Goal: Task Accomplishment & Management: Use online tool/utility

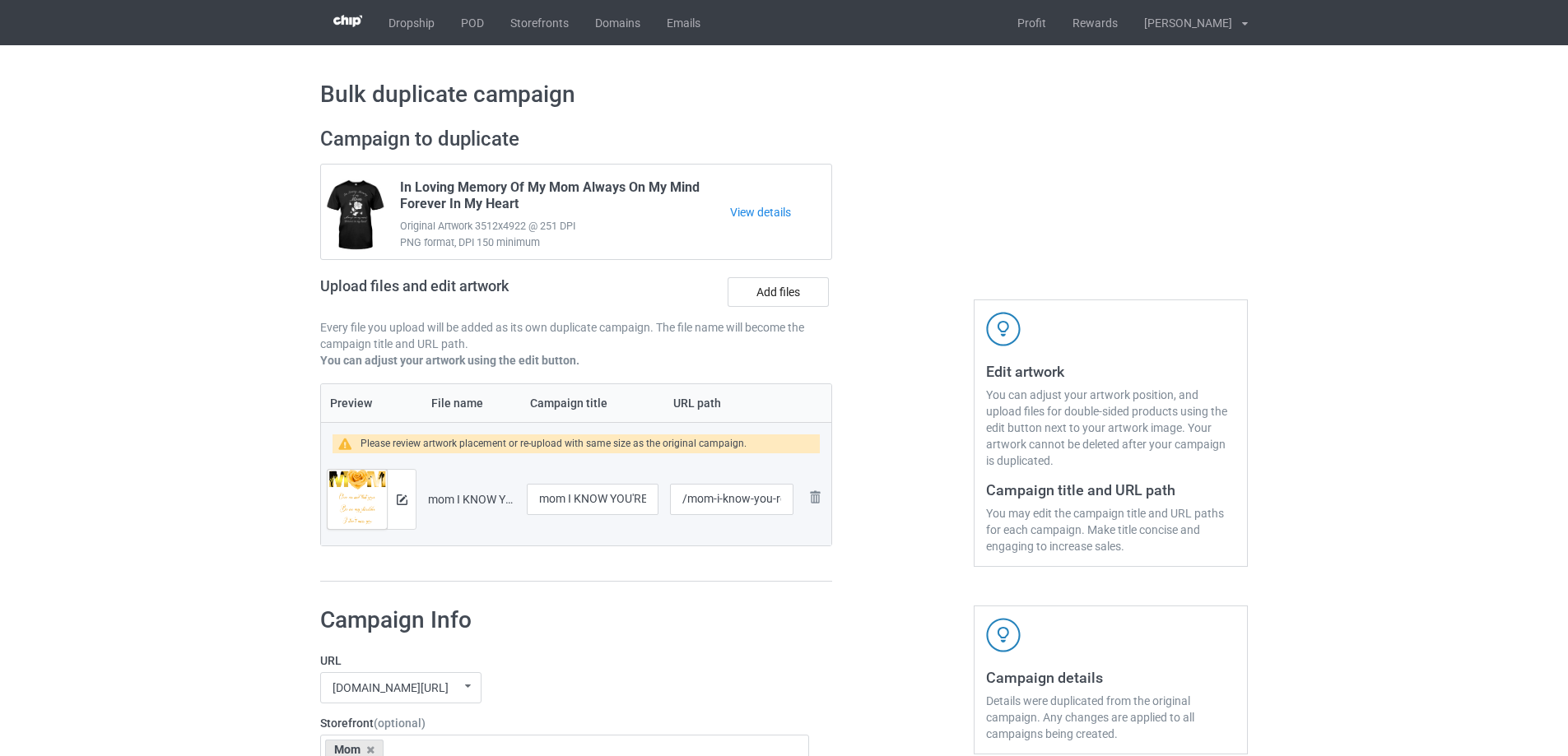
click at [391, 501] on div at bounding box center [401, 499] width 29 height 59
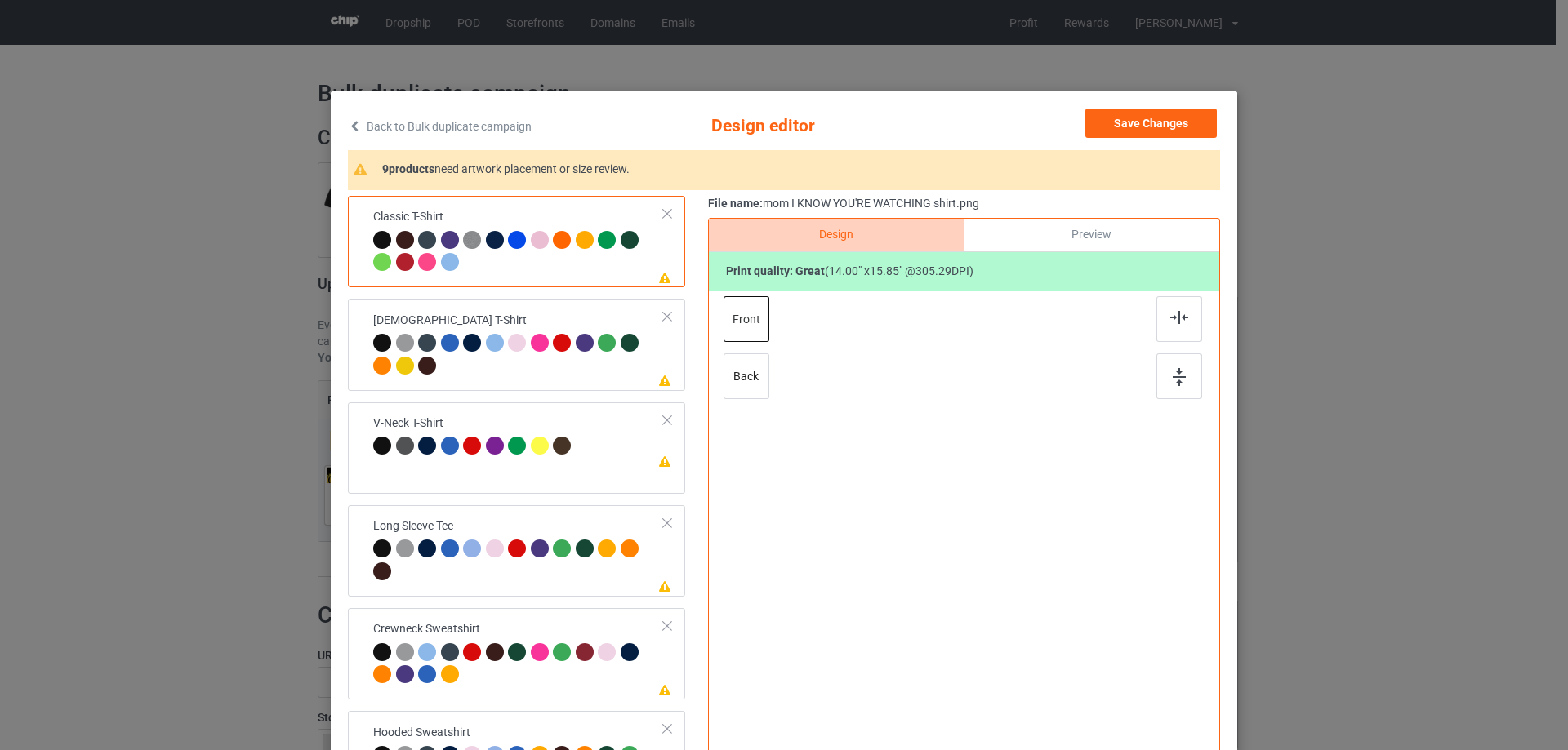
scroll to position [81, 0]
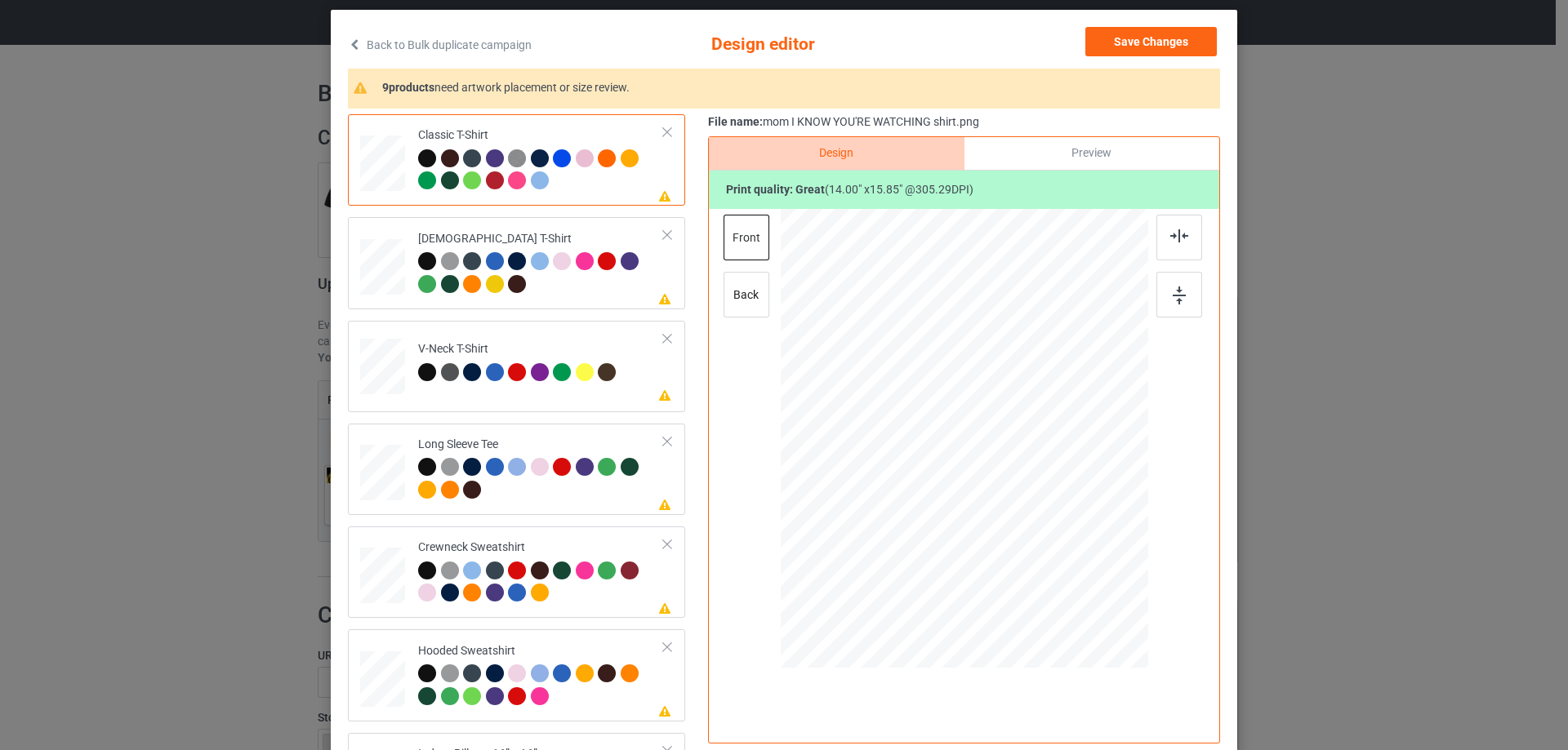
click at [1104, 158] on div "Preview" at bounding box center [1091, 153] width 255 height 33
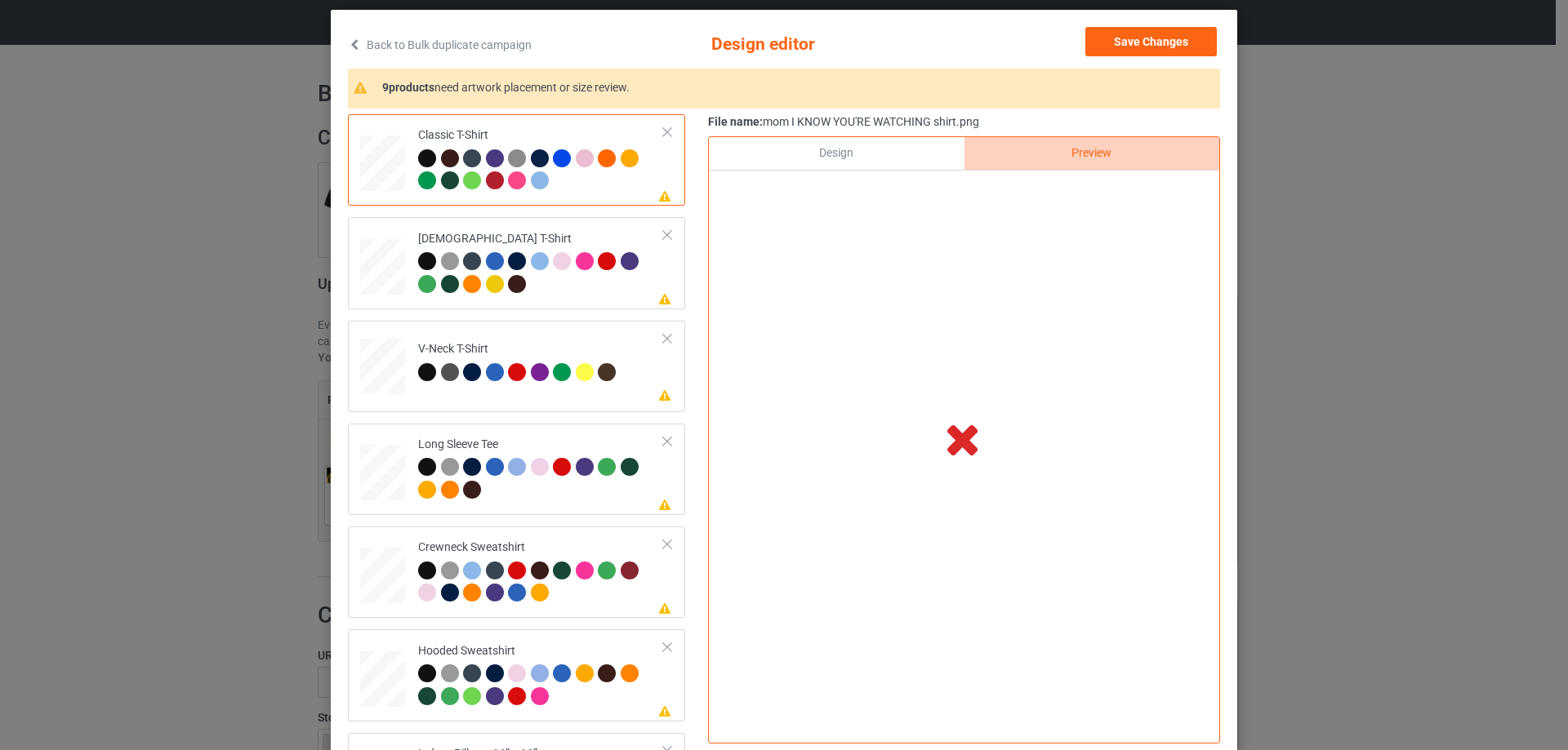
click at [883, 149] on div "Design" at bounding box center [836, 153] width 255 height 33
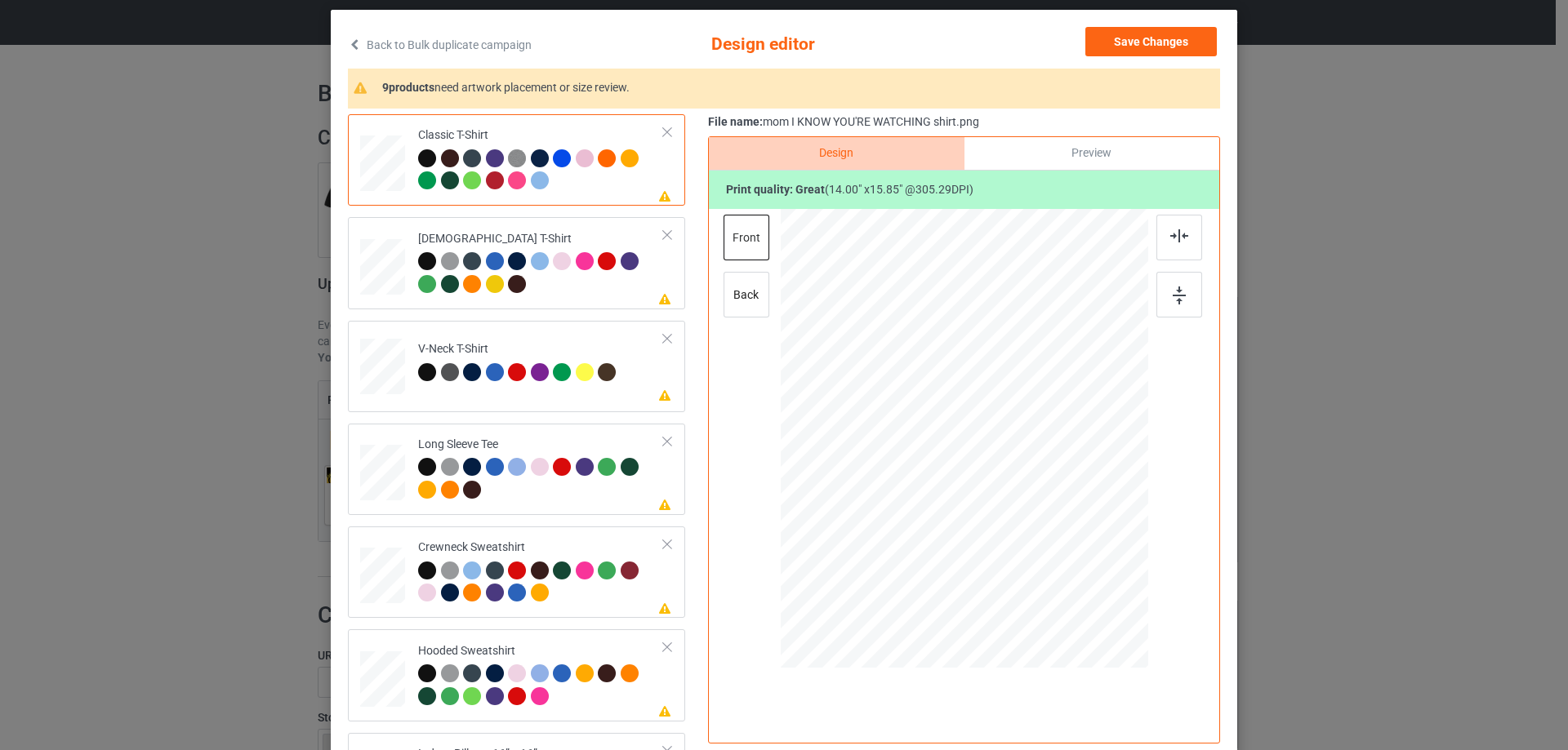
click at [1045, 157] on div "Preview" at bounding box center [1091, 153] width 255 height 33
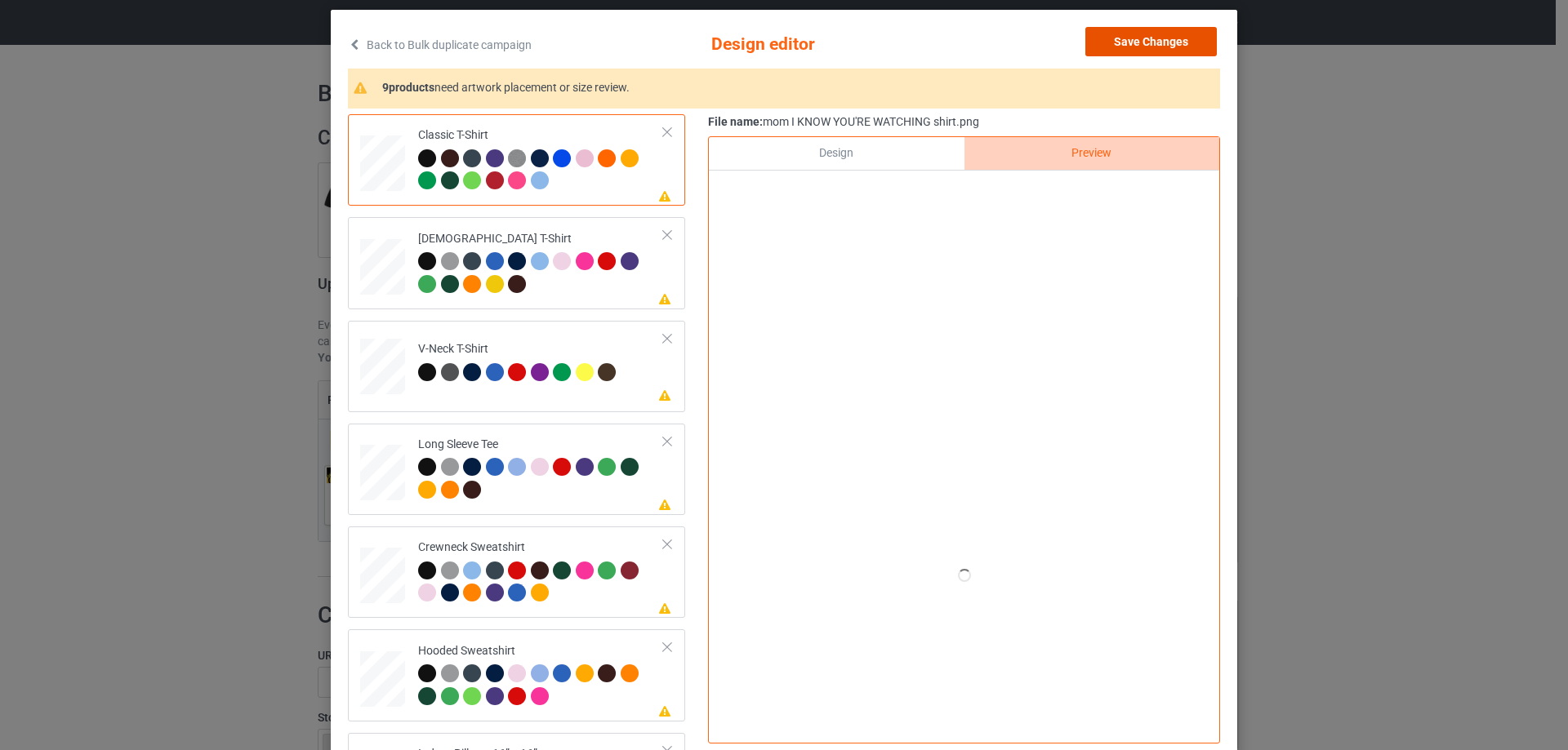
click at [1136, 44] on button "Save Changes" at bounding box center [1151, 41] width 132 height 29
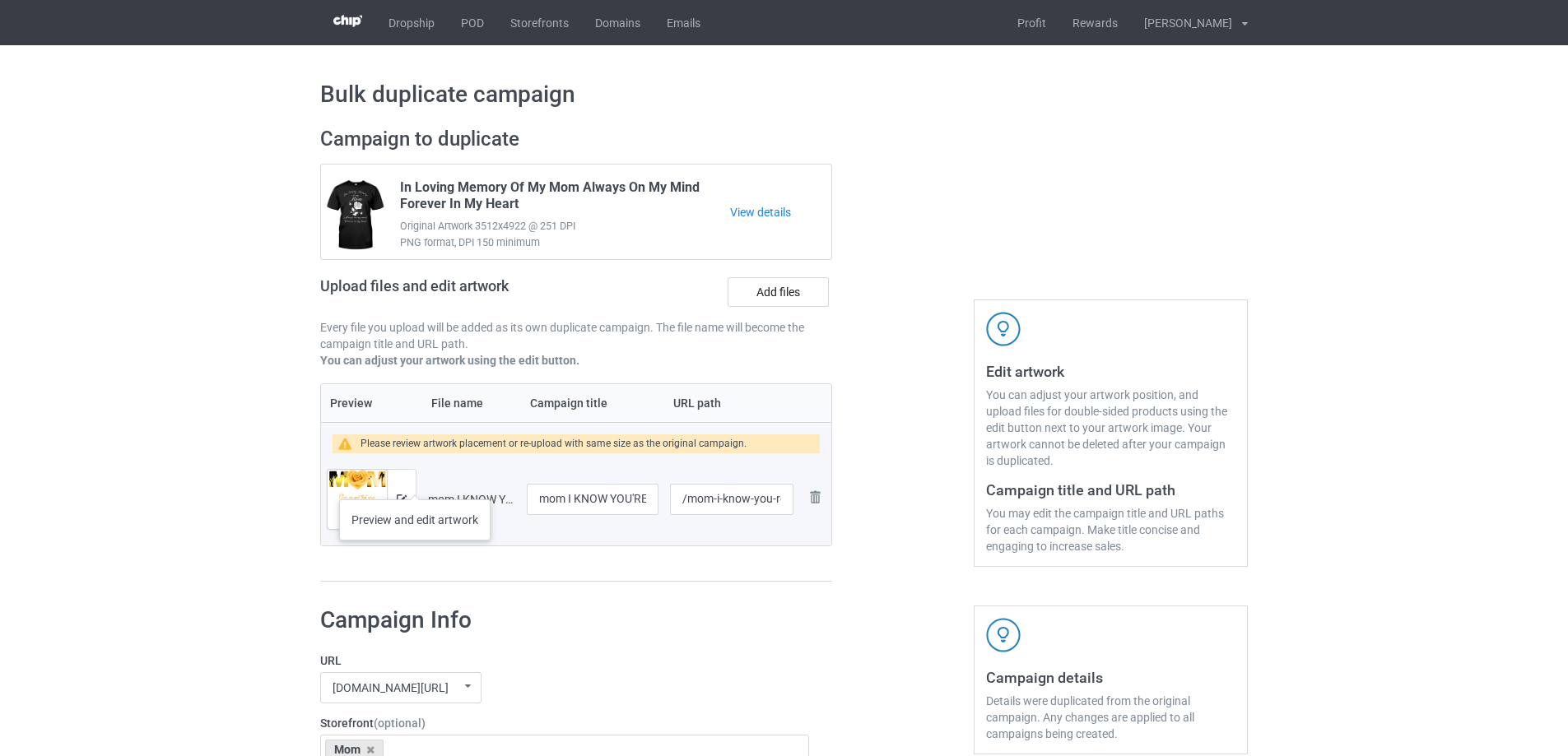
click at [412, 491] on div at bounding box center [401, 499] width 29 height 59
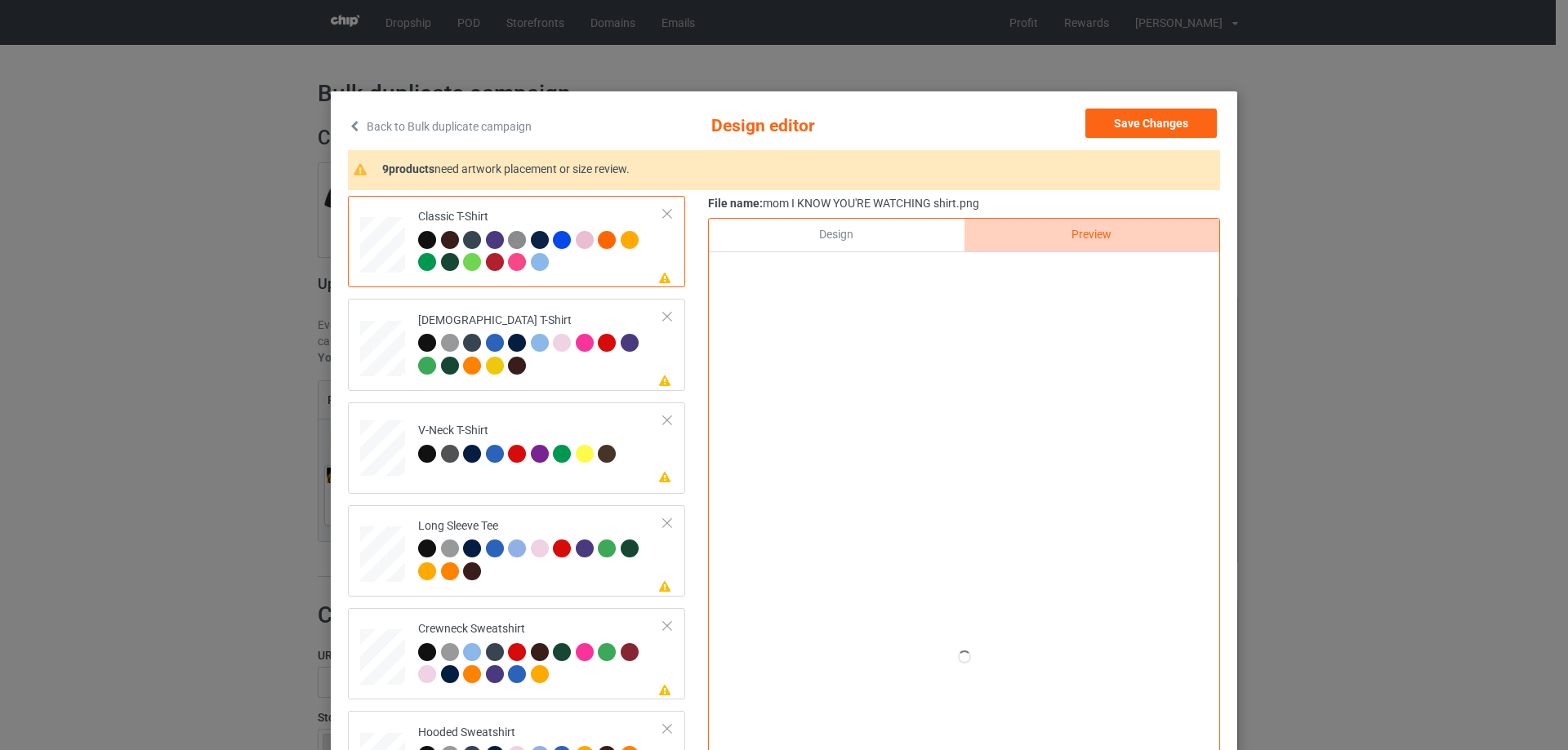
click at [861, 239] on div "Design" at bounding box center [836, 234] width 255 height 33
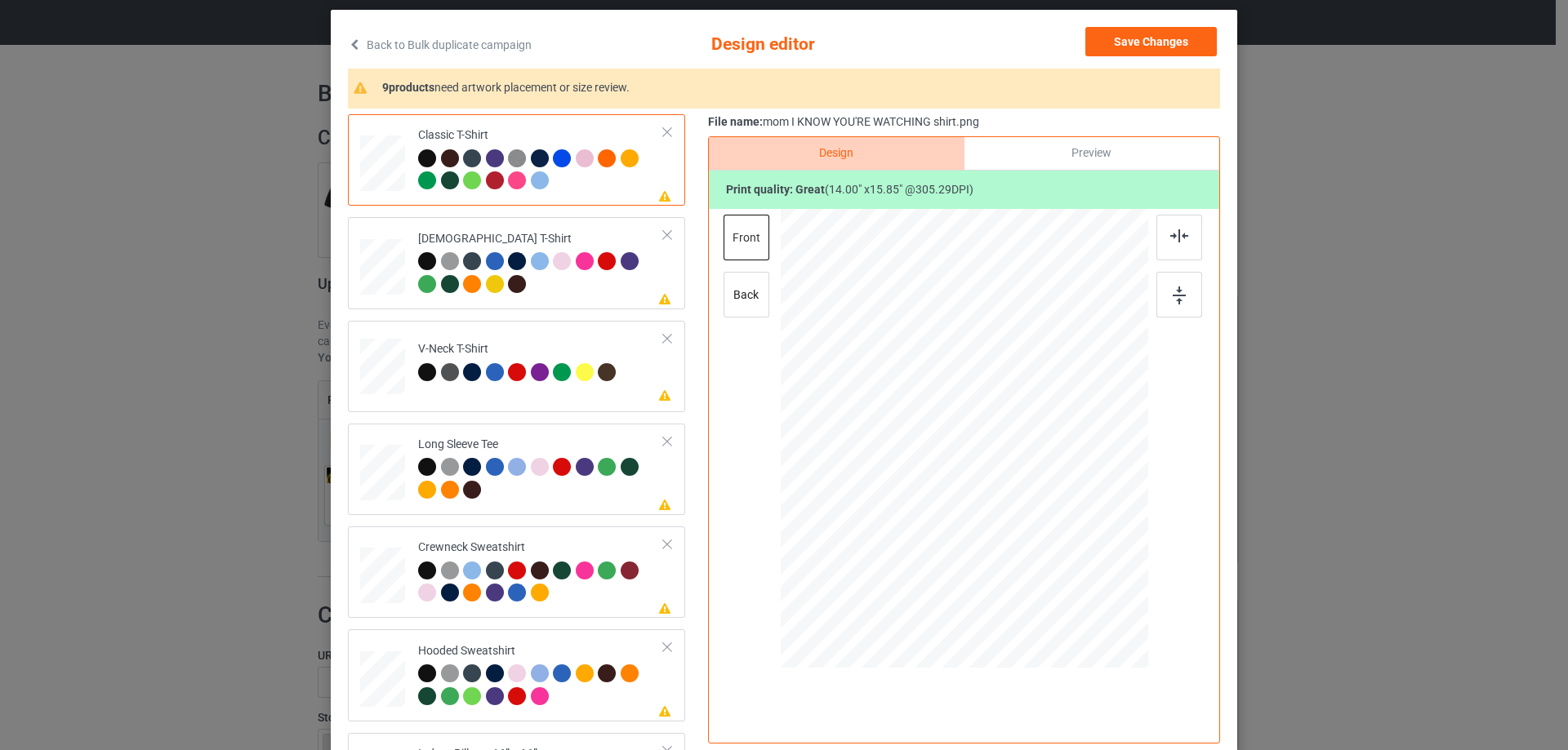
click at [1072, 142] on div "Preview" at bounding box center [1091, 153] width 255 height 33
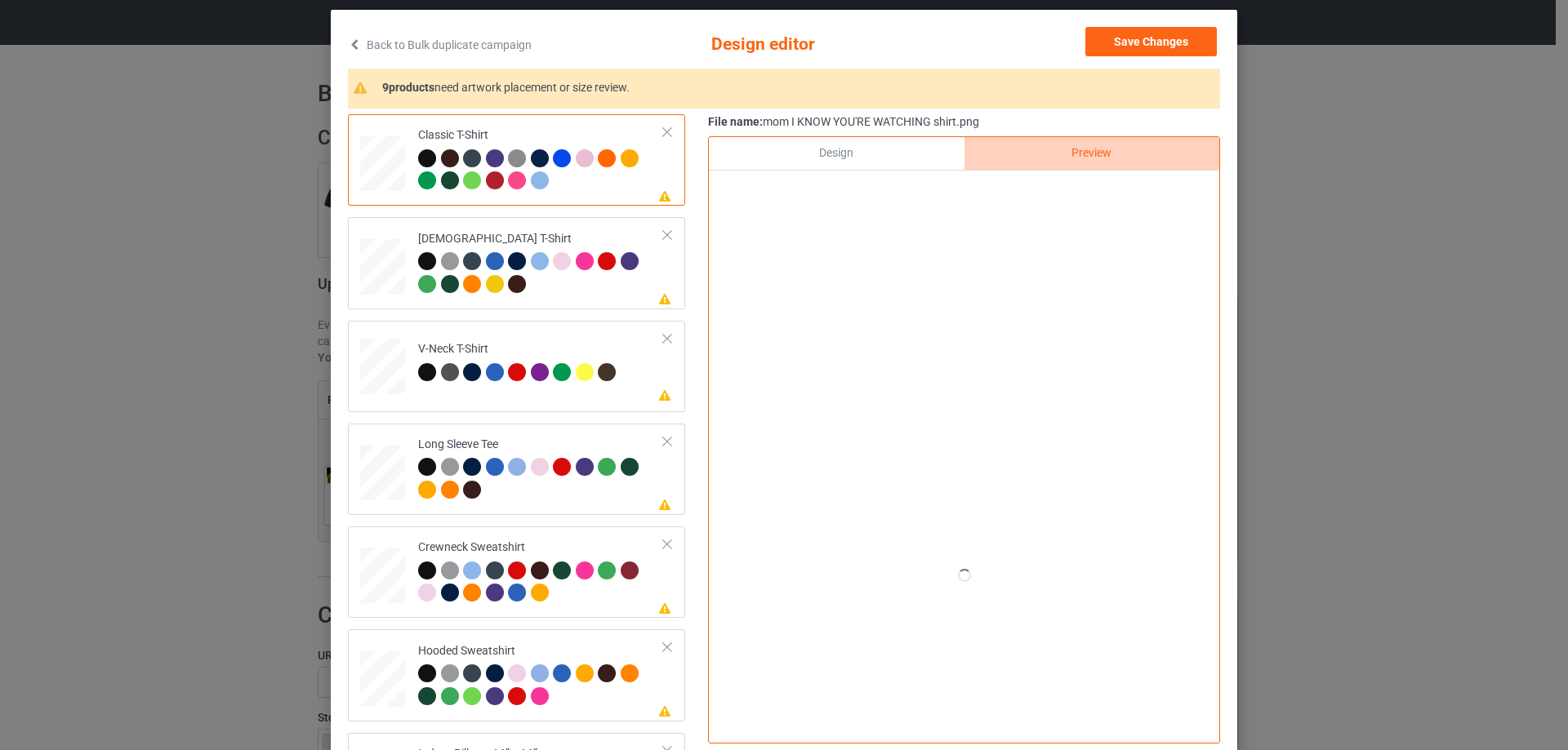
click at [830, 146] on div "Design" at bounding box center [836, 153] width 255 height 33
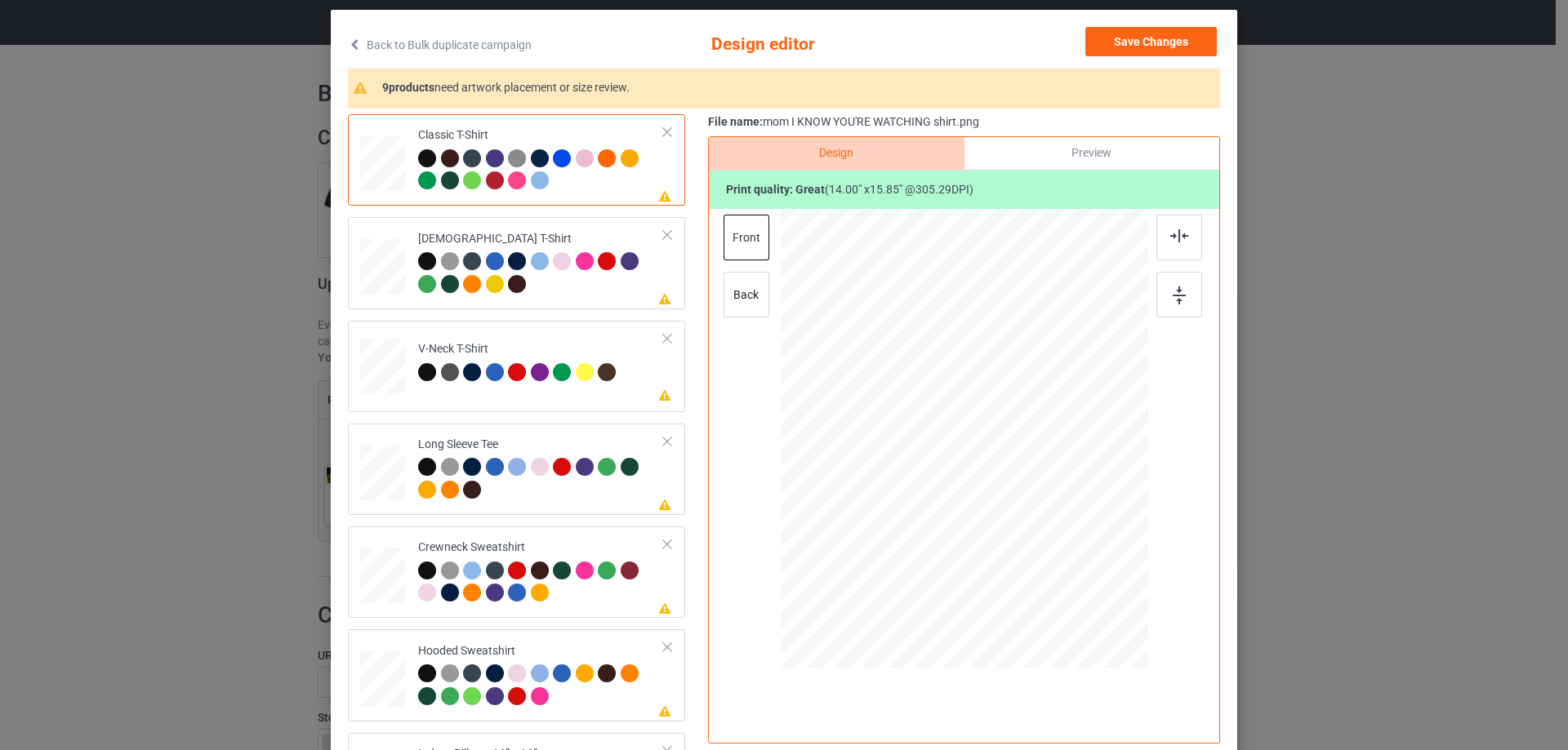
click at [1067, 165] on div "Preview" at bounding box center [1091, 153] width 255 height 33
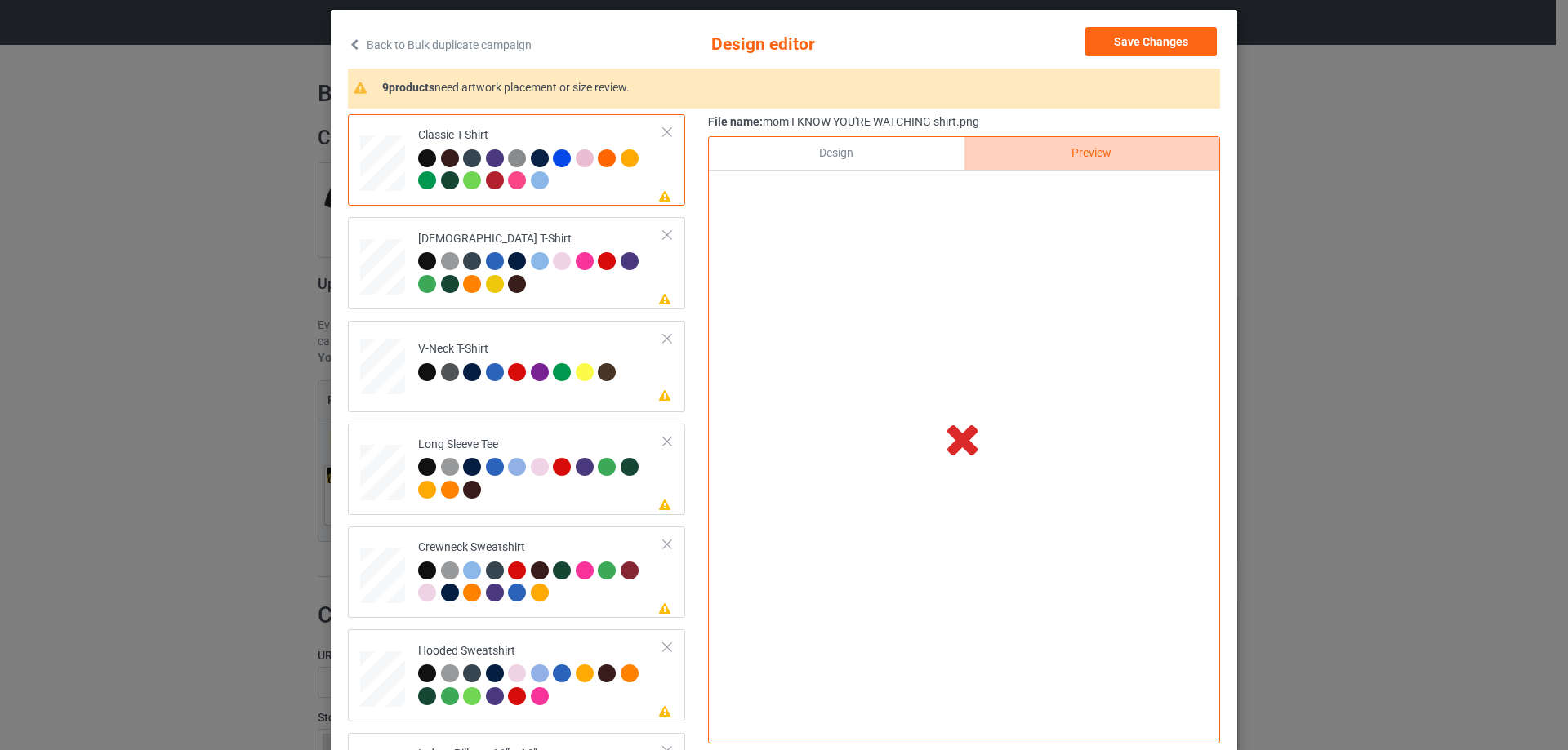
click at [860, 165] on div "Design" at bounding box center [836, 153] width 255 height 33
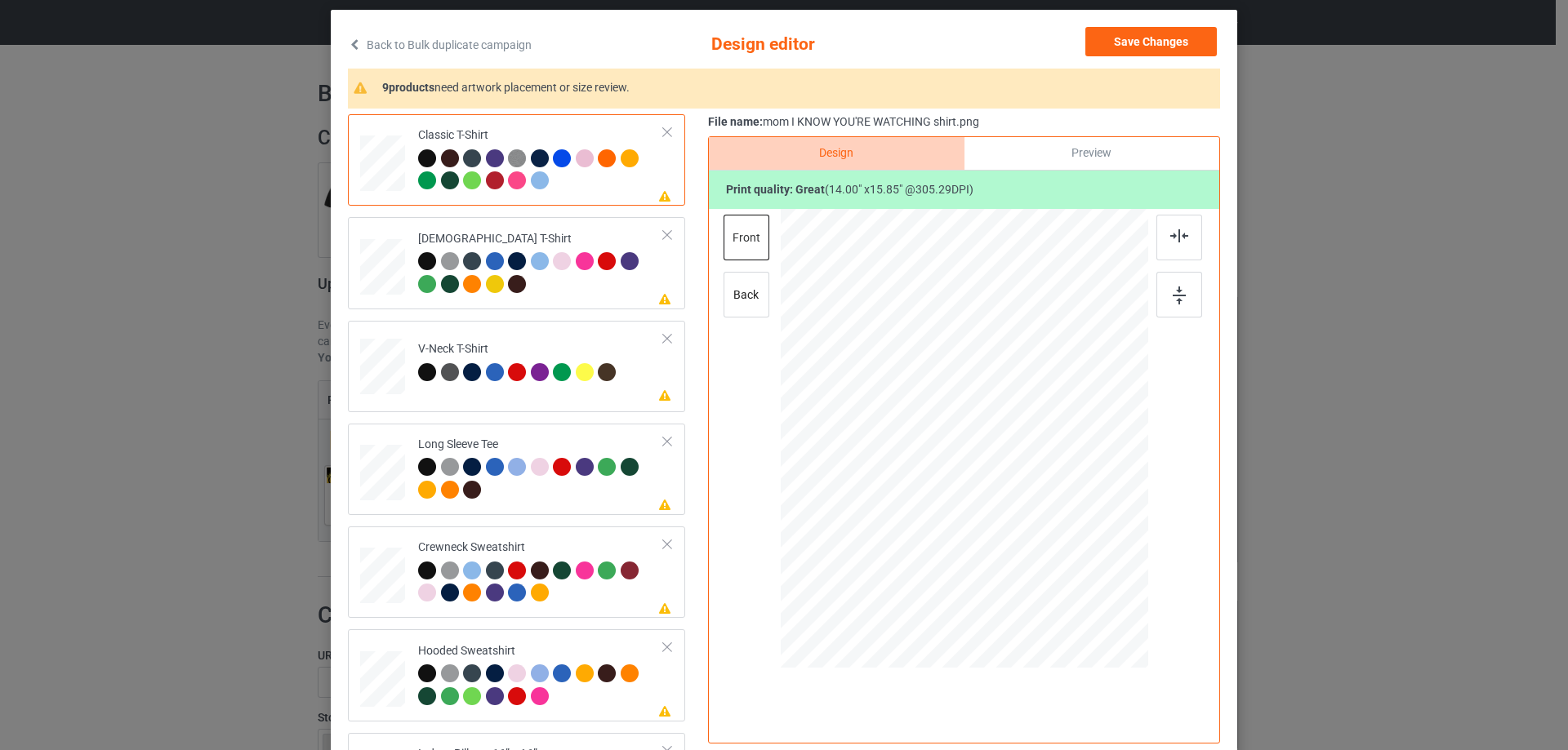
click at [1051, 166] on div "Preview" at bounding box center [1091, 153] width 255 height 33
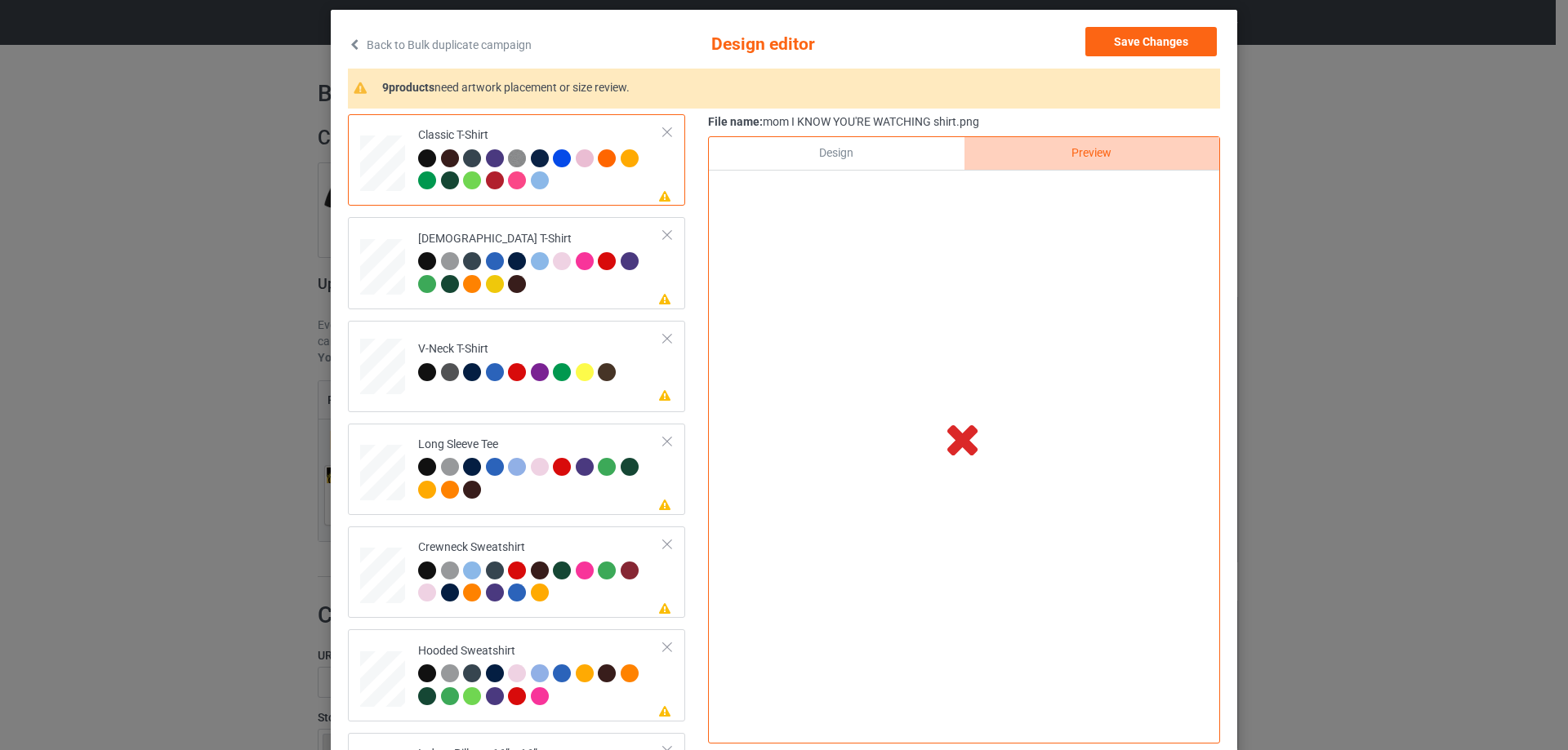
click at [893, 149] on div "Design" at bounding box center [836, 153] width 255 height 33
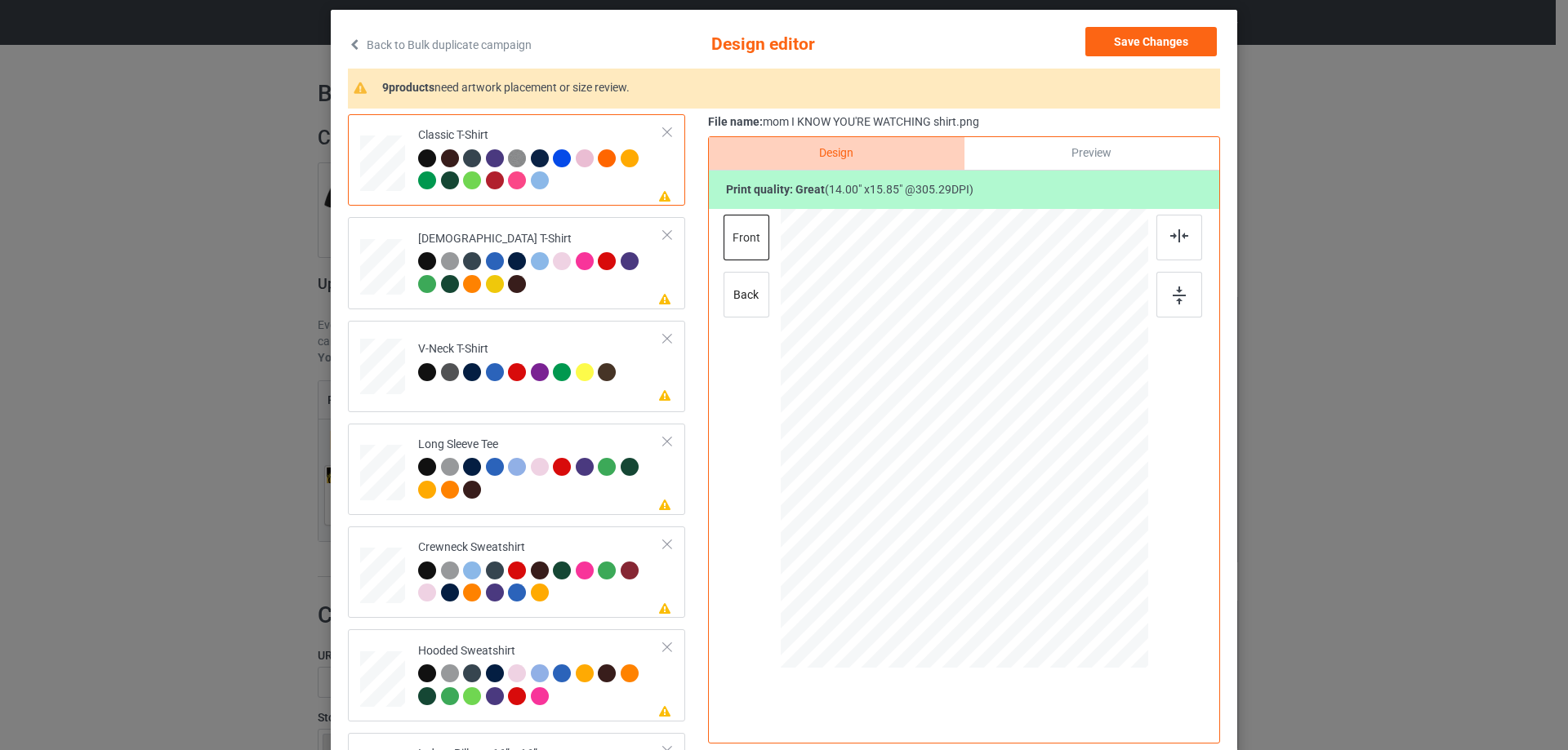
click at [1058, 152] on div "Preview" at bounding box center [1091, 153] width 255 height 33
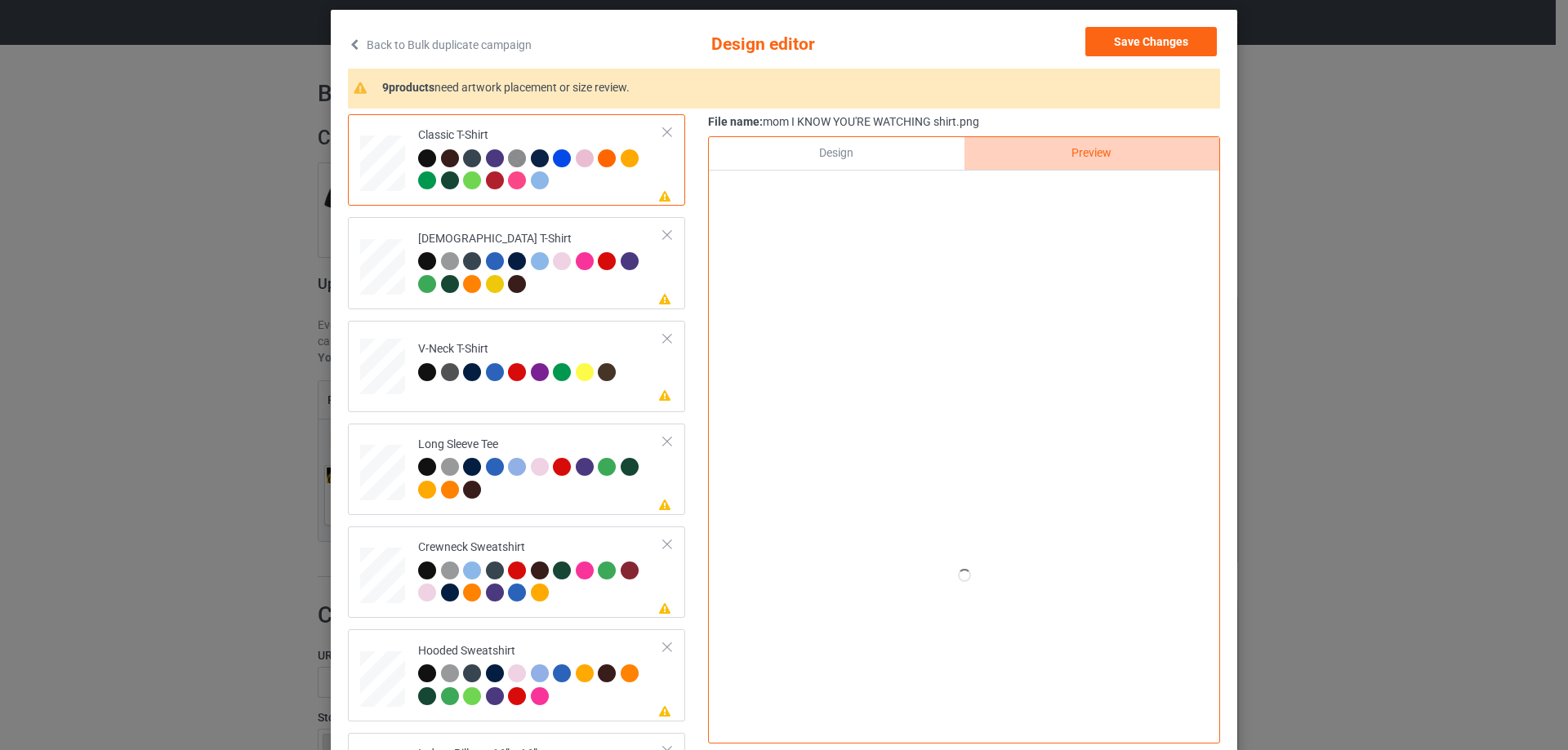
click at [885, 149] on div "Design" at bounding box center [836, 153] width 255 height 33
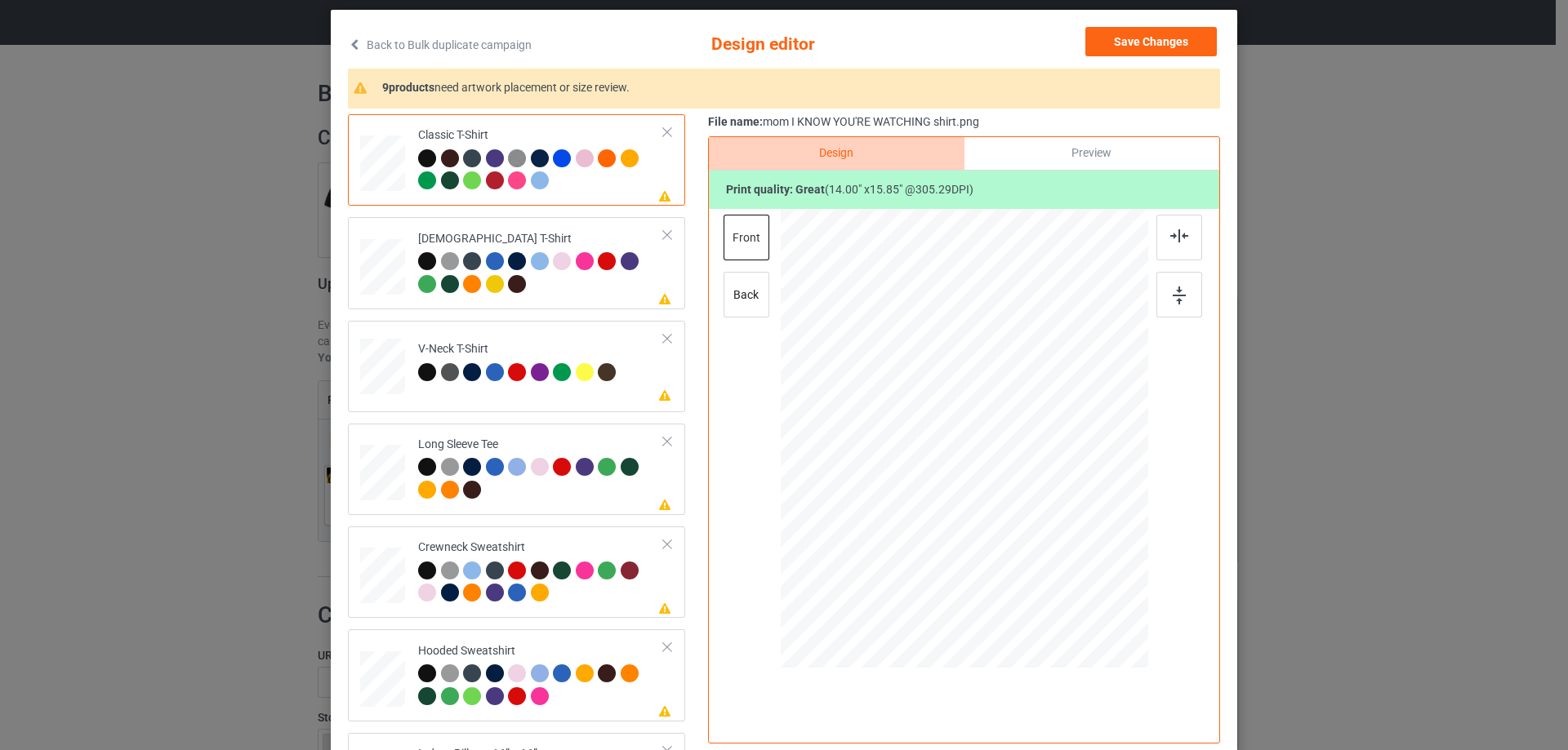
click at [1067, 154] on div "Preview" at bounding box center [1091, 153] width 255 height 33
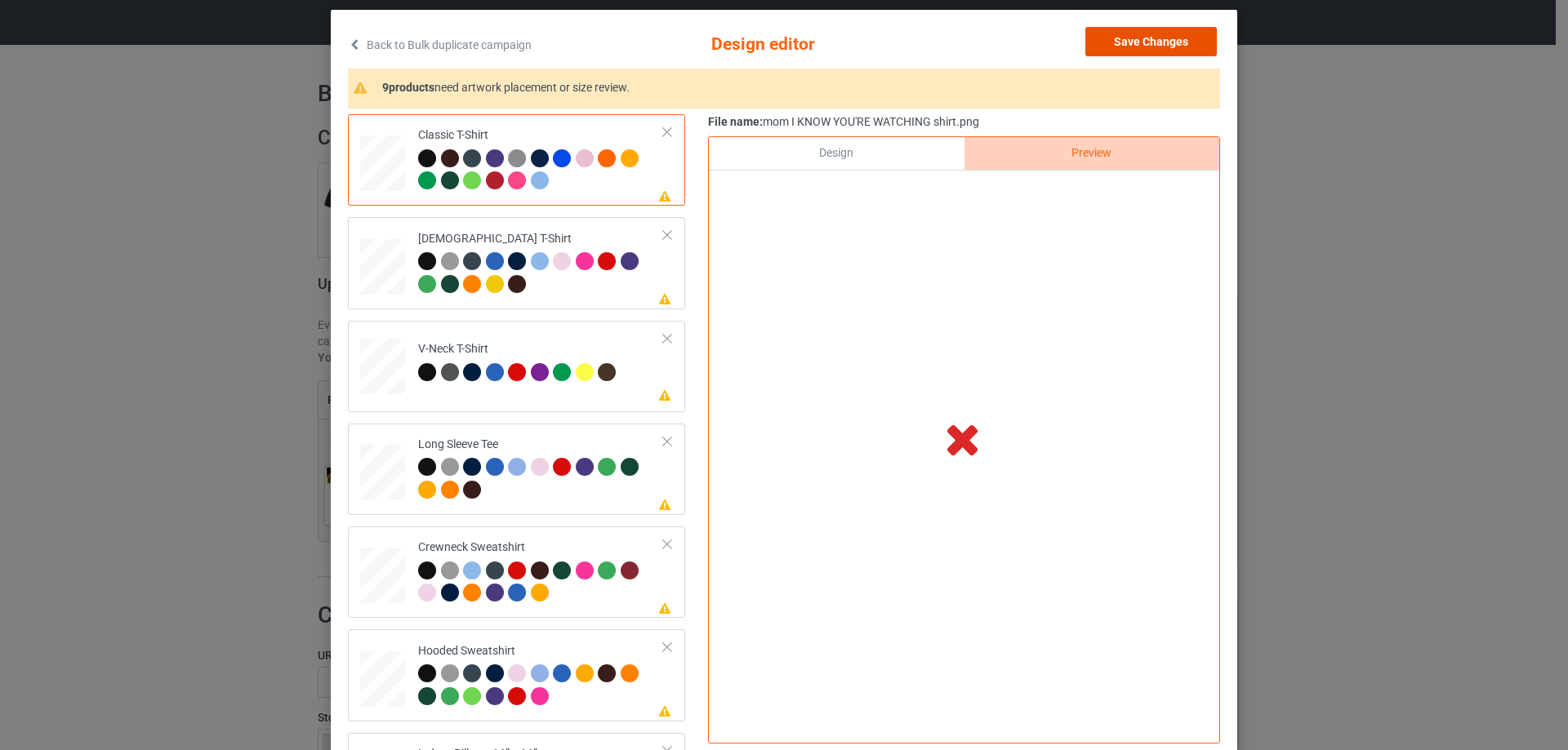
click at [1114, 40] on button "Save Changes" at bounding box center [1151, 41] width 132 height 29
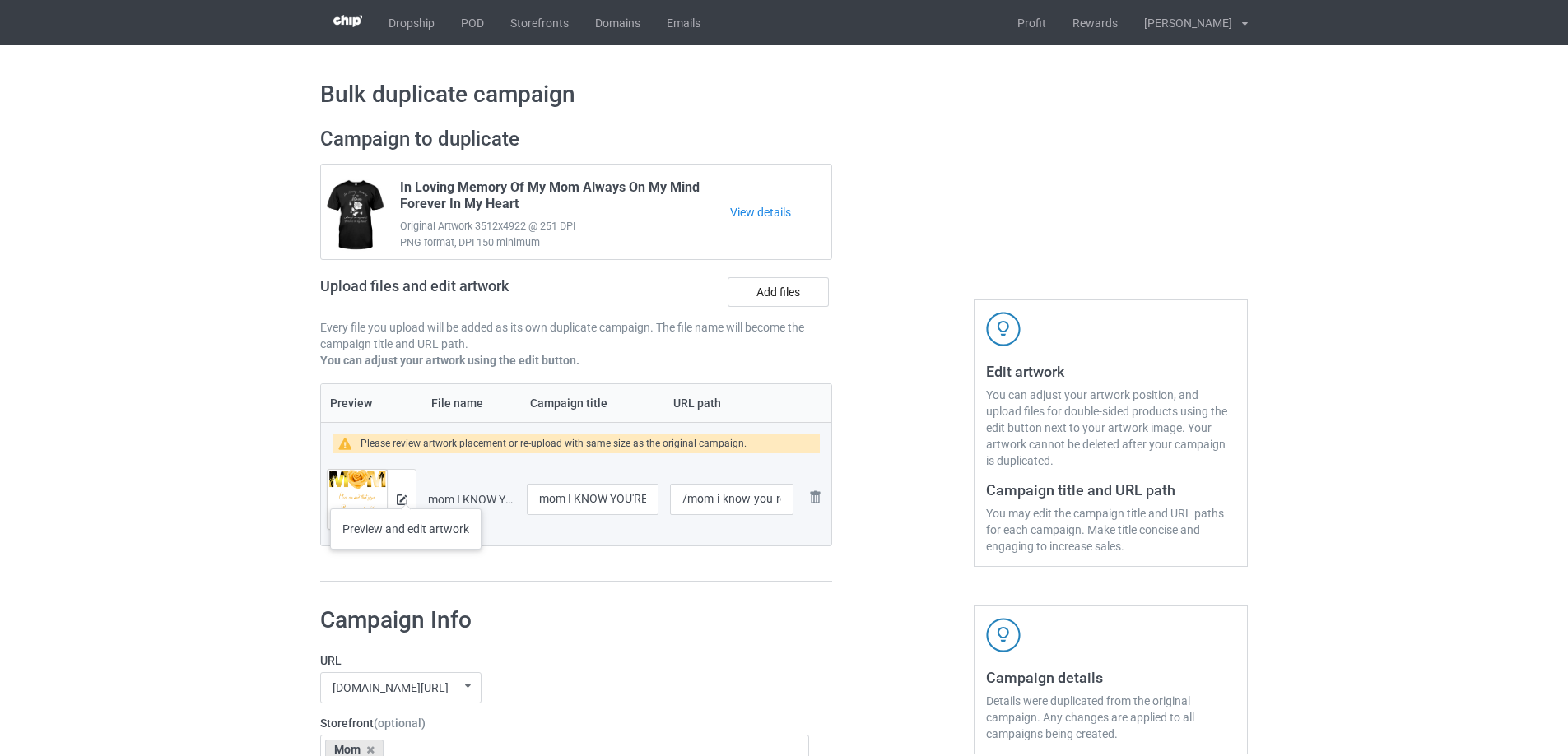
click at [392, 501] on div at bounding box center [401, 499] width 29 height 59
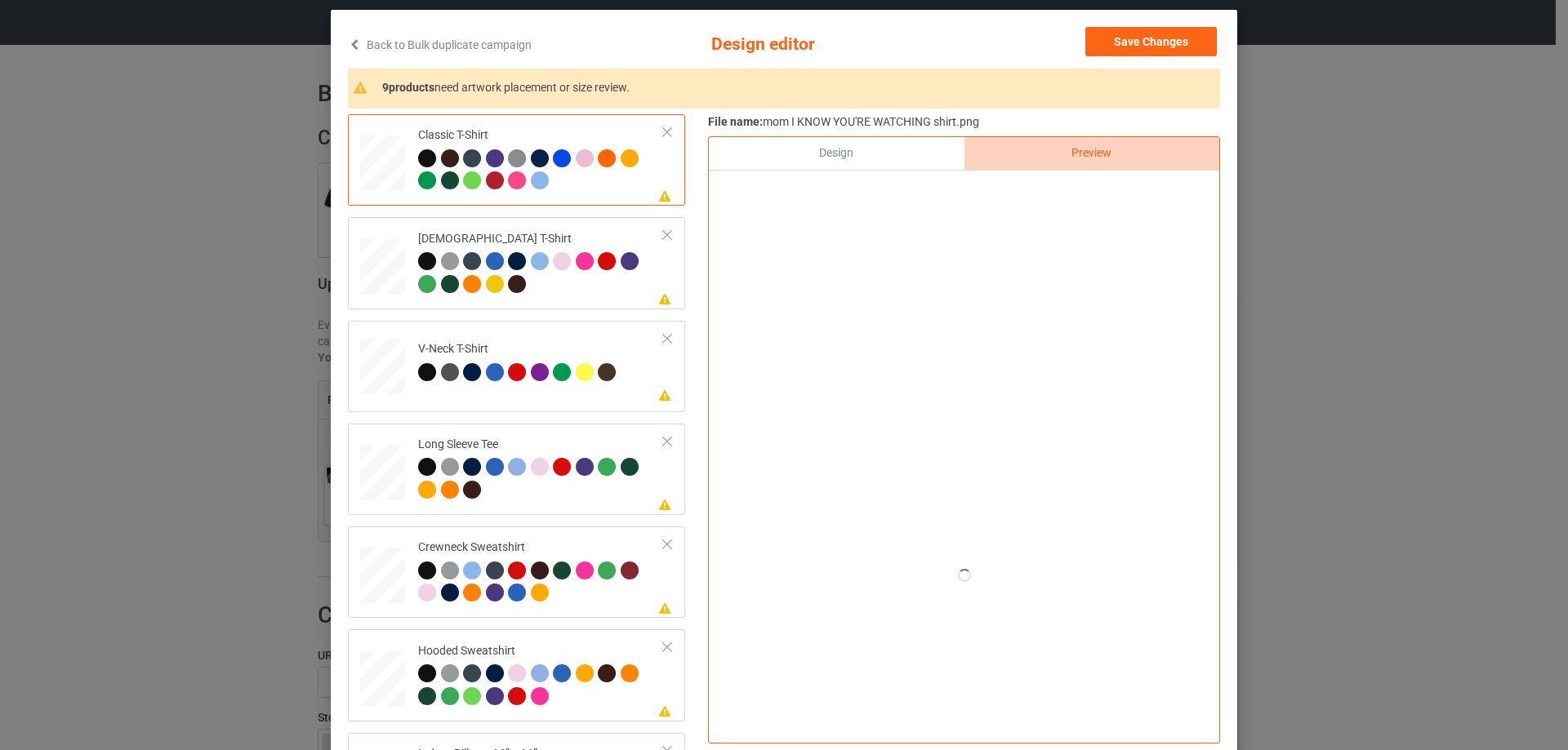
click at [943, 383] on div at bounding box center [964, 439] width 367 height 460
click at [807, 159] on div "Design" at bounding box center [836, 153] width 255 height 33
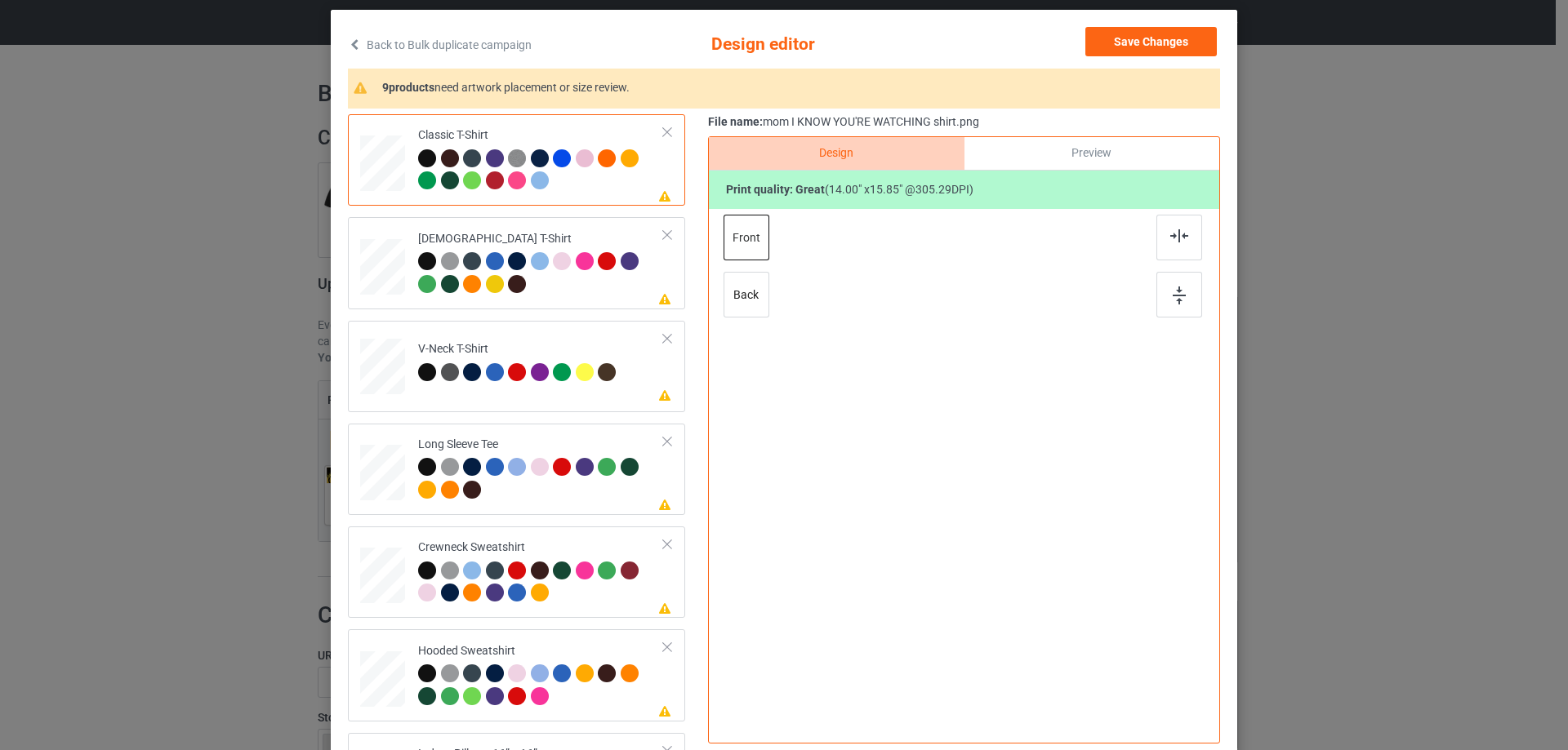
click at [1033, 157] on div "Preview" at bounding box center [1091, 153] width 255 height 33
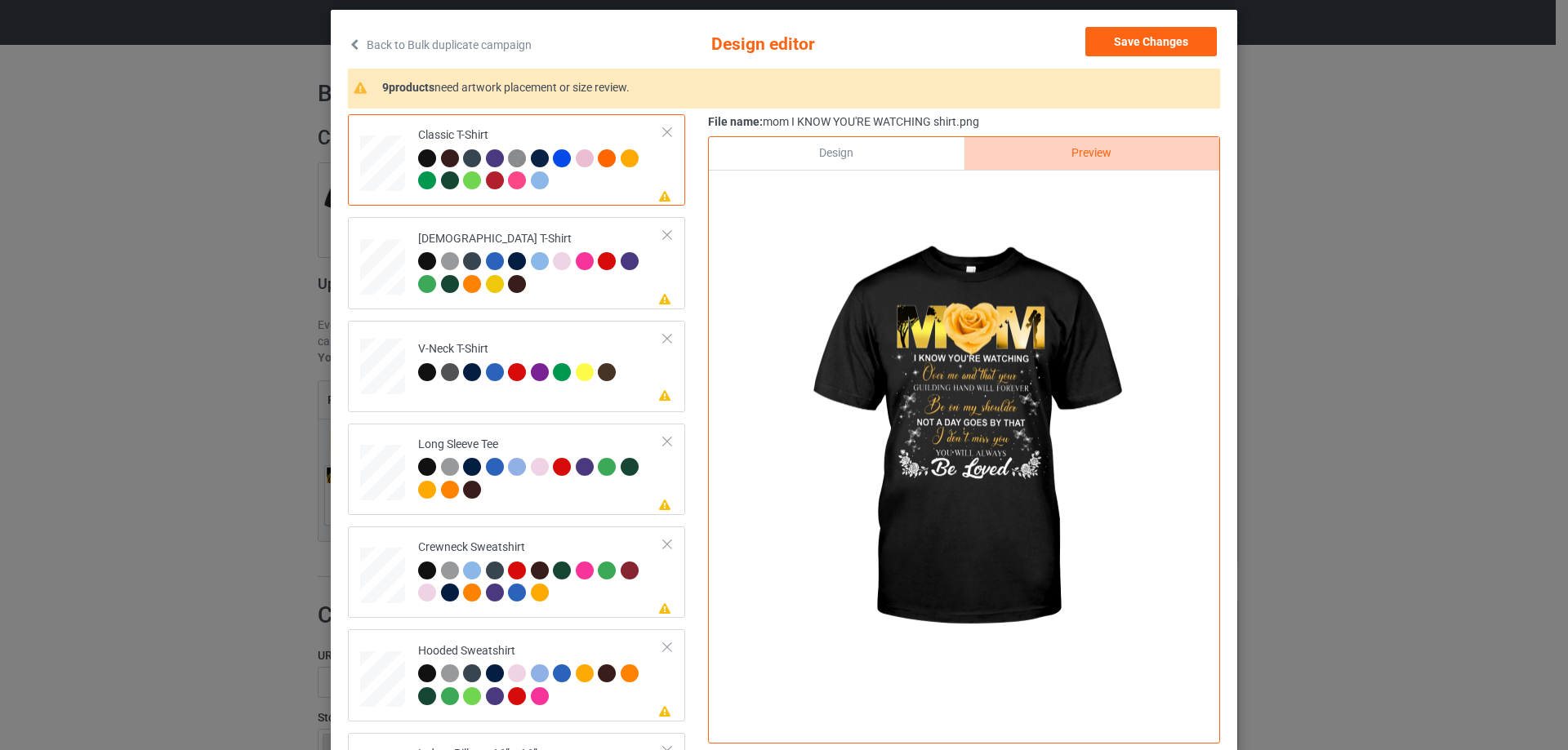
click at [914, 168] on div "Design" at bounding box center [836, 153] width 255 height 33
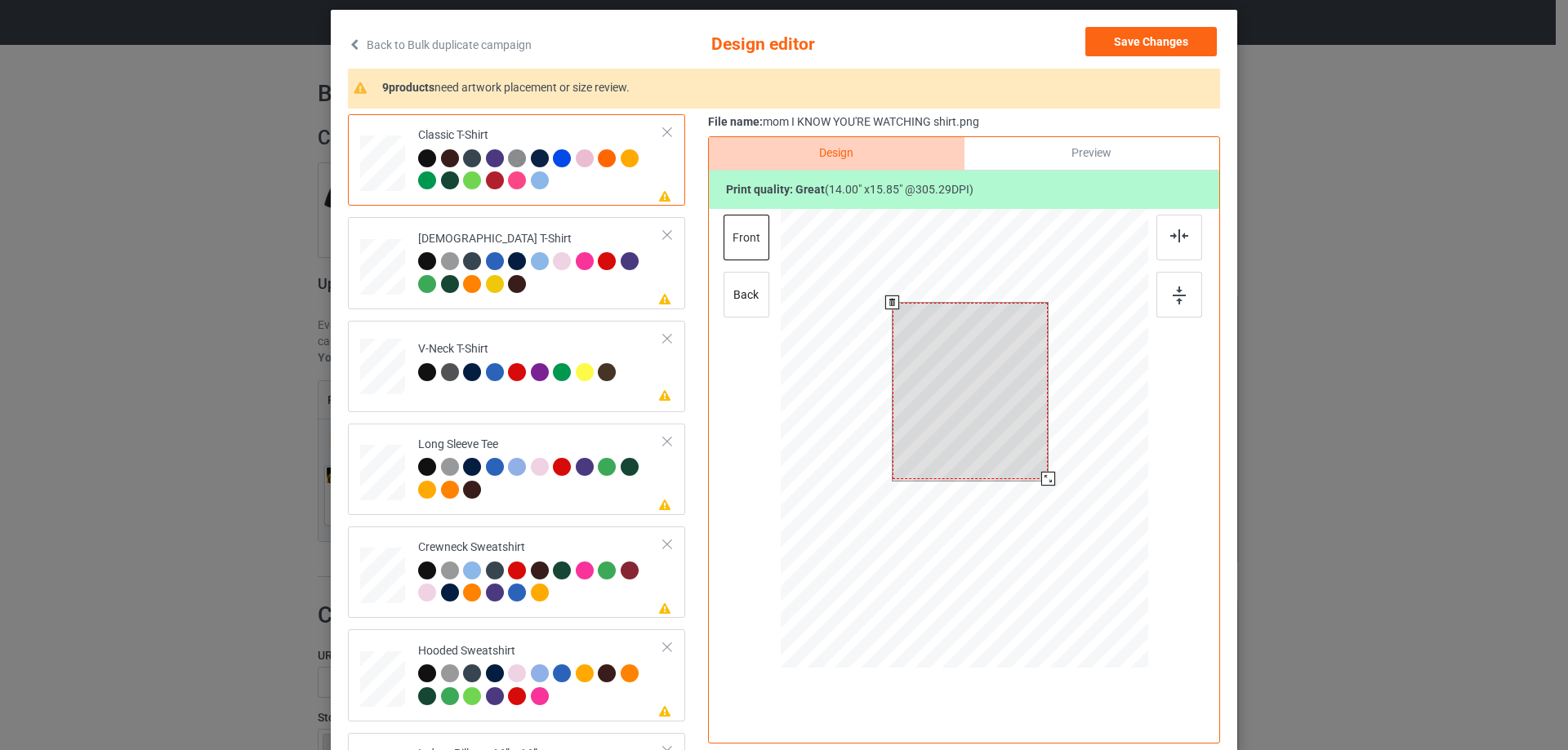
click at [998, 438] on div at bounding box center [970, 391] width 156 height 176
click at [1036, 467] on div at bounding box center [1040, 471] width 14 height 14
click at [989, 436] on div at bounding box center [968, 386] width 141 height 159
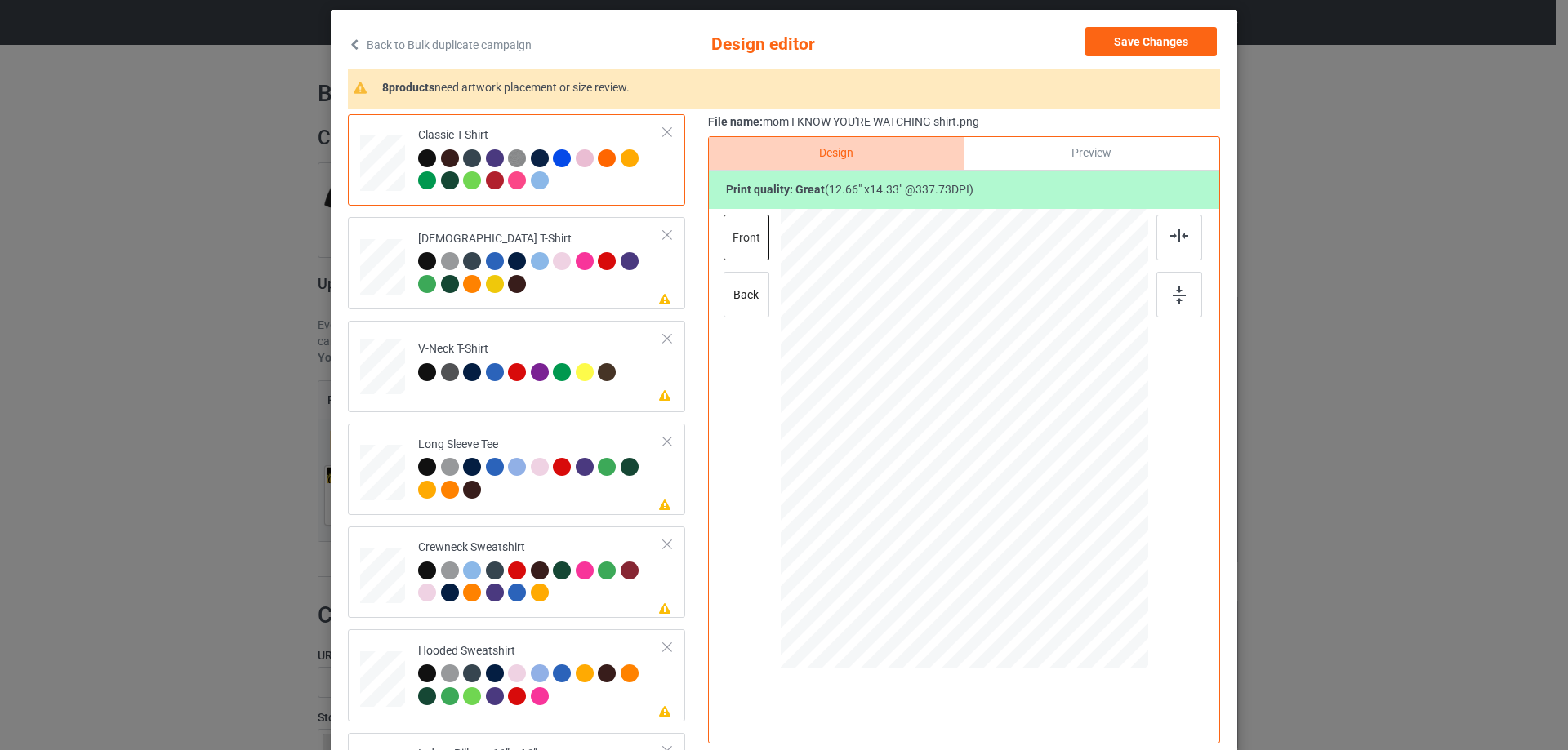
click at [1073, 140] on div "Preview" at bounding box center [1091, 153] width 255 height 33
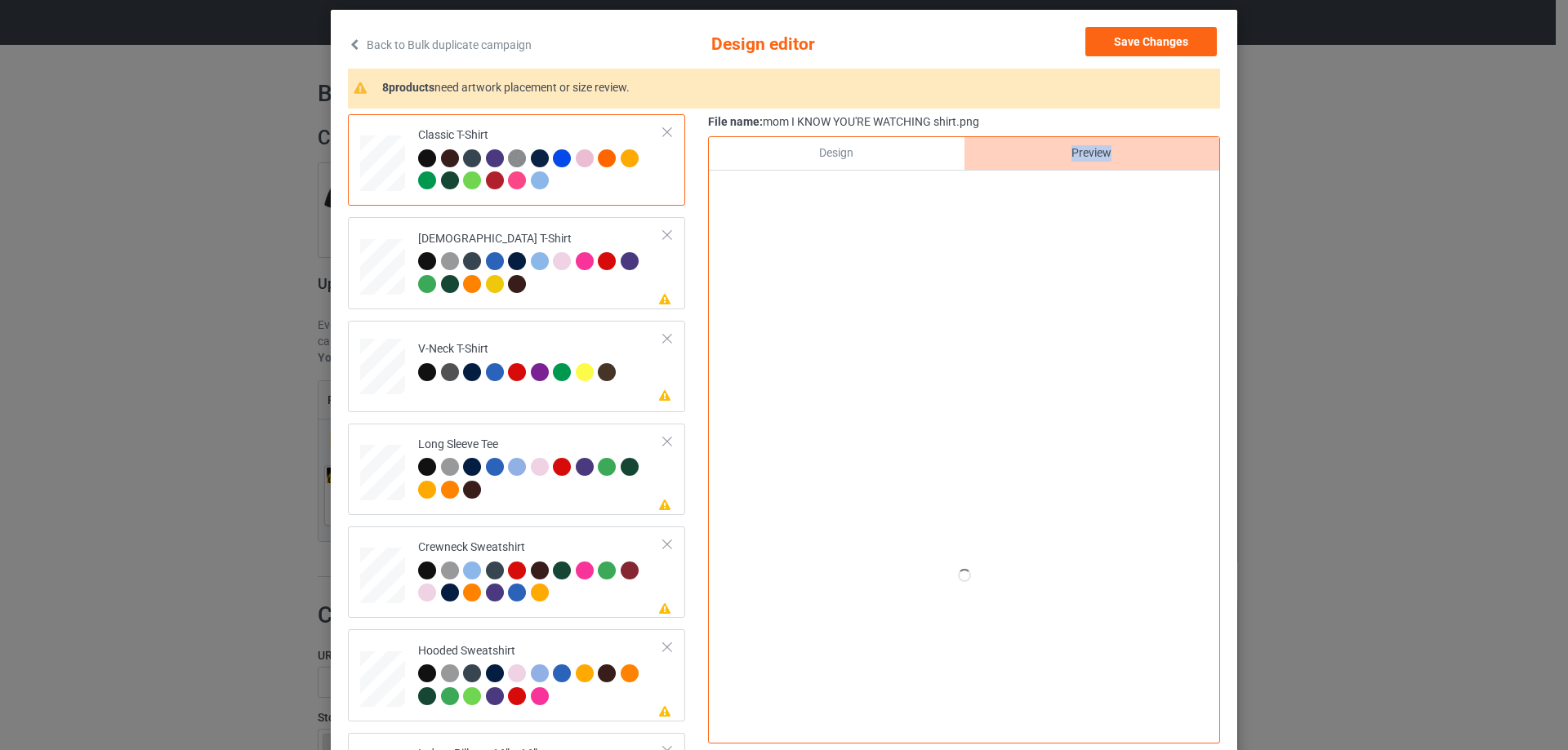
drag, startPoint x: 874, startPoint y: 147, endPoint x: 876, endPoint y: 266, distance: 119.0
click at [876, 266] on div "Design Preview Print quality: great ( 12.66 " x 14.33 " @ 337.73 DPI)" at bounding box center [963, 440] width 512 height 608
drag, startPoint x: 876, startPoint y: 249, endPoint x: 867, endPoint y: 233, distance: 18.4
click at [874, 246] on div at bounding box center [964, 439] width 367 height 460
click at [866, 233] on div at bounding box center [964, 439] width 367 height 460
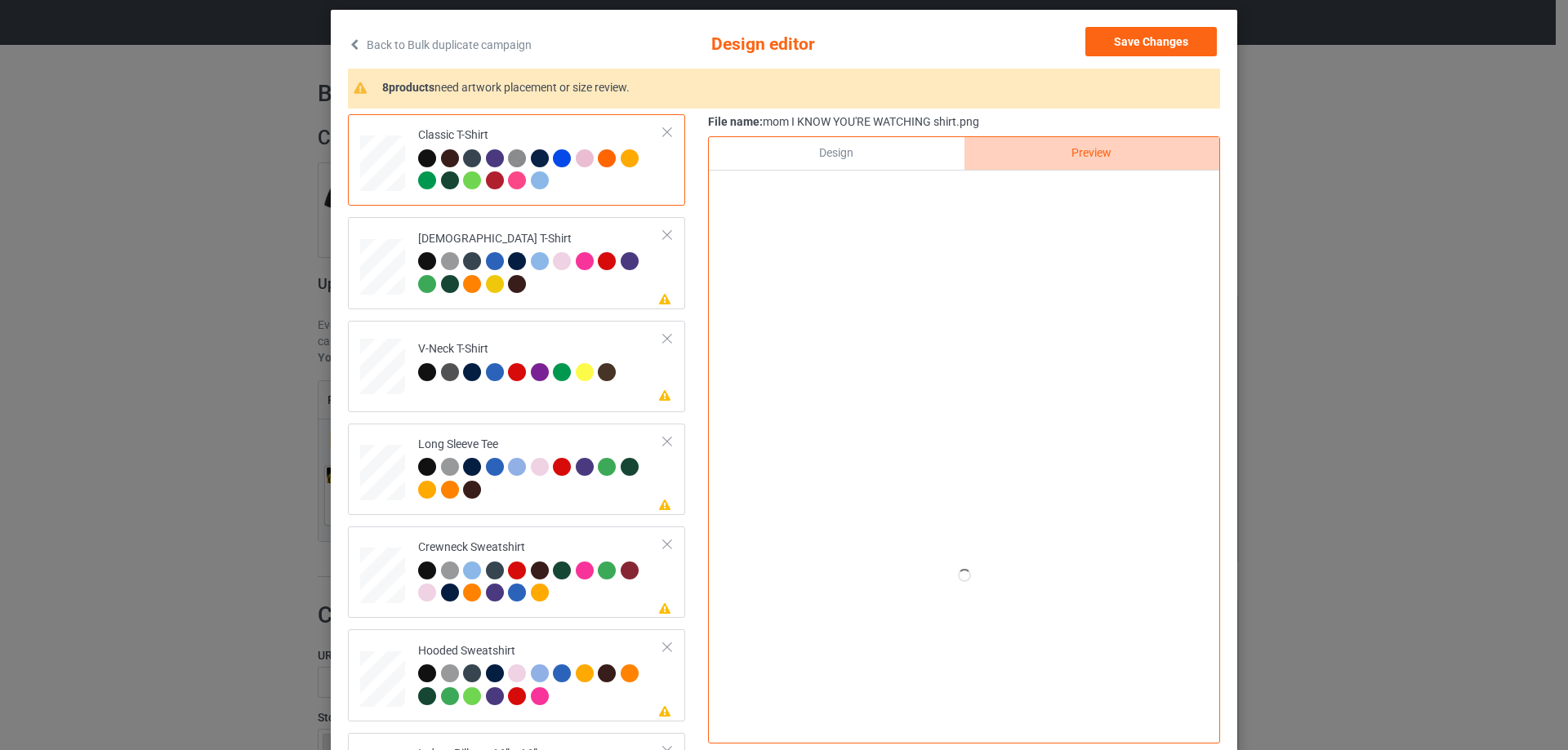
click at [839, 152] on div "Design" at bounding box center [836, 153] width 255 height 33
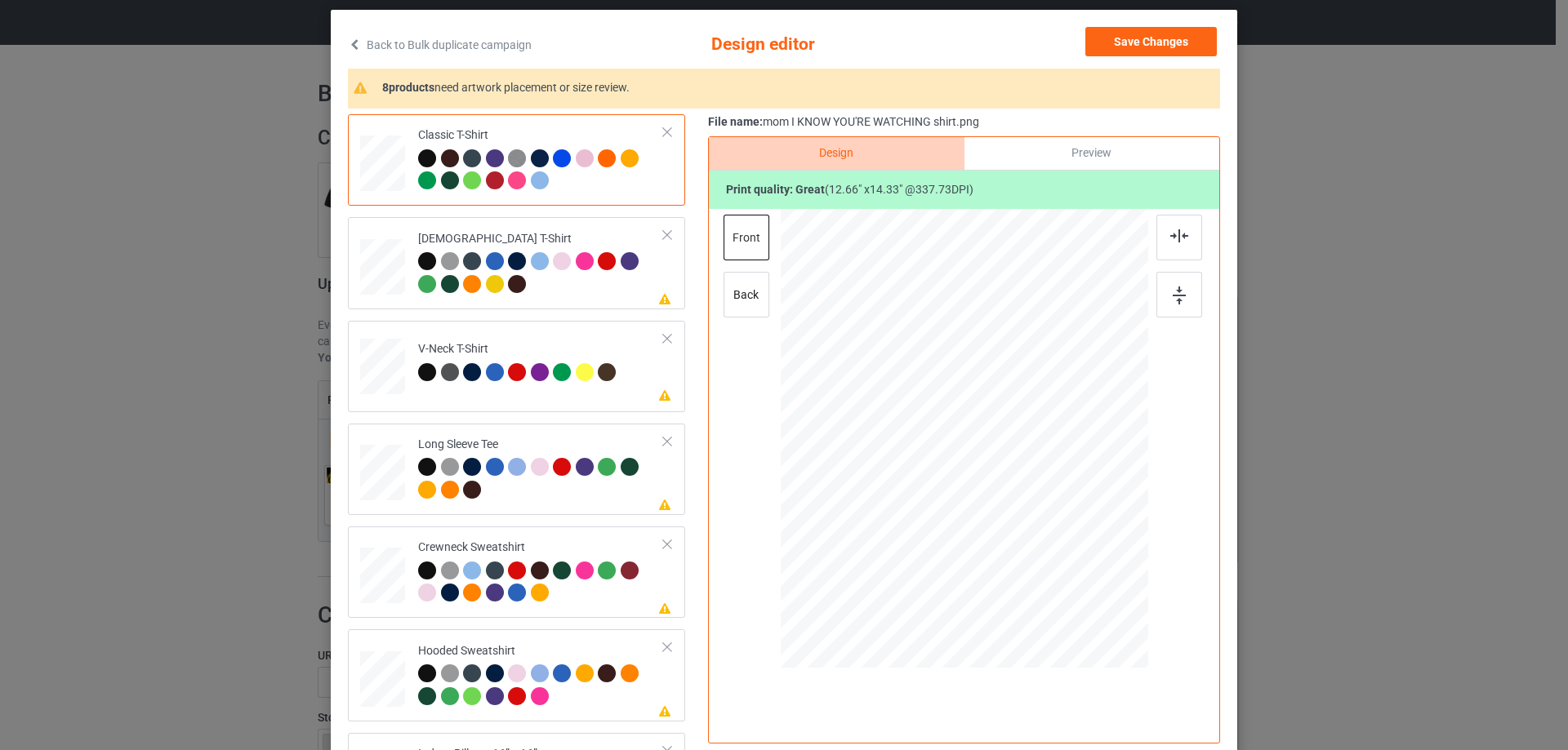
click at [1069, 155] on div "Preview" at bounding box center [1091, 153] width 255 height 33
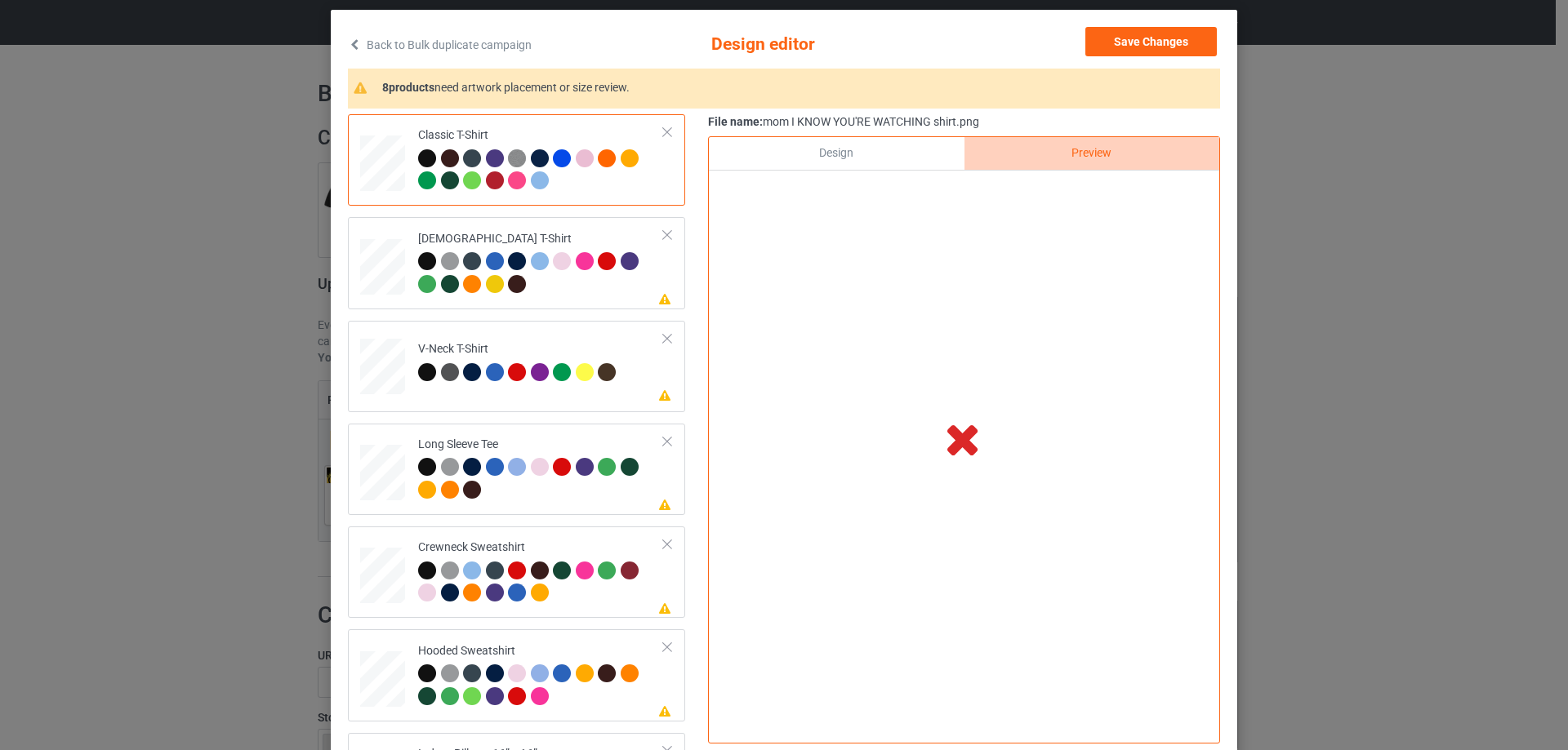
click at [872, 141] on div "Design" at bounding box center [836, 153] width 255 height 33
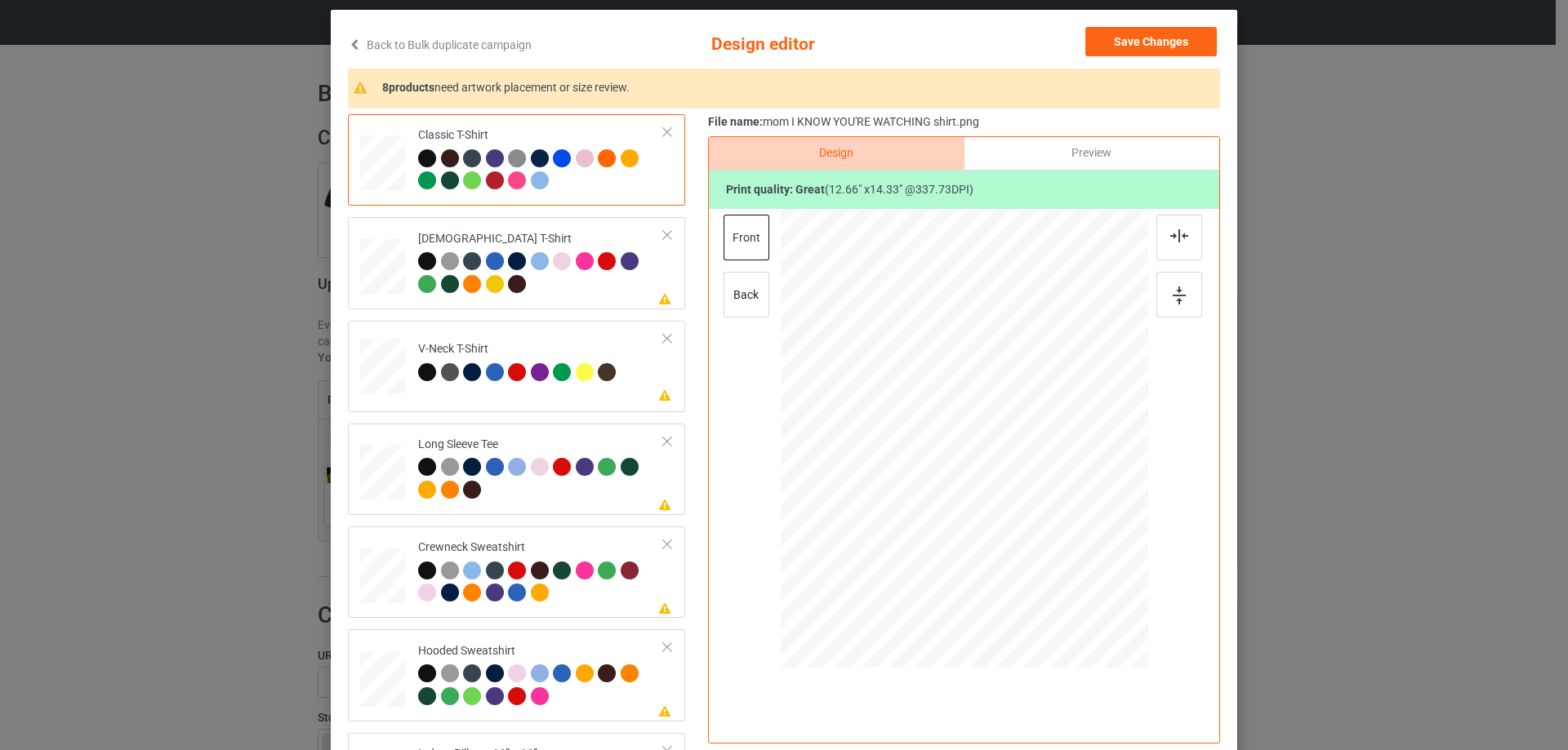
click at [1013, 152] on div "Preview" at bounding box center [1091, 153] width 255 height 33
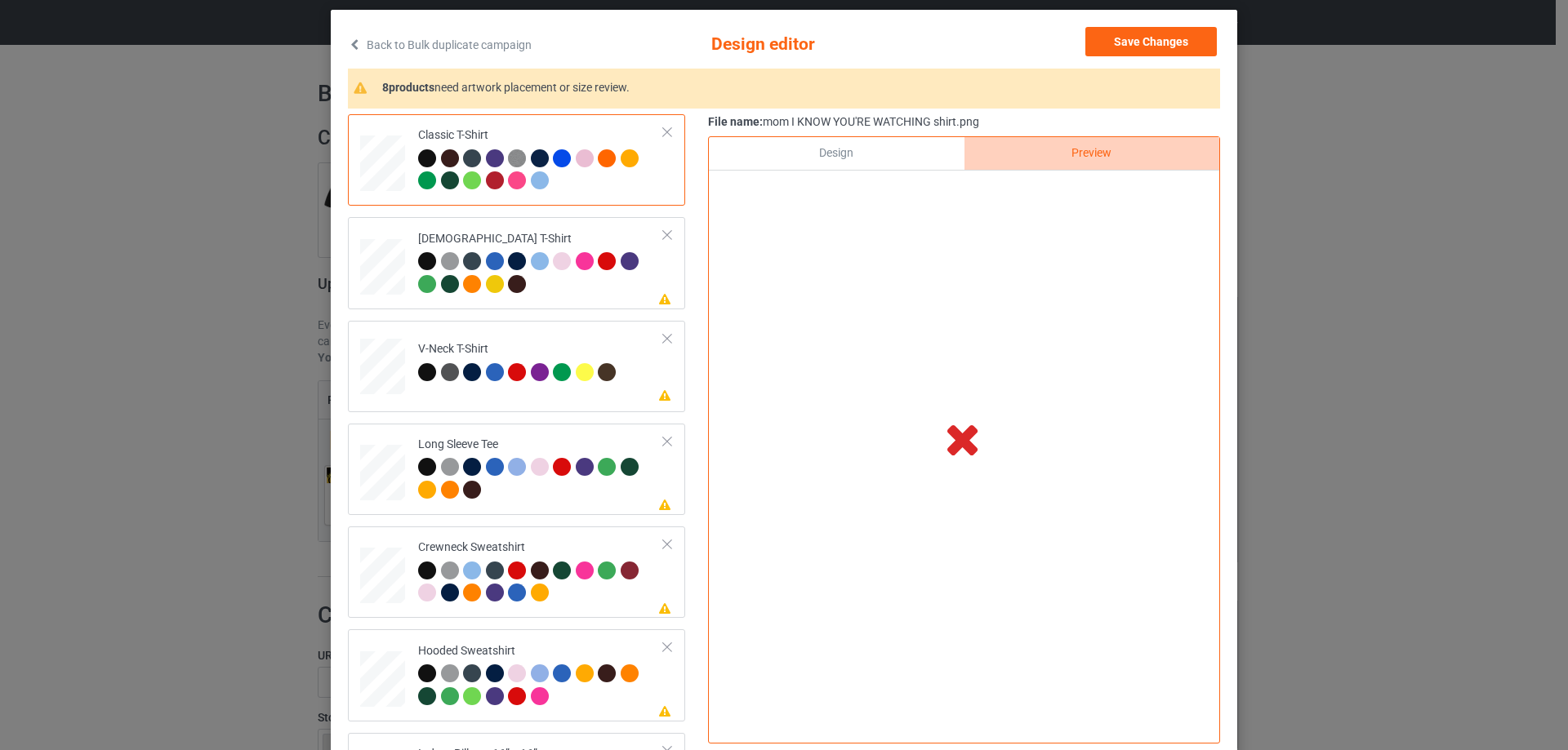
click at [874, 164] on div "Design" at bounding box center [836, 153] width 255 height 33
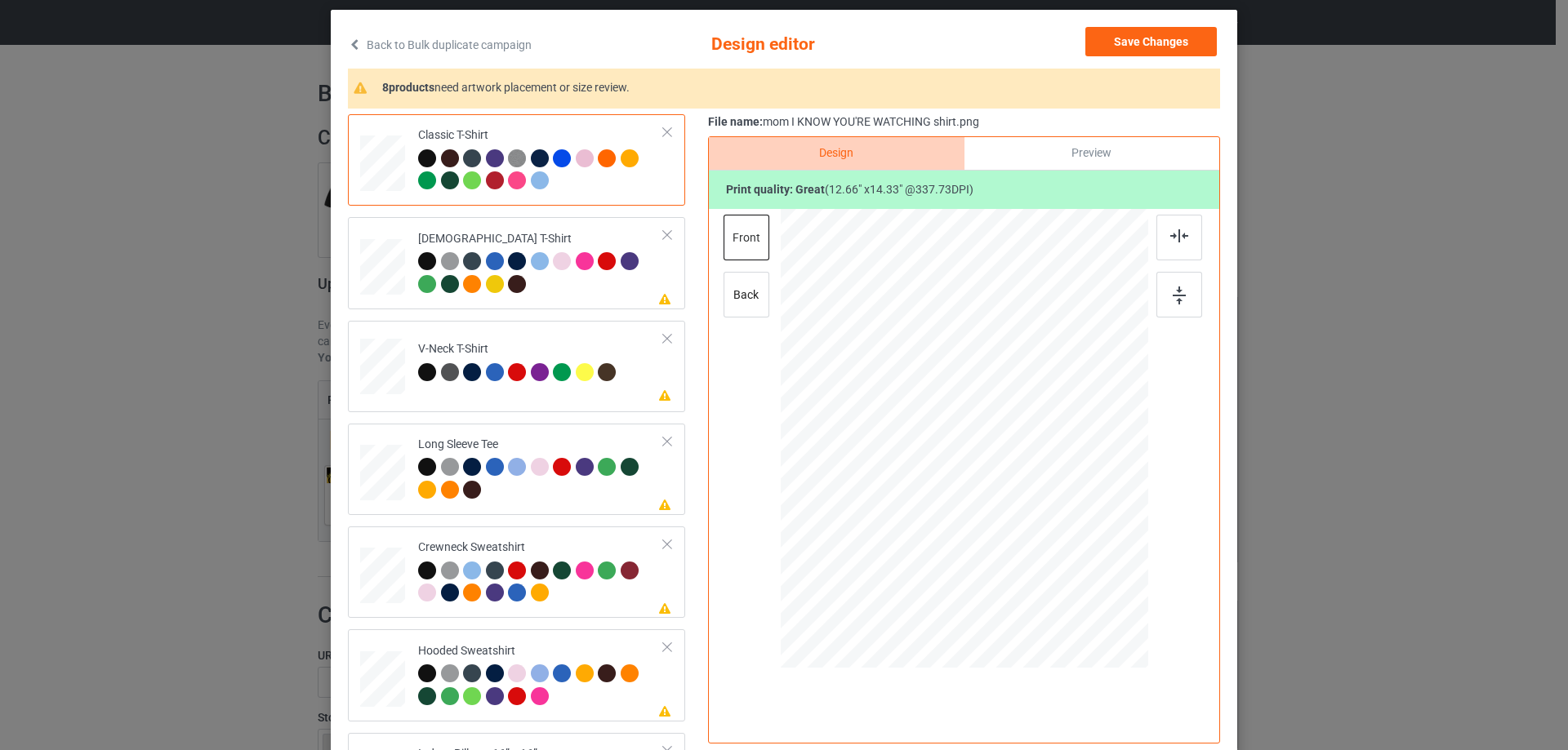
click at [1047, 161] on div "Preview" at bounding box center [1091, 153] width 255 height 33
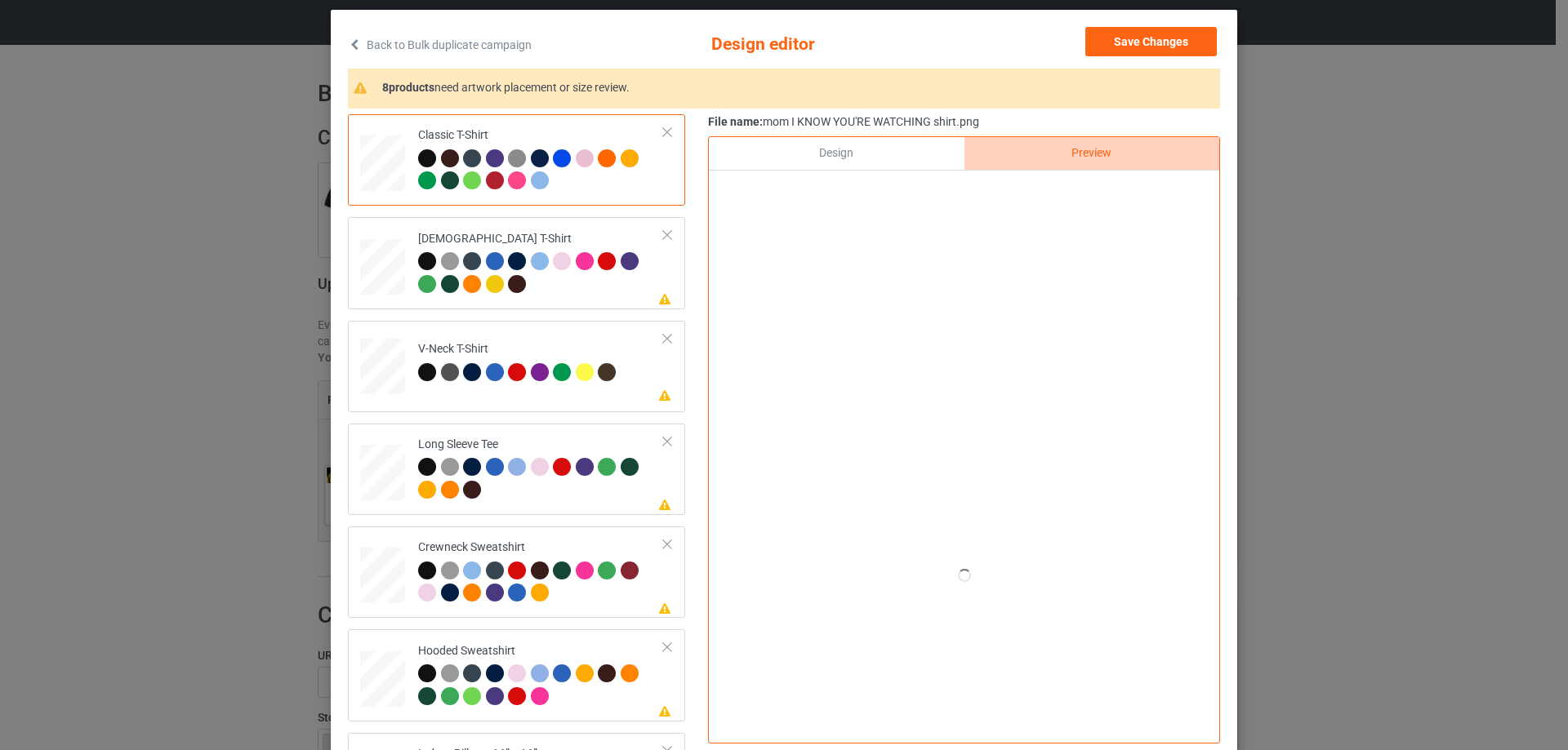
click at [923, 157] on div "Design" at bounding box center [836, 153] width 255 height 33
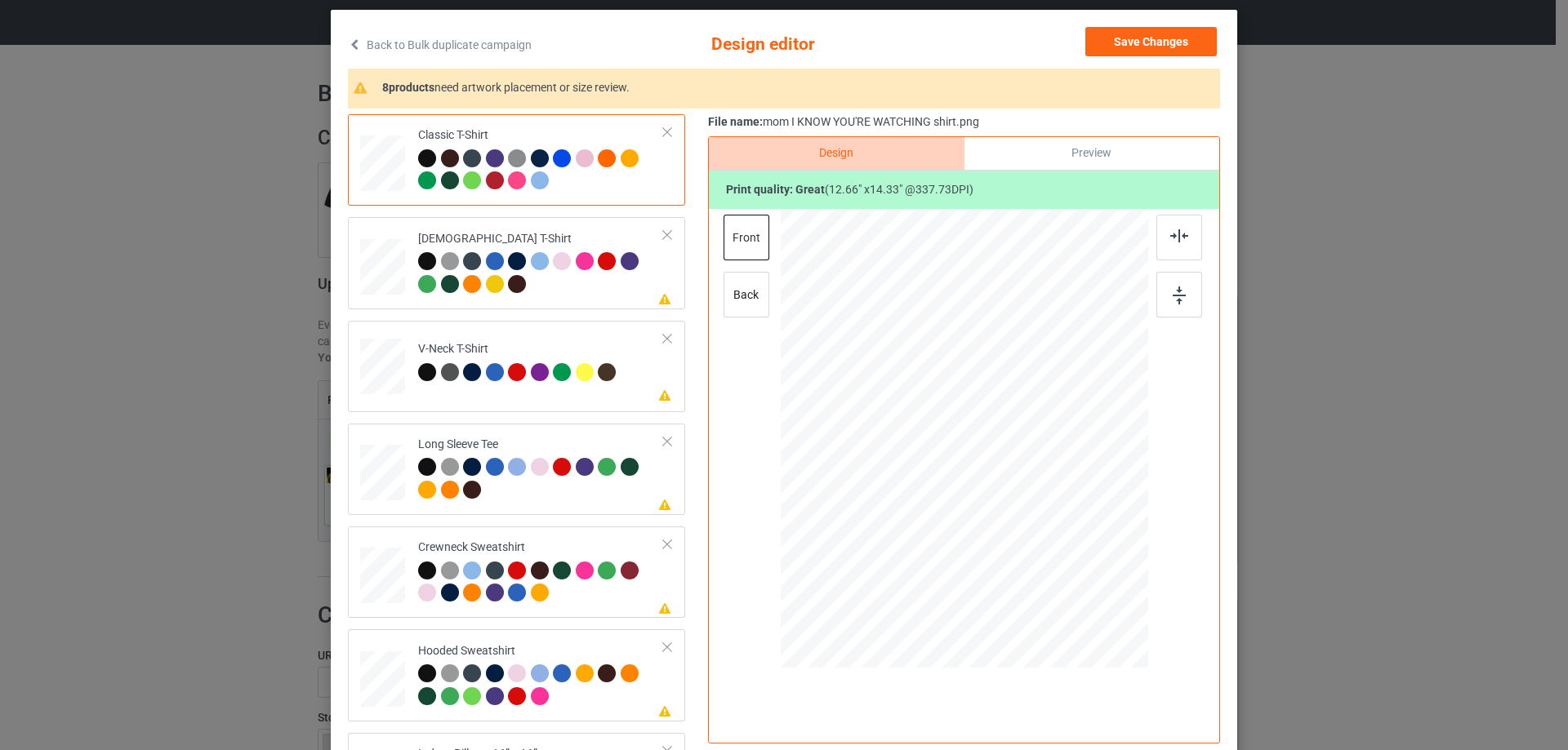
click at [992, 122] on div "File name: mom I KNOW YOU'RE WATCHING shirt.png" at bounding box center [963, 122] width 512 height 16
click at [995, 143] on div "Preview" at bounding box center [1091, 153] width 255 height 33
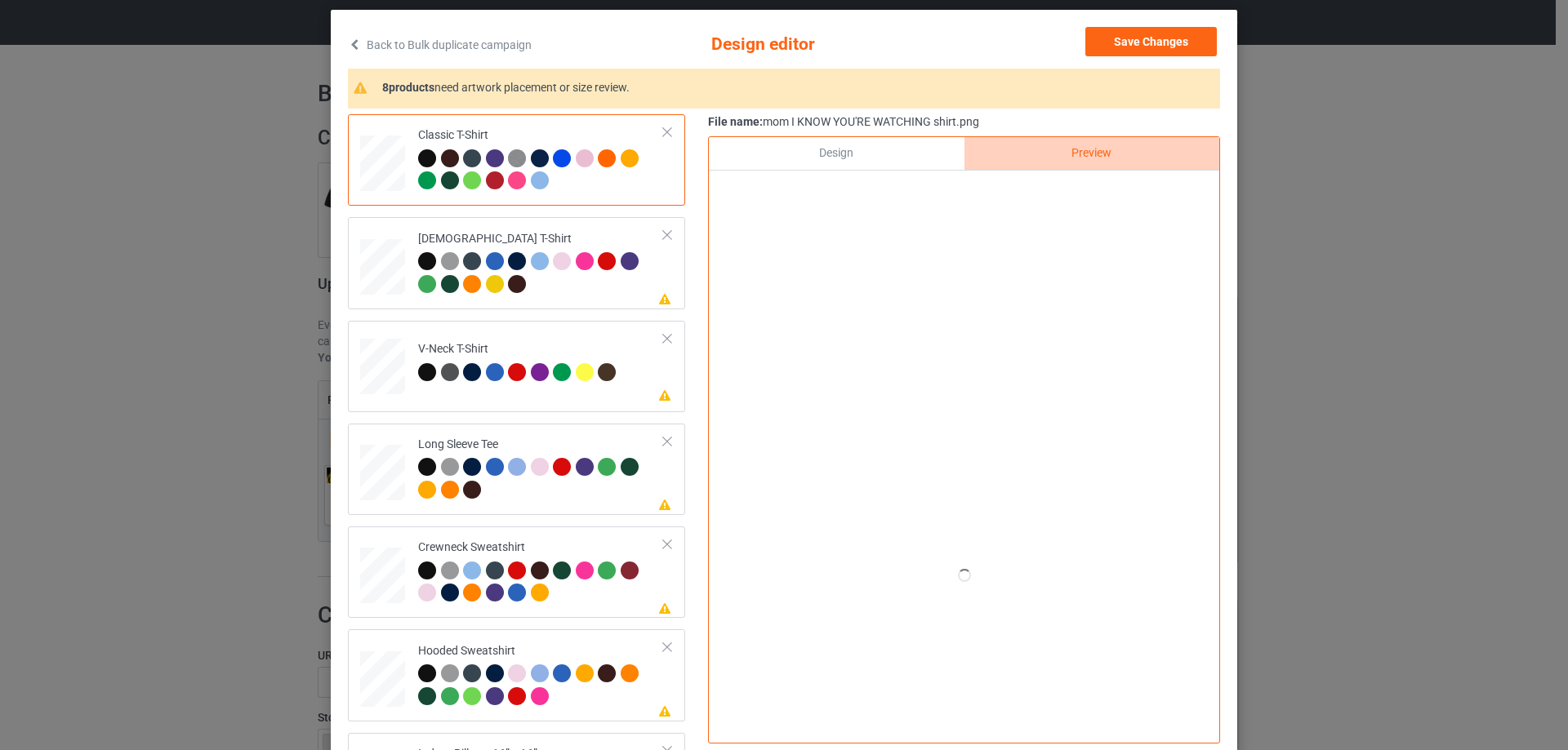
click at [937, 295] on div at bounding box center [964, 439] width 367 height 460
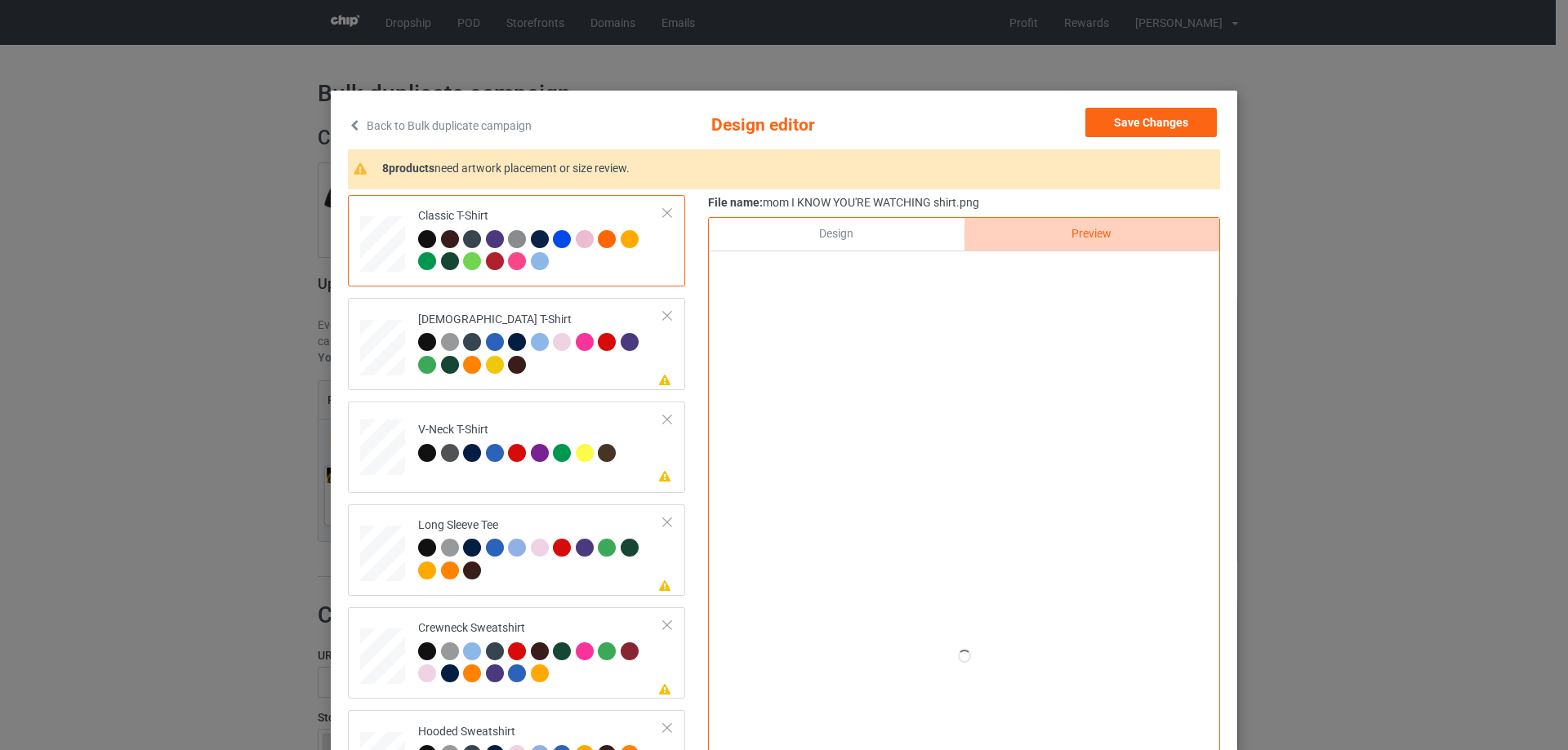
scroll to position [0, 0]
drag, startPoint x: 1151, startPoint y: 128, endPoint x: 1096, endPoint y: 157, distance: 62.2
click at [1152, 128] on button "Save Changes" at bounding box center [1151, 123] width 132 height 29
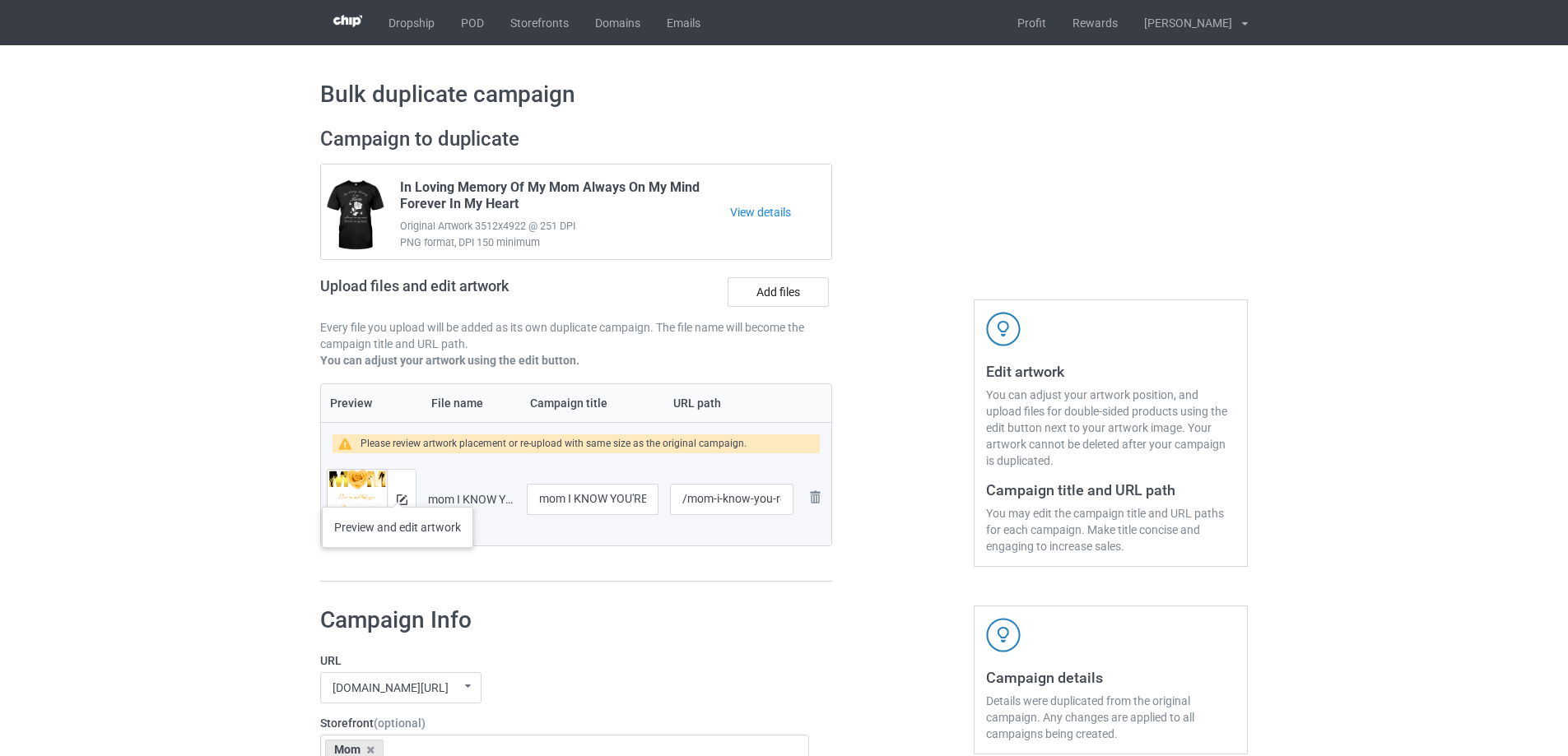
click at [398, 490] on div at bounding box center [401, 499] width 29 height 59
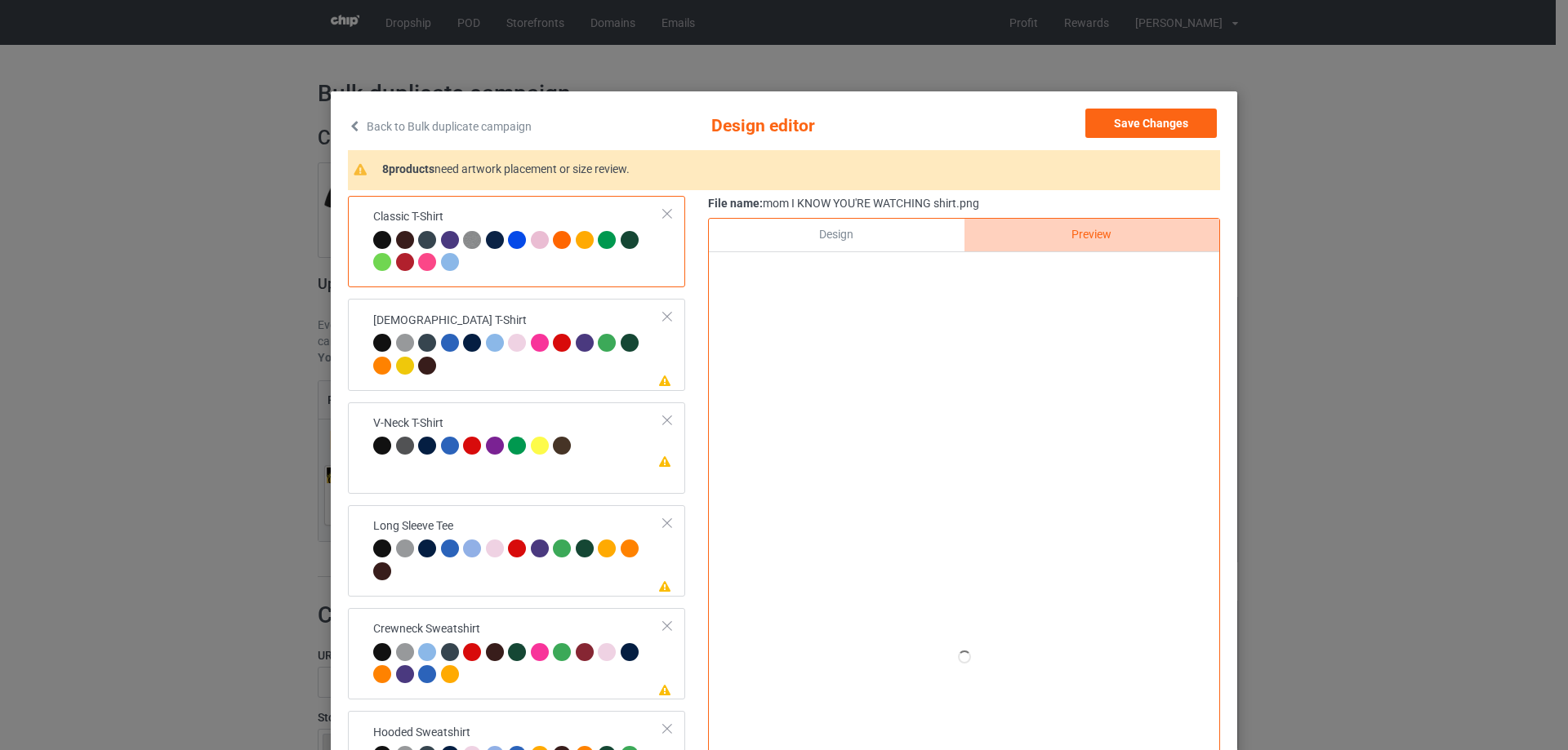
click at [863, 253] on div at bounding box center [963, 271] width 510 height 38
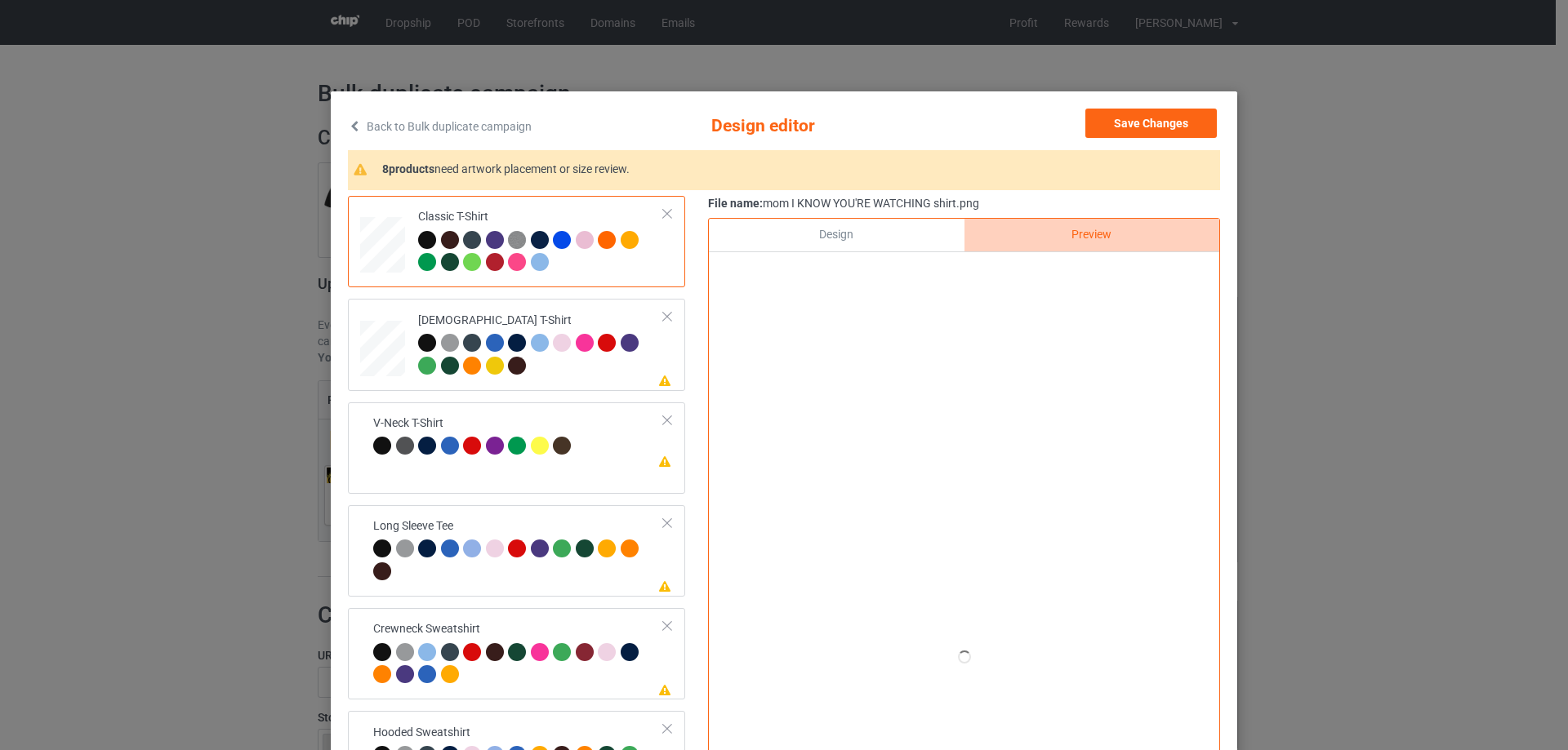
click at [867, 241] on div "Design" at bounding box center [836, 234] width 255 height 33
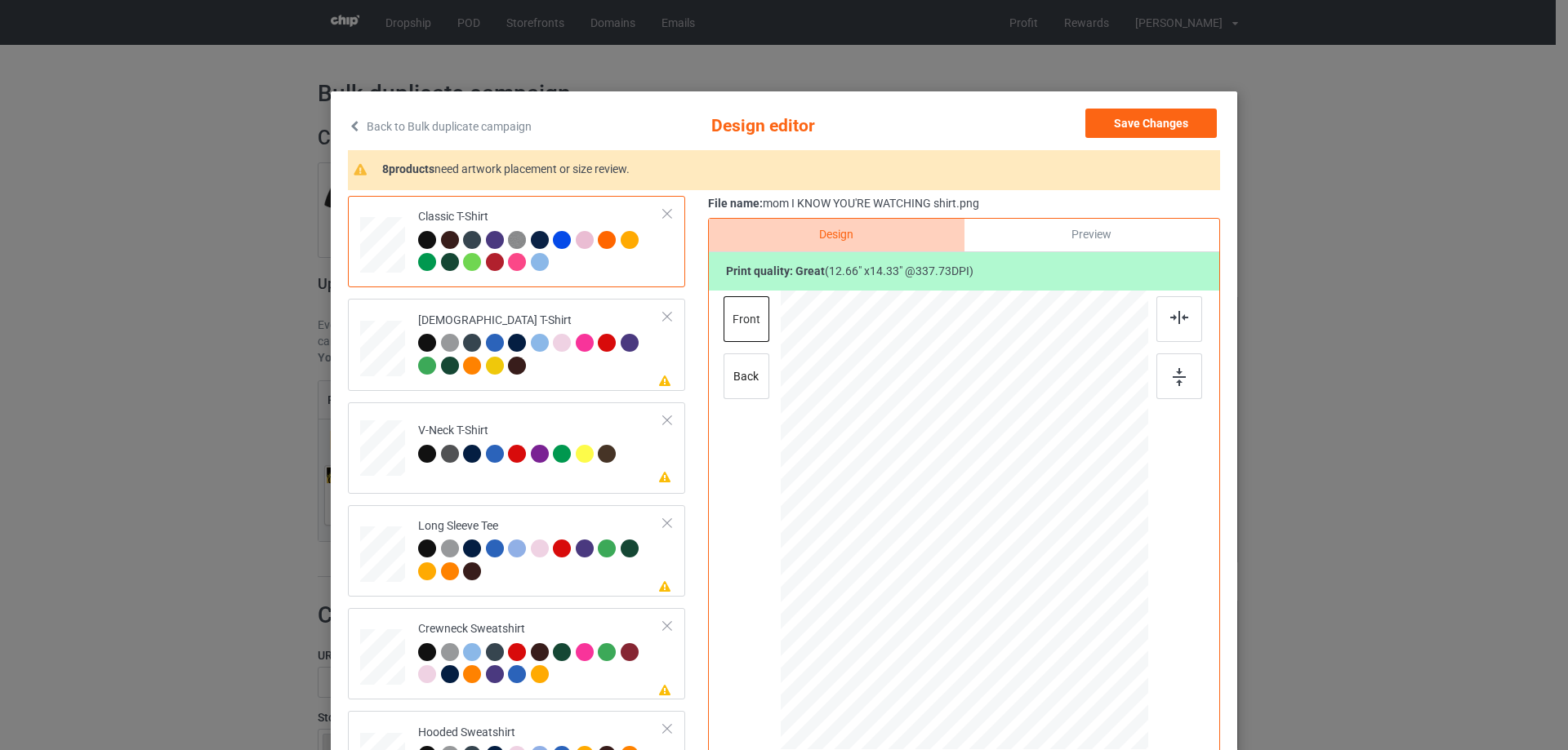
click at [1042, 226] on div "Preview" at bounding box center [1091, 234] width 255 height 33
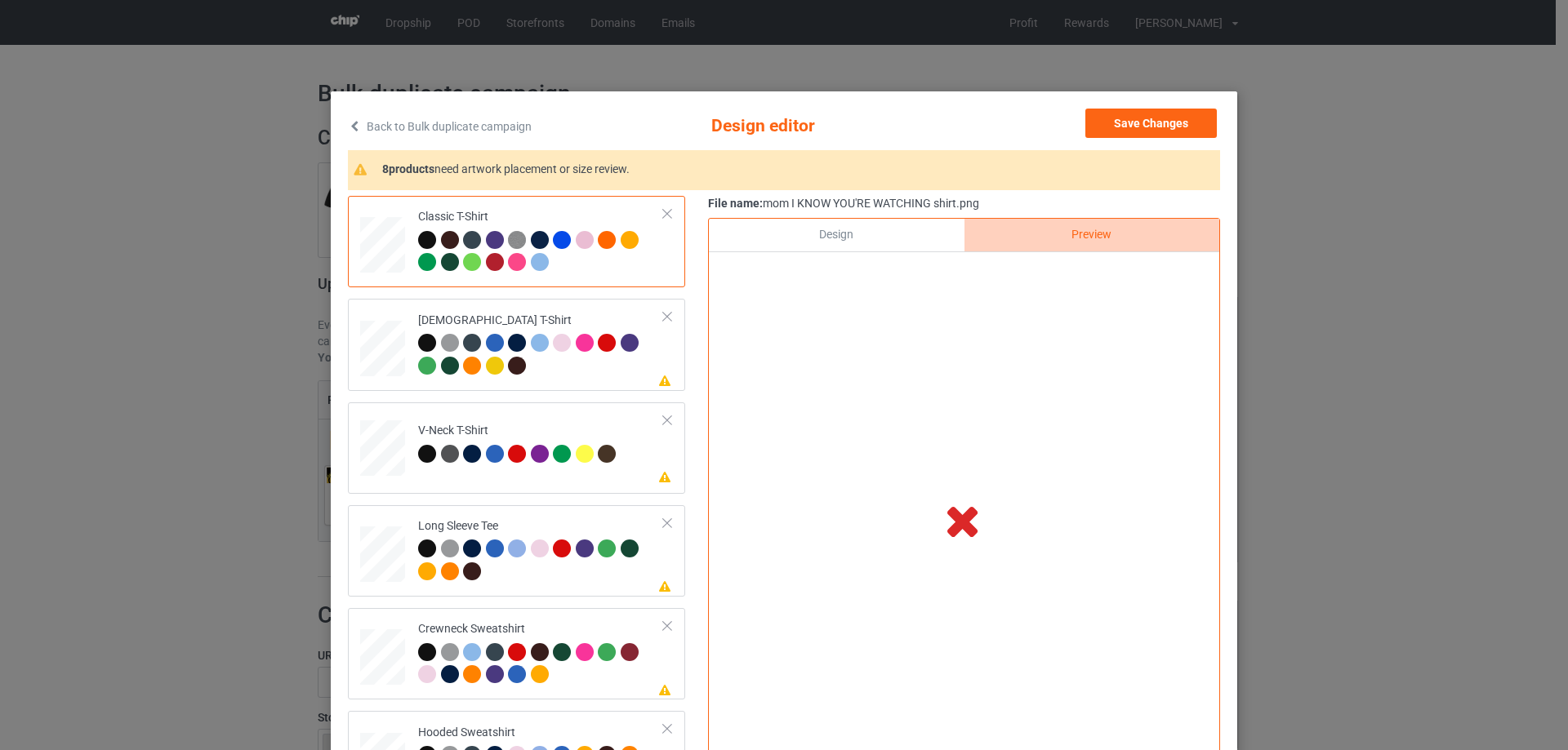
click at [871, 238] on div "Design" at bounding box center [836, 234] width 255 height 33
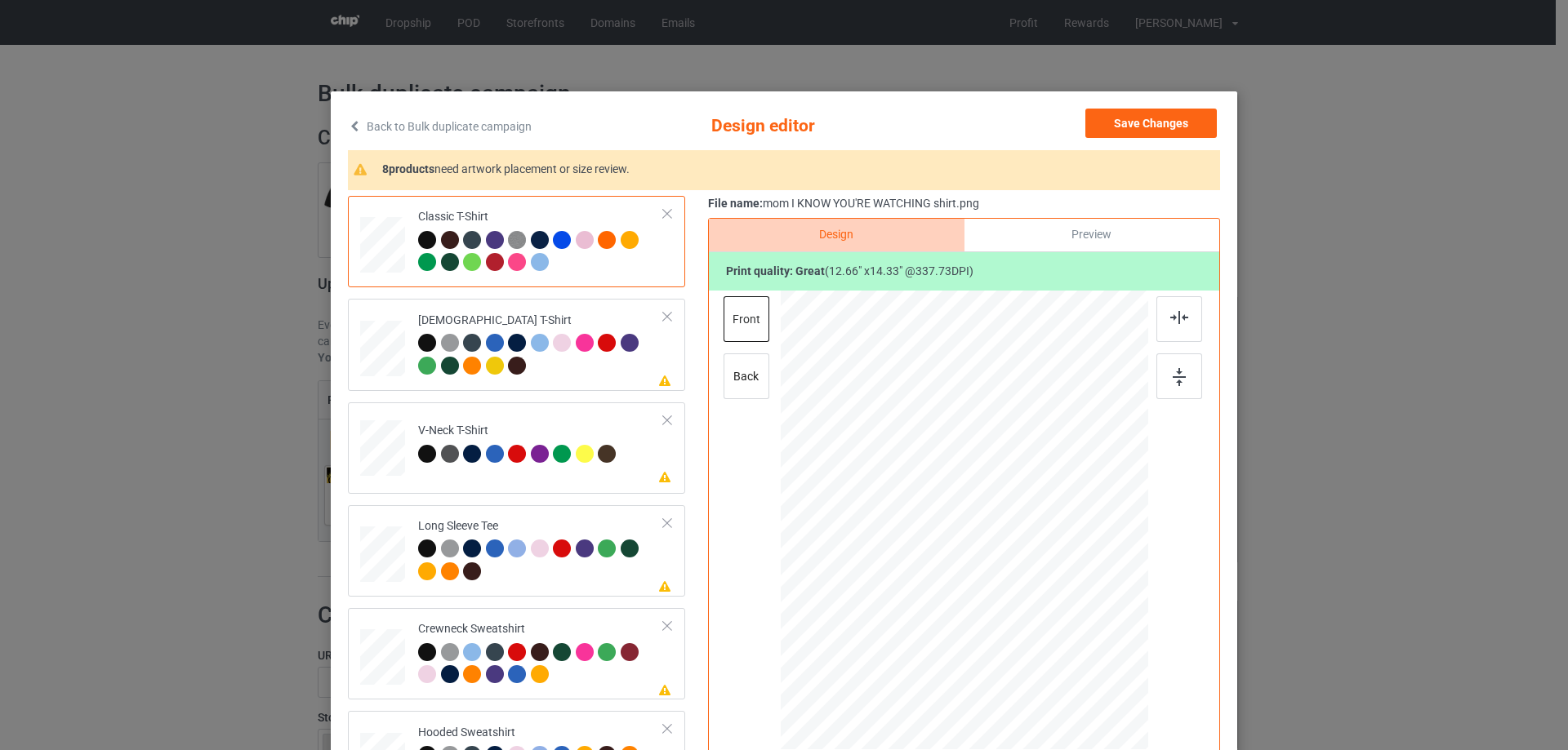
click at [1060, 242] on div "Preview" at bounding box center [1091, 234] width 255 height 33
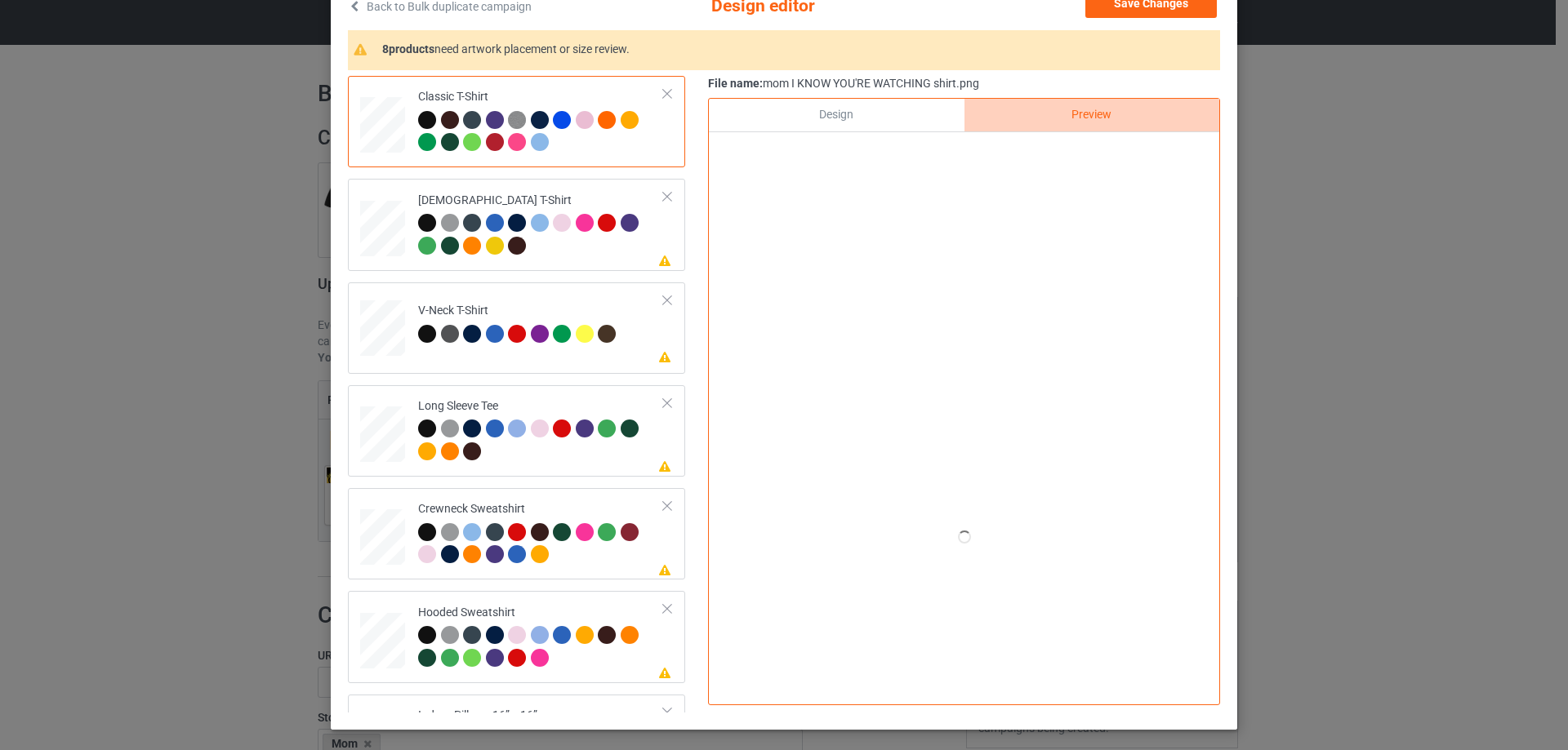
scroll to position [111, 0]
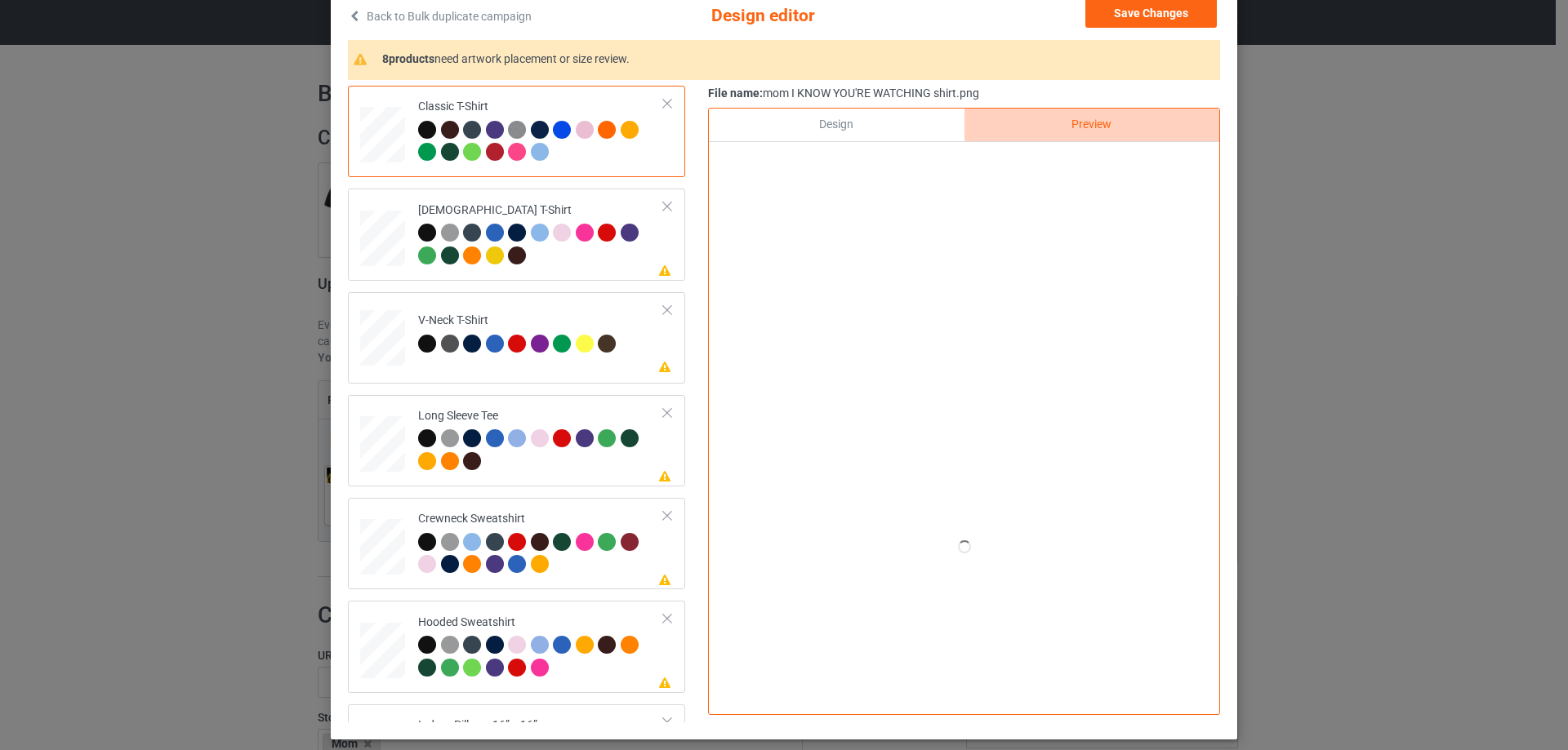
click at [1007, 452] on div at bounding box center [964, 410] width 367 height 460
drag, startPoint x: 850, startPoint y: 149, endPoint x: 873, endPoint y: 137, distance: 25.9
click at [853, 147] on div at bounding box center [963, 161] width 510 height 38
drag, startPoint x: 873, startPoint y: 137, endPoint x: 1070, endPoint y: 130, distance: 197.1
click at [876, 137] on div "Design" at bounding box center [836, 125] width 255 height 33
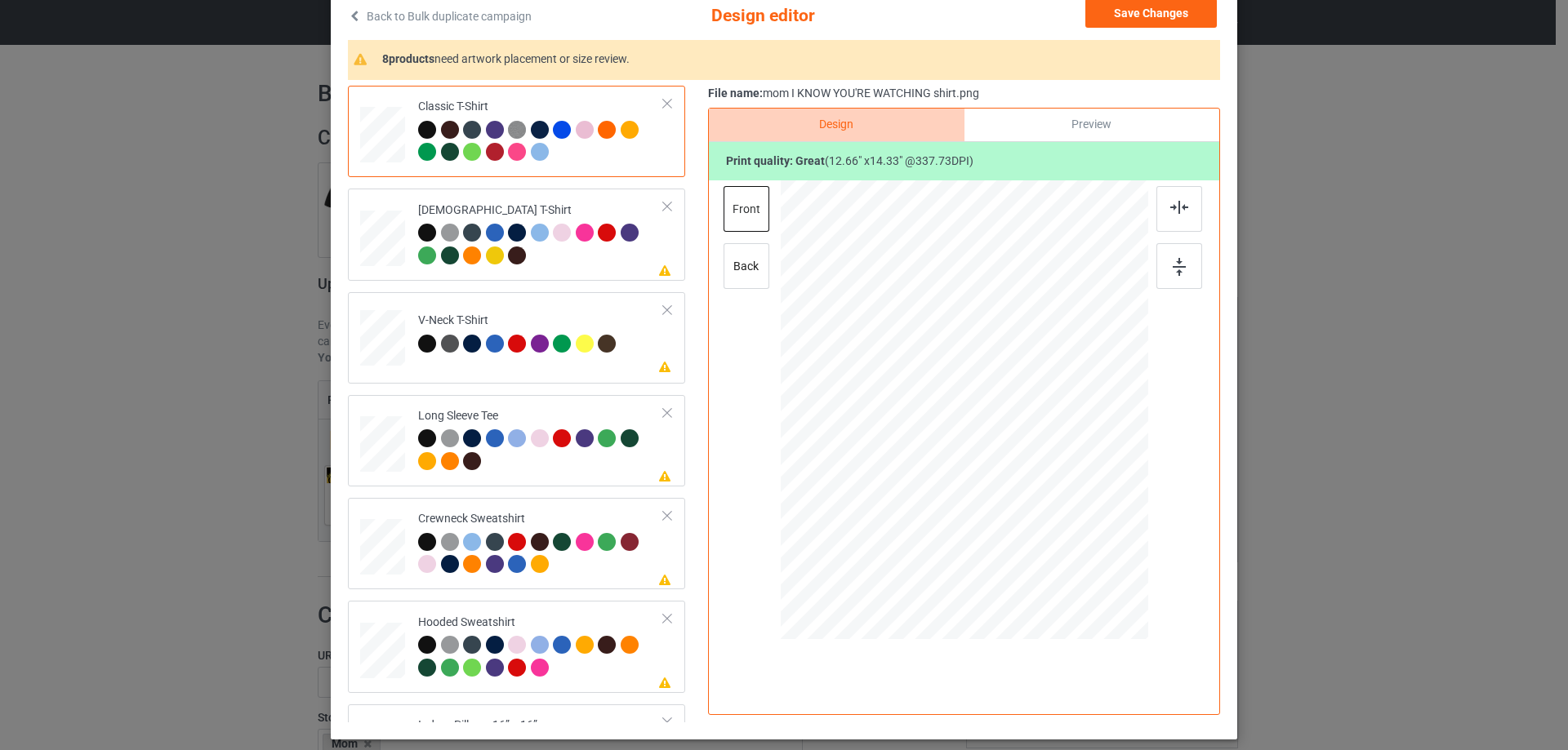
click at [1083, 131] on div "Preview" at bounding box center [1091, 125] width 255 height 33
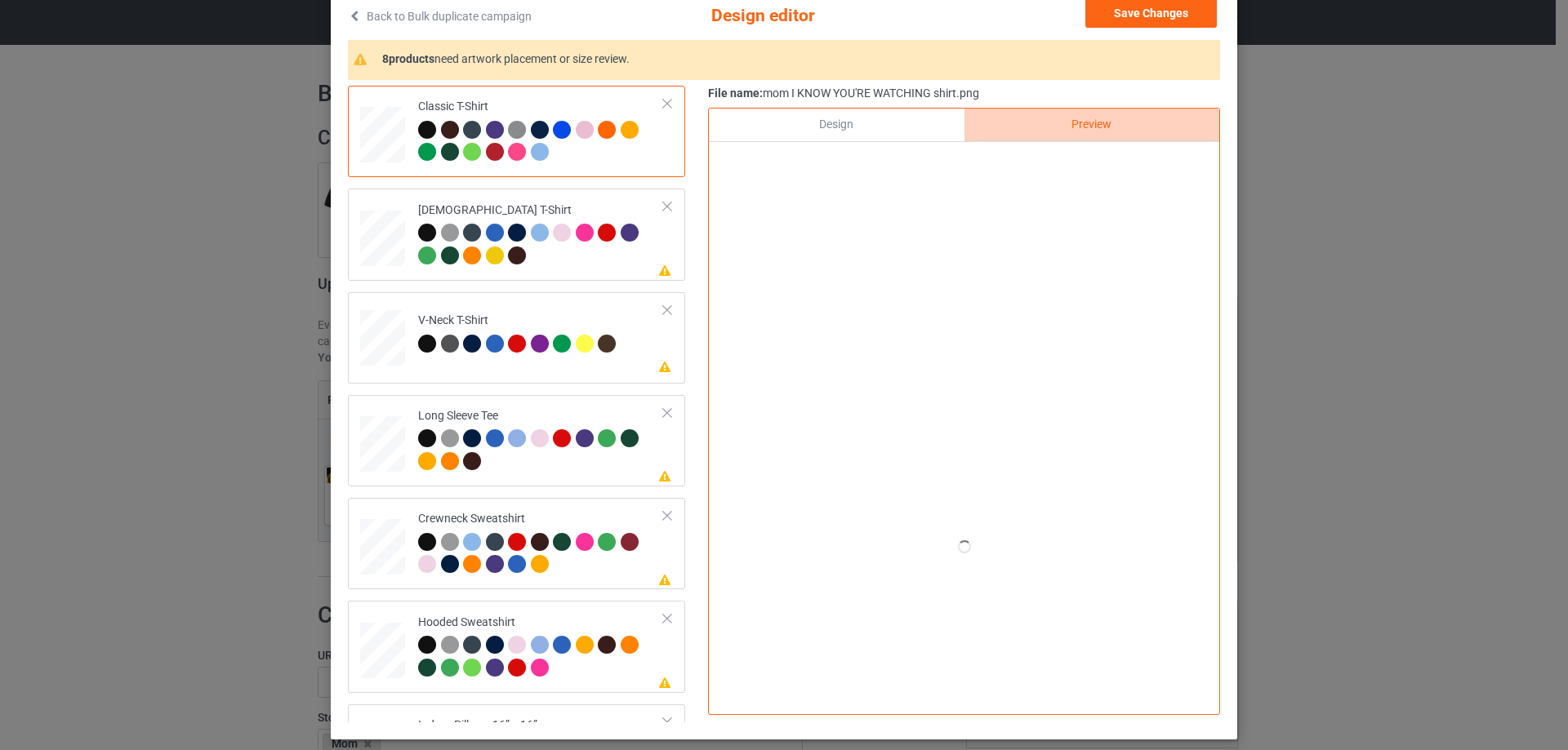
click at [865, 139] on div "Design" at bounding box center [836, 125] width 255 height 33
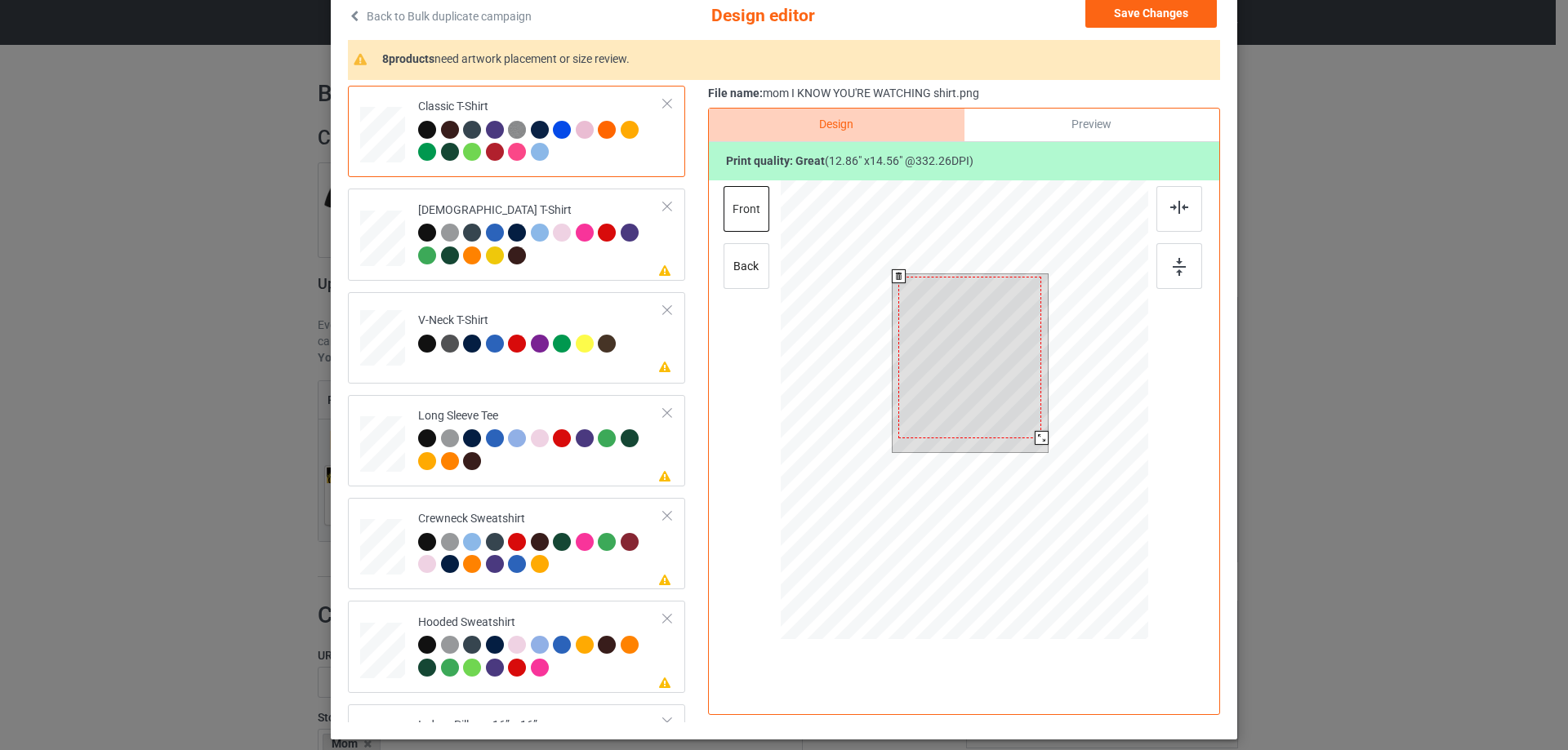
click at [1036, 436] on div at bounding box center [1042, 438] width 14 height 14
click at [545, 272] on td "Please review artwork placement [DEMOGRAPHIC_DATA] T-Shirt" at bounding box center [541, 234] width 264 height 79
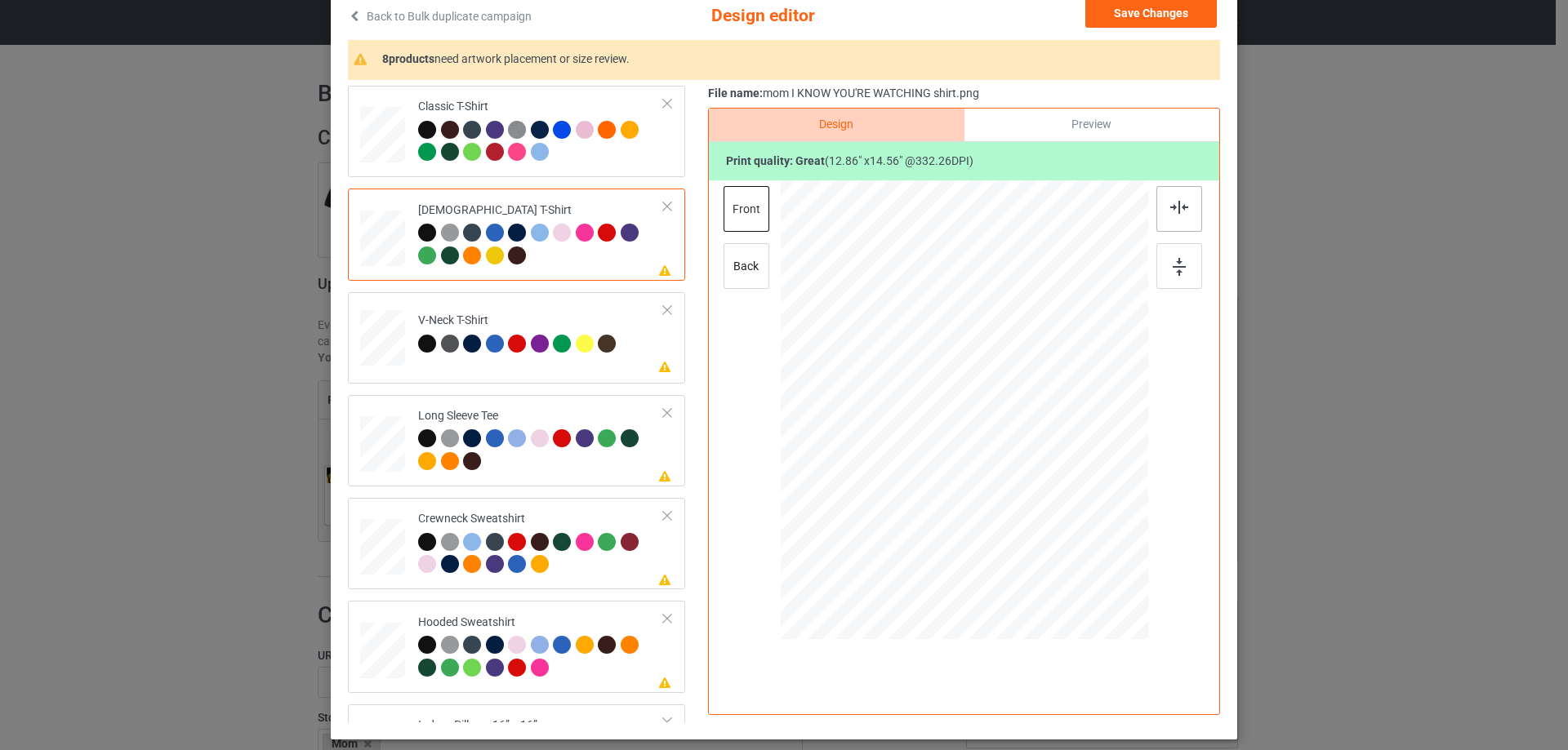
click at [1158, 207] on div at bounding box center [1179, 209] width 46 height 46
click at [608, 350] on div at bounding box center [609, 347] width 23 height 23
click at [1198, 203] on div at bounding box center [1180, 242] width 49 height 114
click at [1171, 195] on div at bounding box center [1179, 209] width 46 height 46
click at [586, 408] on td "Please review artwork placement Long Sleeve Tee" at bounding box center [541, 440] width 264 height 79
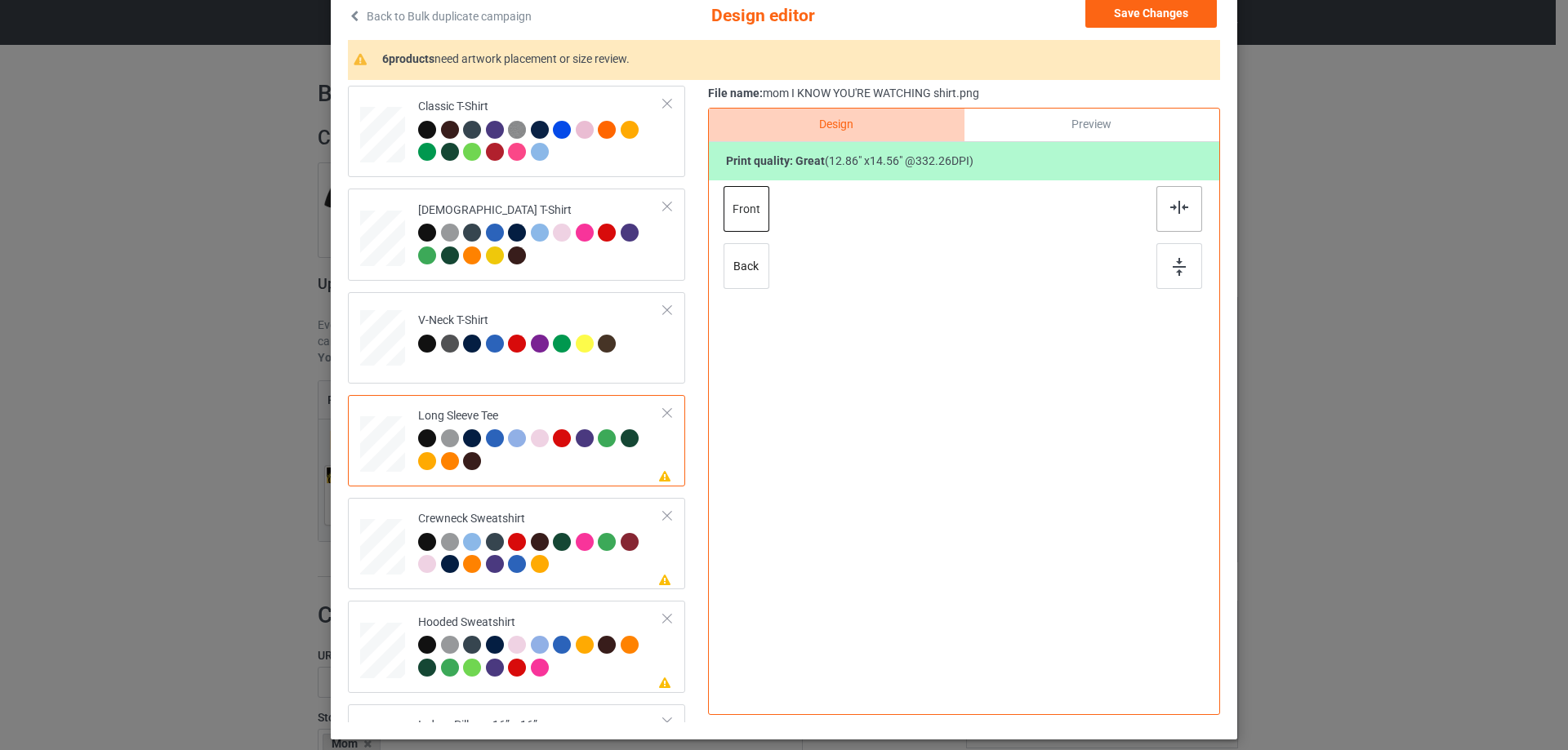
click at [1193, 209] on div at bounding box center [1179, 209] width 46 height 46
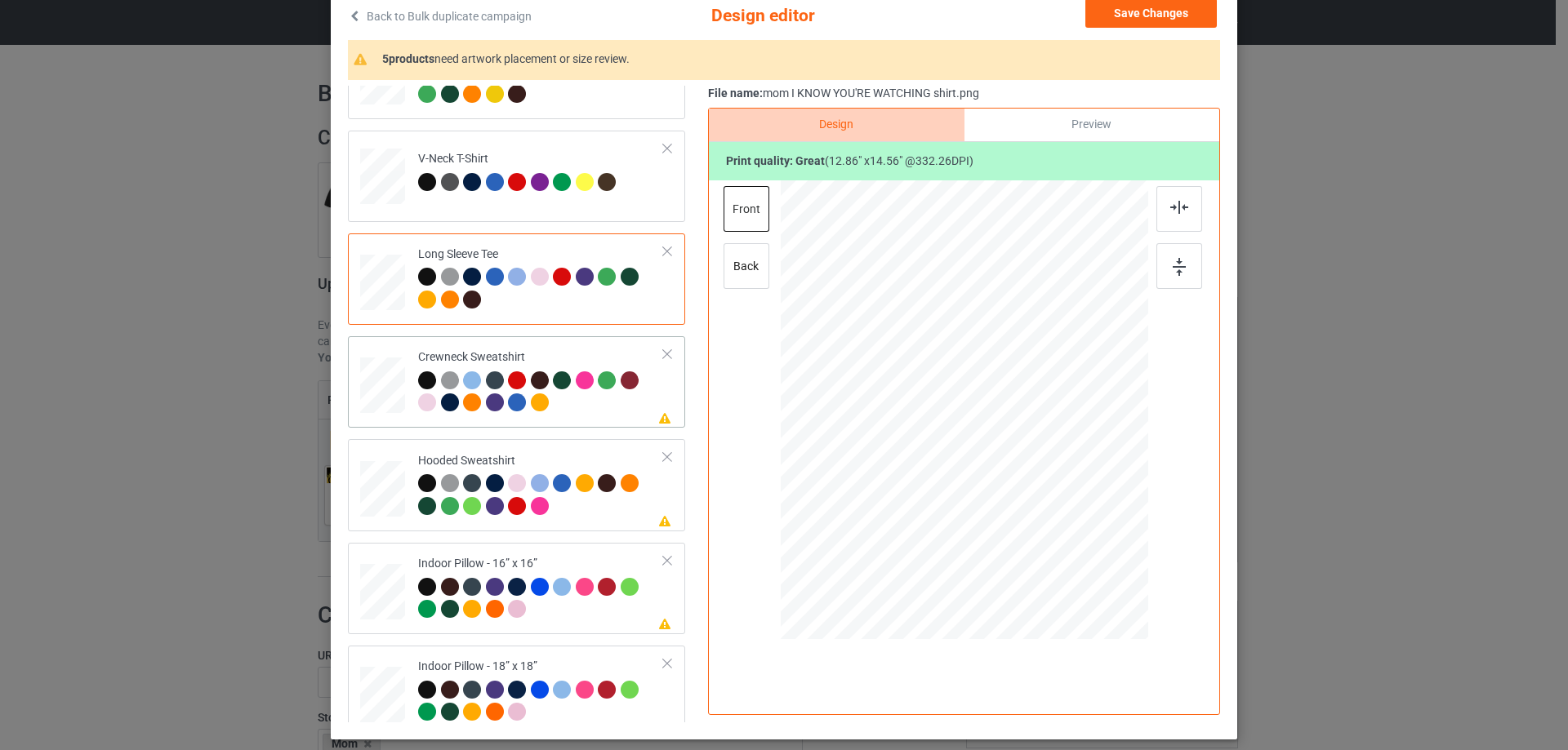
scroll to position [164, 0]
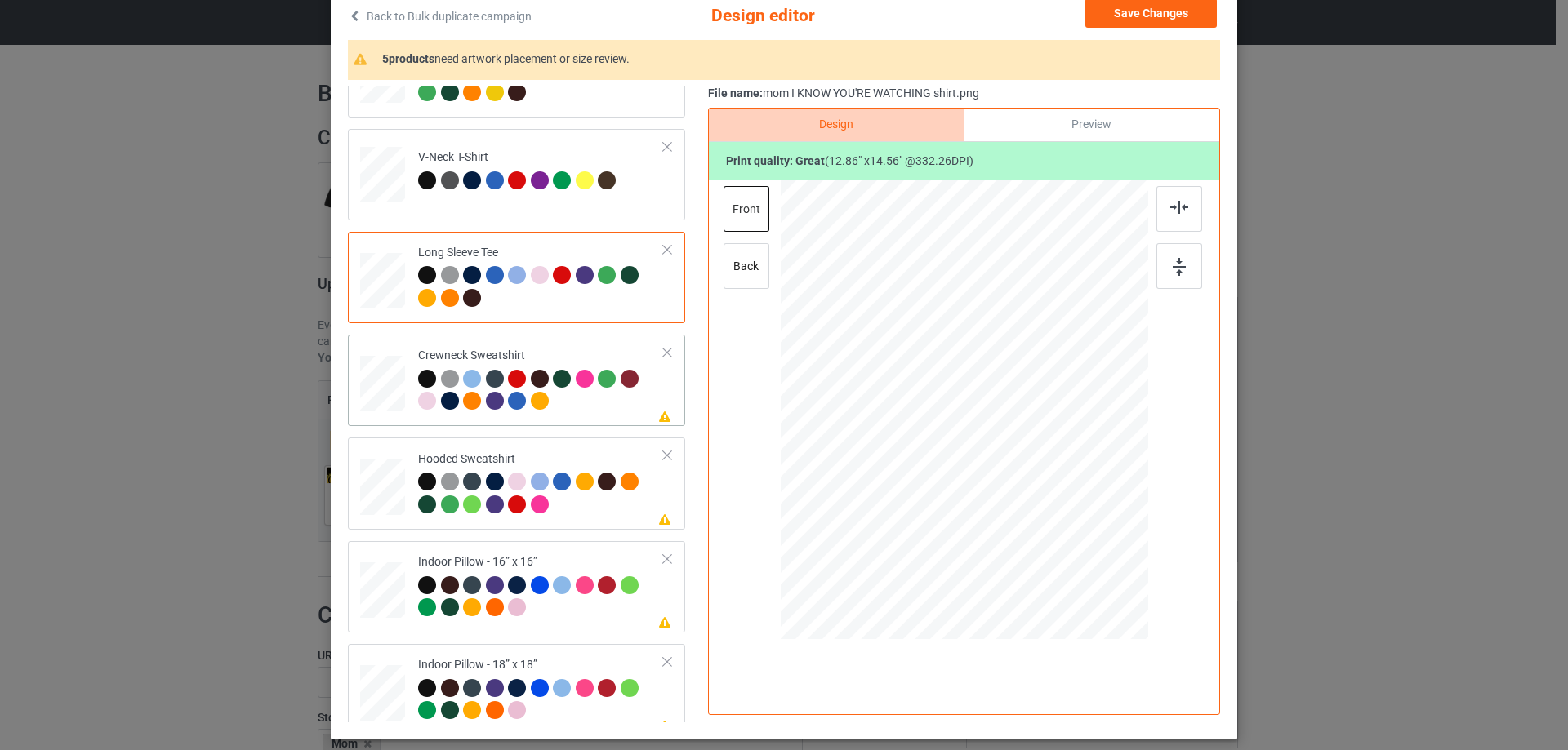
click at [556, 405] on div at bounding box center [541, 392] width 246 height 45
click at [1192, 197] on div at bounding box center [1179, 209] width 46 height 46
click at [578, 526] on div "Please review artwork placement Hooded Sweatshirt" at bounding box center [516, 483] width 337 height 91
click at [1173, 204] on img at bounding box center [1179, 207] width 18 height 13
click at [557, 558] on div "Indoor Pillow - 16” x 16”" at bounding box center [541, 585] width 246 height 61
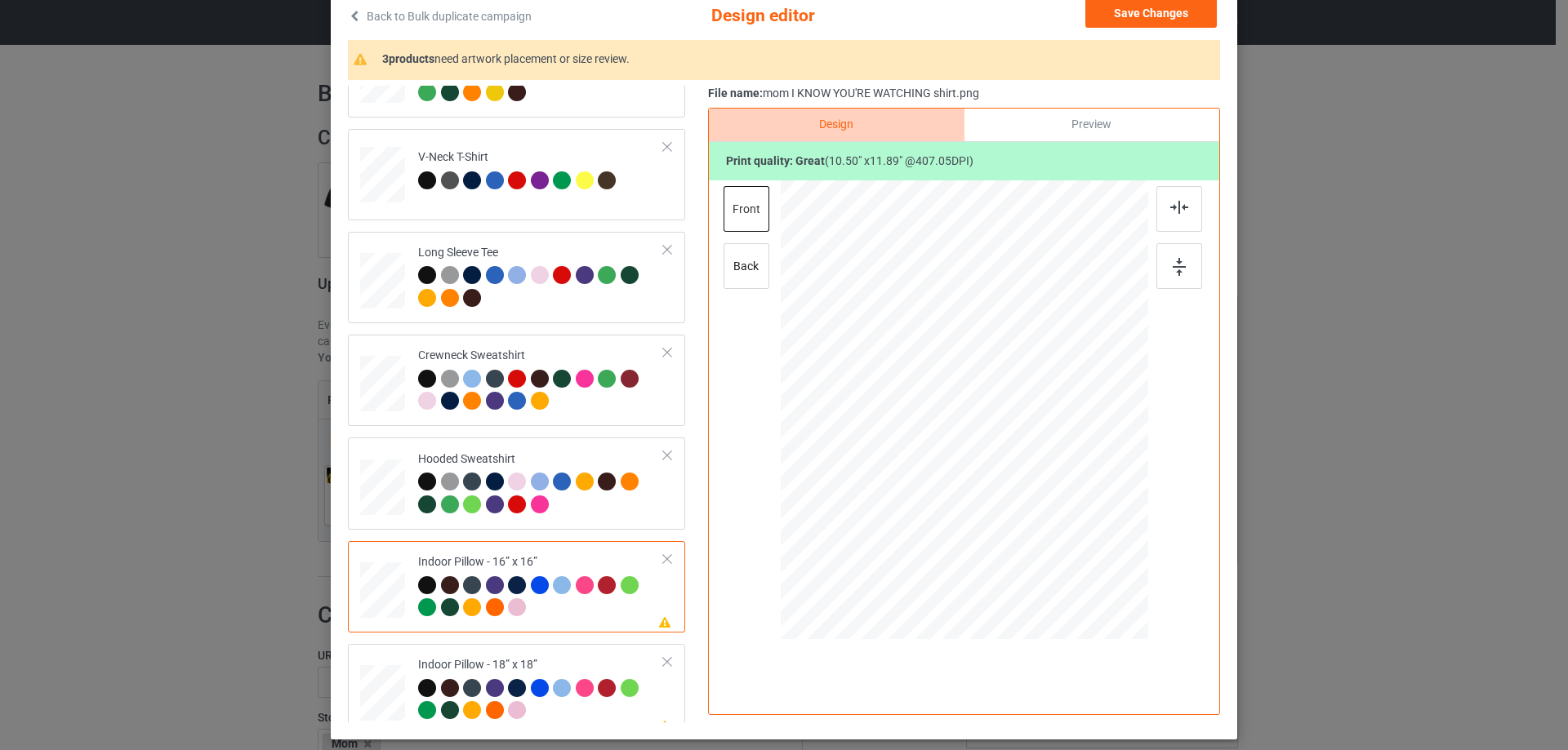
click at [1047, 149] on div "Print quality: great ( 10.50 " x 11.89 " @ 407.05 DPI)" at bounding box center [963, 162] width 510 height 39
click at [1051, 124] on div "Preview" at bounding box center [1091, 125] width 255 height 33
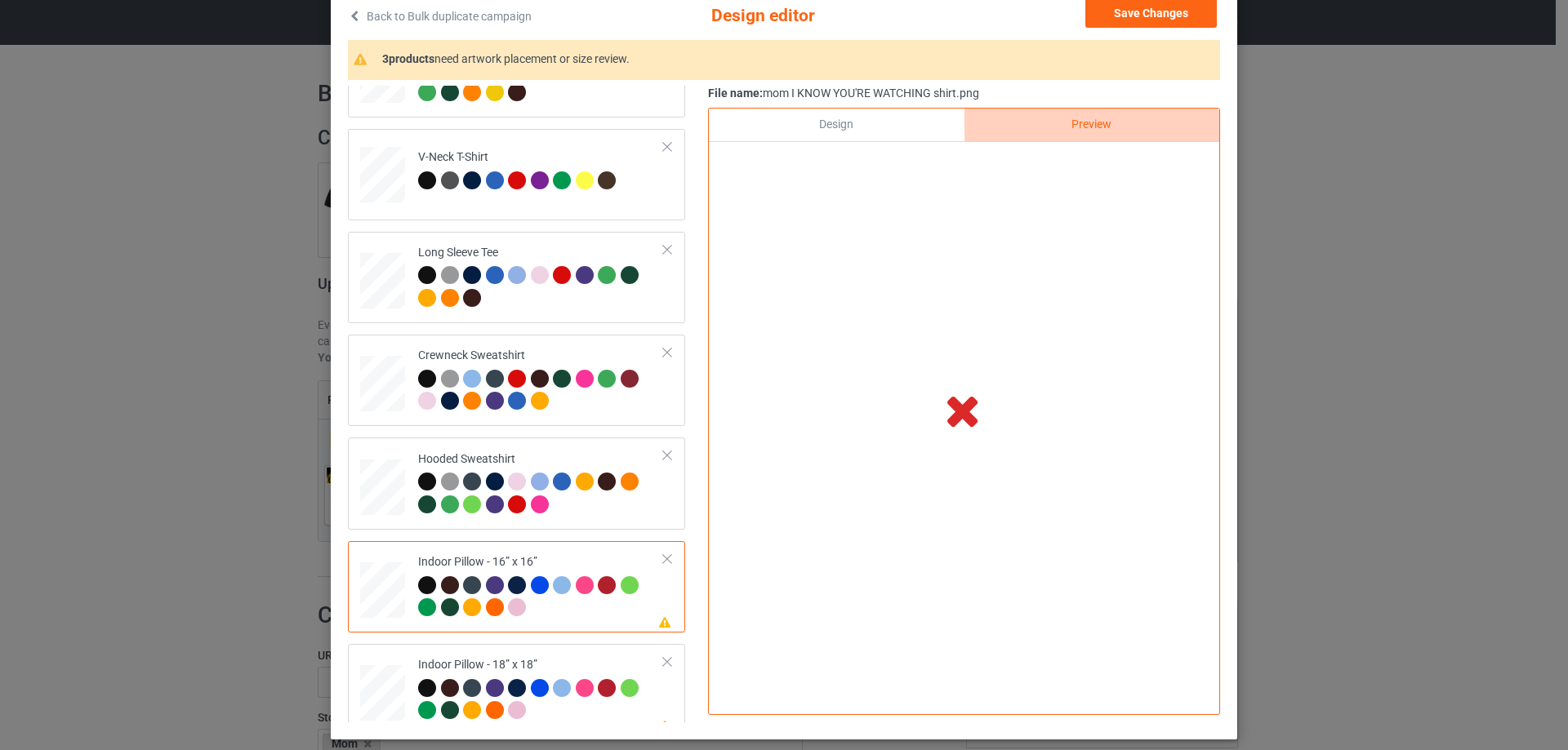
click at [853, 123] on div "Design" at bounding box center [836, 125] width 255 height 33
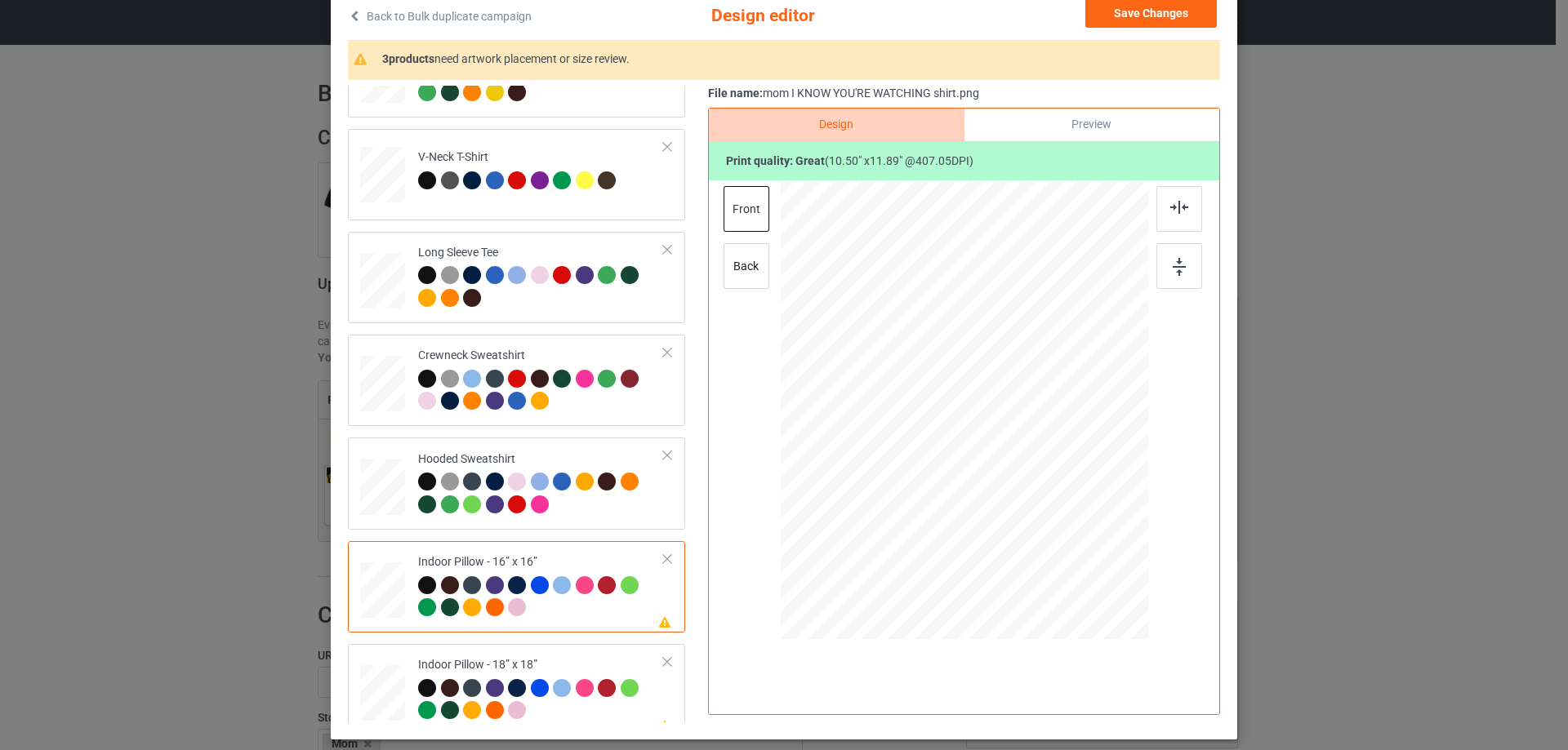
click at [1075, 124] on div "Preview" at bounding box center [1091, 125] width 255 height 33
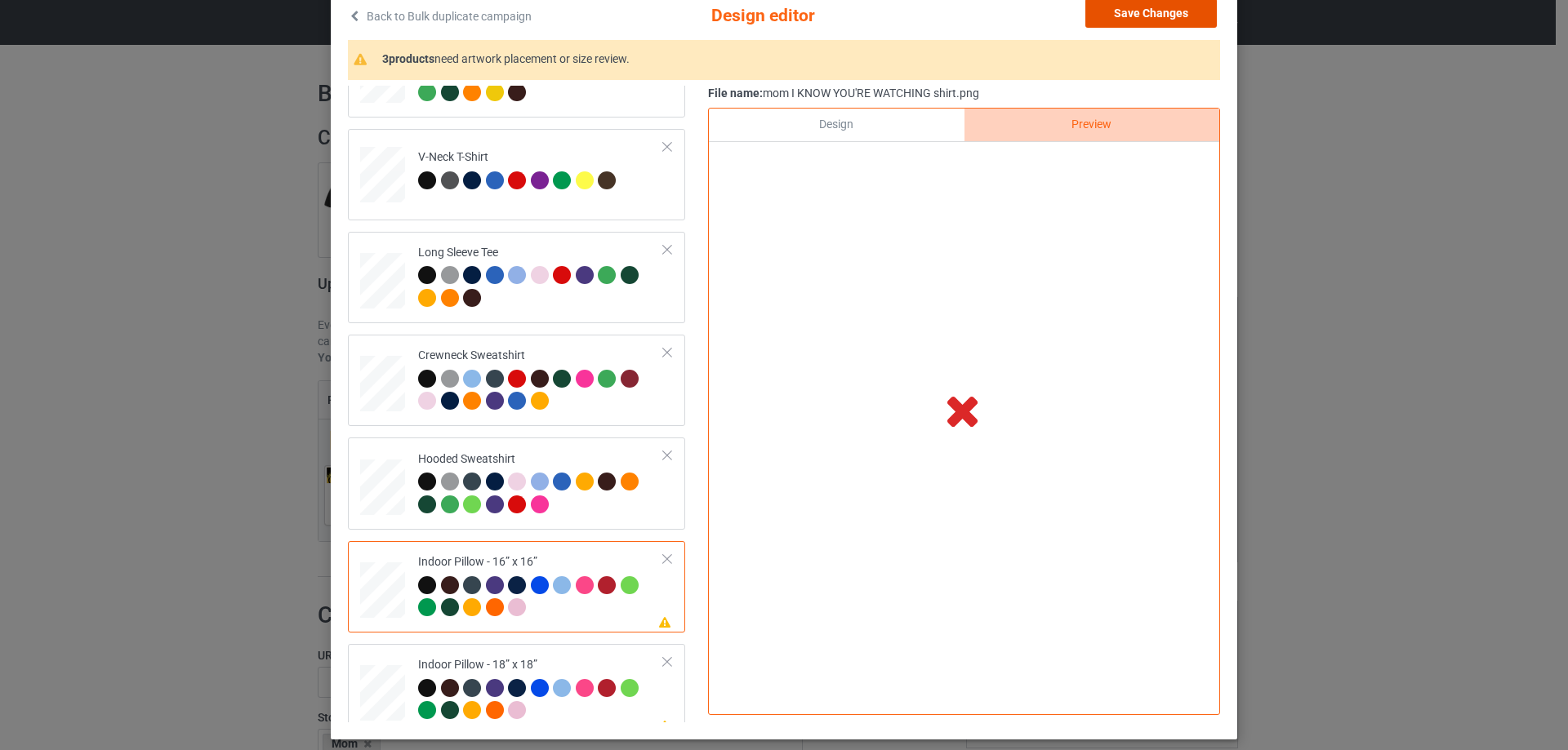
drag, startPoint x: 1137, startPoint y: 7, endPoint x: 1108, endPoint y: 36, distance: 41.0
click at [1138, 7] on button "Save Changes" at bounding box center [1151, 12] width 132 height 29
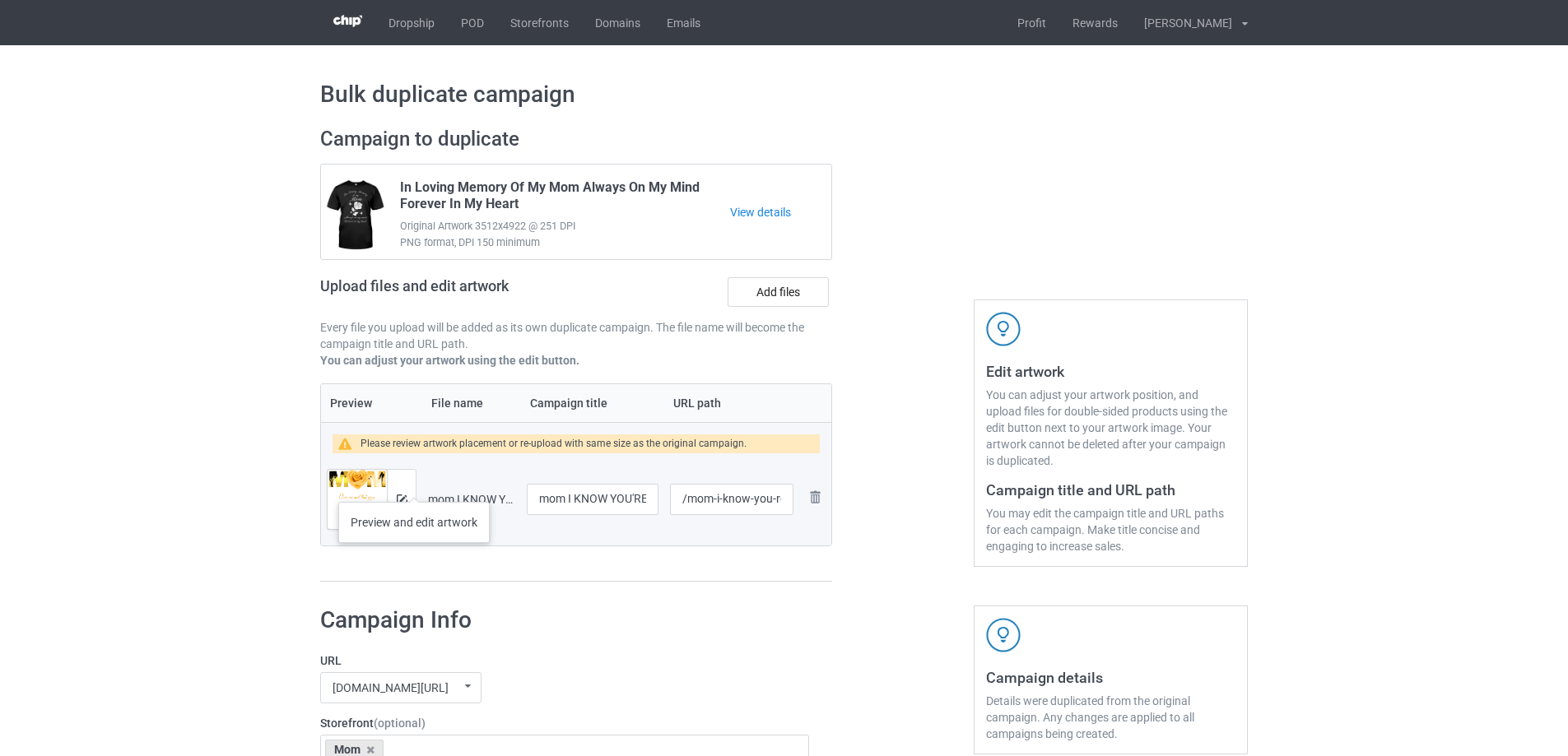
click at [414, 486] on div at bounding box center [401, 499] width 29 height 59
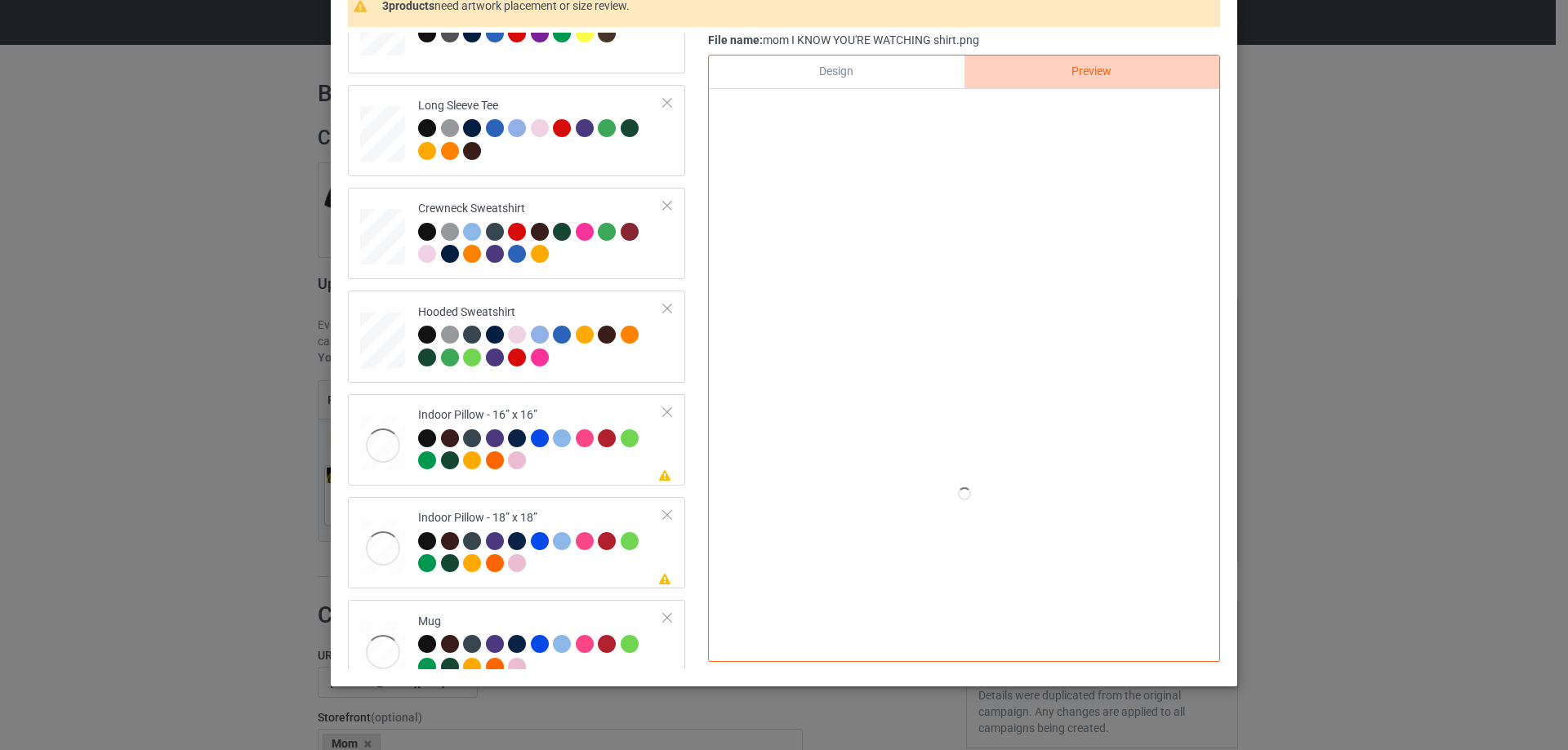
scroll to position [280, 0]
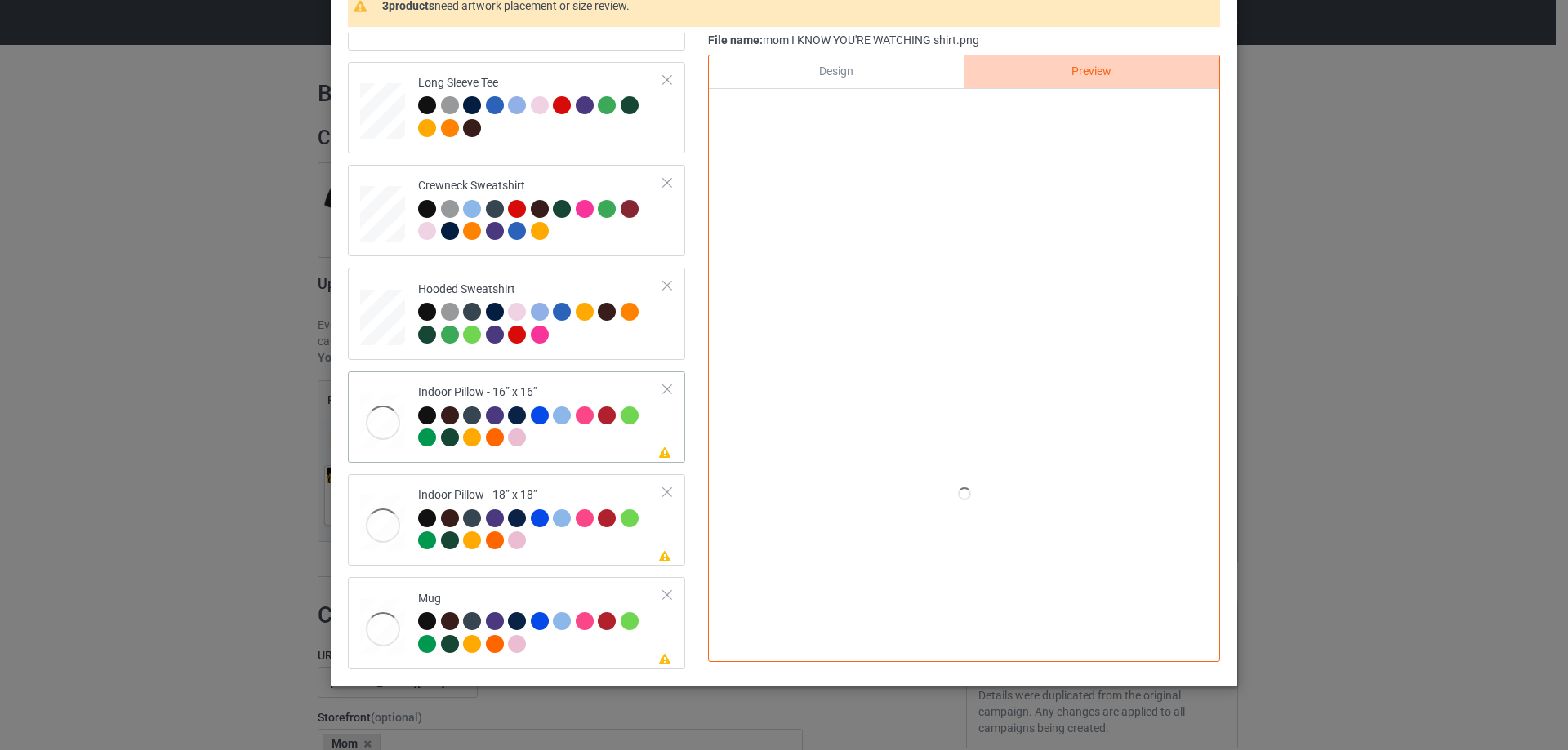
click at [463, 388] on div "Indoor Pillow - 16” x 16”" at bounding box center [541, 415] width 246 height 61
click at [864, 75] on div "Design" at bounding box center [836, 72] width 255 height 33
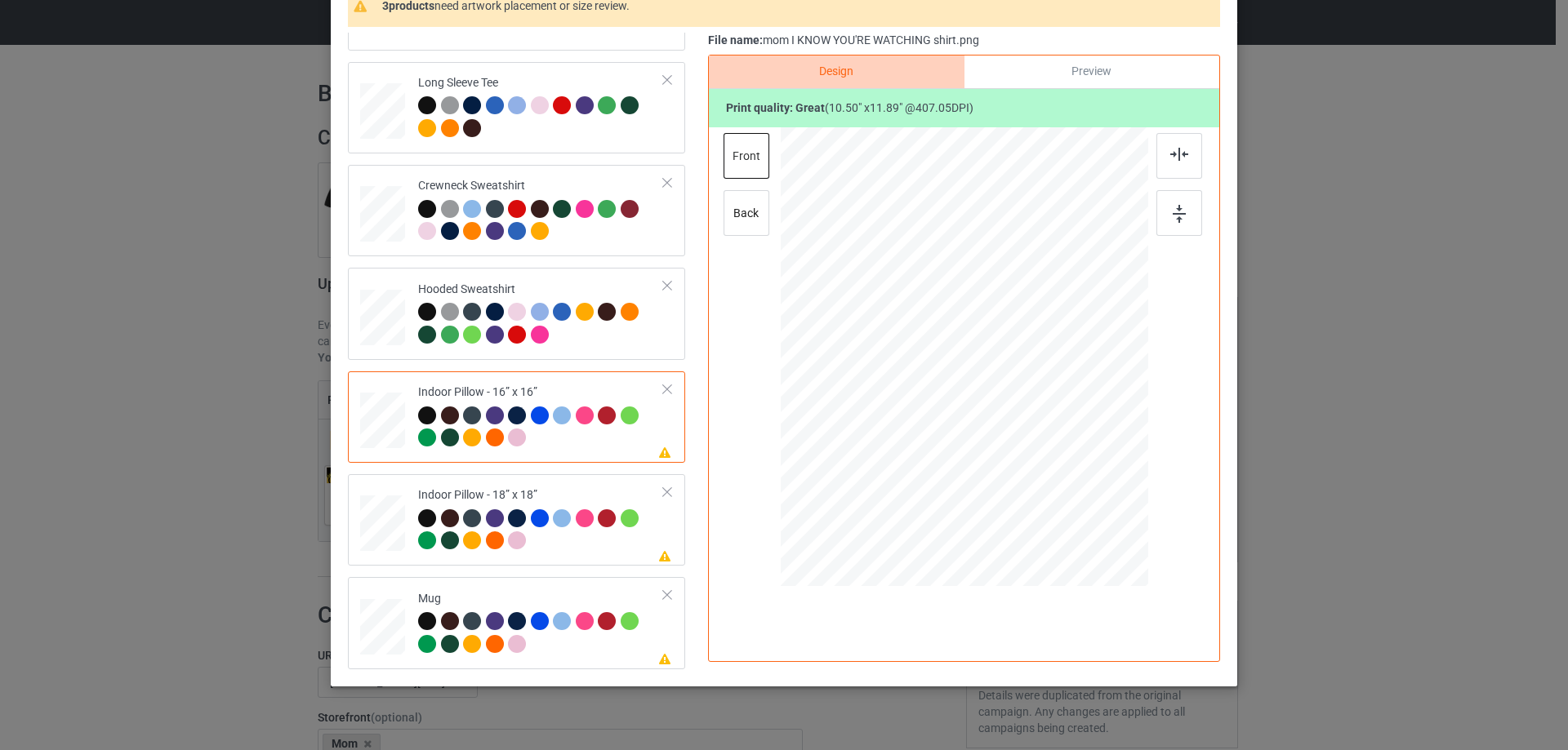
click at [1090, 75] on div "Preview" at bounding box center [1091, 72] width 255 height 33
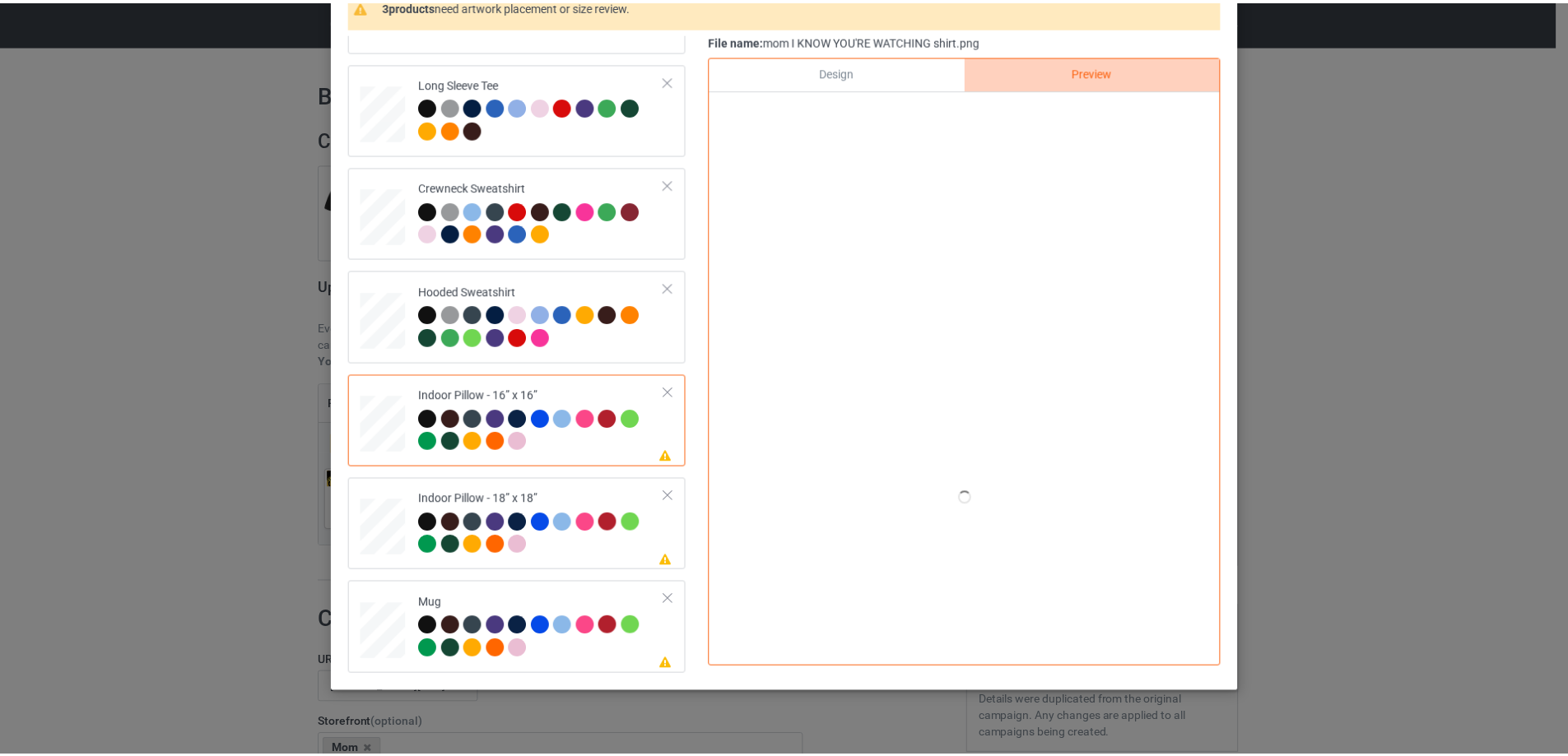
scroll to position [82, 0]
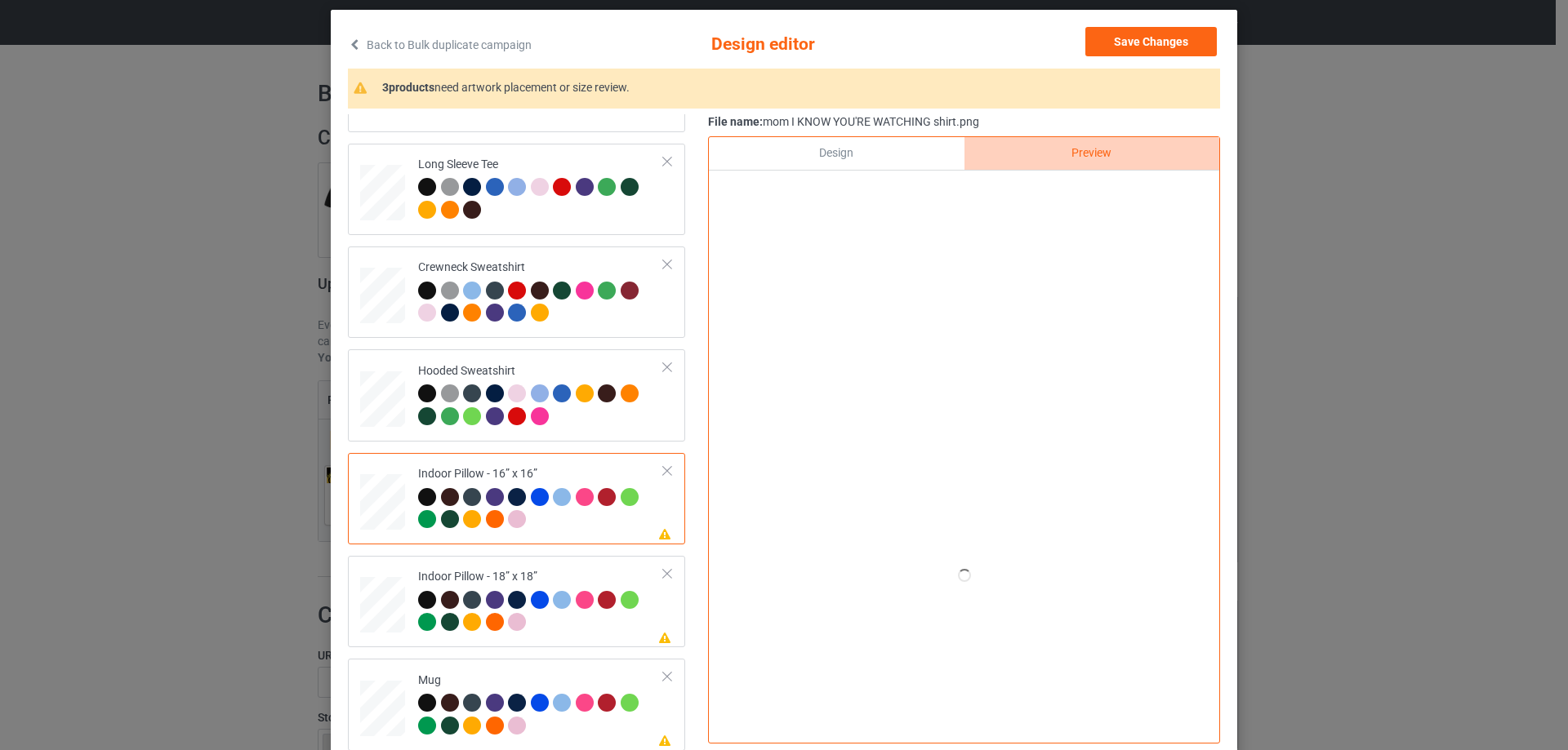
click at [897, 163] on div "Design" at bounding box center [836, 153] width 255 height 33
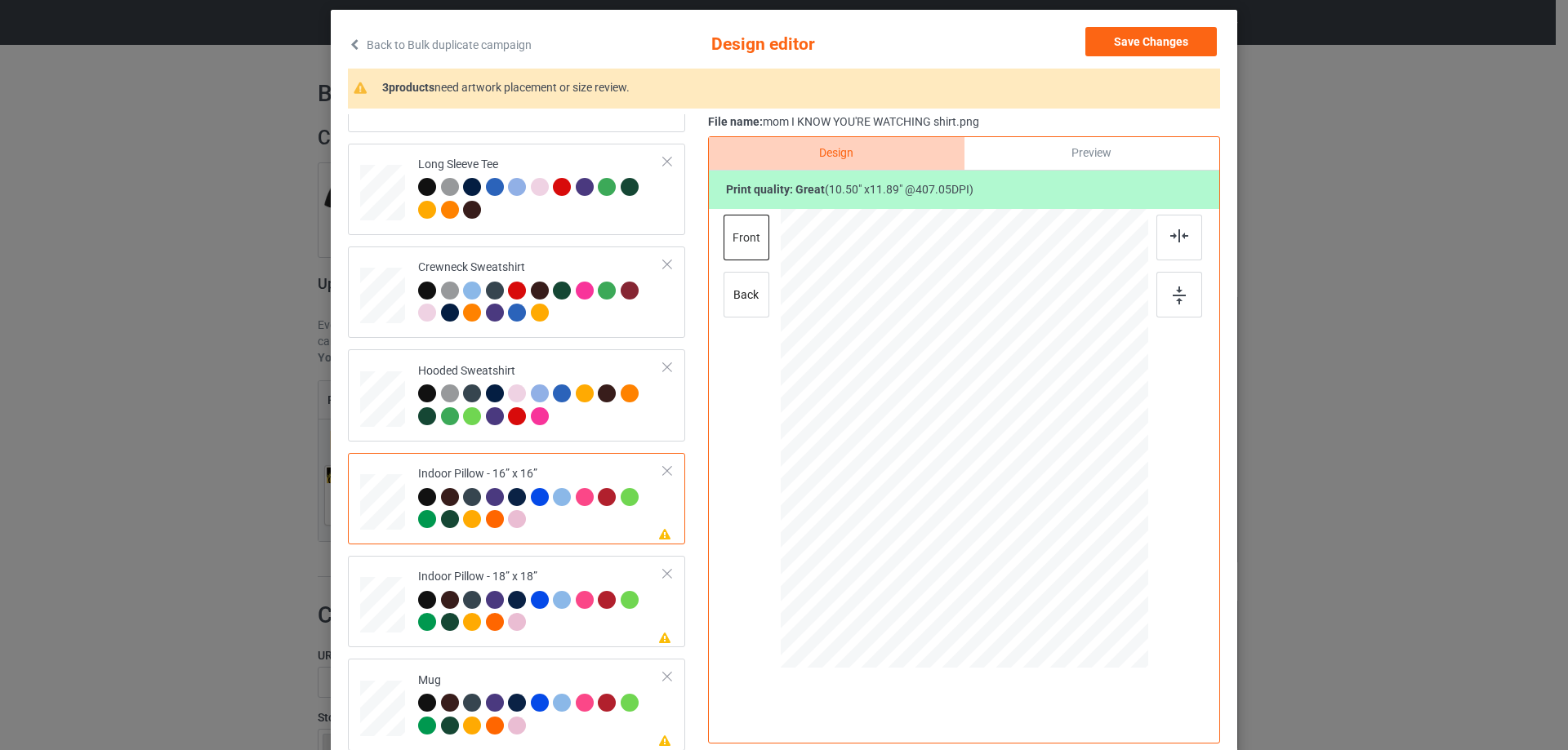
click at [995, 462] on div at bounding box center [964, 439] width 220 height 249
click at [751, 310] on div "back" at bounding box center [746, 295] width 46 height 46
click at [1029, 159] on div "Preview" at bounding box center [1091, 153] width 255 height 33
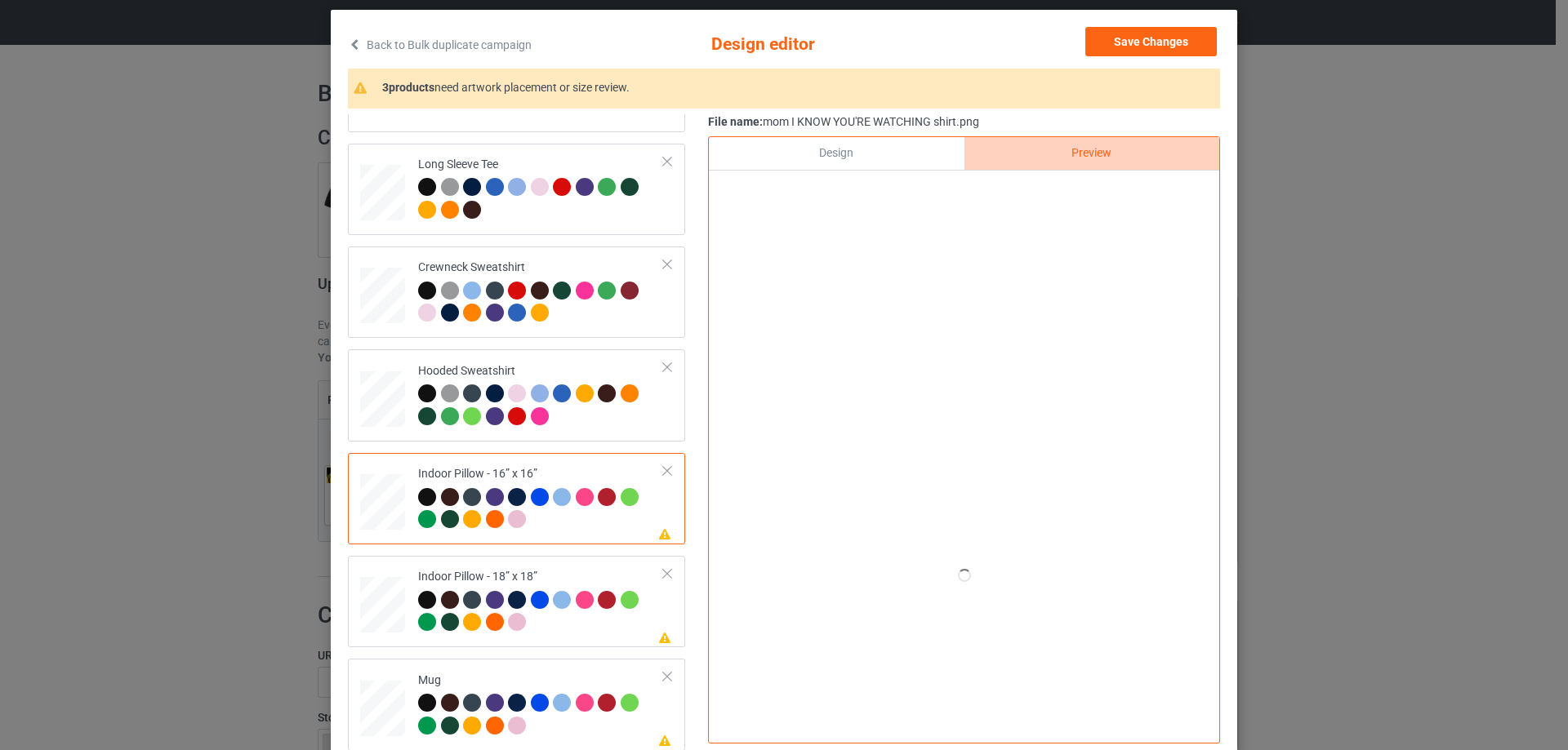
click at [892, 148] on div "Design" at bounding box center [836, 153] width 255 height 33
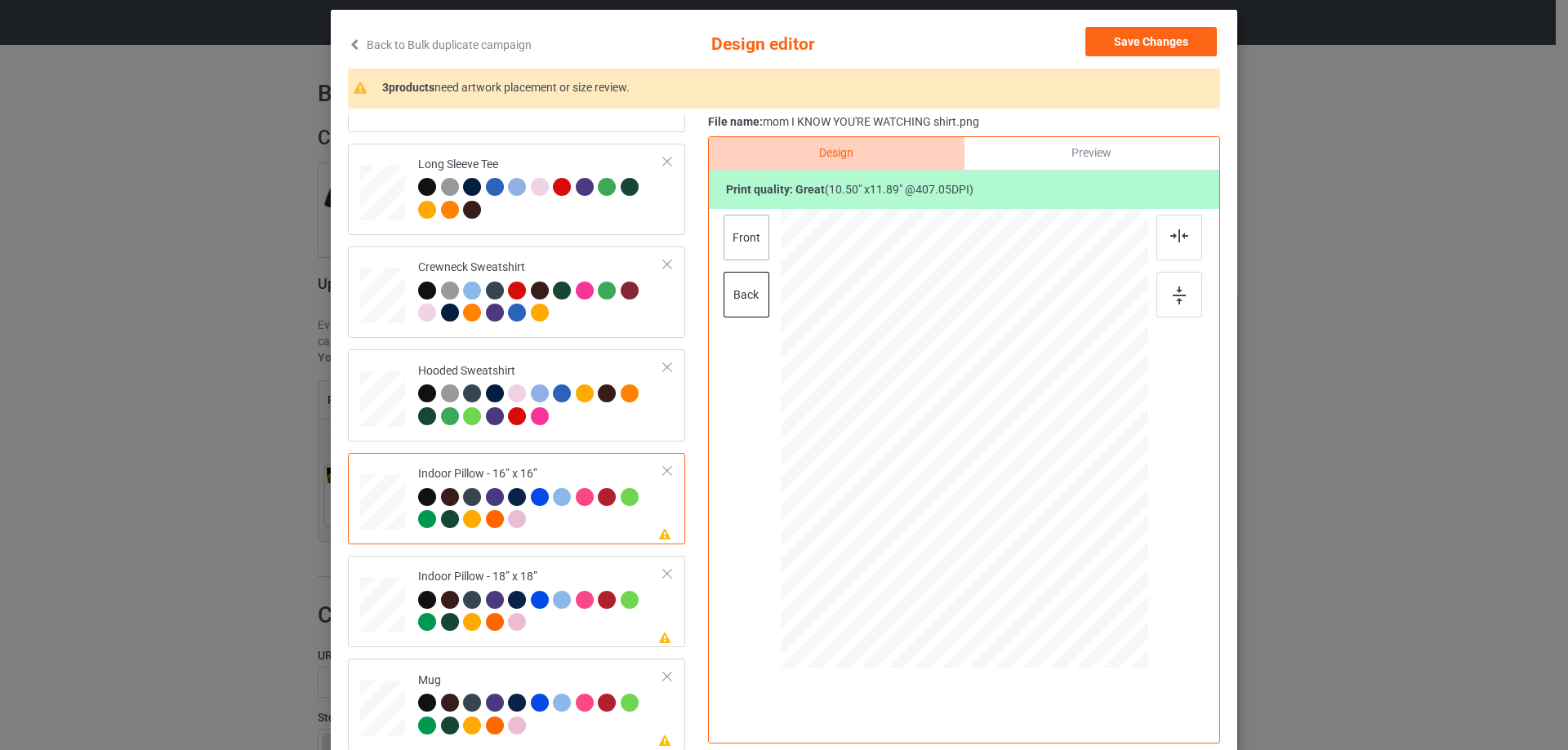
click at [740, 226] on div "front" at bounding box center [746, 238] width 46 height 46
click at [1054, 158] on div "Preview" at bounding box center [1091, 153] width 255 height 33
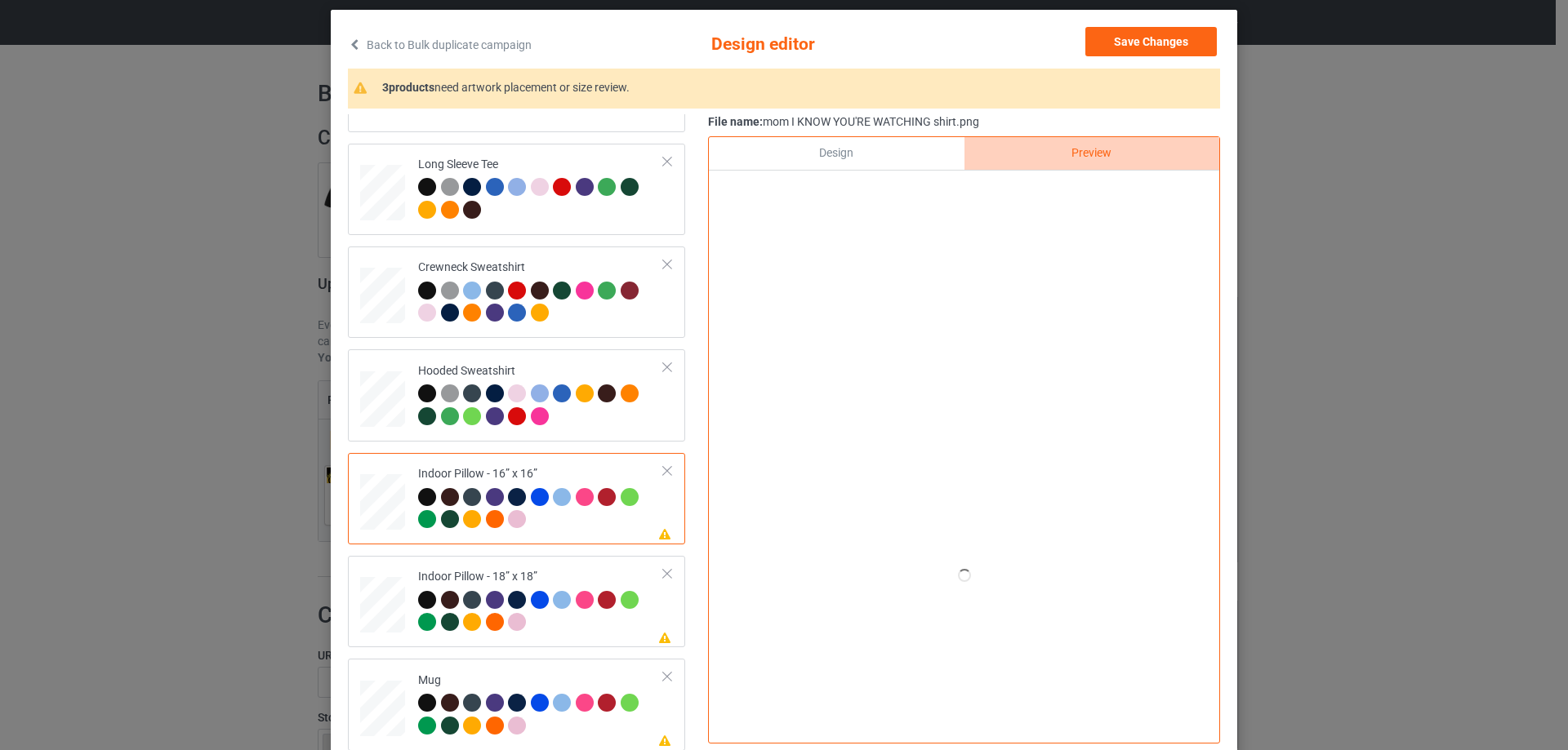
click at [827, 156] on div "Design" at bounding box center [836, 153] width 255 height 33
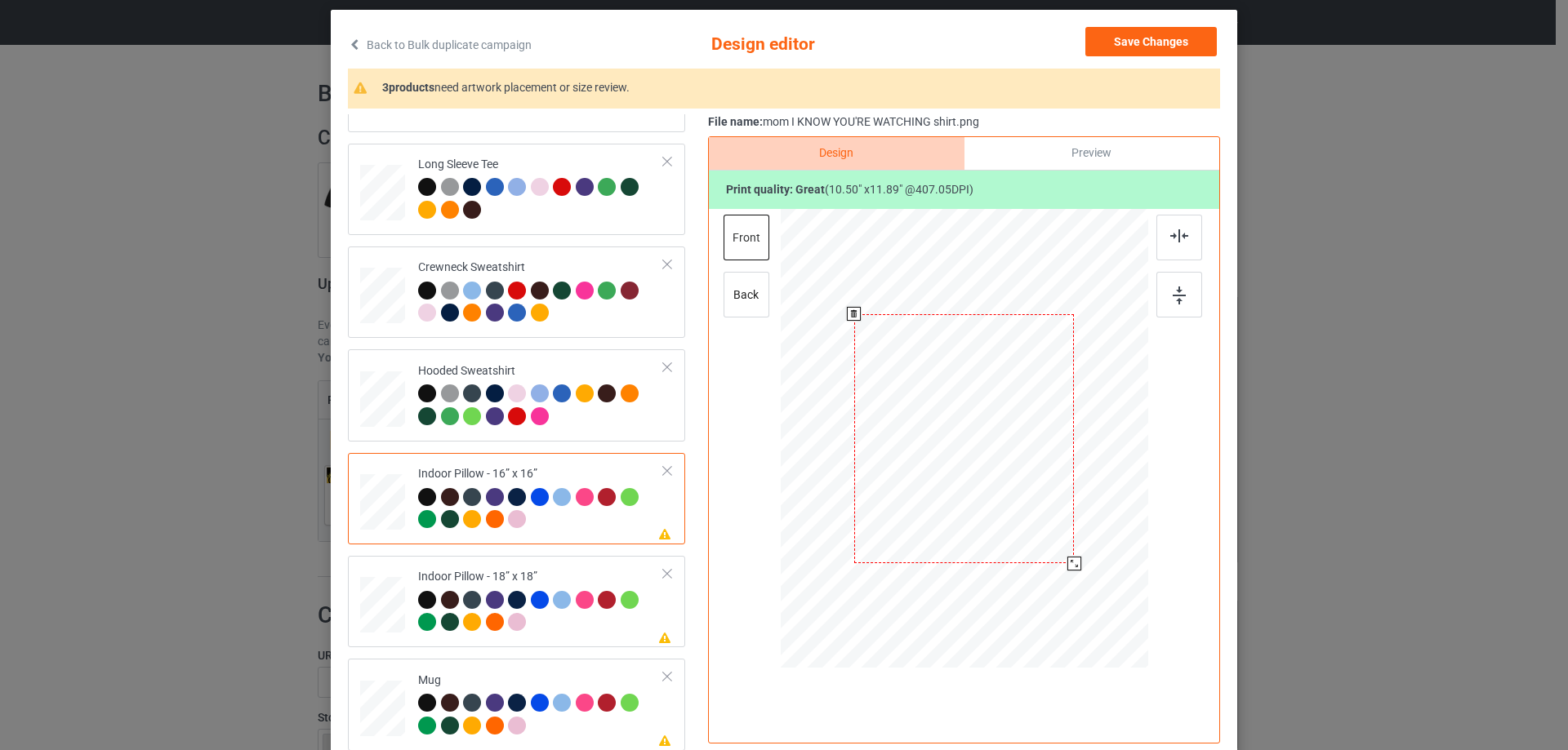
click at [975, 450] on div at bounding box center [964, 439] width 220 height 249
drag, startPoint x: 1067, startPoint y: 566, endPoint x: 1060, endPoint y: 558, distance: 10.6
click at [1060, 558] on div at bounding box center [1067, 555] width 14 height 14
click at [728, 310] on div "back" at bounding box center [746, 295] width 46 height 46
click at [1065, 556] on div at bounding box center [1069, 558] width 14 height 14
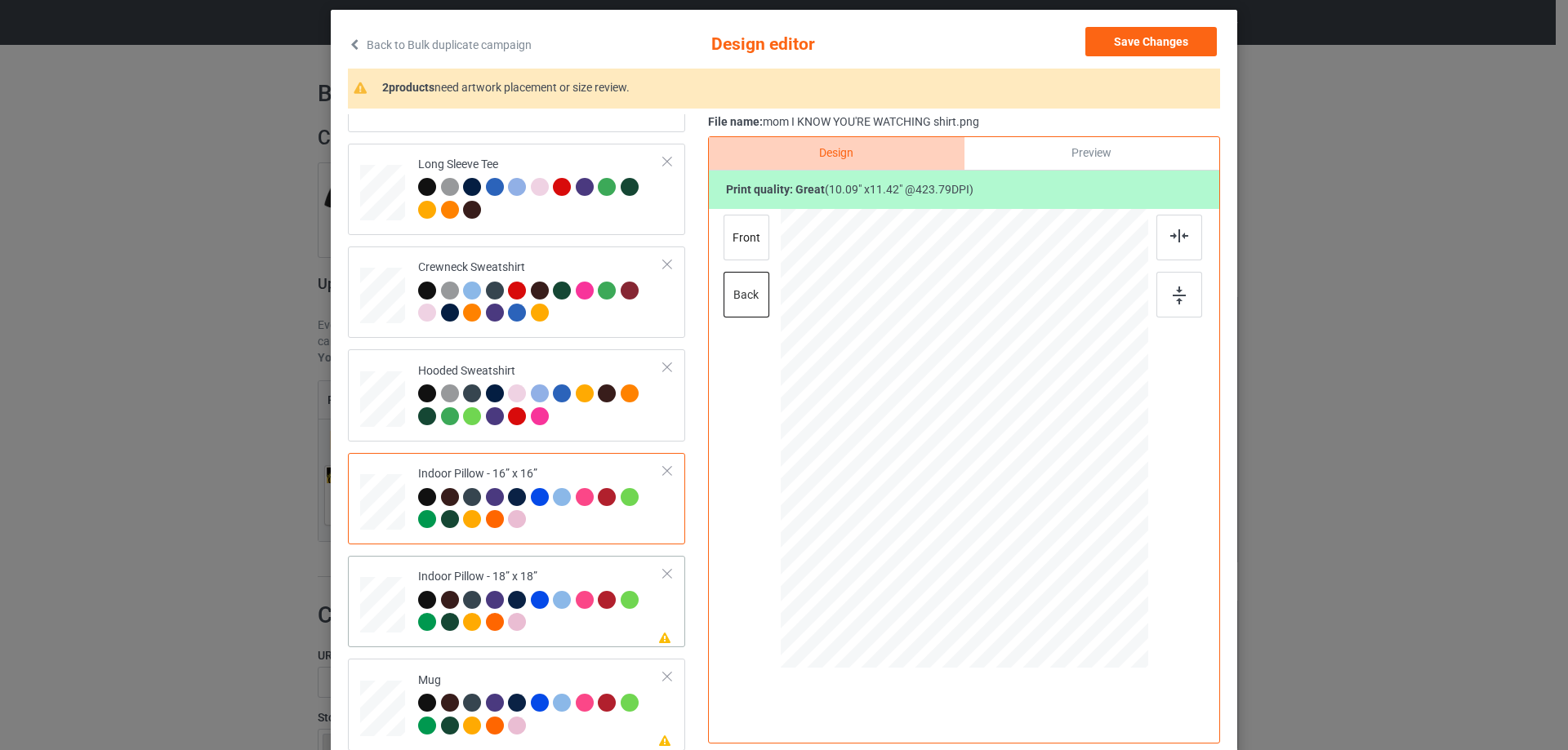
click at [556, 622] on div at bounding box center [541, 613] width 246 height 45
drag, startPoint x: 1068, startPoint y: 563, endPoint x: 1065, endPoint y: 555, distance: 8.5
click at [1065, 555] on div at bounding box center [1068, 557] width 14 height 14
click at [738, 234] on div "front" at bounding box center [746, 238] width 46 height 46
click at [1068, 555] on div at bounding box center [1069, 558] width 14 height 14
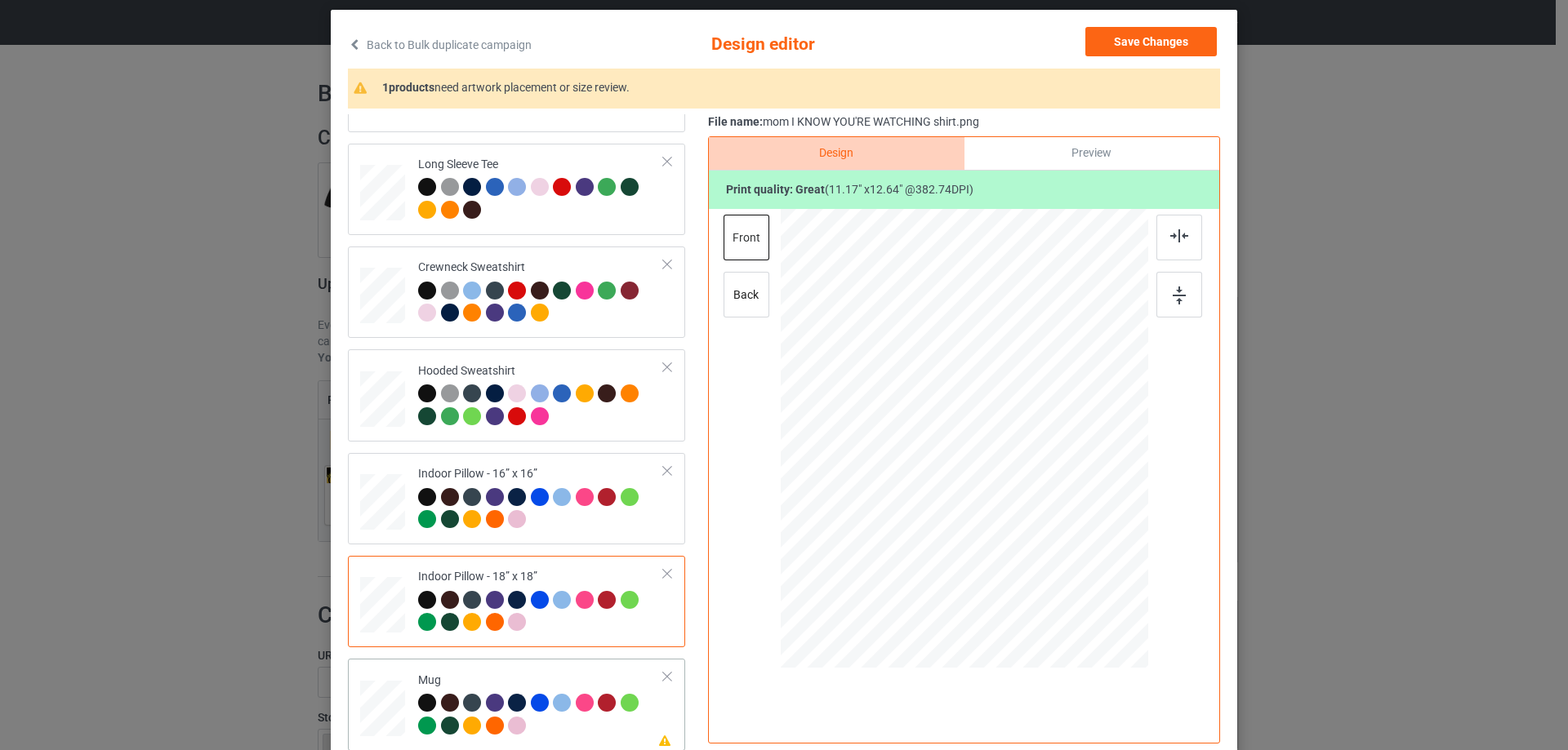
click at [518, 662] on div "Please review artwork placement Mug" at bounding box center [516, 704] width 337 height 91
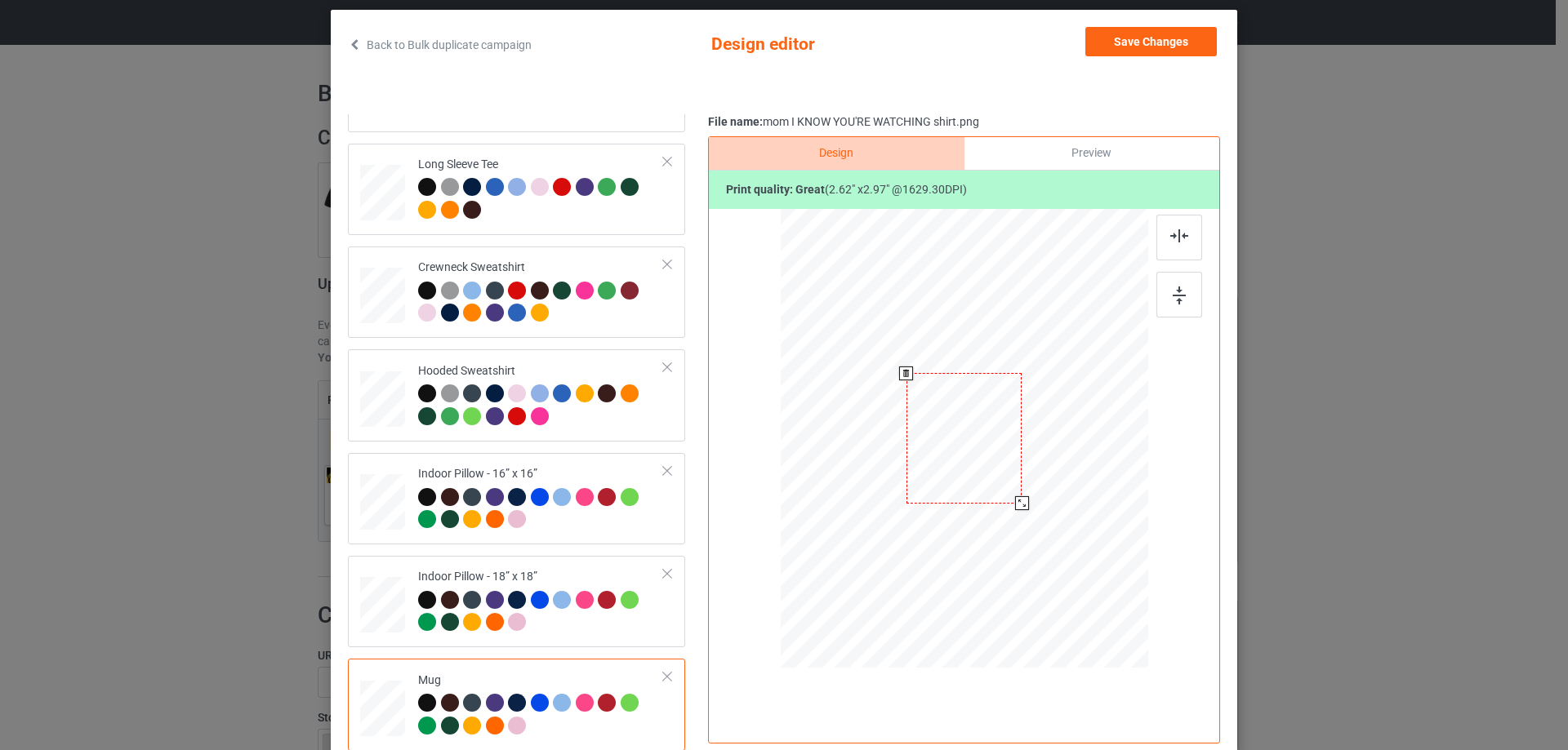
drag, startPoint x: 1012, startPoint y: 492, endPoint x: 1018, endPoint y: 499, distance: 9.2
click at [1018, 499] on div at bounding box center [1022, 503] width 14 height 14
drag, startPoint x: 983, startPoint y: 467, endPoint x: 1082, endPoint y: 467, distance: 99.0
click at [1082, 467] on div at bounding box center [1063, 439] width 115 height 131
click at [1083, 467] on div at bounding box center [1064, 439] width 115 height 131
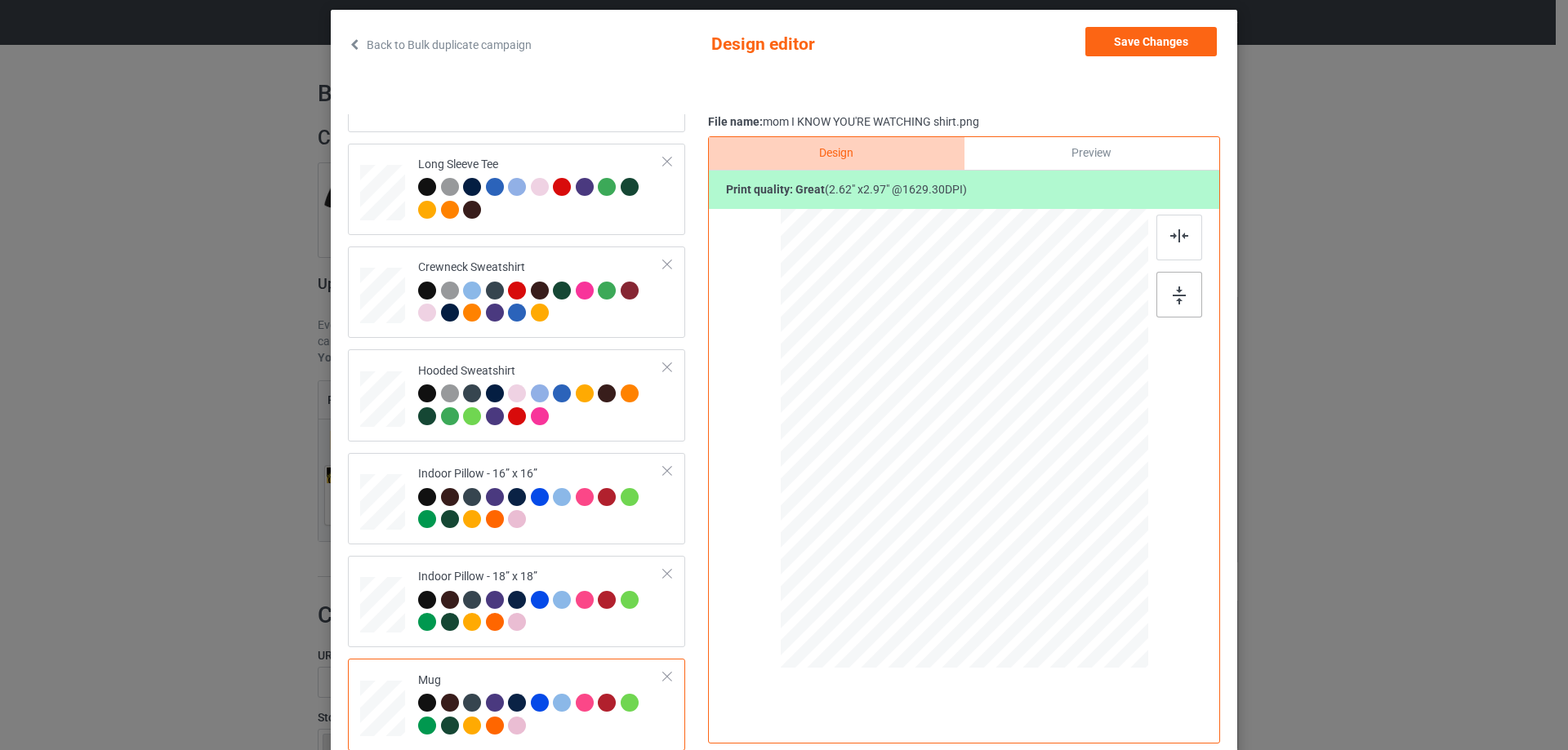
click at [1176, 302] on img at bounding box center [1179, 295] width 13 height 18
click at [1068, 134] on div "File name: mom I KNOW YOU'RE WATCHING shirt.png Design Preview Print quality: g…" at bounding box center [963, 432] width 512 height 637
click at [1058, 145] on div "Preview" at bounding box center [1091, 153] width 255 height 33
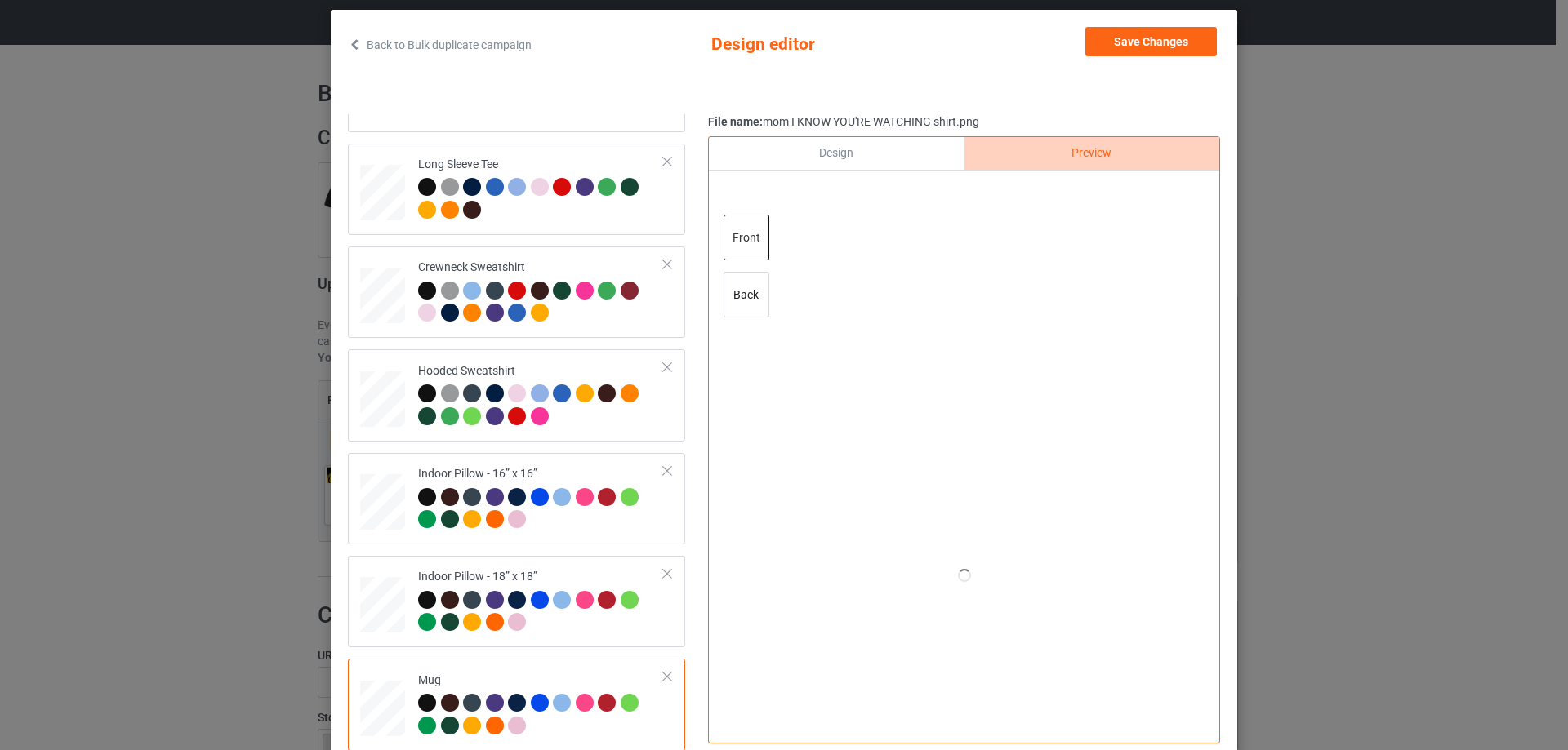
click at [833, 145] on div "Design" at bounding box center [836, 153] width 255 height 33
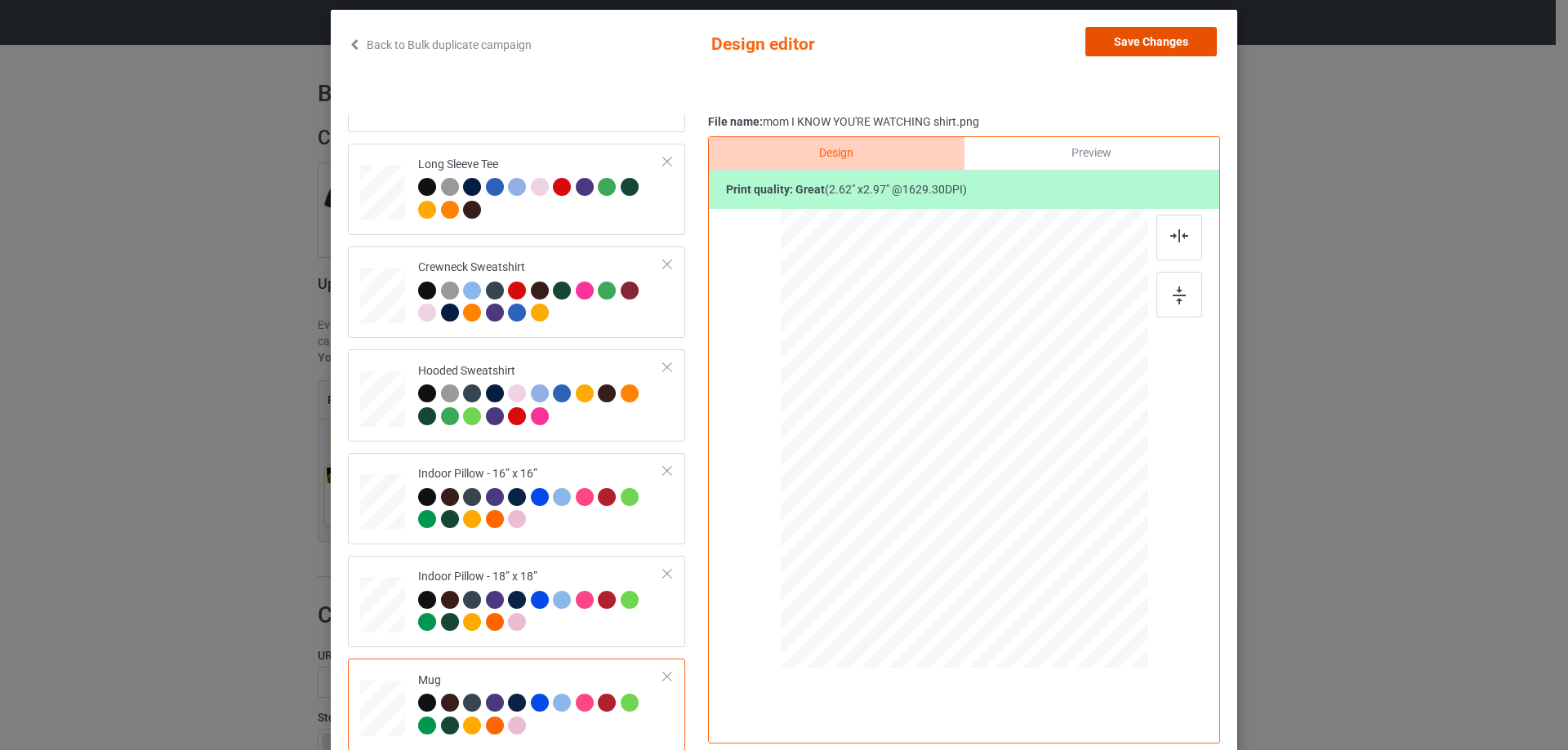
click at [1184, 52] on button "Save Changes" at bounding box center [1151, 41] width 132 height 29
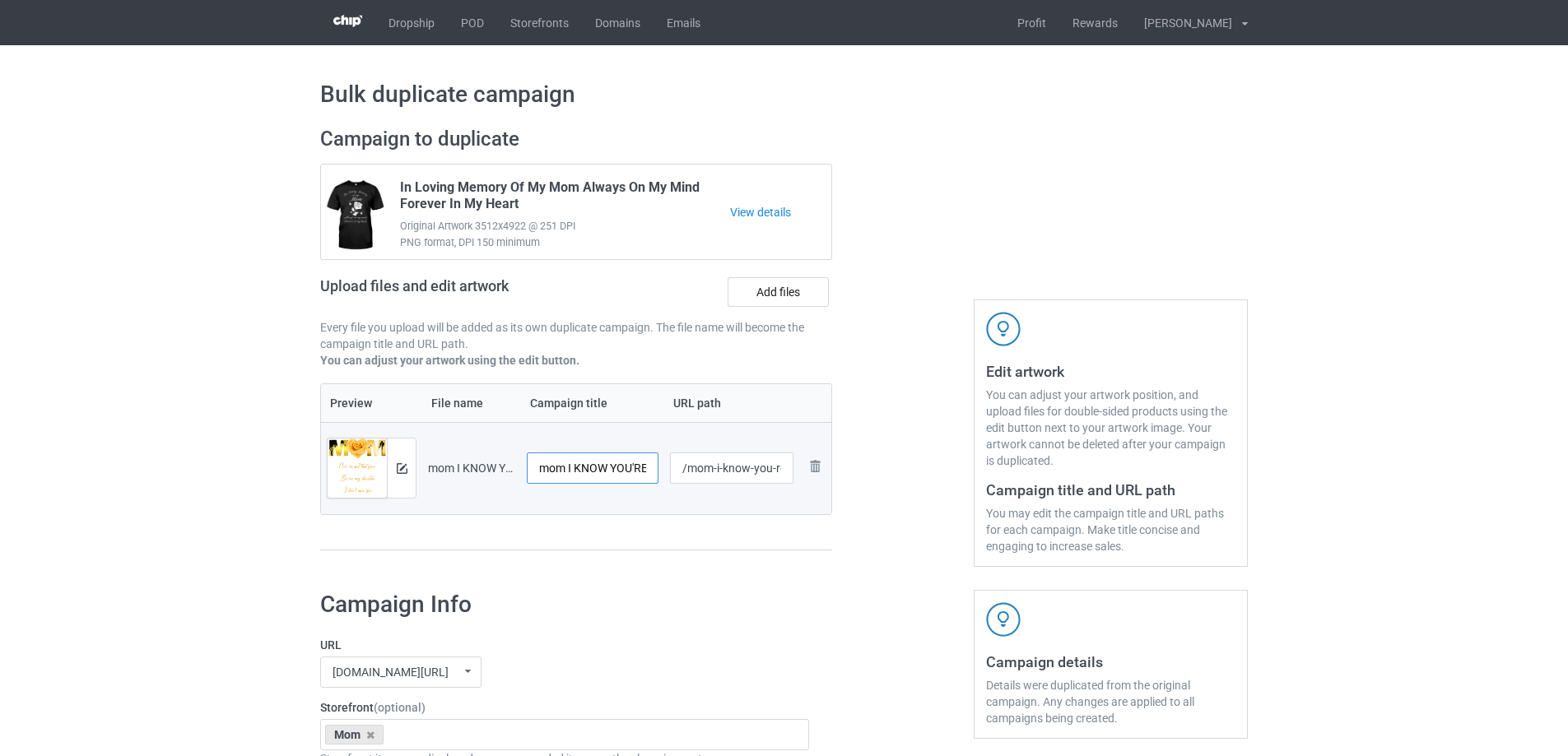
click at [575, 466] on input "mom I KNOW YOU'RE WATCHING shirt" at bounding box center [593, 468] width 132 height 31
click at [586, 466] on input "mom I KNOW YOU'RE WATCHING shirt" at bounding box center [593, 468] width 132 height 31
paste input "Mom I Know You're Watching Over Me"
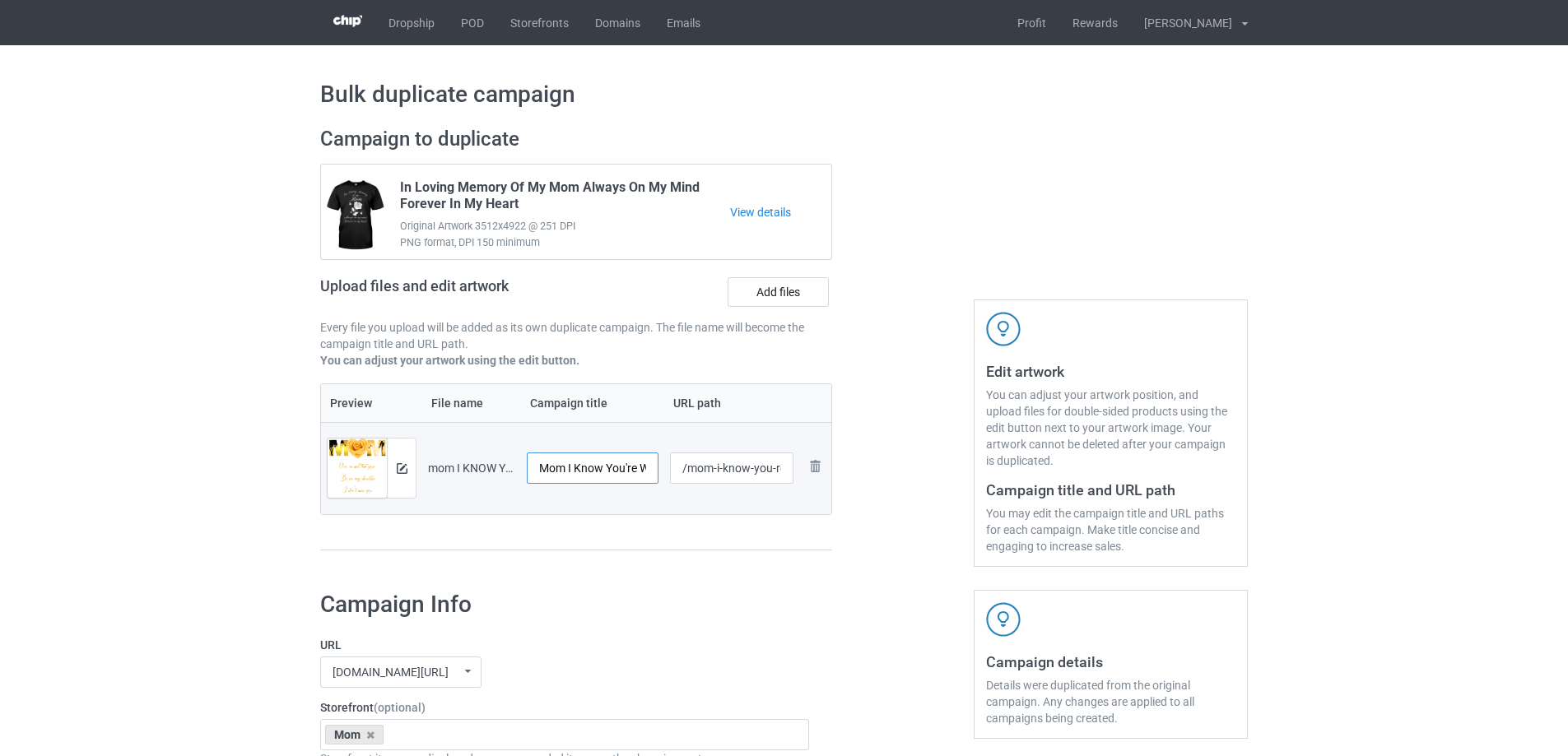
scroll to position [0, 88]
type input "Mom I Know You're Watching Over Me"
click at [661, 534] on div "Preview File name Campaign title URL path Preview and edit artwork mom I KNOW Y…" at bounding box center [576, 467] width 512 height 168
drag, startPoint x: 685, startPoint y: 477, endPoint x: 940, endPoint y: 464, distance: 255.3
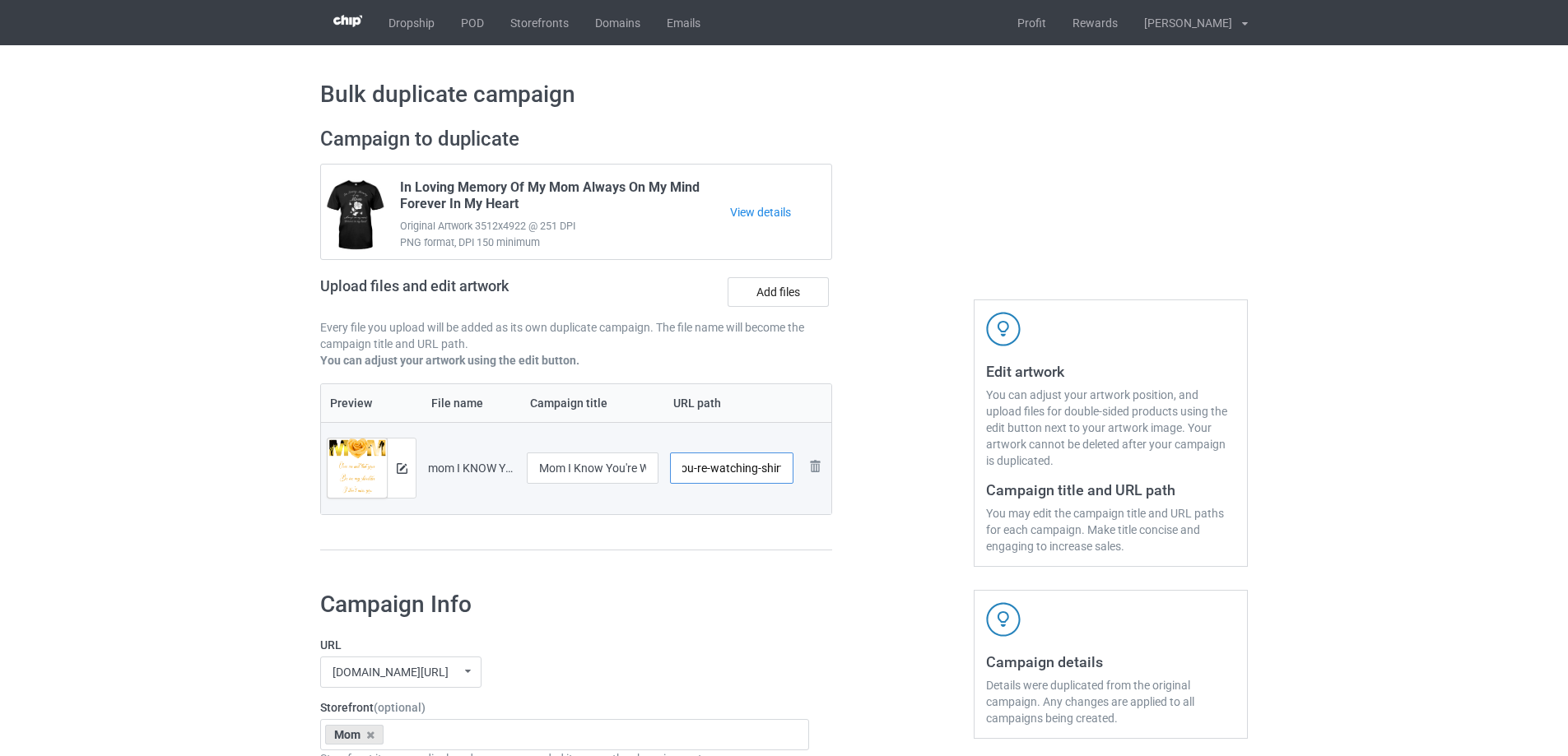
click at [940, 464] on div "Campaign to duplicate In Loving Memory Of My Mom Always On My Mind Forever In M…" at bounding box center [784, 347] width 950 height 464
type input "/miky"
click at [919, 494] on div at bounding box center [902, 347] width 119 height 464
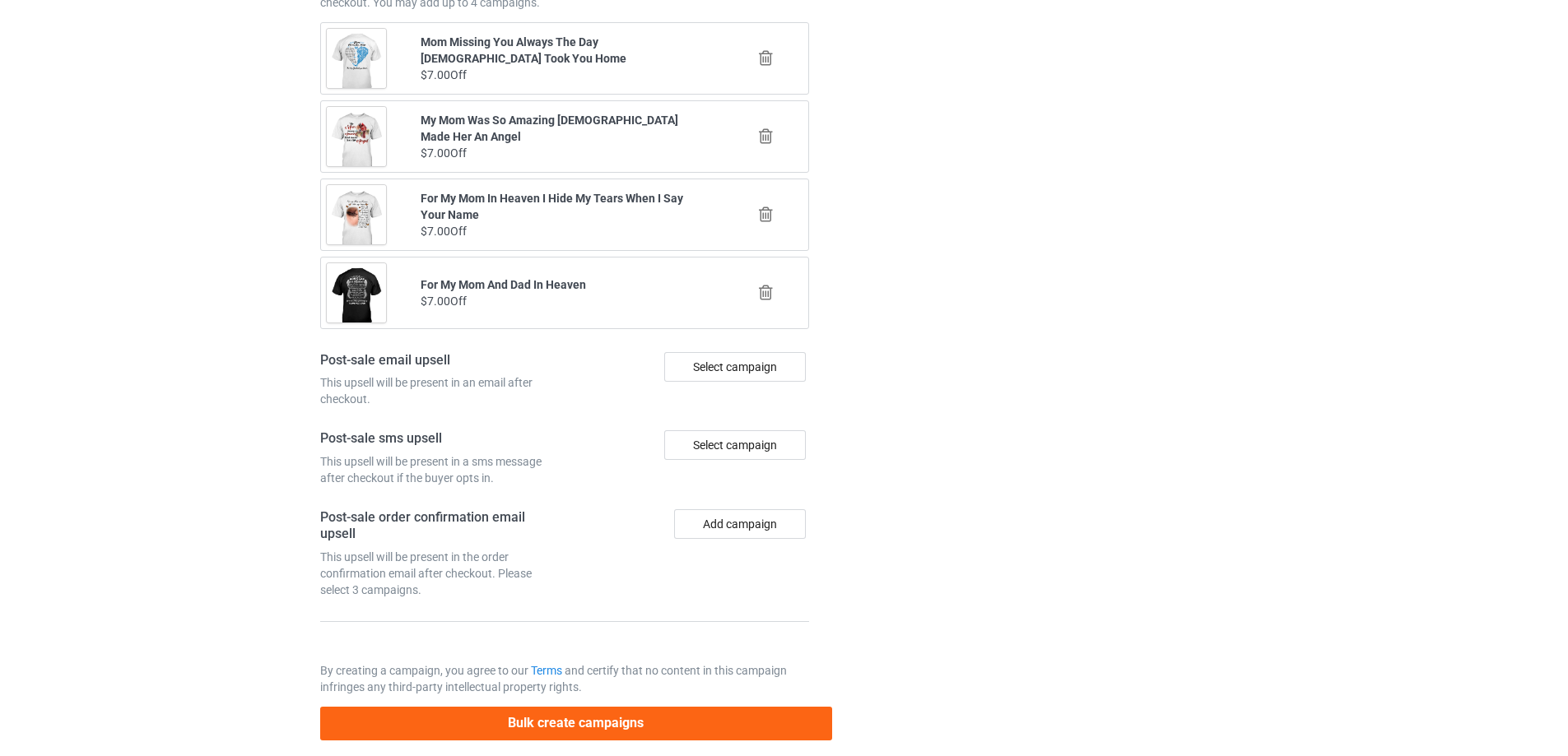
scroll to position [1916, 0]
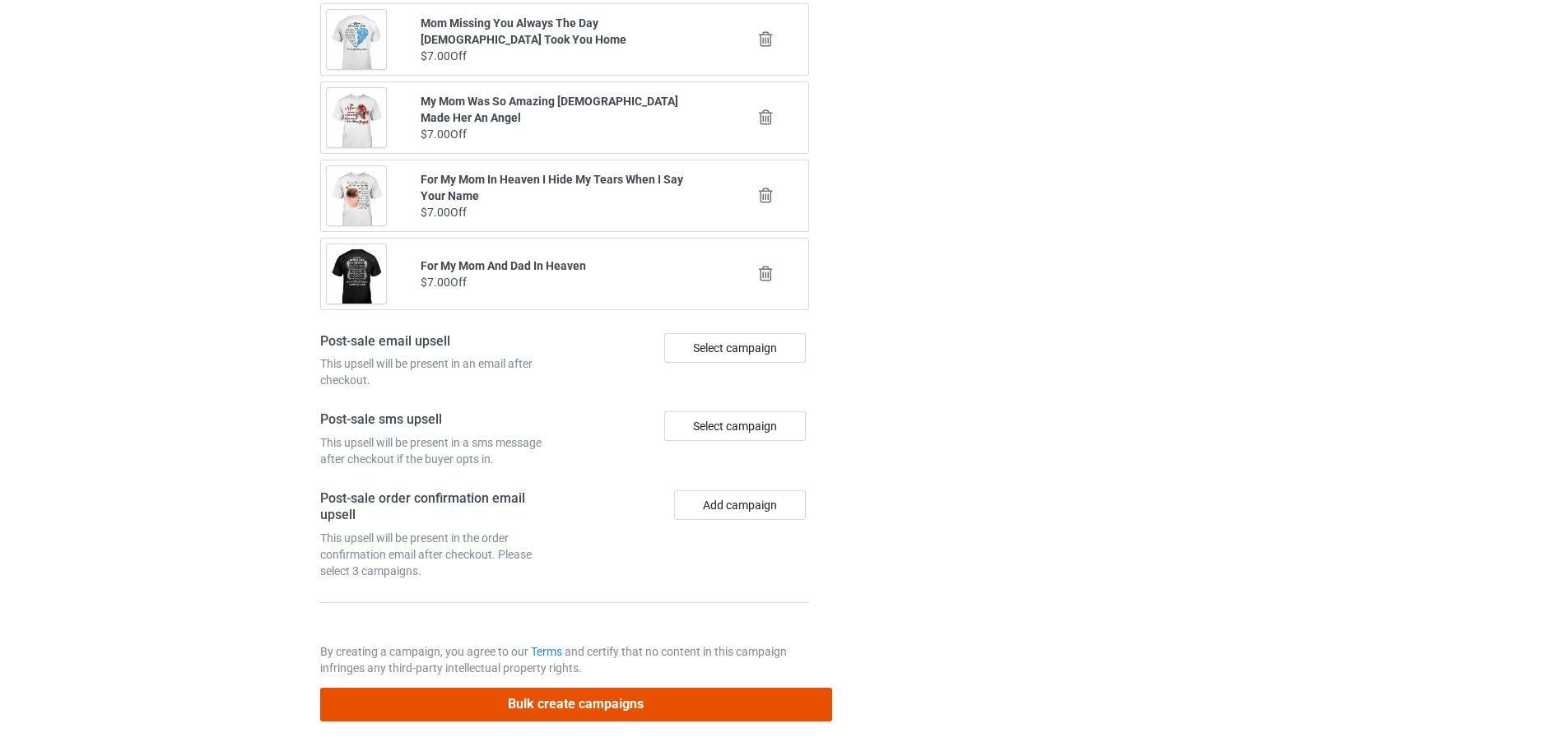
click at [695, 695] on button "Bulk create campaigns" at bounding box center [576, 705] width 512 height 34
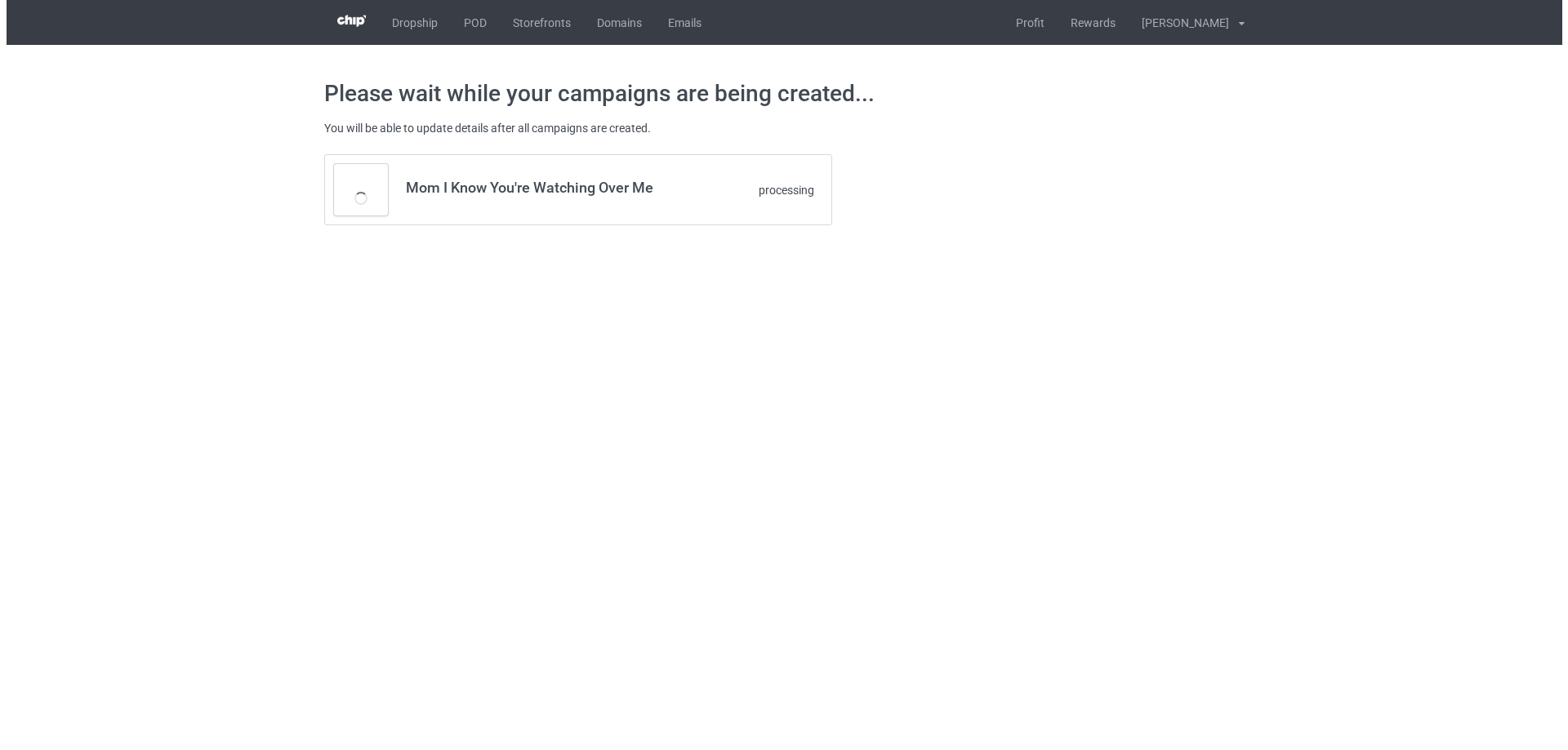
scroll to position [0, 0]
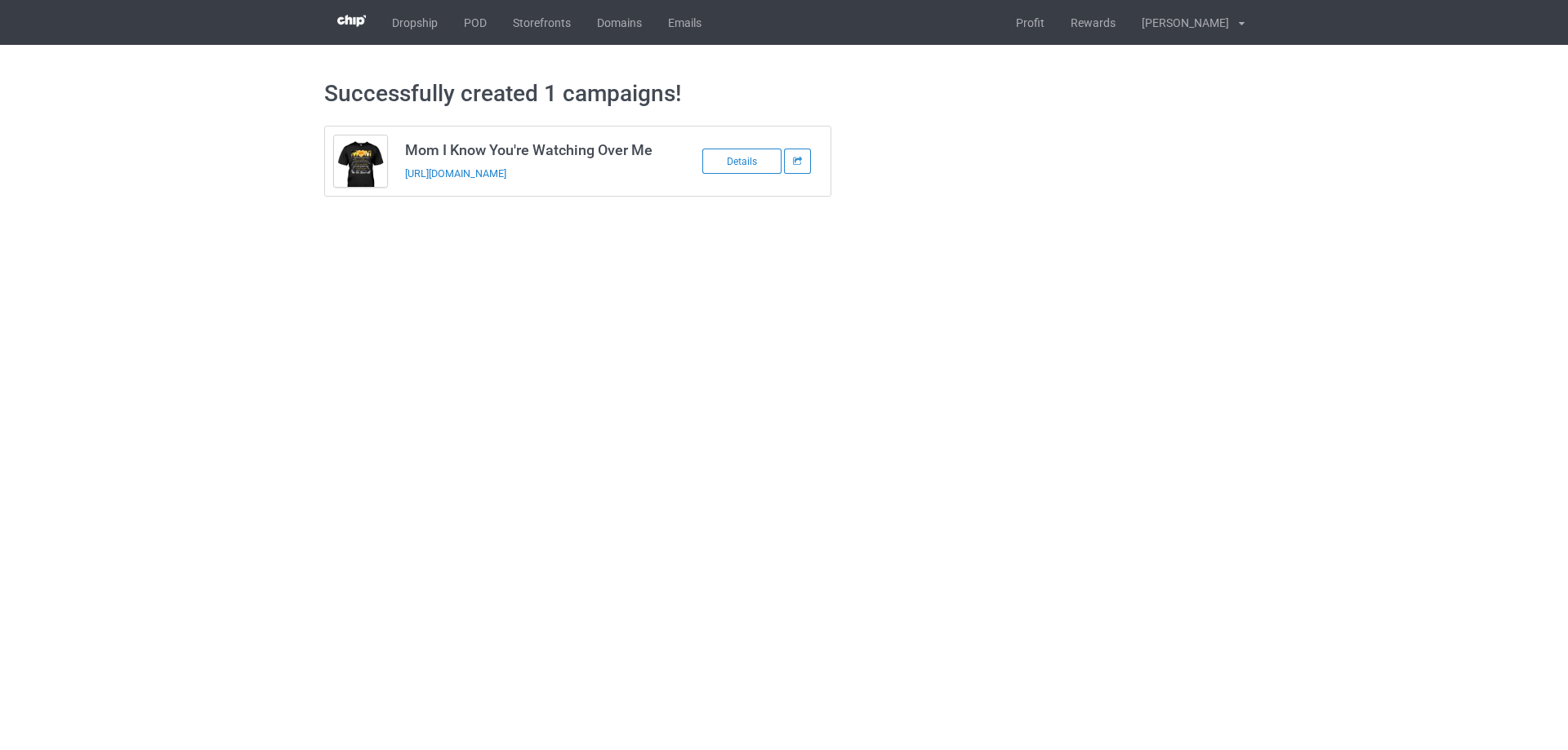
drag, startPoint x: 616, startPoint y: 179, endPoint x: 398, endPoint y: 194, distance: 218.5
click at [398, 194] on td "Mom I Know You're Watching Over Me [URL][DOMAIN_NAME]" at bounding box center [534, 161] width 276 height 69
copy link "[URL][DOMAIN_NAME]"
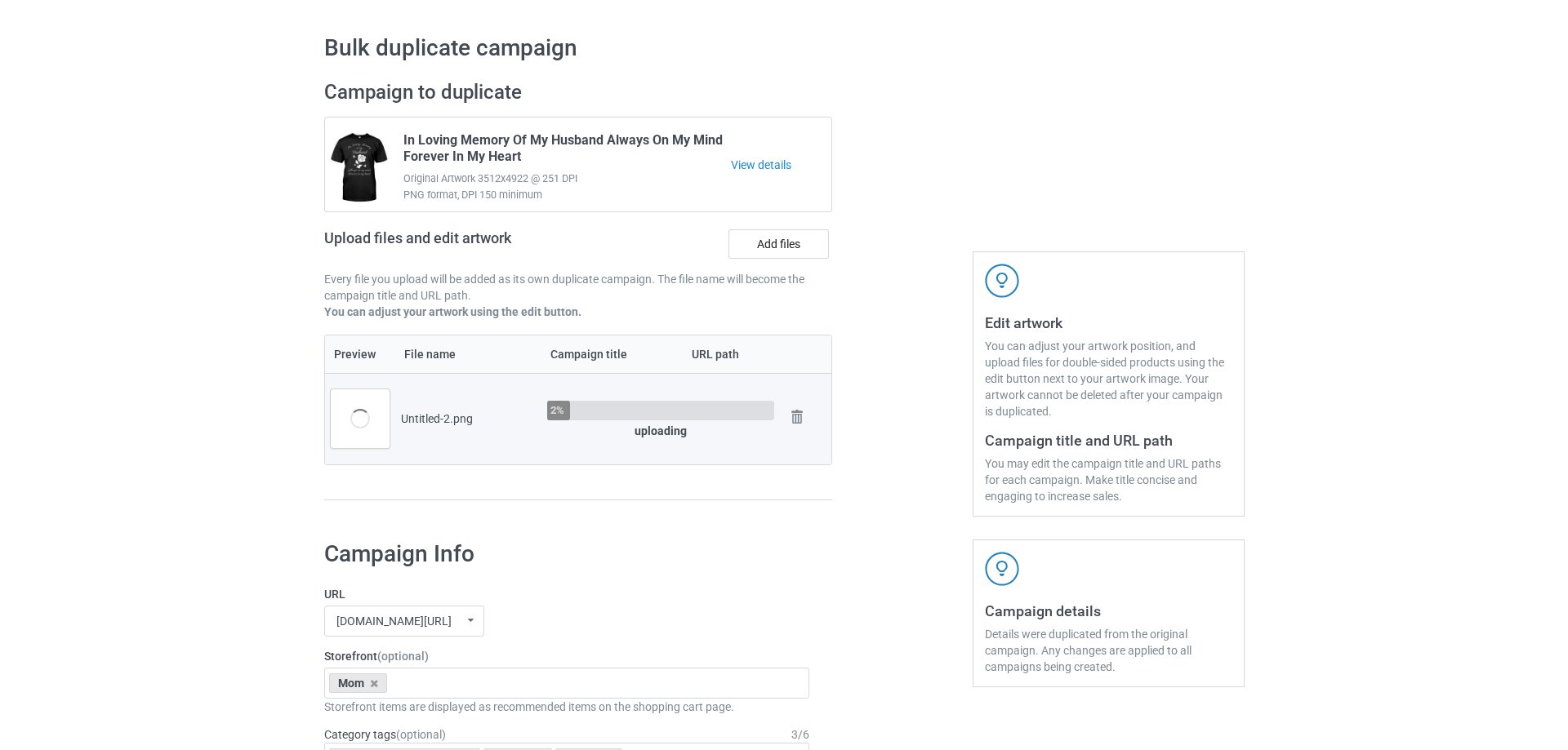
scroll to position [127, 0]
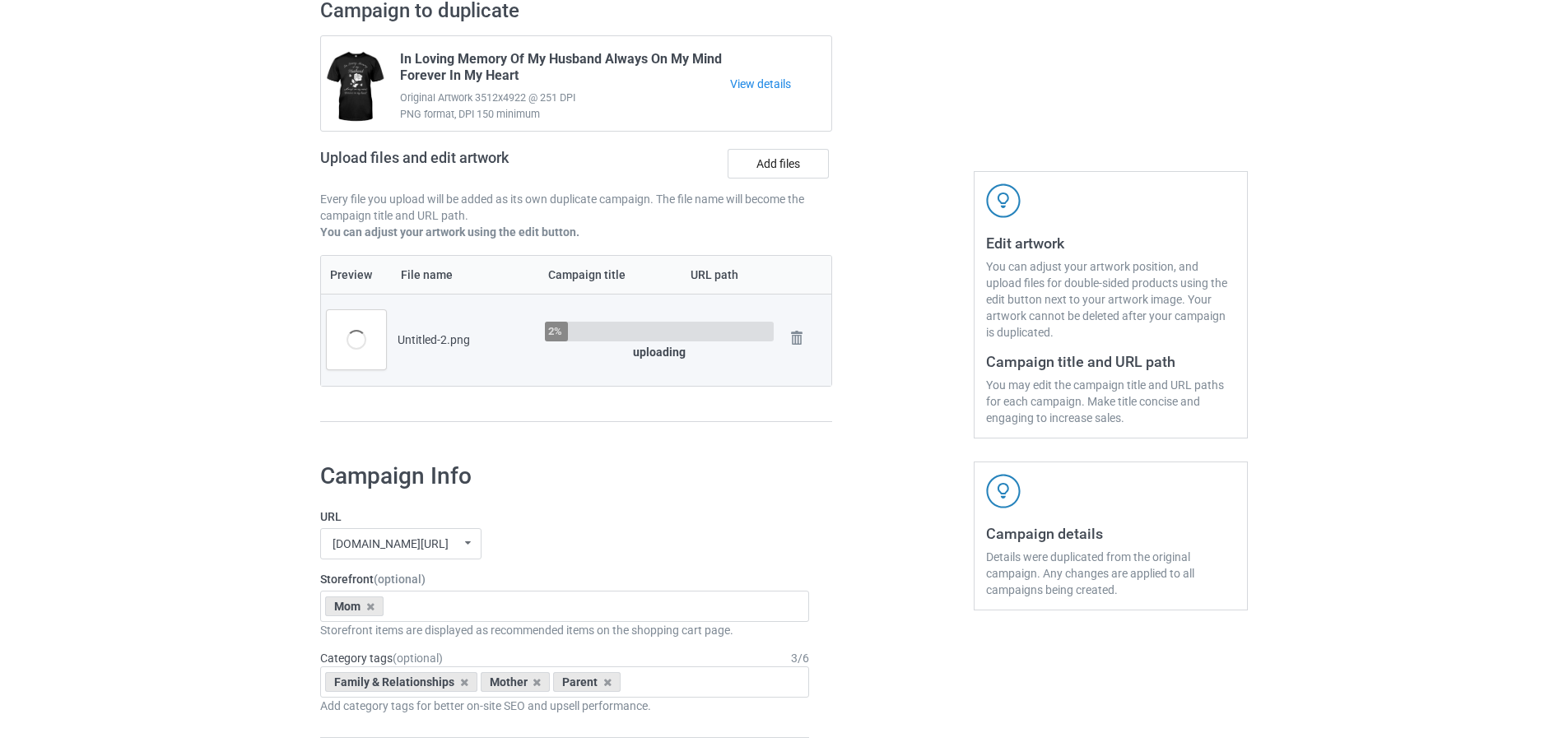
click at [883, 431] on div at bounding box center [902, 218] width 119 height 464
click at [862, 416] on div at bounding box center [902, 218] width 119 height 464
click at [456, 338] on div "Untitled-2.png" at bounding box center [465, 340] width 135 height 16
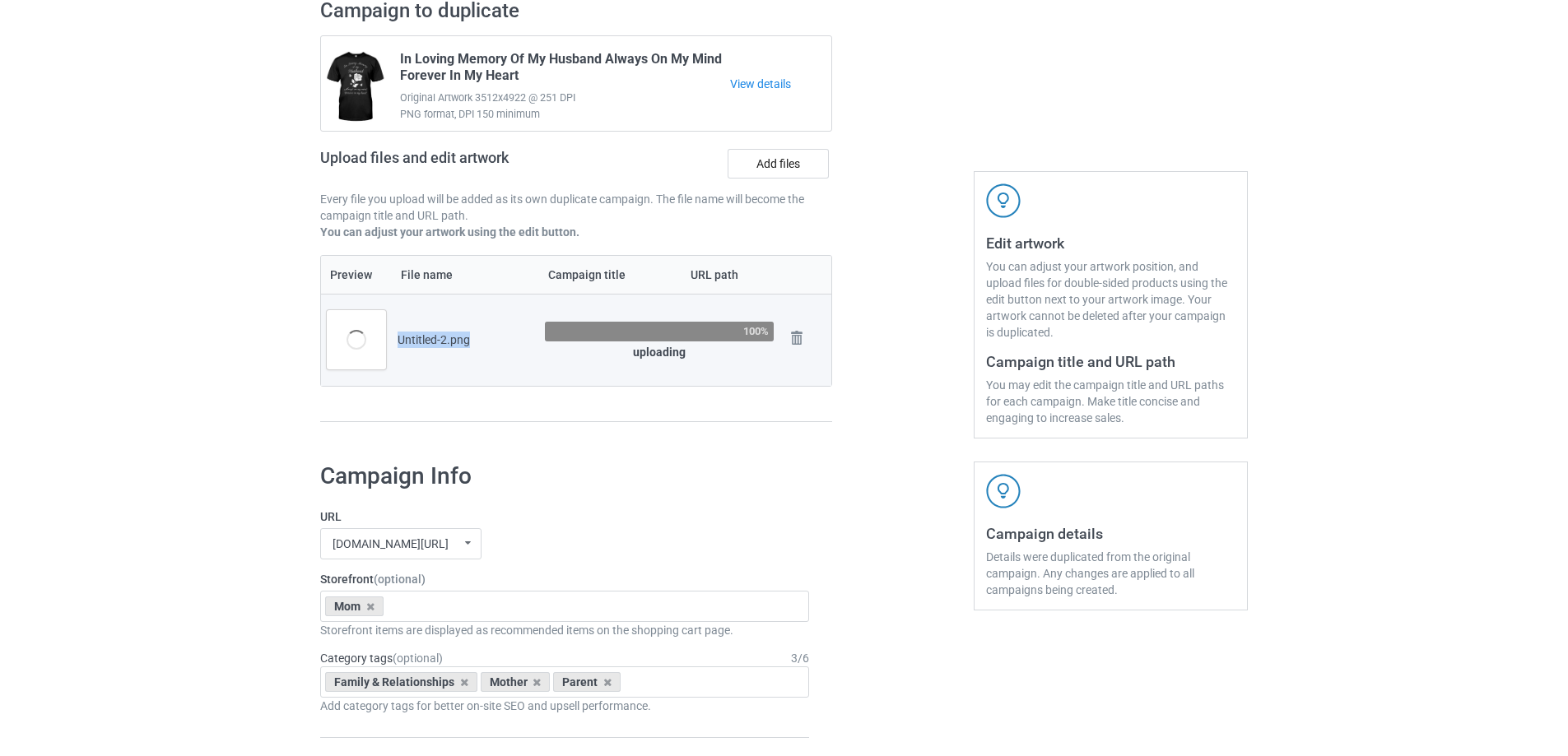
click at [456, 338] on div "Untitled-2.png" at bounding box center [465, 340] width 135 height 16
click at [489, 340] on div "Untitled-2.png" at bounding box center [465, 340] width 135 height 16
click at [494, 352] on td "Untitled-2.png" at bounding box center [464, 340] width 147 height 92
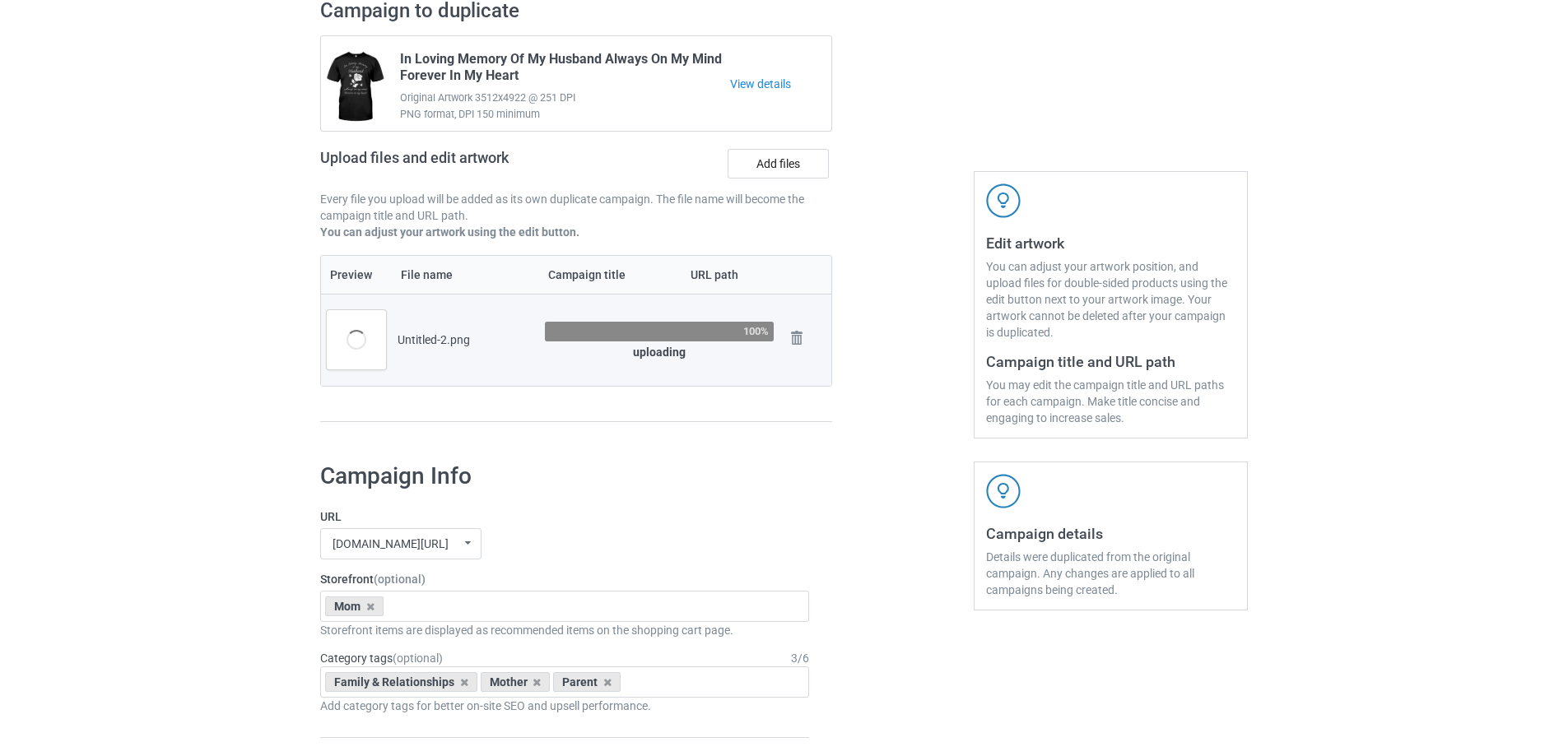
click at [494, 352] on td "Untitled-2.png" at bounding box center [464, 340] width 147 height 92
click at [490, 343] on div "Untitled-2.png" at bounding box center [465, 340] width 135 height 16
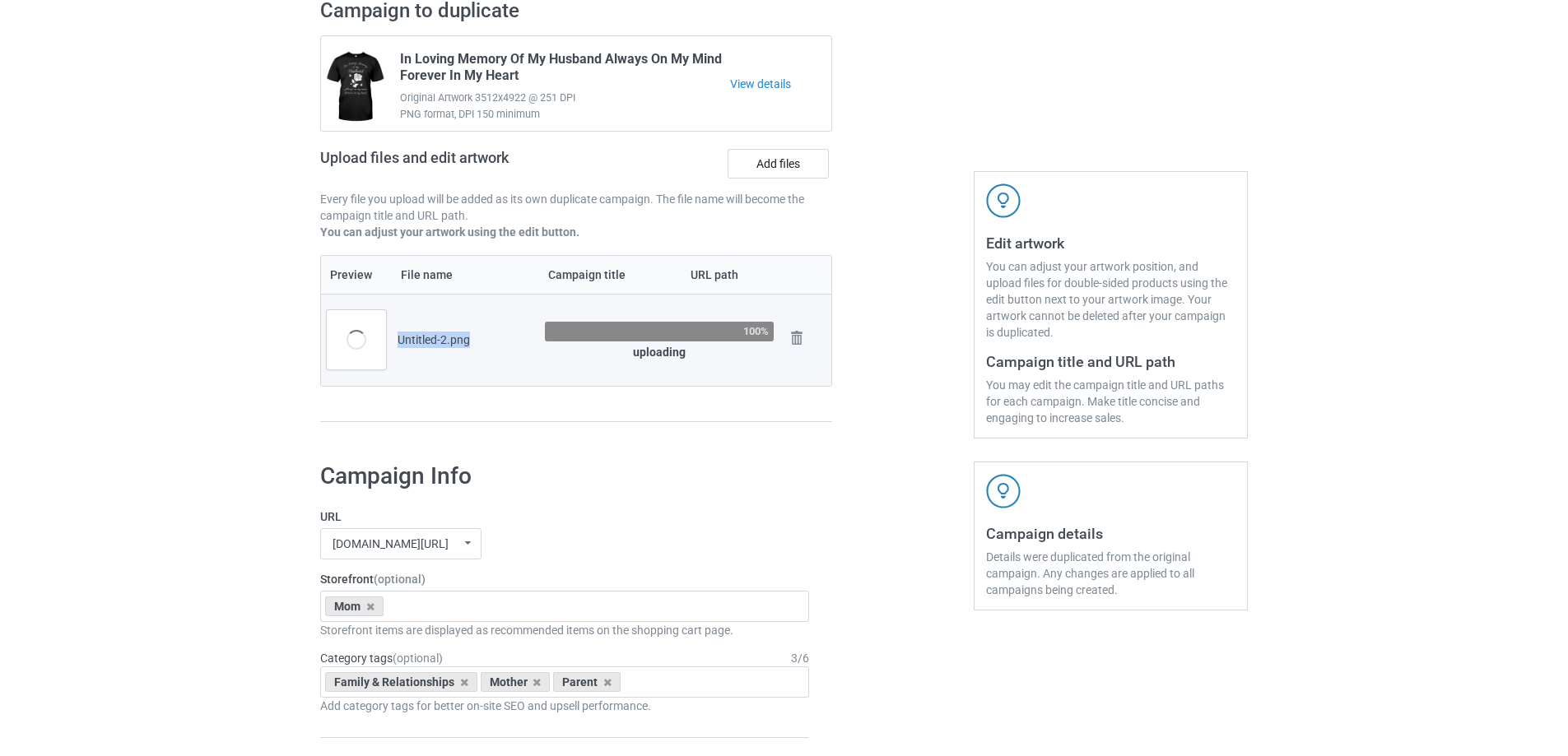
click at [490, 343] on div "Untitled-2.png" at bounding box center [465, 340] width 135 height 16
click at [494, 341] on div "Untitled-2.png" at bounding box center [465, 340] width 135 height 16
click at [493, 351] on td "Untitled-2.png" at bounding box center [464, 340] width 147 height 92
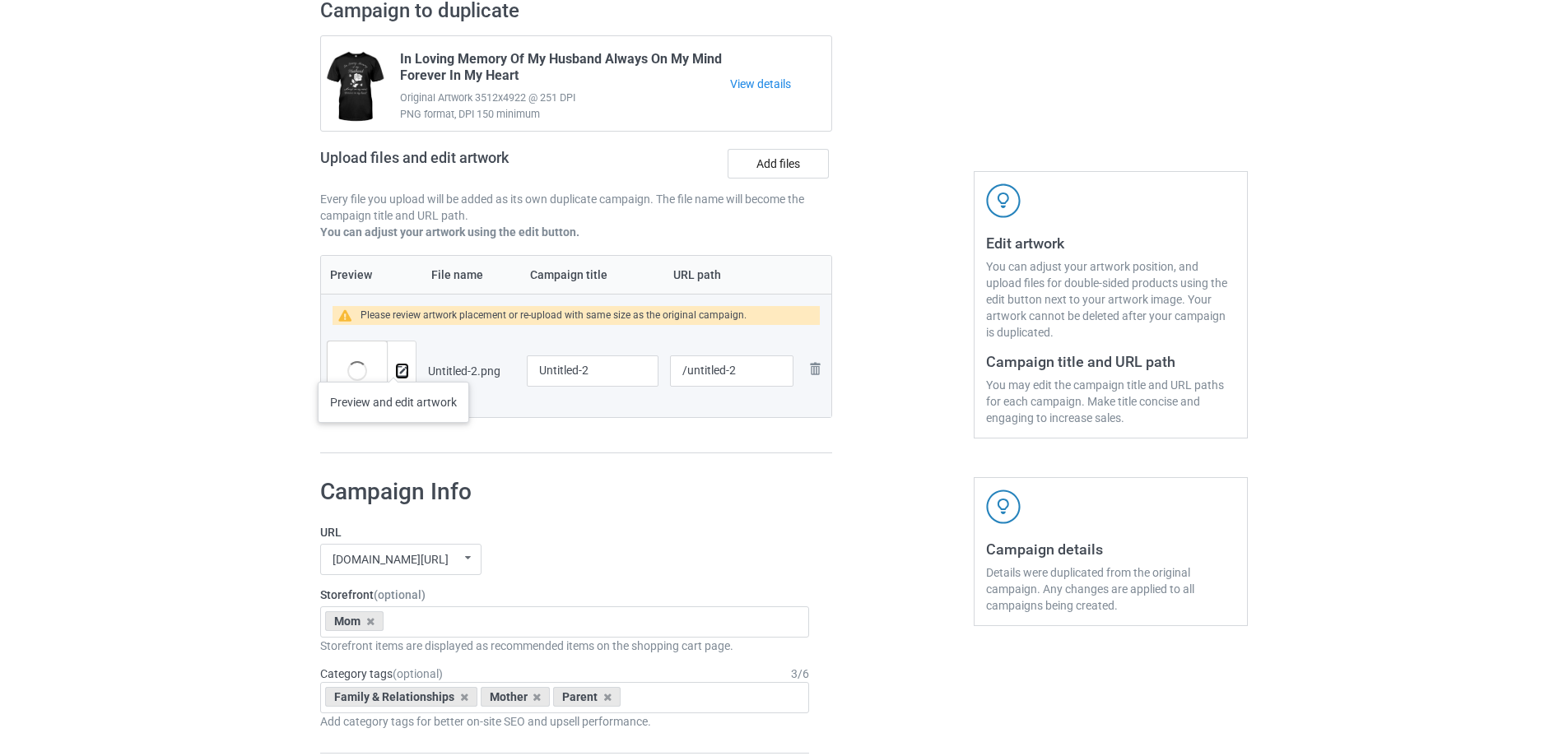
click at [397, 366] on img at bounding box center [402, 372] width 11 height 11
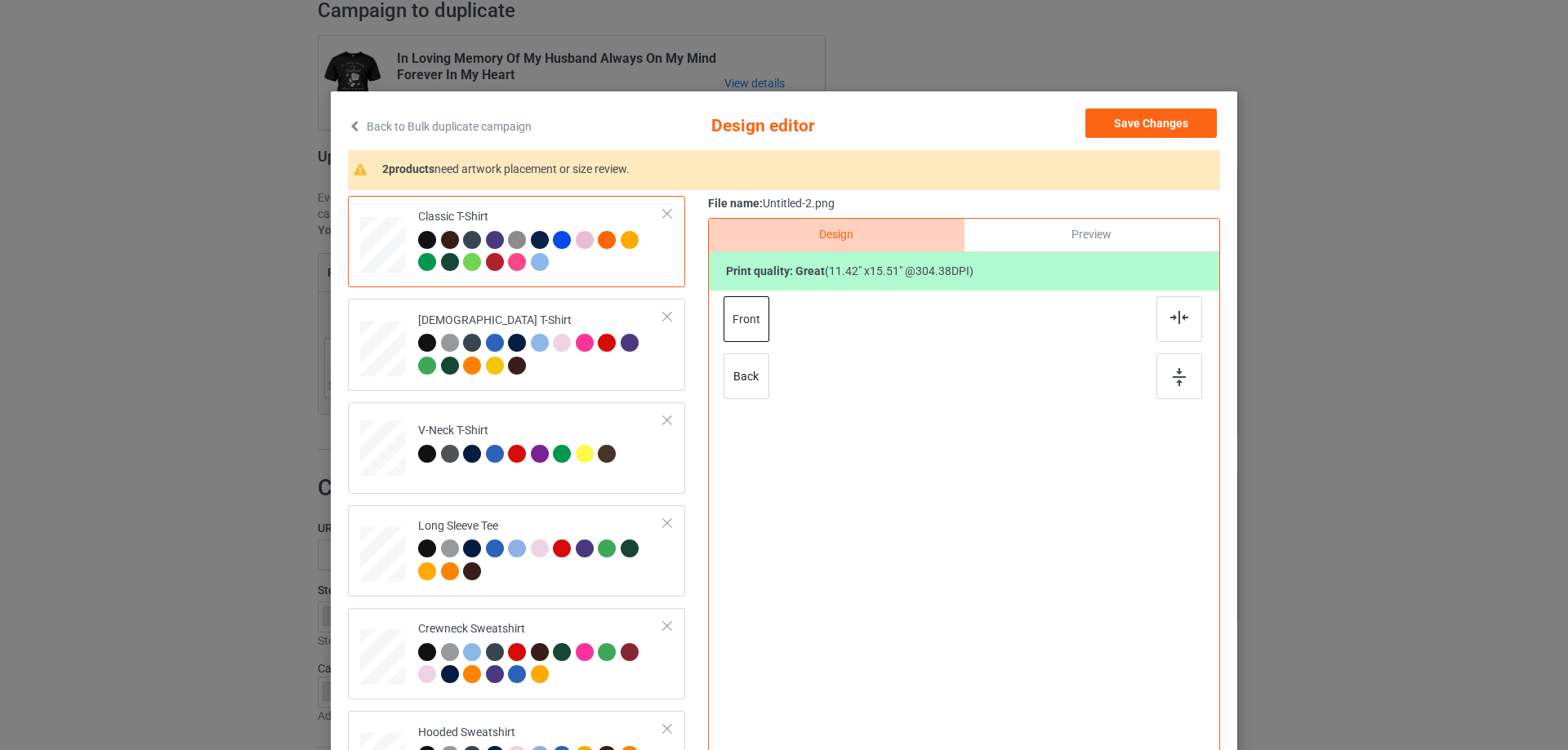
scroll to position [81, 0]
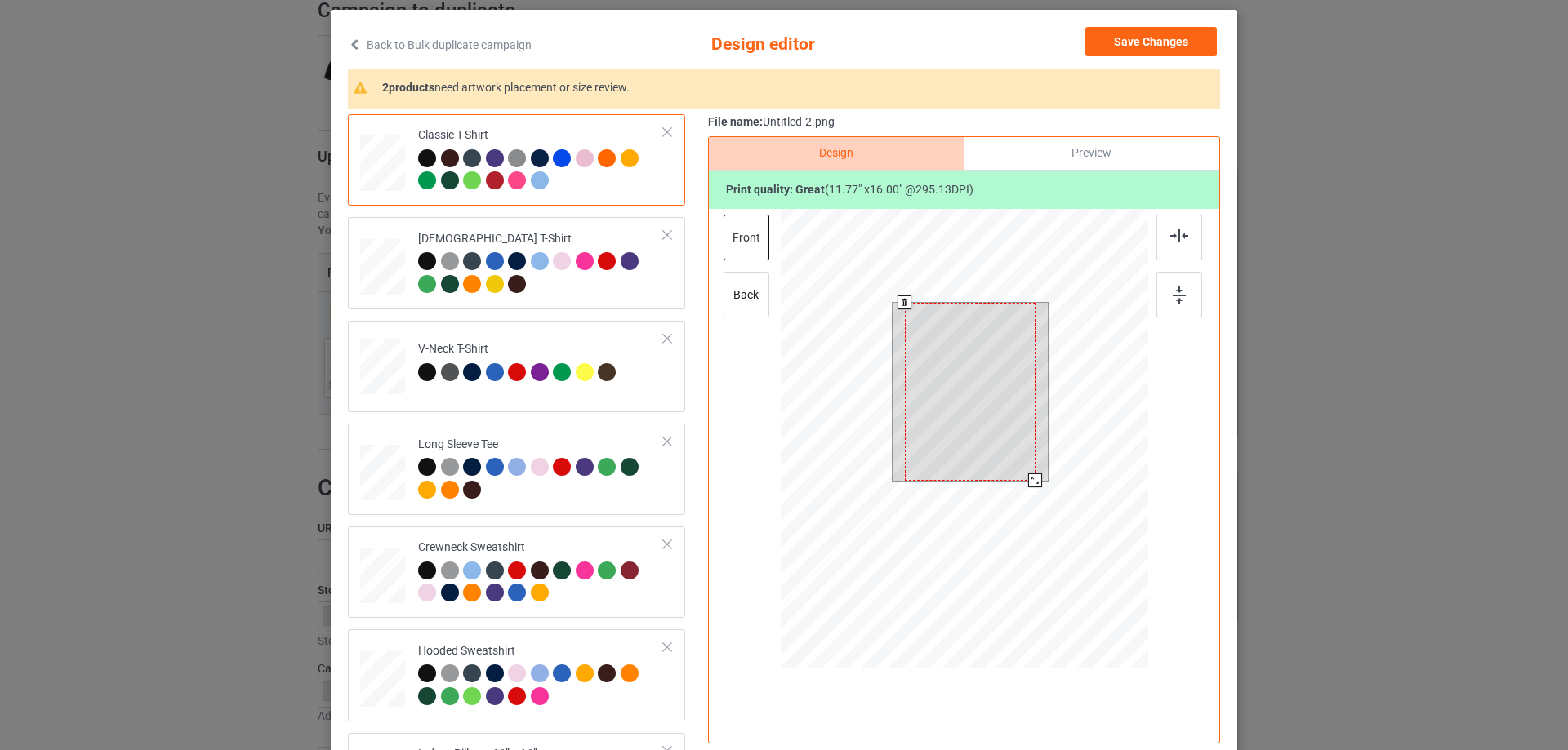
click at [1040, 509] on div at bounding box center [964, 440] width 367 height 463
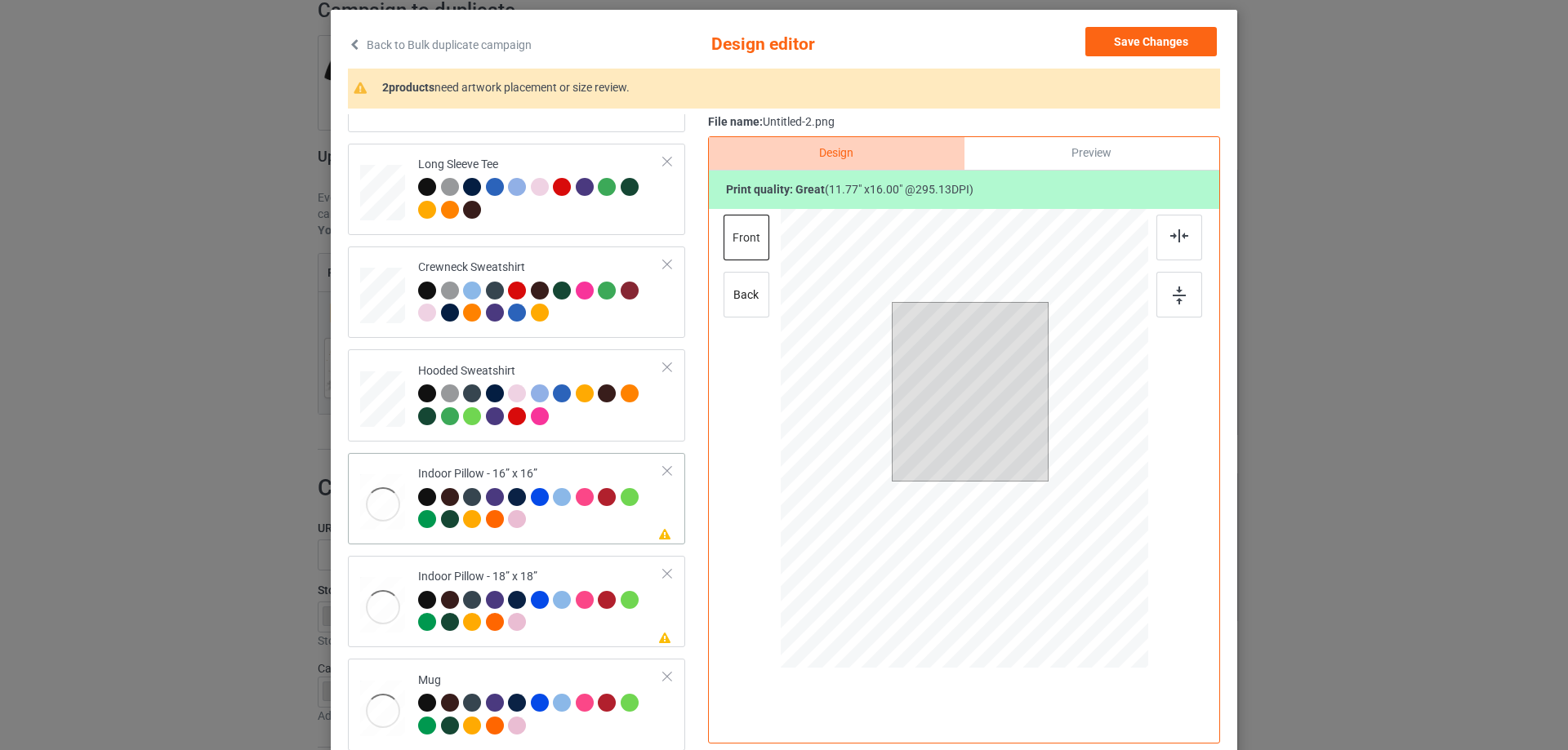
click at [365, 507] on div at bounding box center [382, 504] width 45 height 60
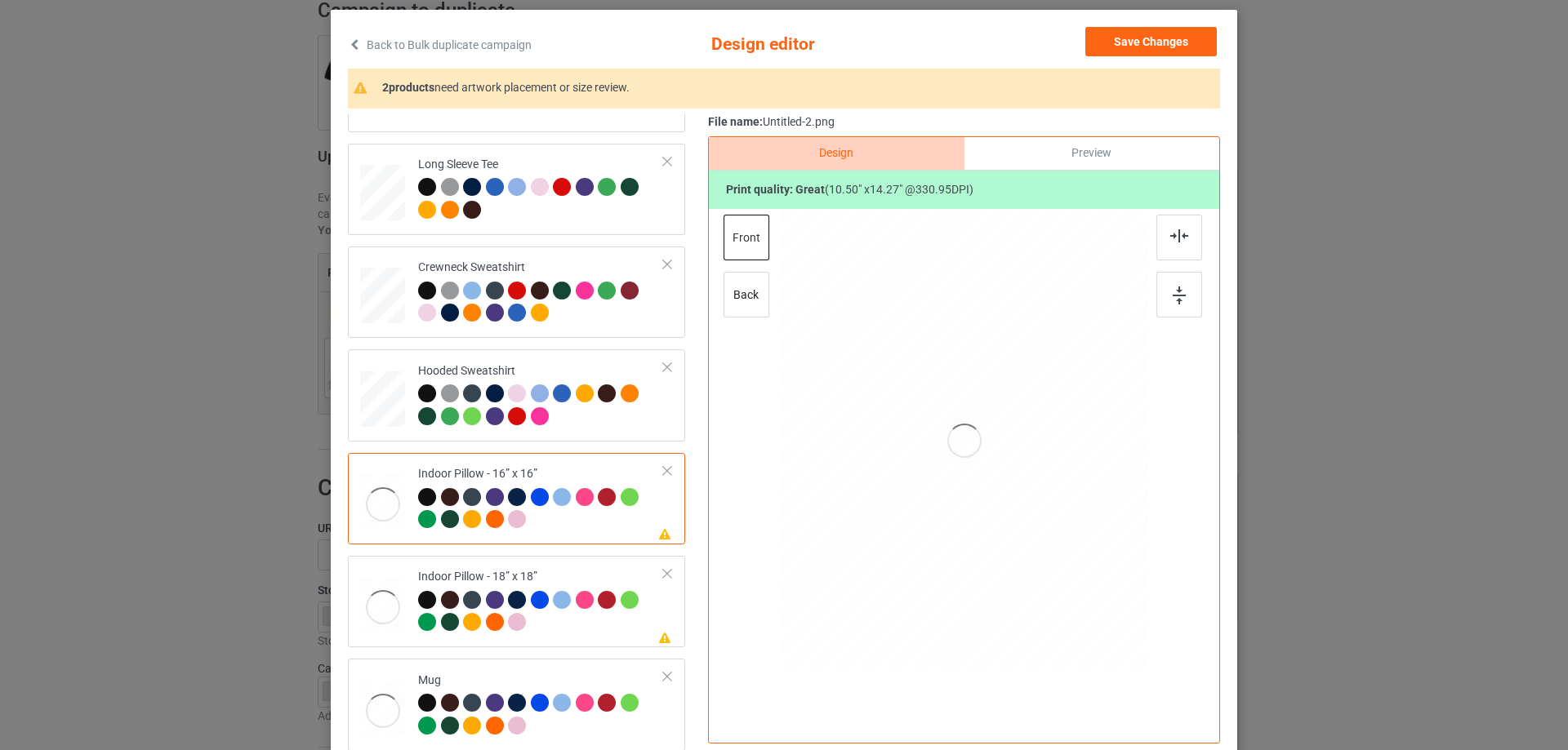
click at [1105, 532] on div at bounding box center [964, 440] width 425 height 463
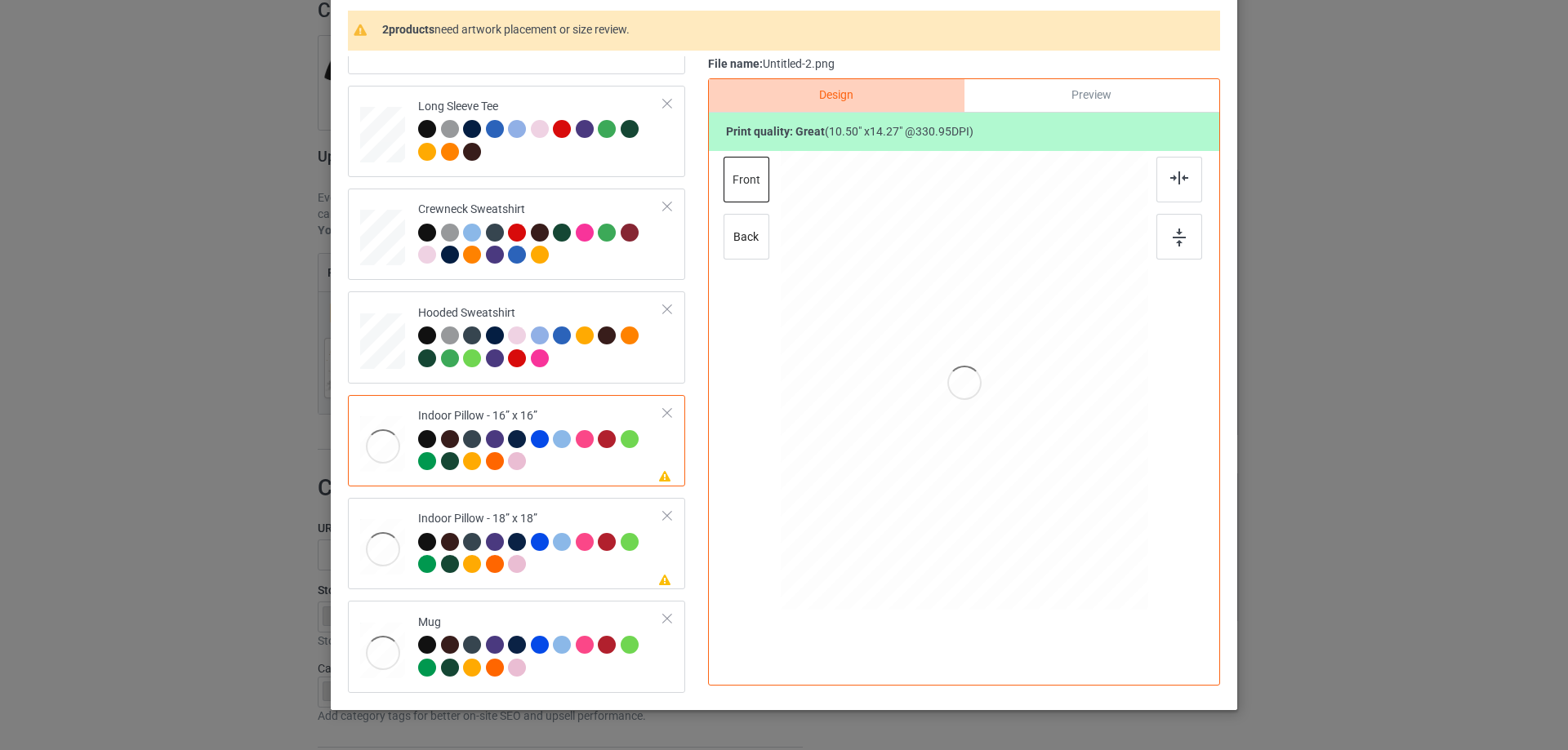
scroll to position [111, 0]
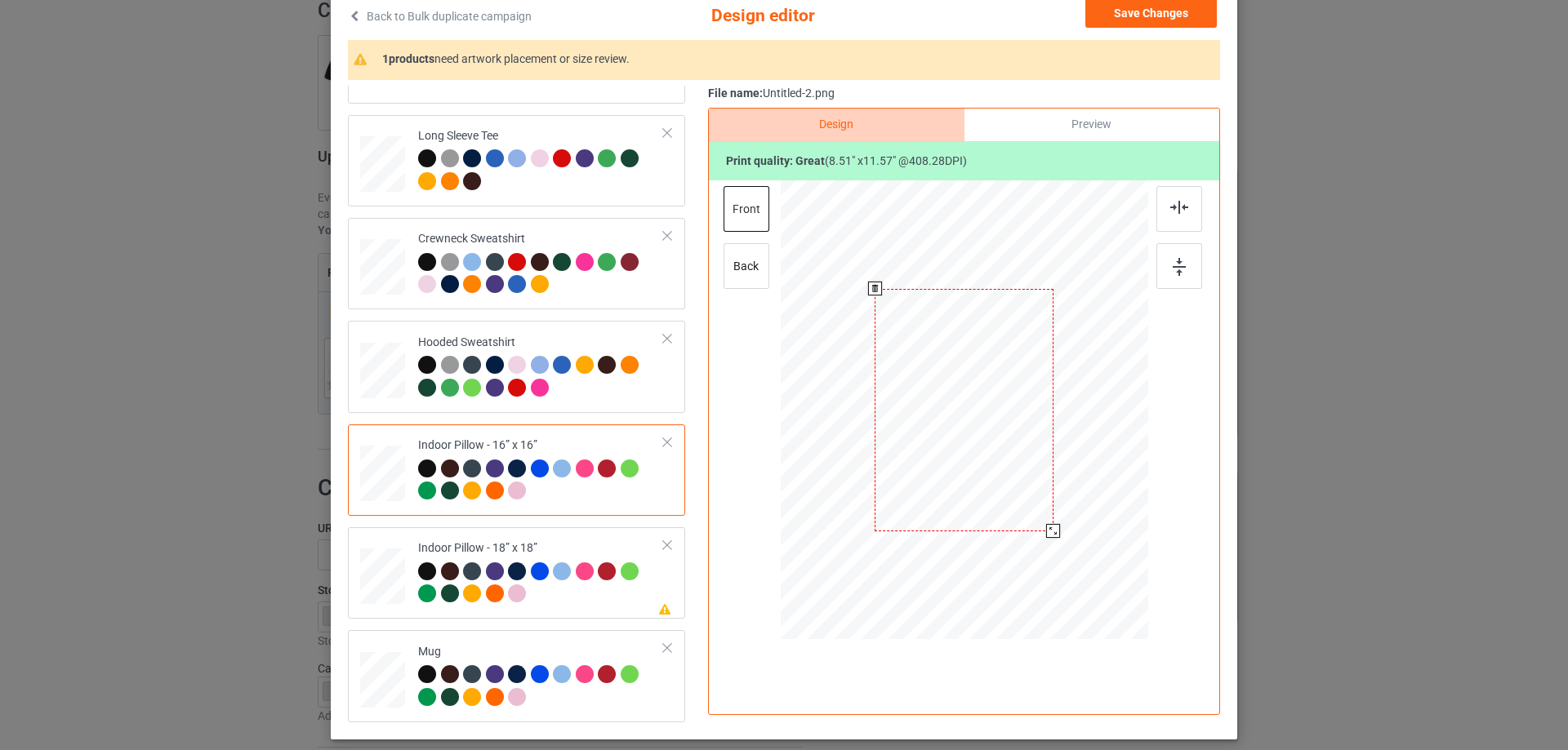
drag, startPoint x: 1068, startPoint y: 558, endPoint x: 1053, endPoint y: 526, distance: 35.3
click at [1053, 526] on div at bounding box center [1053, 532] width 14 height 14
click at [1048, 528] on div at bounding box center [1053, 532] width 14 height 14
click at [730, 256] on div "back" at bounding box center [746, 266] width 46 height 46
click at [746, 208] on div "front" at bounding box center [746, 209] width 46 height 46
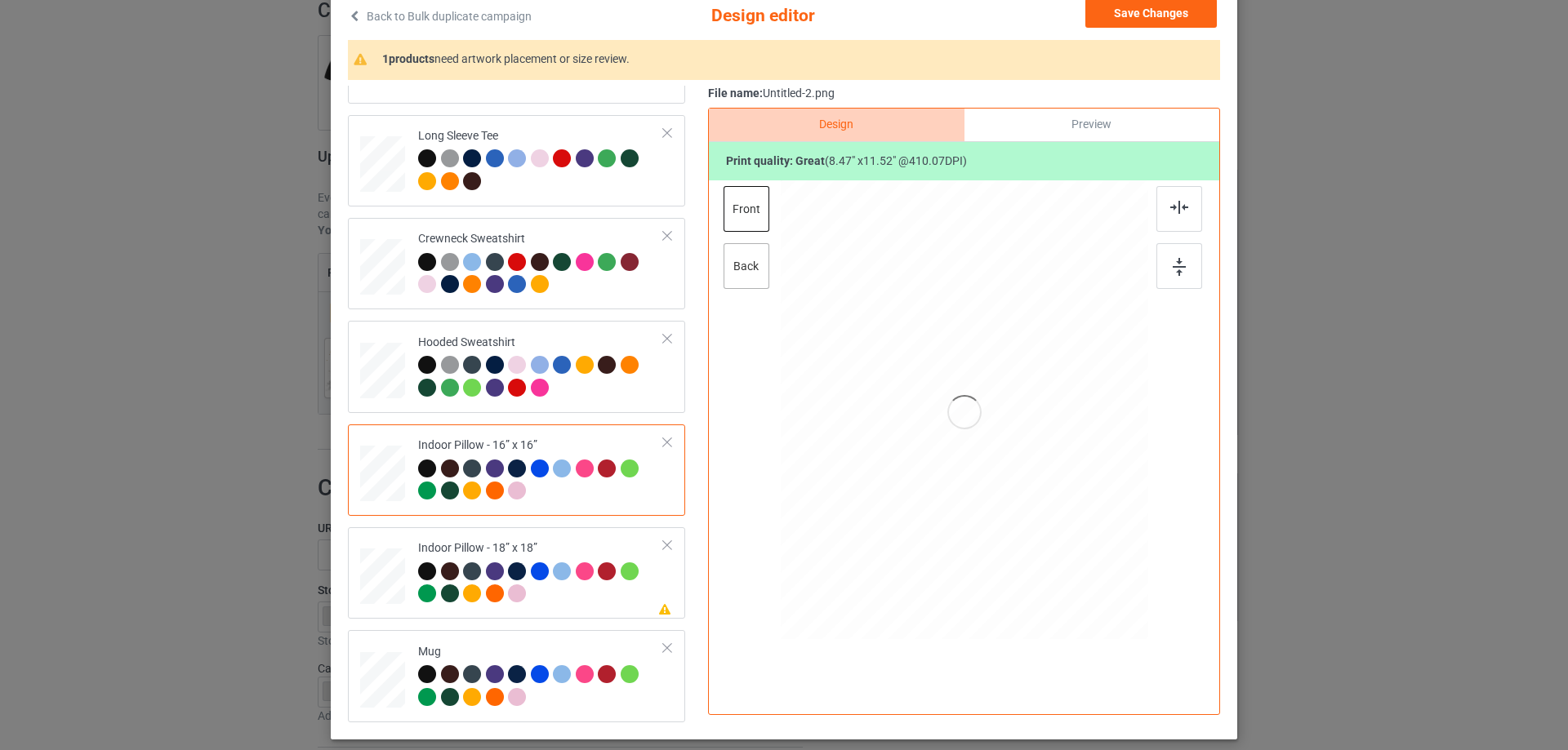
click at [737, 264] on div "back" at bounding box center [746, 266] width 46 height 46
click at [760, 208] on div "front" at bounding box center [746, 209] width 46 height 46
click at [1135, 13] on button "Save Changes" at bounding box center [1151, 12] width 132 height 29
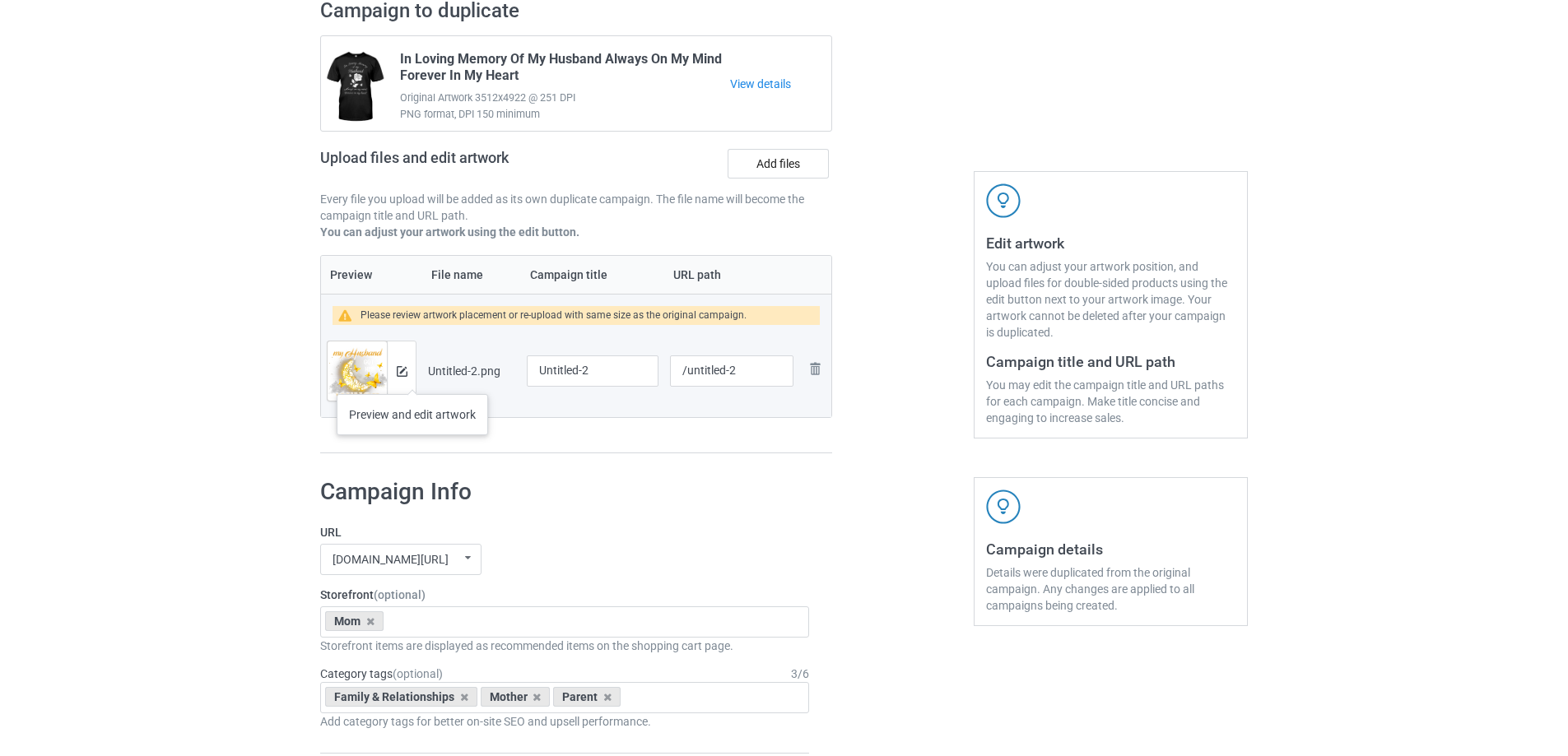
click at [413, 378] on div at bounding box center [401, 371] width 29 height 59
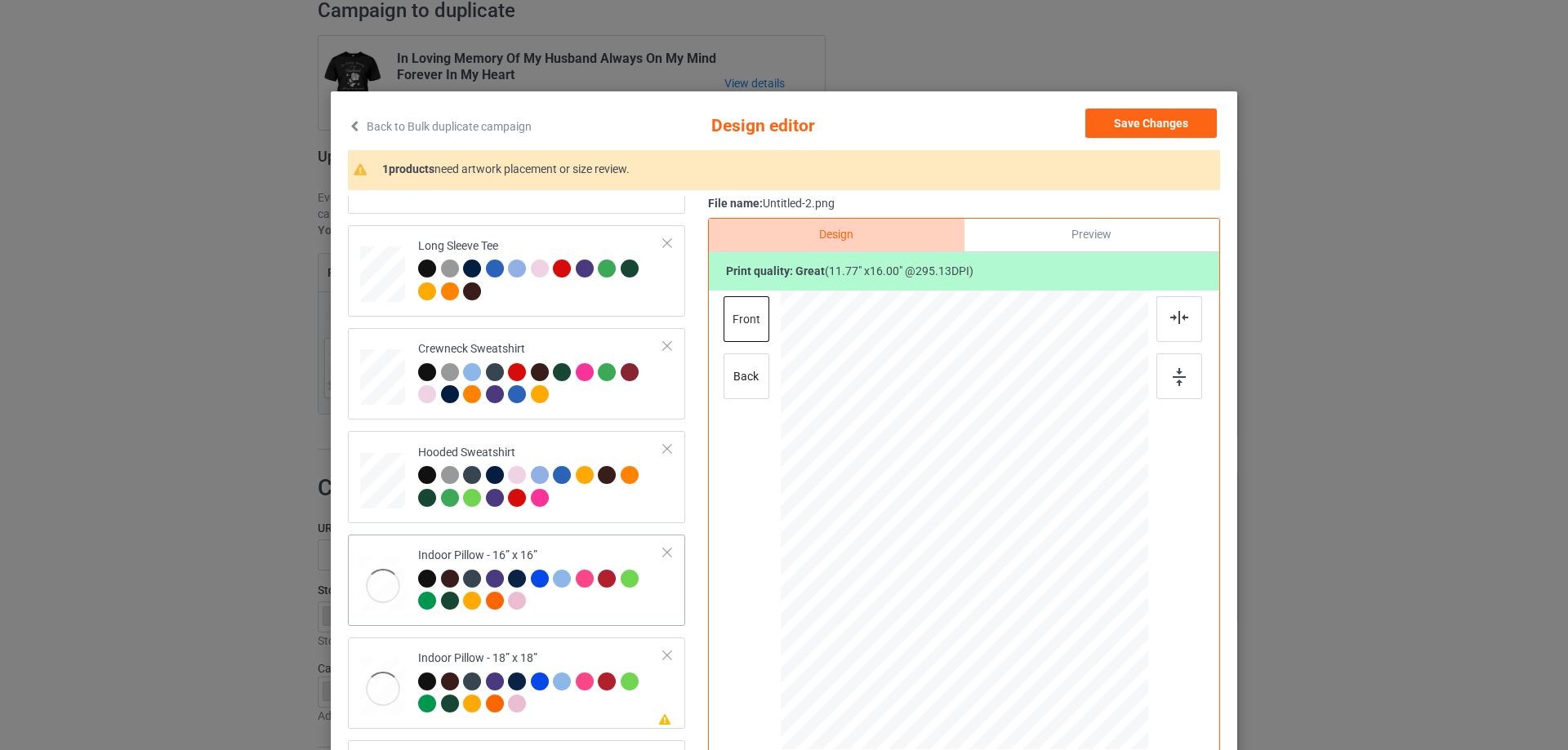
scroll to position [192, 0]
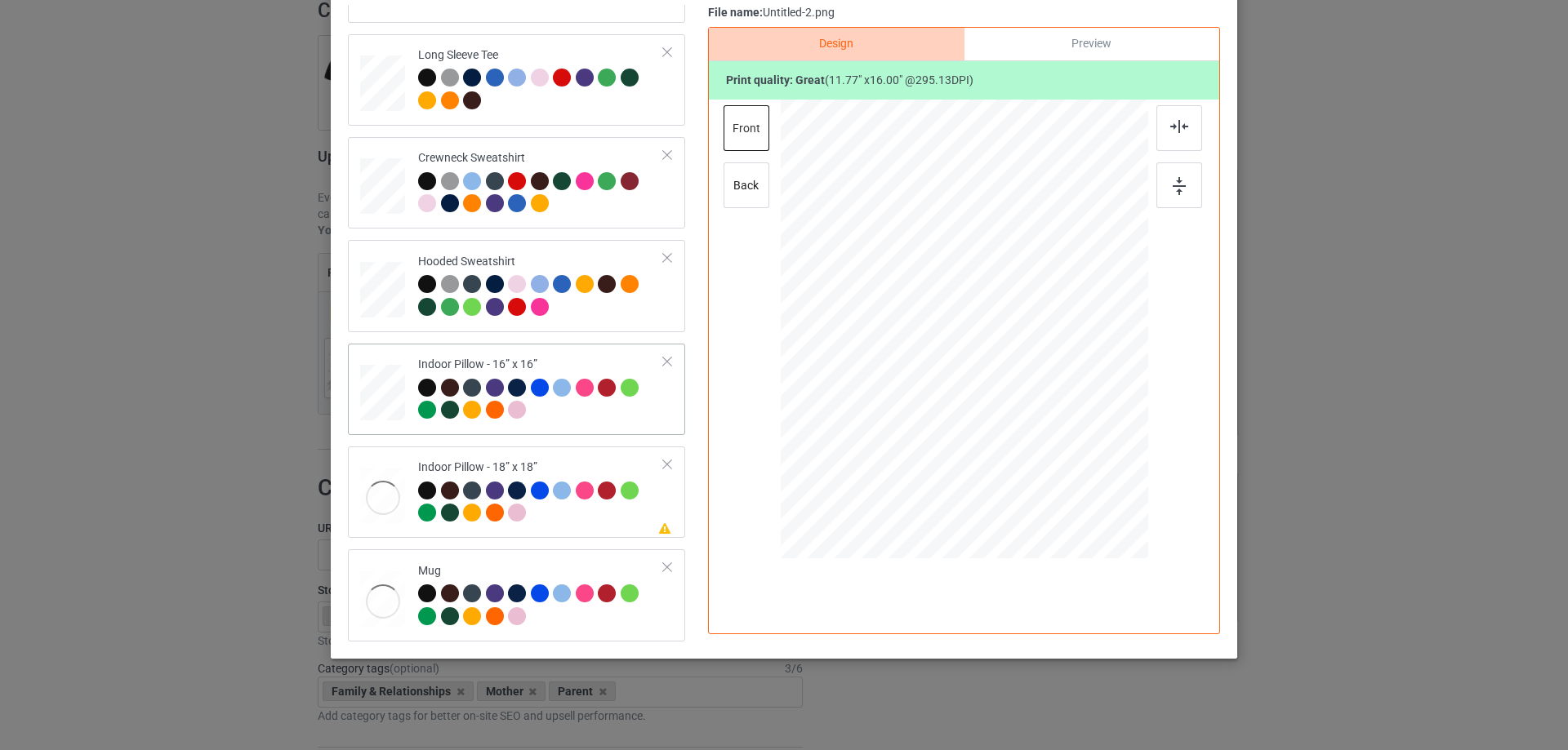
click at [507, 359] on div "Indoor Pillow - 16” x 16”" at bounding box center [541, 386] width 246 height 61
click at [746, 190] on div "back" at bounding box center [746, 186] width 46 height 46
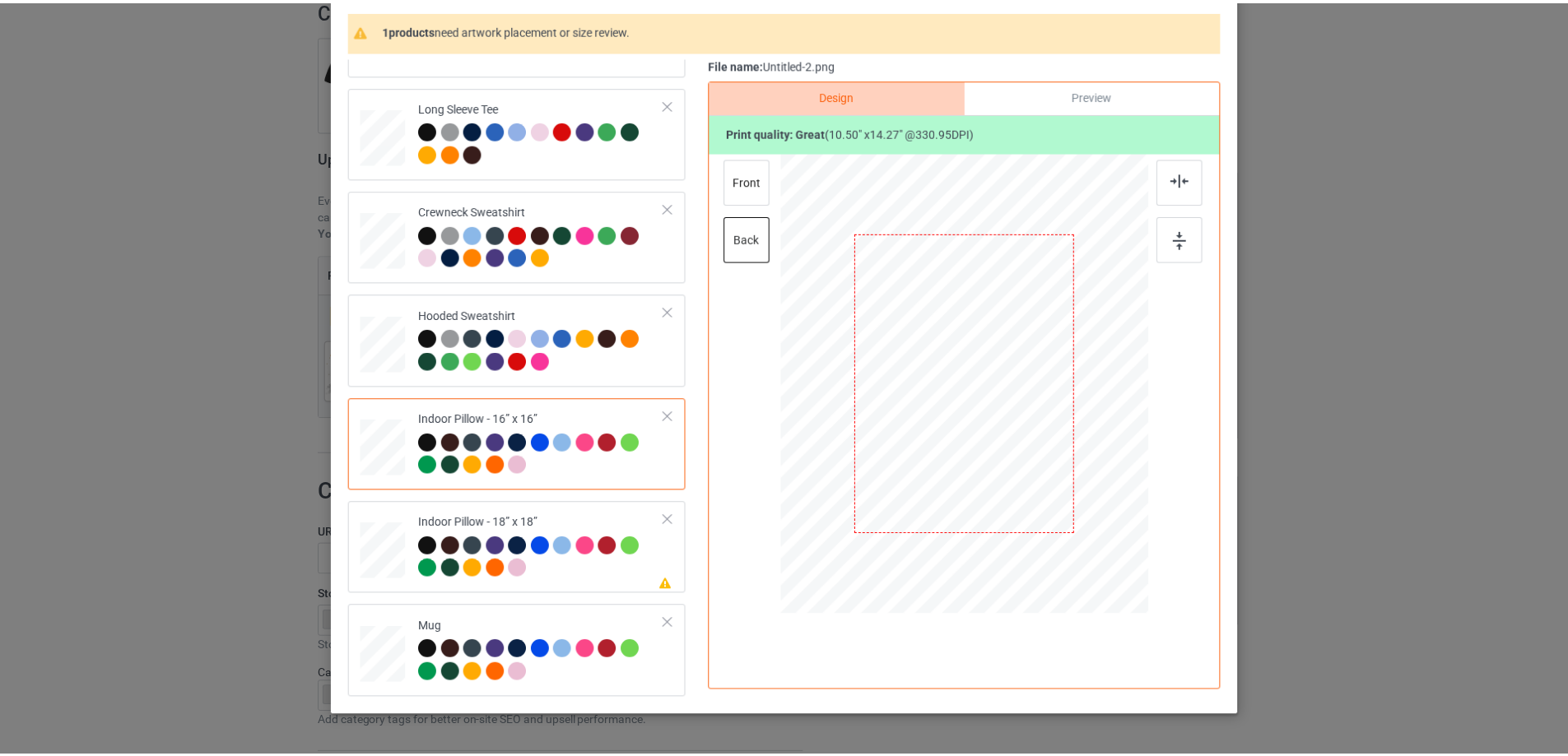
scroll to position [111, 0]
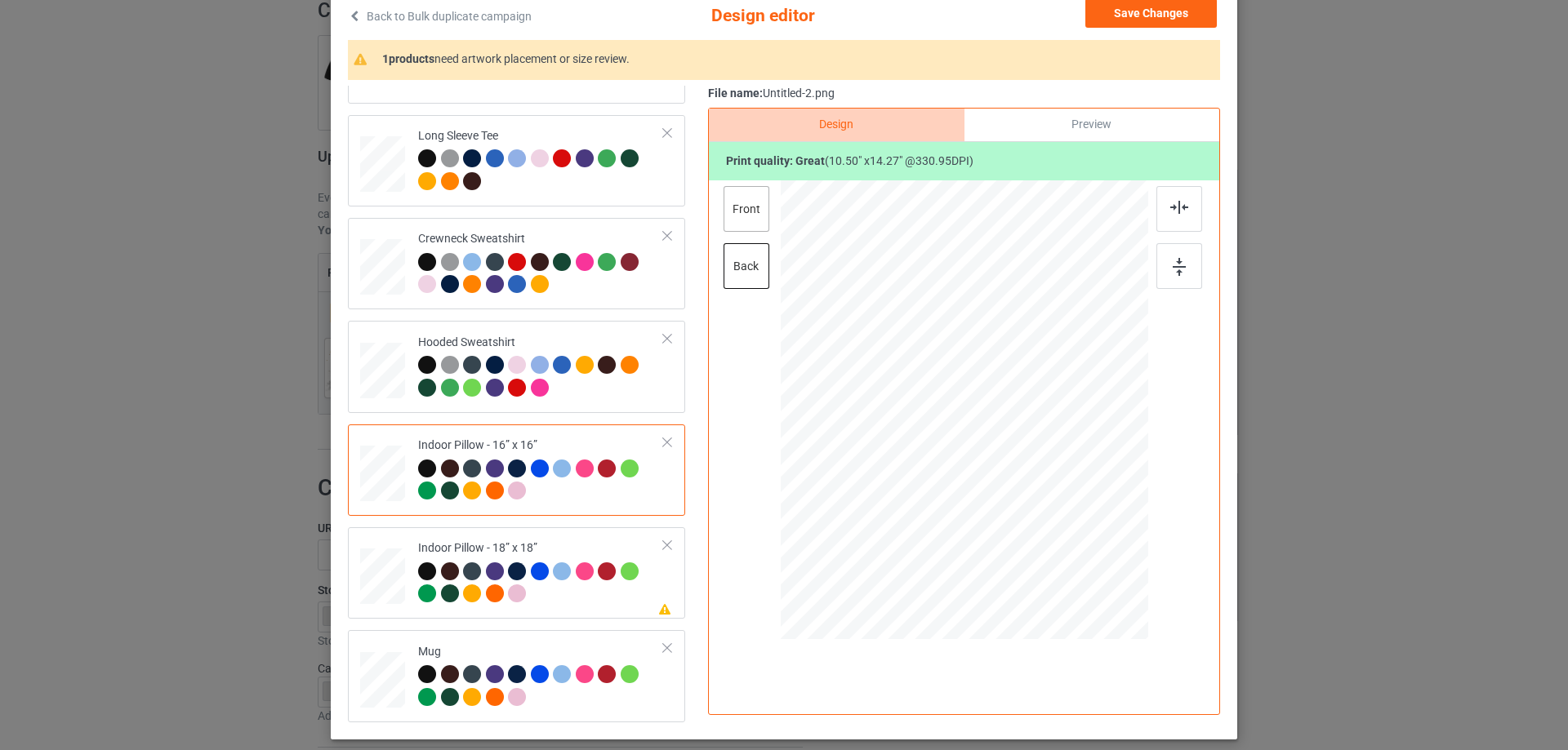
click at [749, 206] on div "front" at bounding box center [746, 209] width 46 height 46
click at [725, 261] on div "back" at bounding box center [746, 266] width 46 height 46
drag, startPoint x: 1071, startPoint y: 562, endPoint x: 1052, endPoint y: 532, distance: 35.5
click at [1052, 532] on div at bounding box center [1053, 532] width 14 height 14
click at [595, 547] on div "Indoor Pillow - 18” x 18”" at bounding box center [541, 570] width 246 height 61
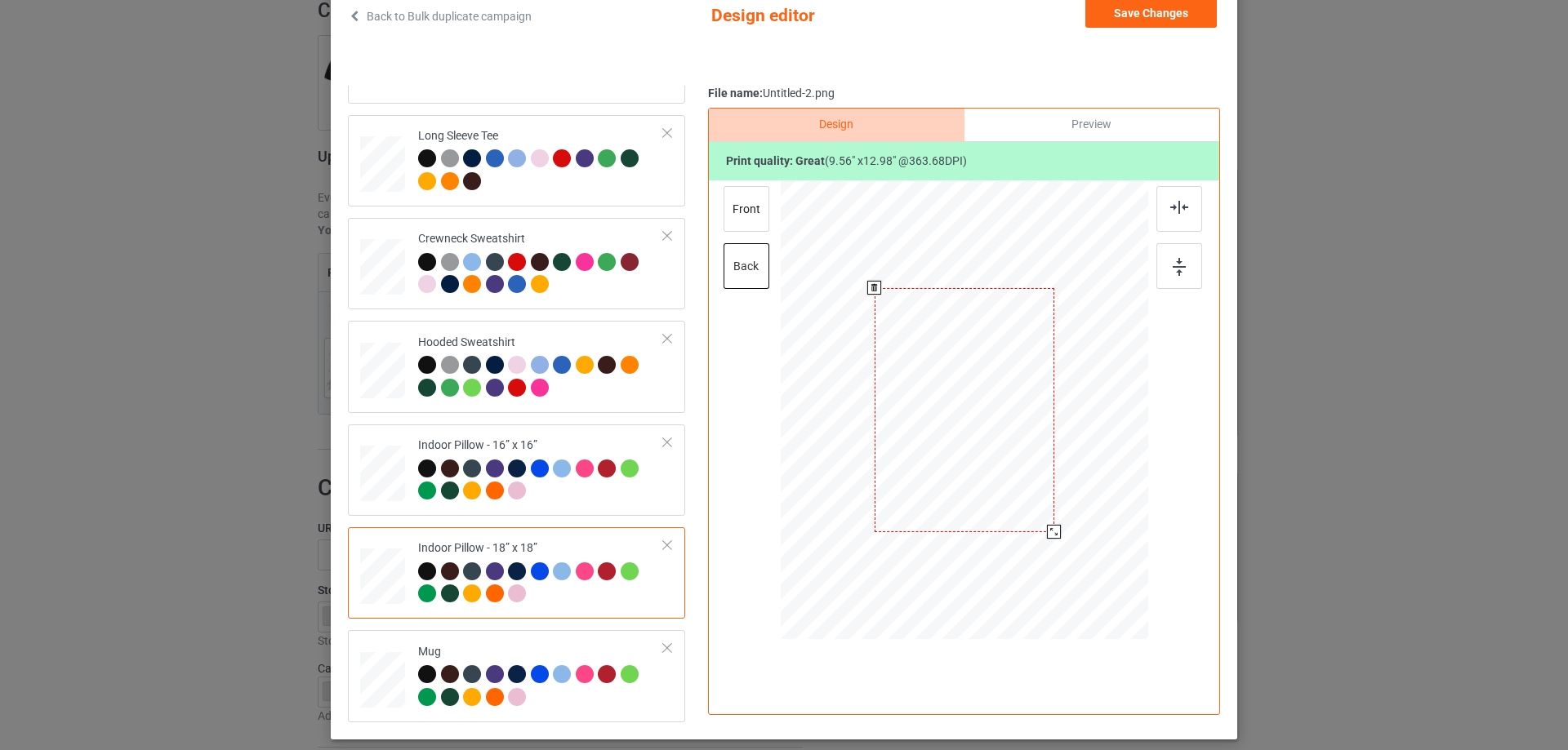
drag, startPoint x: 1068, startPoint y: 558, endPoint x: 1055, endPoint y: 526, distance: 34.5
click at [1055, 526] on div at bounding box center [1054, 532] width 14 height 14
click at [768, 220] on div at bounding box center [964, 412] width 425 height 463
click at [748, 224] on div "front" at bounding box center [746, 209] width 46 height 46
drag, startPoint x: 1068, startPoint y: 558, endPoint x: 1048, endPoint y: 532, distance: 32.8
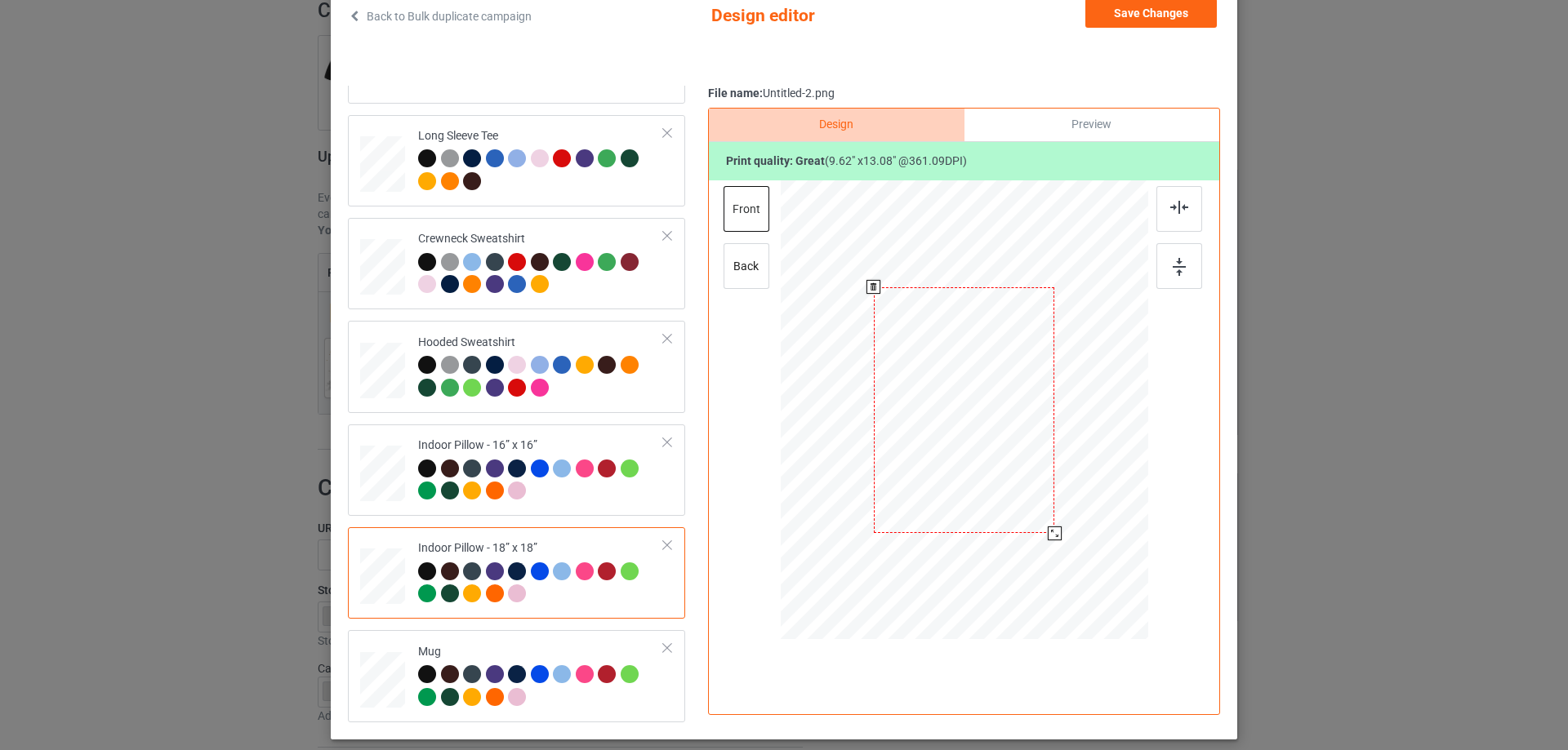
click at [1048, 532] on div at bounding box center [1054, 533] width 14 height 14
click at [558, 627] on div "Classic T-Shirt Ladies T-Shirt V-Neck T-Shirt Long Sleeve Tee Crewneck Sweatshi…" at bounding box center [522, 264] width 348 height 917
click at [563, 633] on div "Mug" at bounding box center [516, 676] width 337 height 91
click at [1111, 477] on div at bounding box center [1116, 479] width 14 height 14
click at [1127, 20] on button "Save Changes" at bounding box center [1151, 12] width 132 height 29
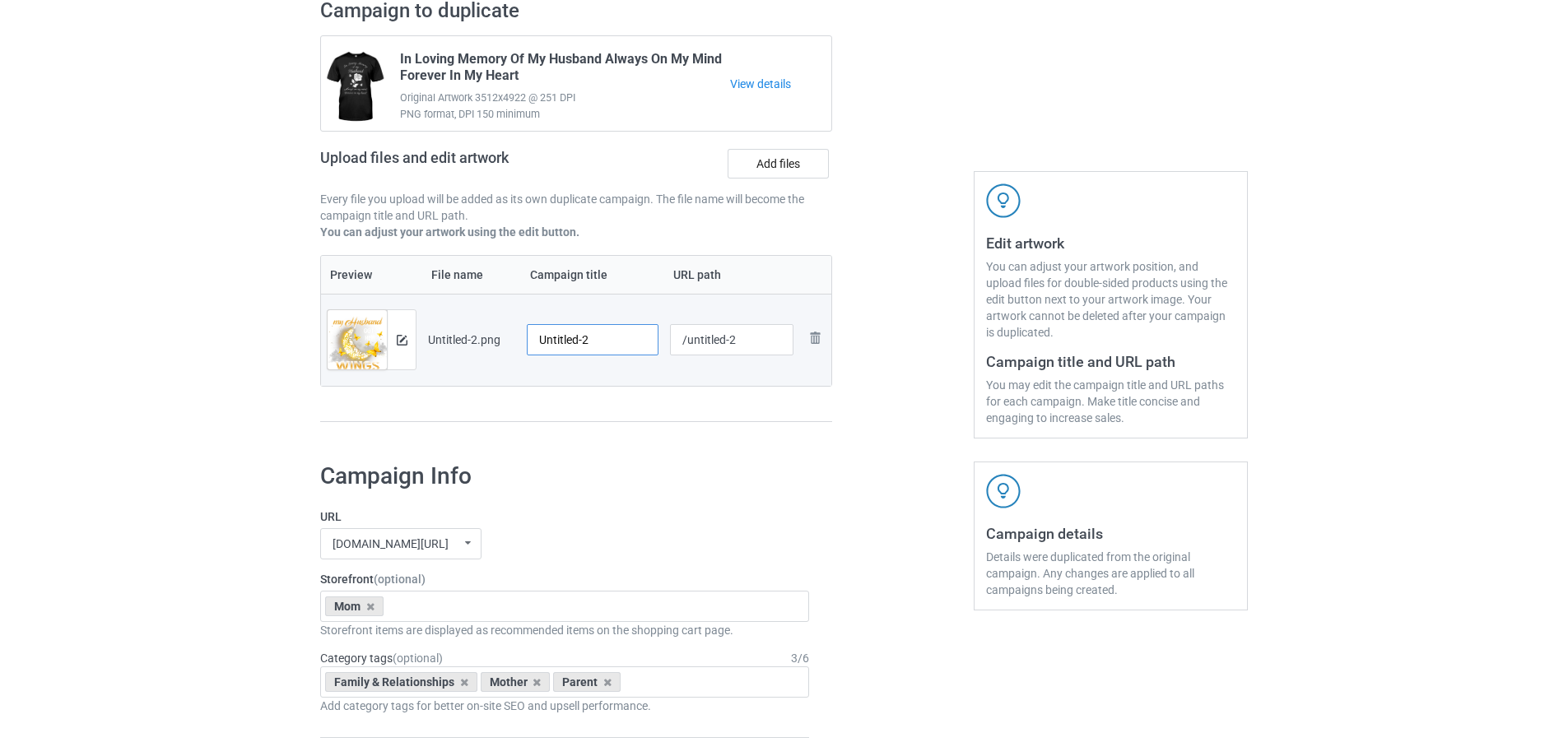
click at [597, 349] on input "Untitled-2" at bounding box center [593, 340] width 132 height 31
paste input "Since The Day My Husband Got His Wings I Have Never Been The Same"
type input "Since The Day My Husband Got His Wings I Have Never Been The Same"
drag, startPoint x: 610, startPoint y: 411, endPoint x: 658, endPoint y: 372, distance: 61.8
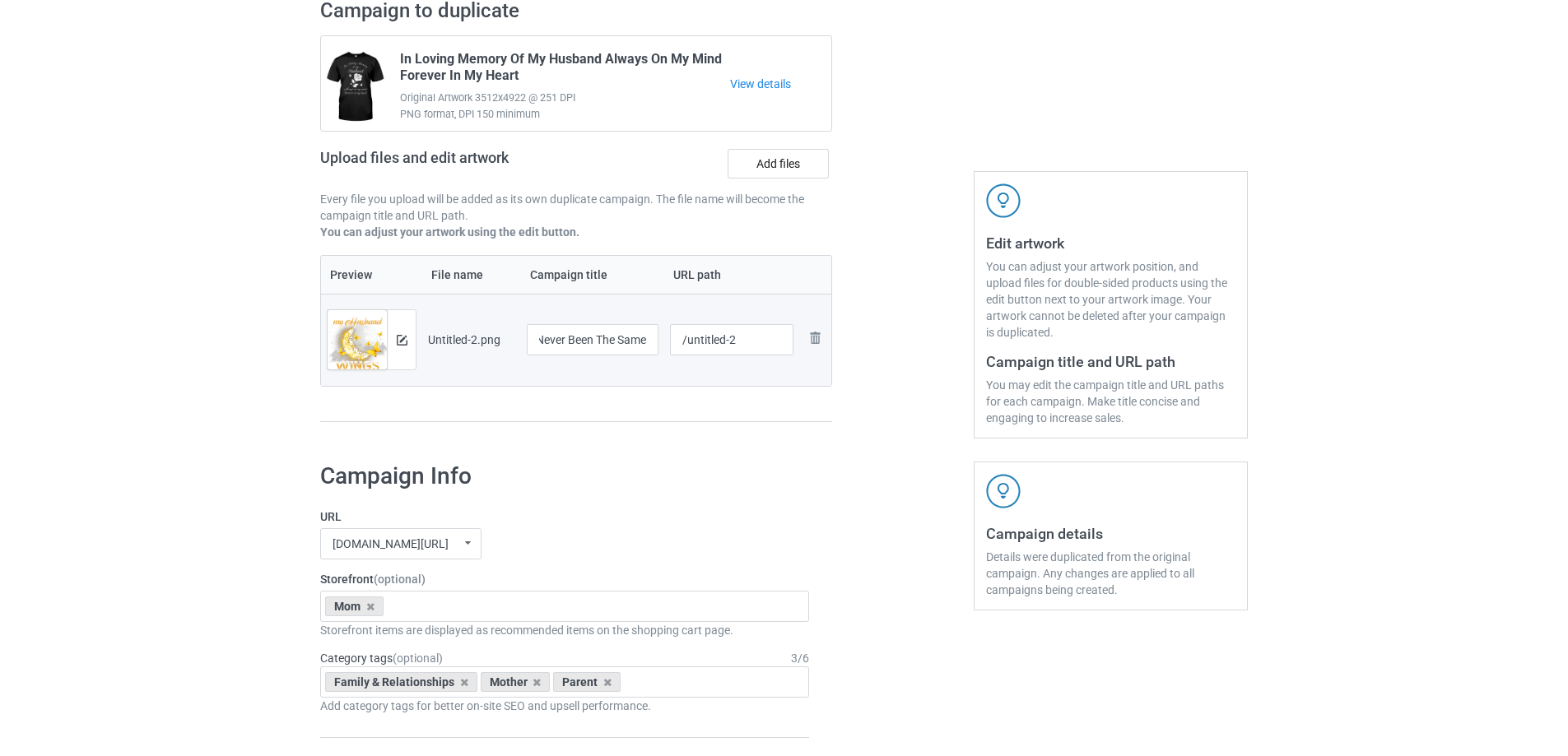
click at [611, 411] on div "Preview File name Campaign title URL path Preview and edit artwork Untitled-2.p…" at bounding box center [576, 339] width 512 height 168
drag, startPoint x: 687, startPoint y: 348, endPoint x: 769, endPoint y: 348, distance: 82.0
click at [769, 348] on input "/untitled-2" at bounding box center [731, 340] width 124 height 31
type input "/hstd13"
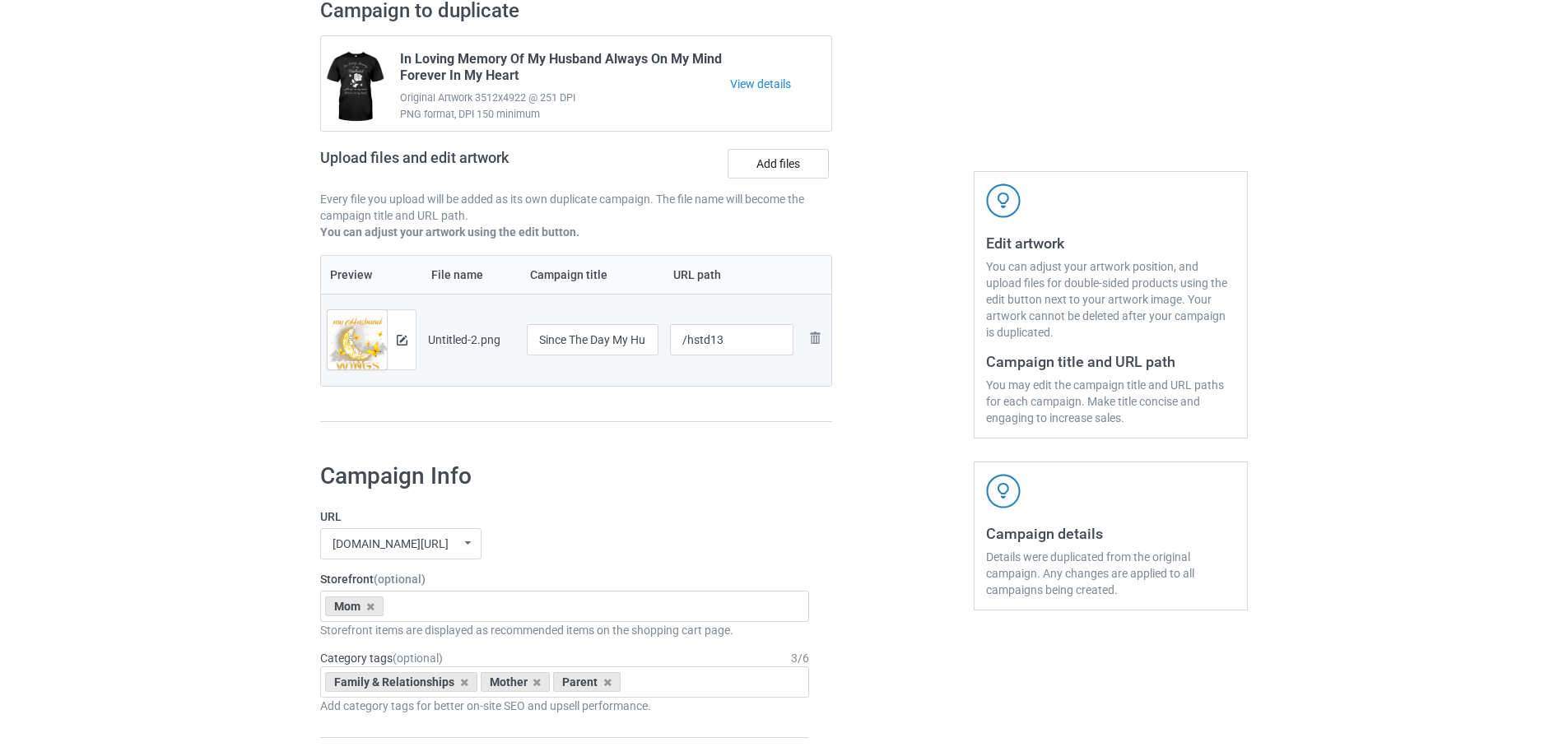
click at [793, 388] on div "Preview File name Campaign title URL path Preview and edit artwork Untitled-2.p…" at bounding box center [576, 339] width 512 height 168
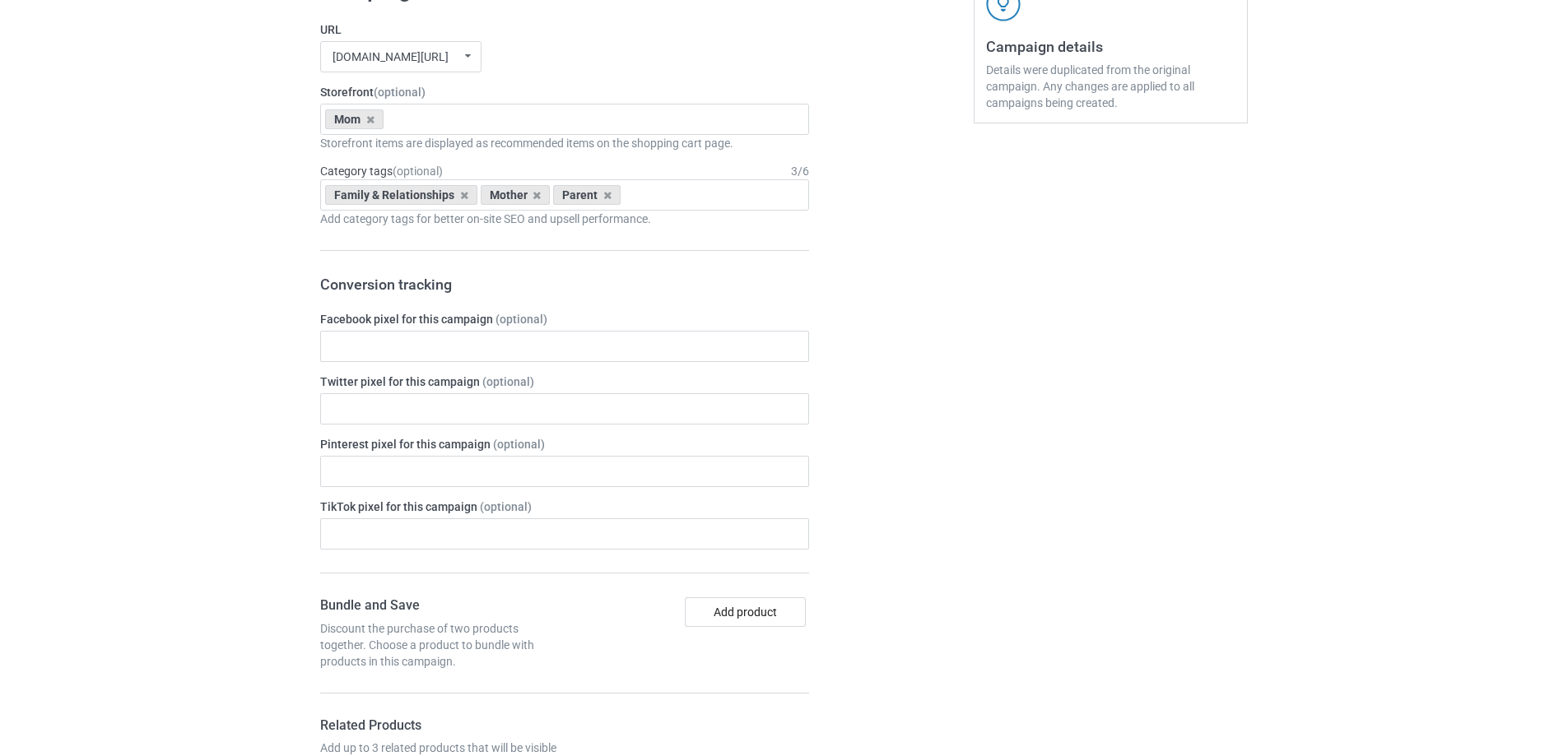
scroll to position [1916, 0]
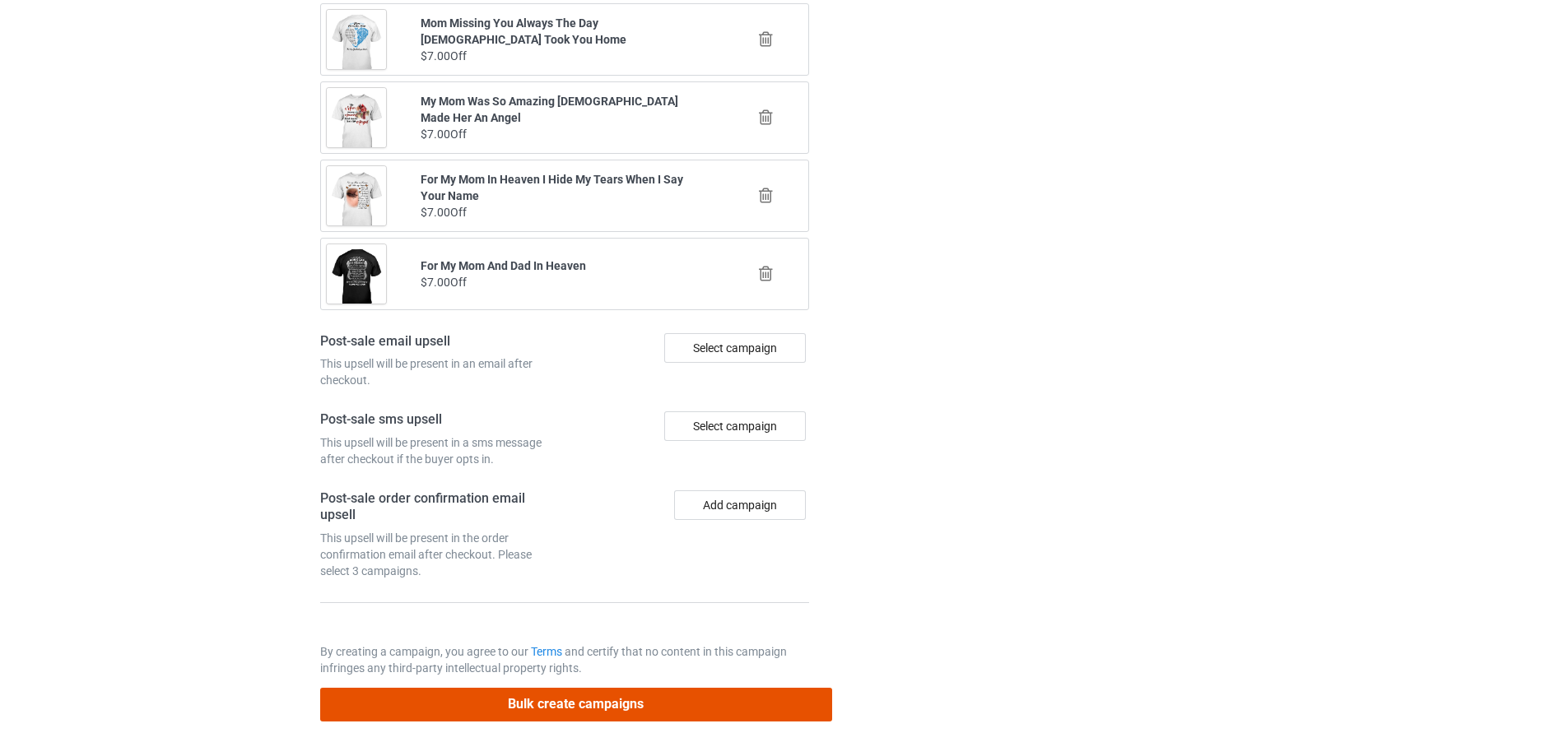
click at [740, 691] on button "Bulk create campaigns" at bounding box center [576, 705] width 512 height 34
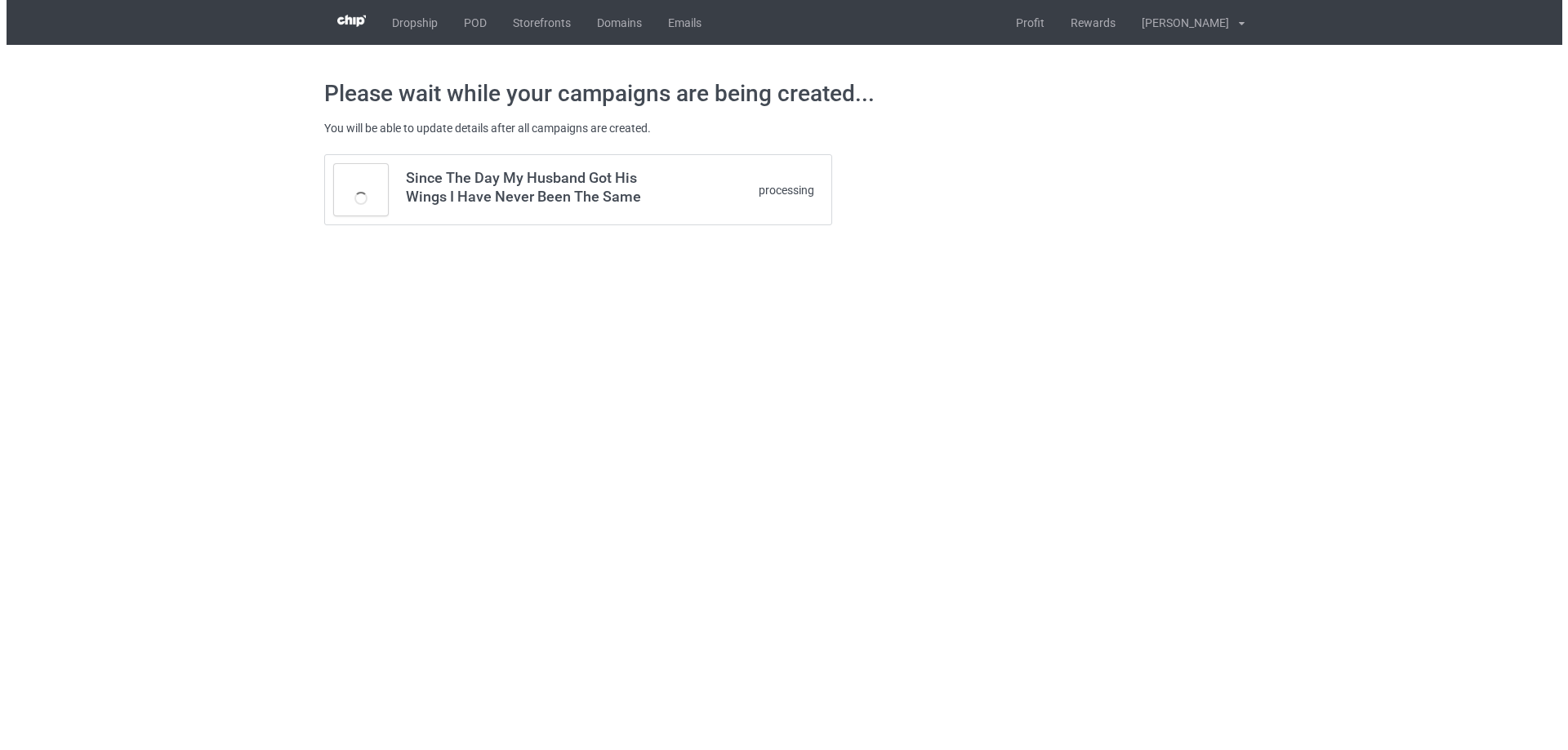
scroll to position [0, 0]
drag, startPoint x: 476, startPoint y: 22, endPoint x: 582, endPoint y: 82, distance: 121.8
click at [1008, 251] on div "Please wait while your campaigns are being created... You will be able to updat…" at bounding box center [784, 152] width 920 height 215
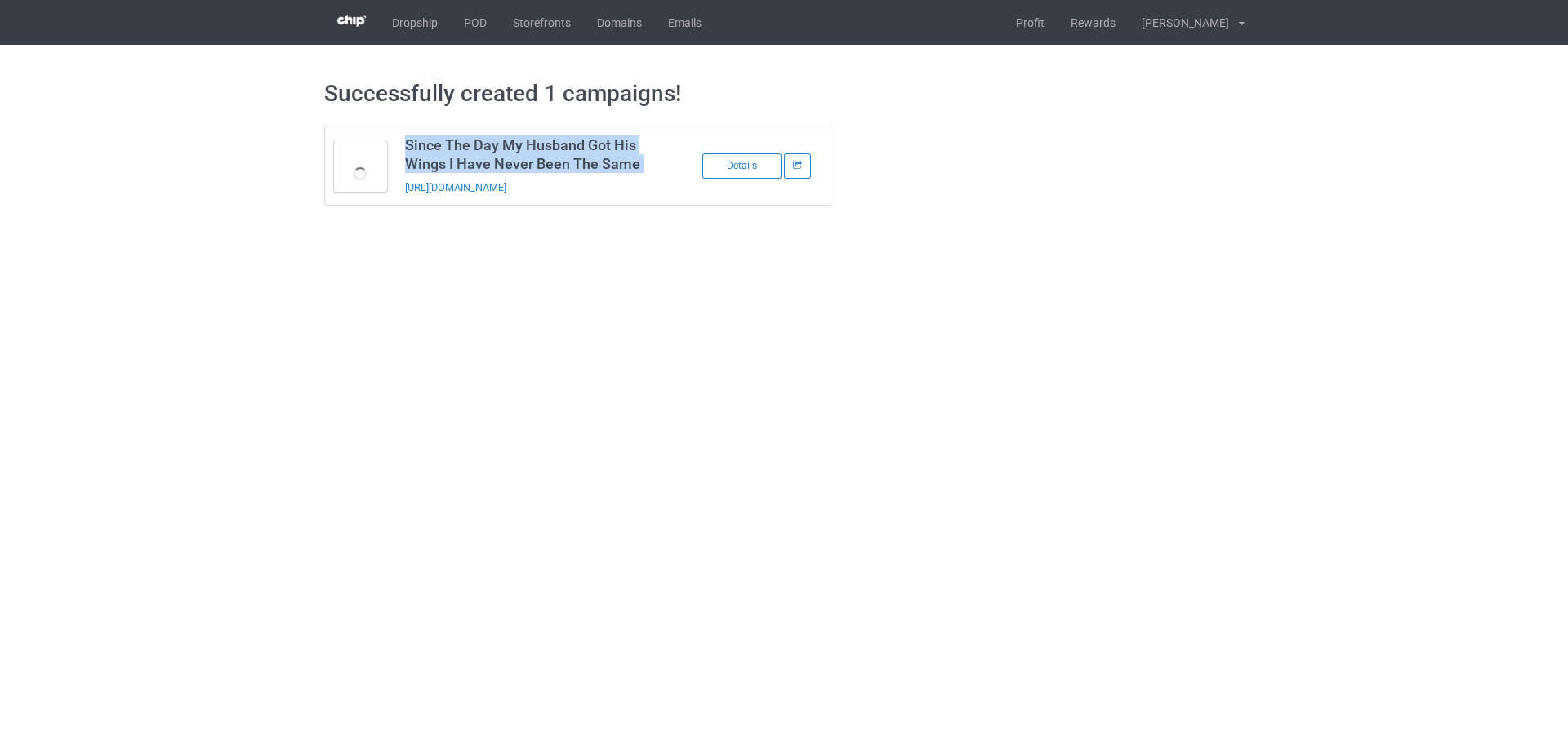
drag, startPoint x: 670, startPoint y: 191, endPoint x: 406, endPoint y: 195, distance: 264.0
click at [406, 195] on tbody "Since The Day My Husband Got His Wings I Have Never Been The Same https://www.s…" at bounding box center [577, 165] width 506 height 79
copy tbody "Since The Day My Husband Got His Wings I Have Never Been The Same"
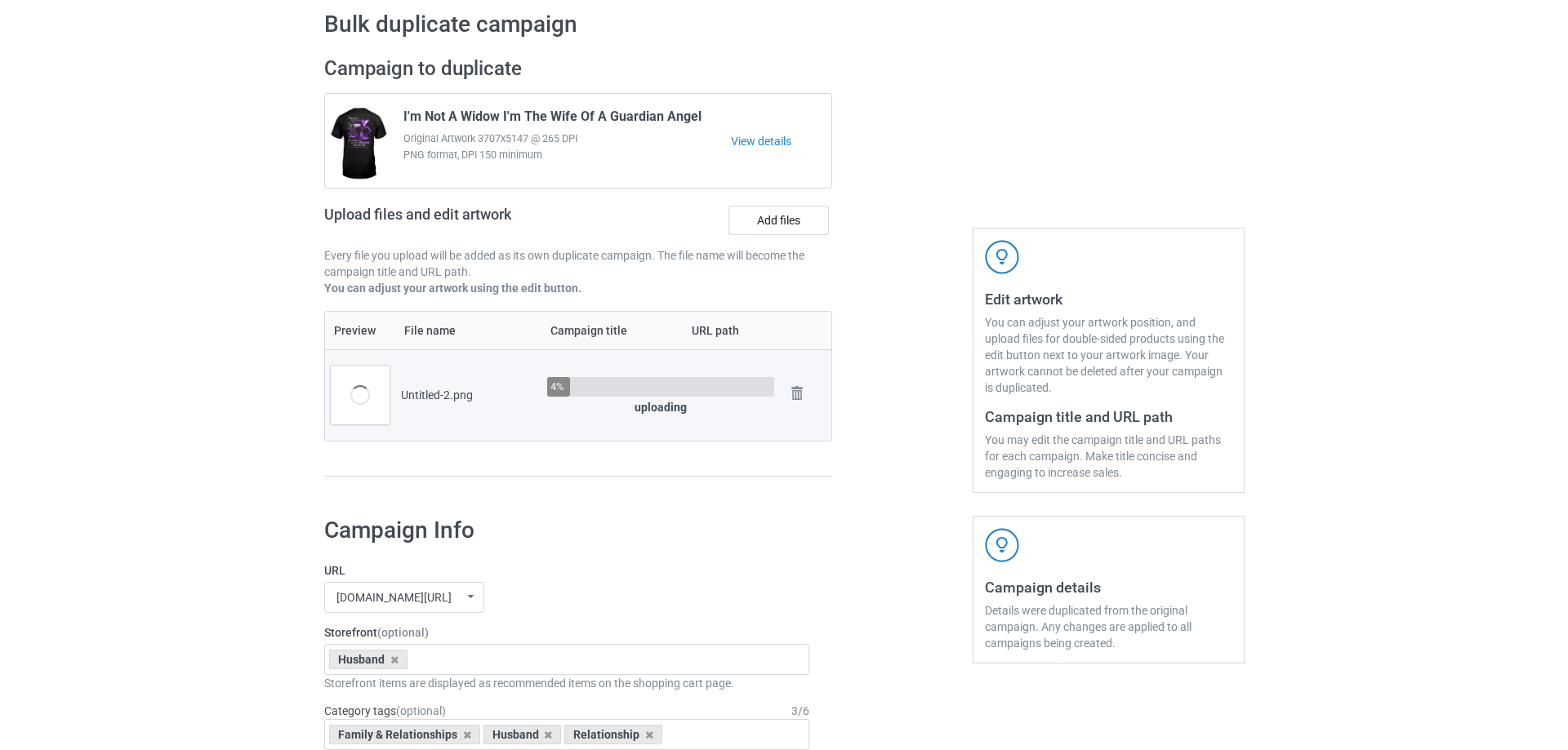
scroll to position [164, 0]
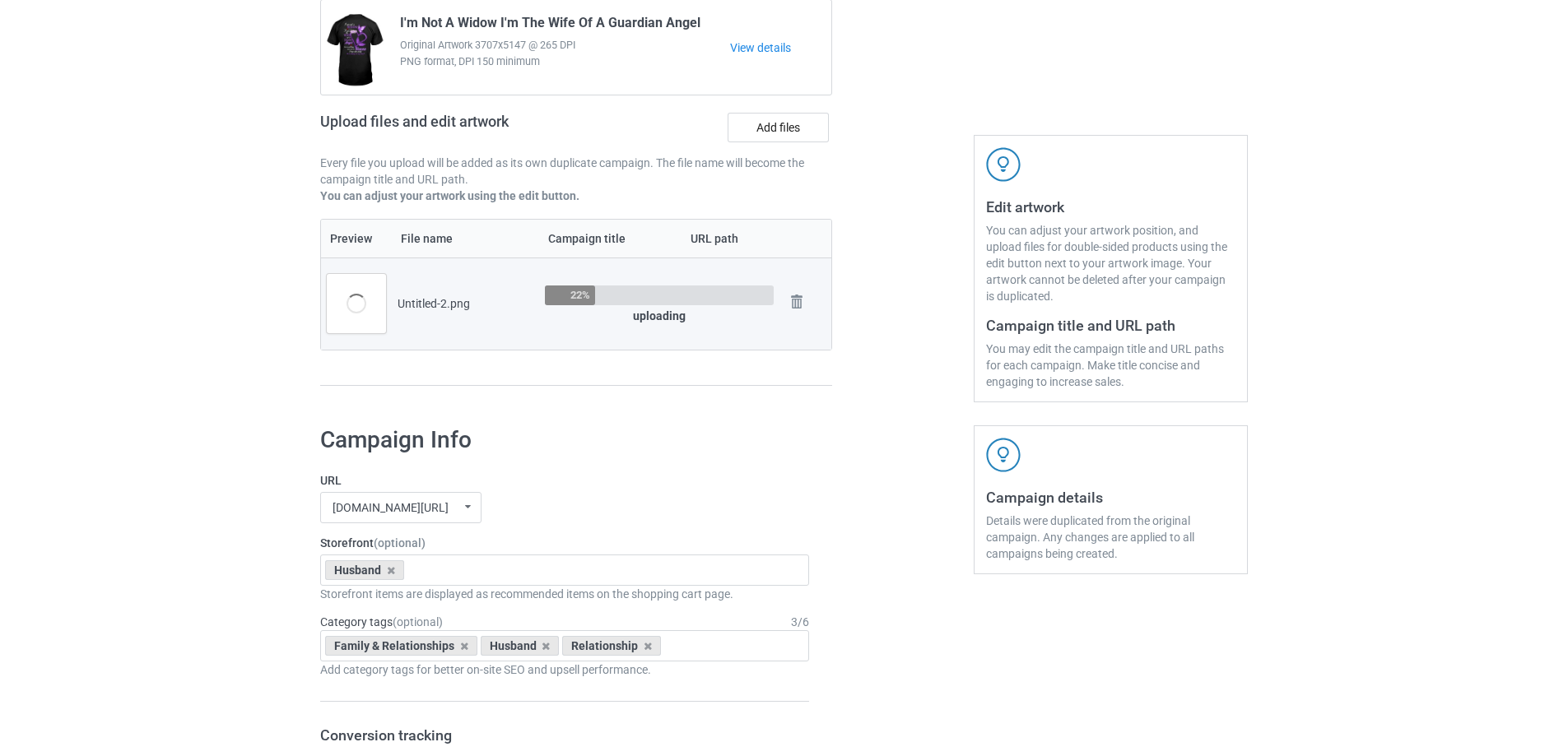
click at [940, 350] on div at bounding box center [902, 183] width 119 height 464
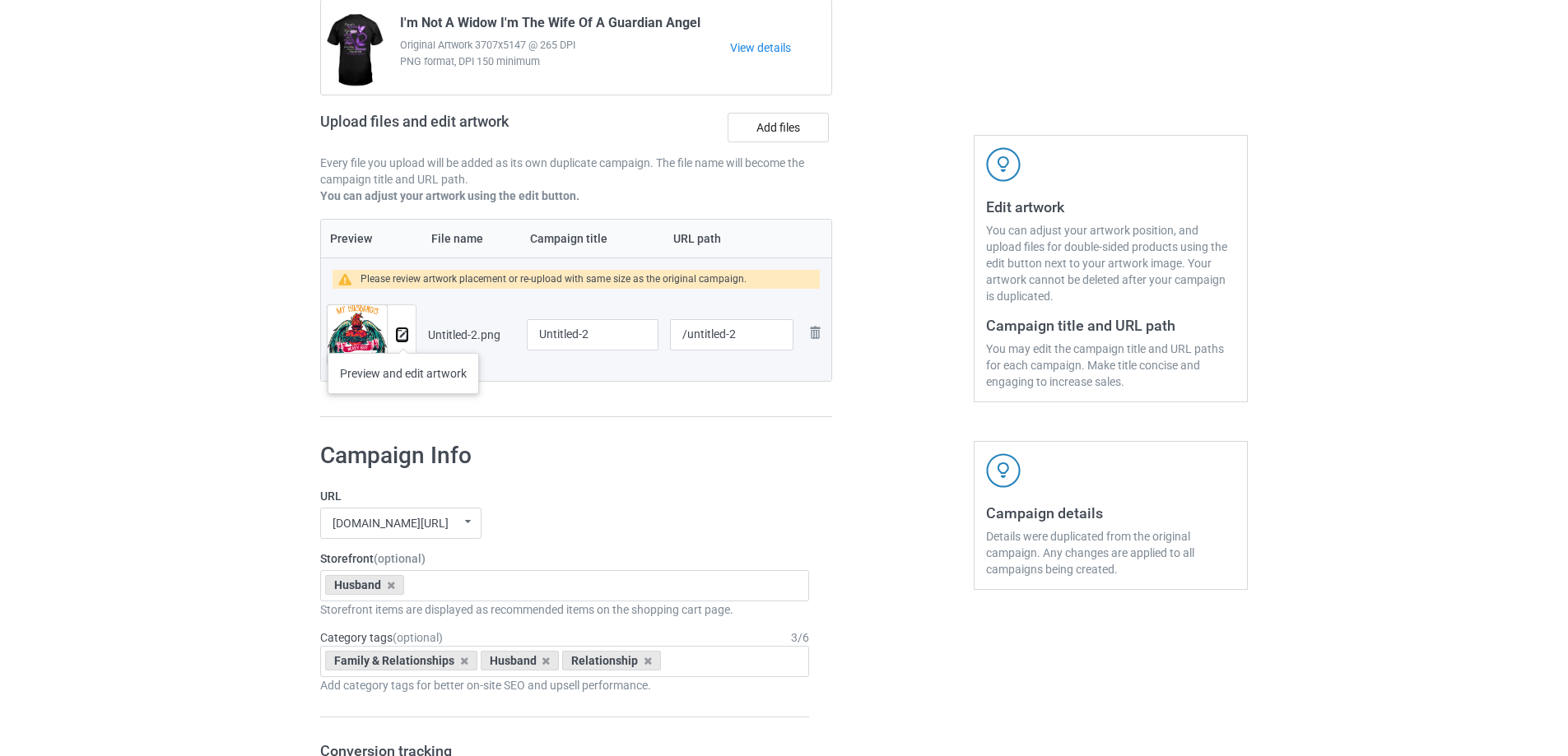
click at [403, 337] on img at bounding box center [402, 335] width 11 height 11
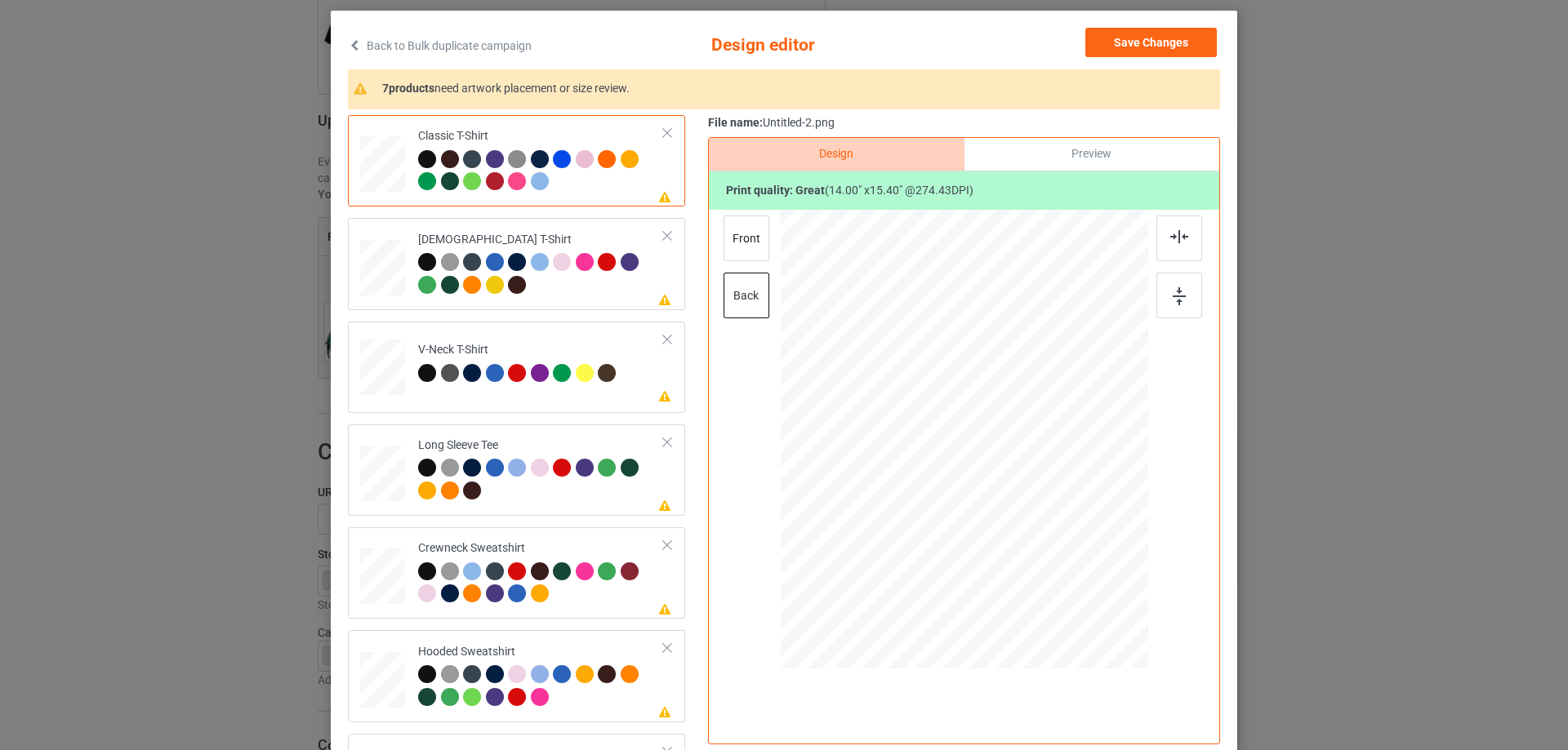
scroll to position [81, 0]
click at [1100, 149] on div "Preview" at bounding box center [1091, 153] width 255 height 33
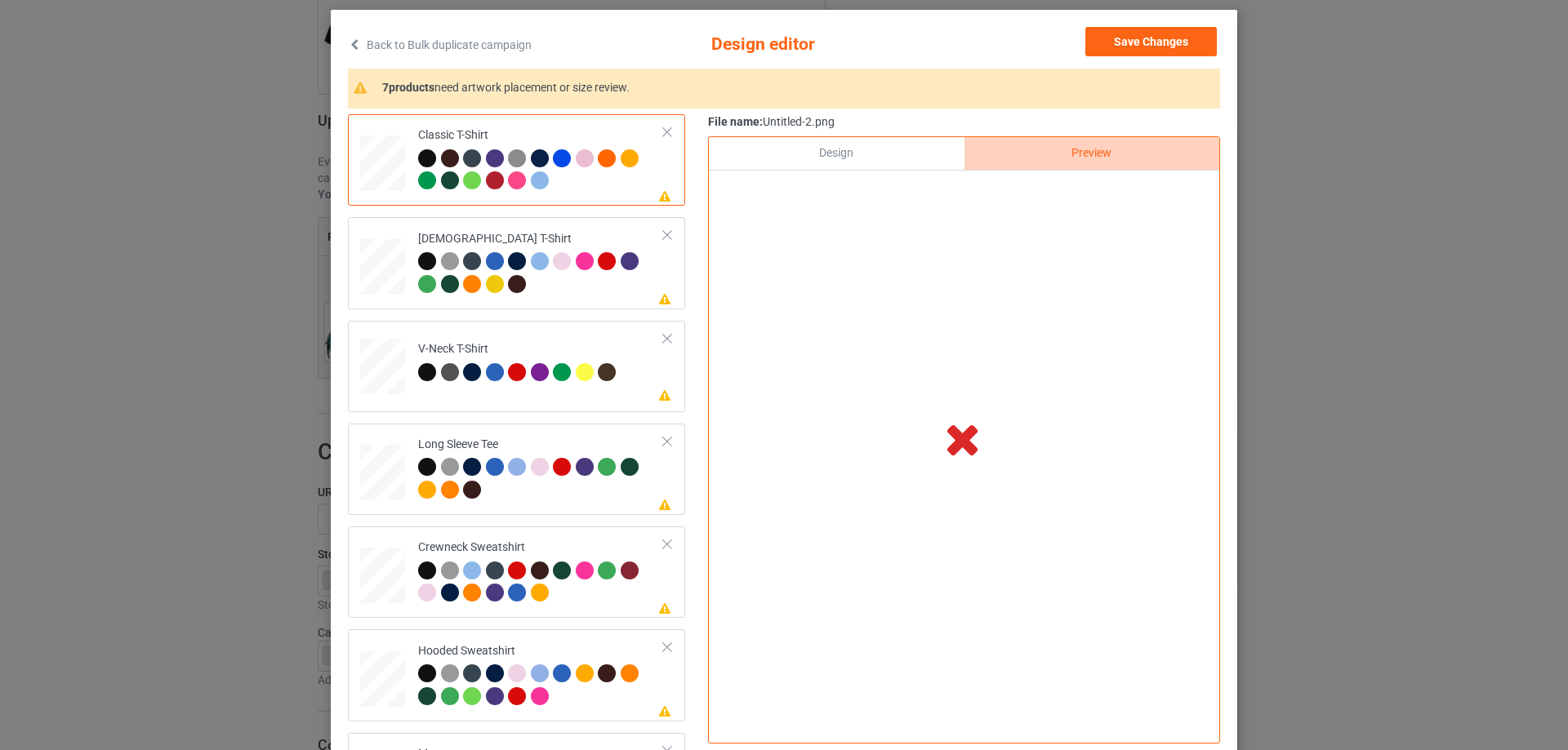
click at [855, 151] on div "Design" at bounding box center [836, 153] width 255 height 33
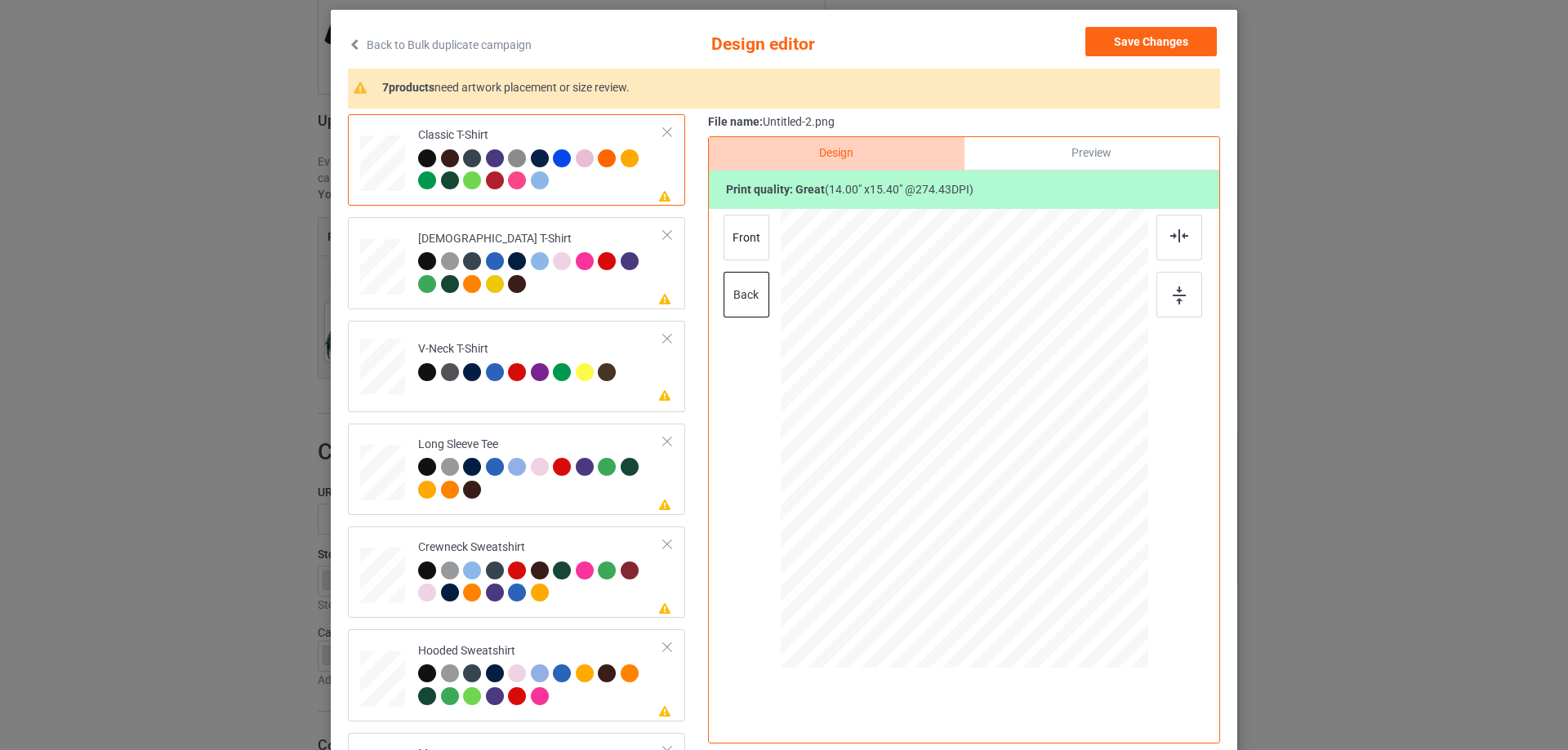
click at [1048, 142] on div "Preview" at bounding box center [1091, 153] width 255 height 33
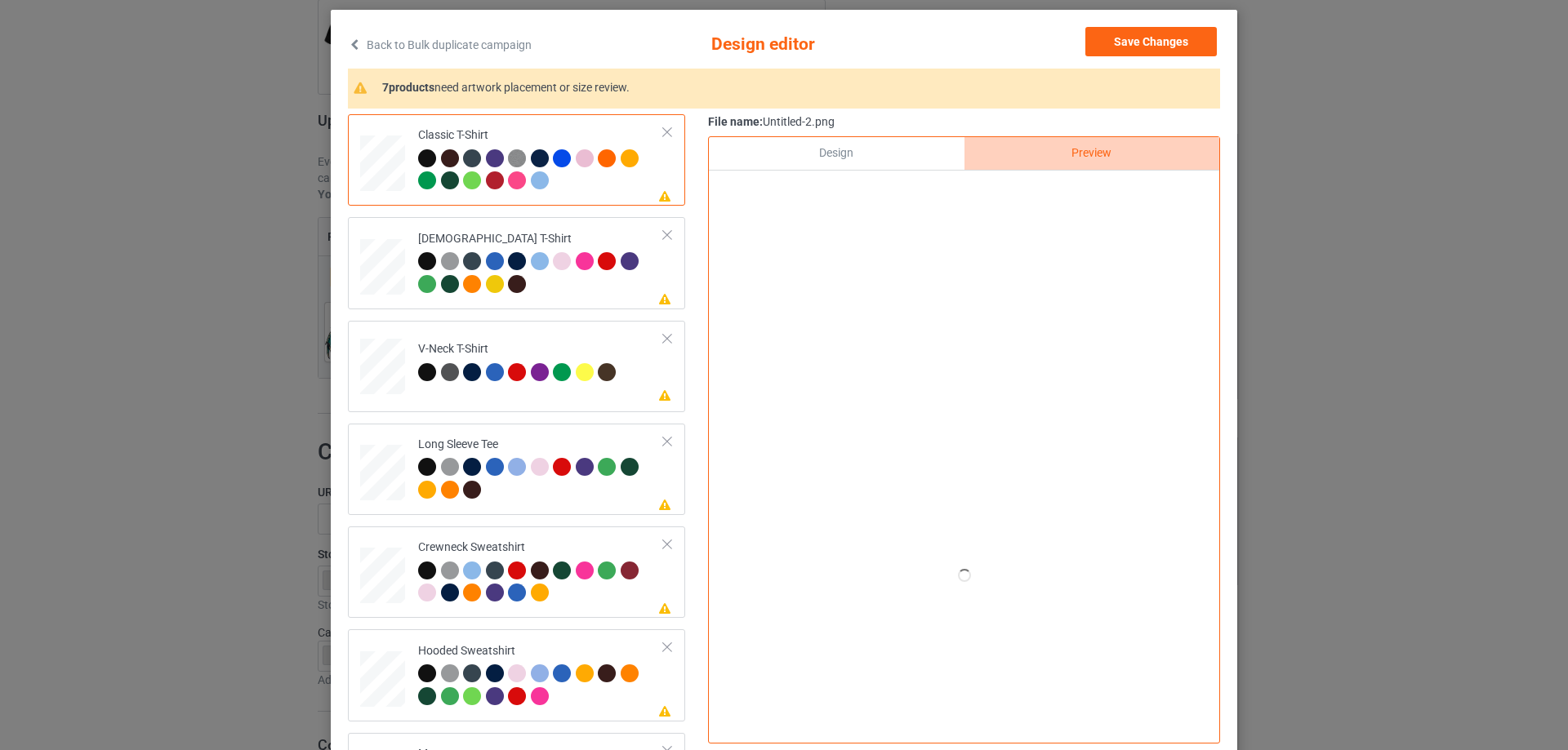
click at [872, 154] on div "Design" at bounding box center [836, 153] width 255 height 33
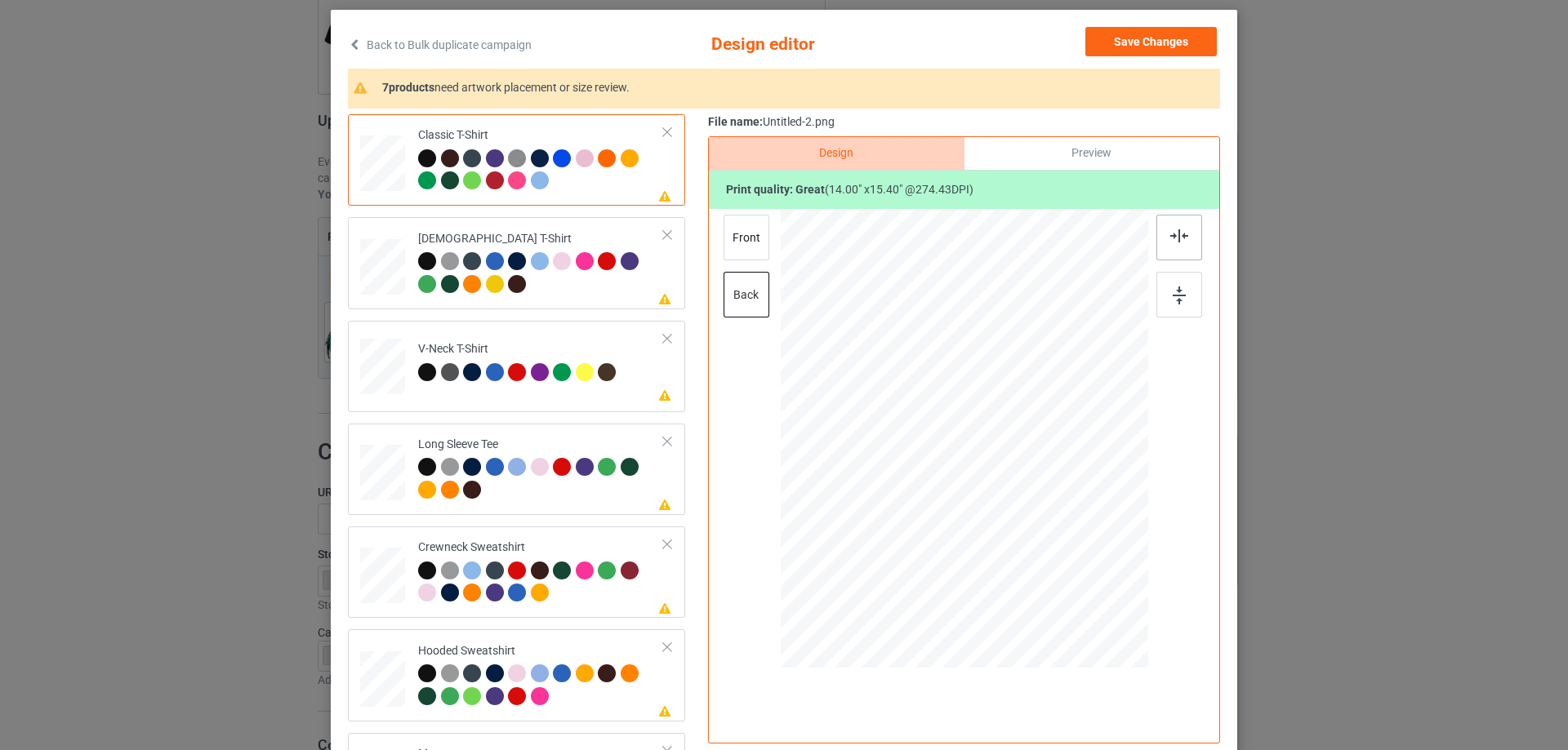
click at [1170, 239] on img at bounding box center [1179, 235] width 18 height 13
click at [583, 302] on td "Please review artwork placement [DEMOGRAPHIC_DATA] T-Shirt" at bounding box center [541, 263] width 264 height 79
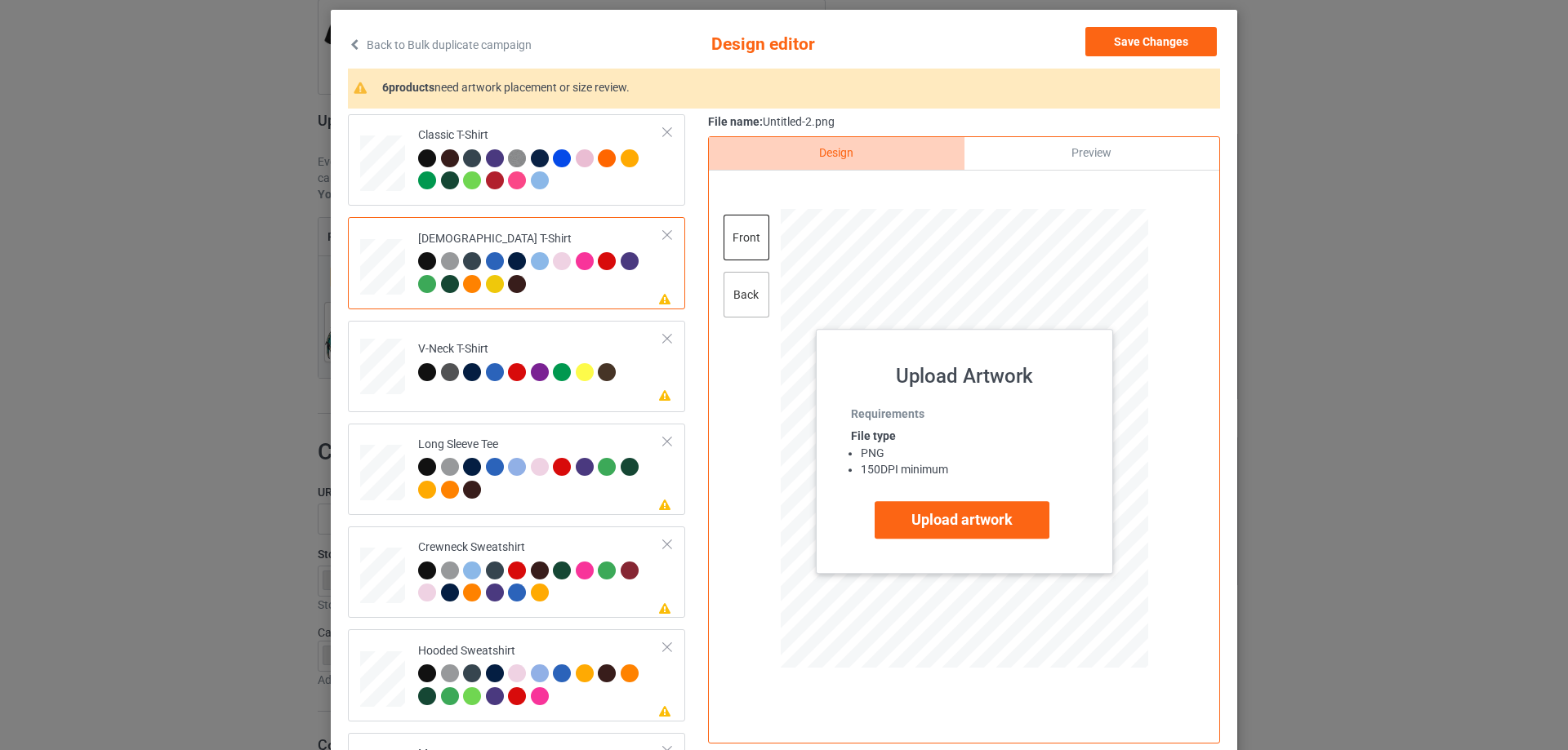
click at [734, 299] on div "back" at bounding box center [746, 295] width 46 height 46
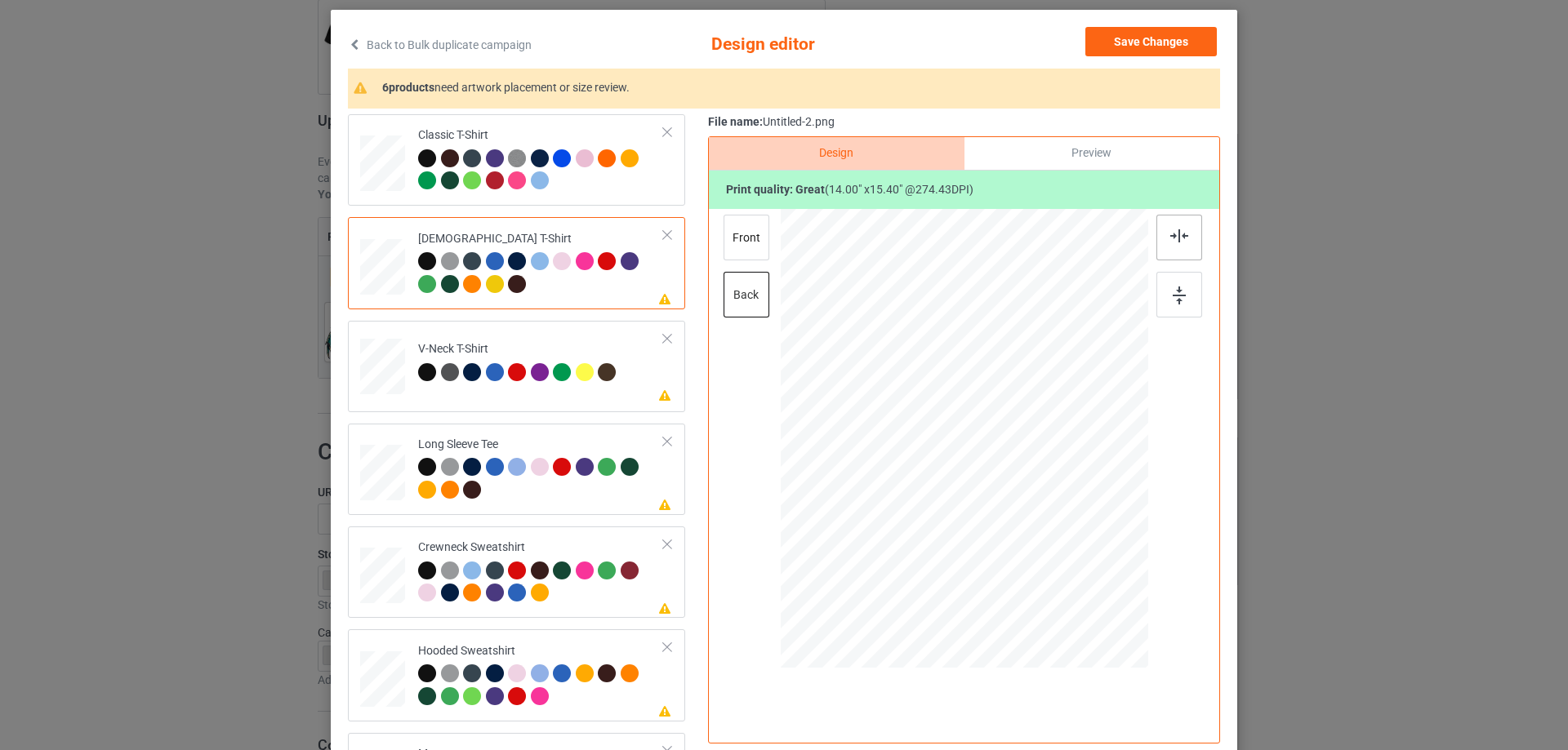
click at [1170, 239] on img at bounding box center [1179, 235] width 18 height 13
click at [600, 406] on div "Please review artwork placement V-Neck T-Shirt" at bounding box center [516, 366] width 337 height 91
click at [1172, 234] on img at bounding box center [1179, 235] width 18 height 13
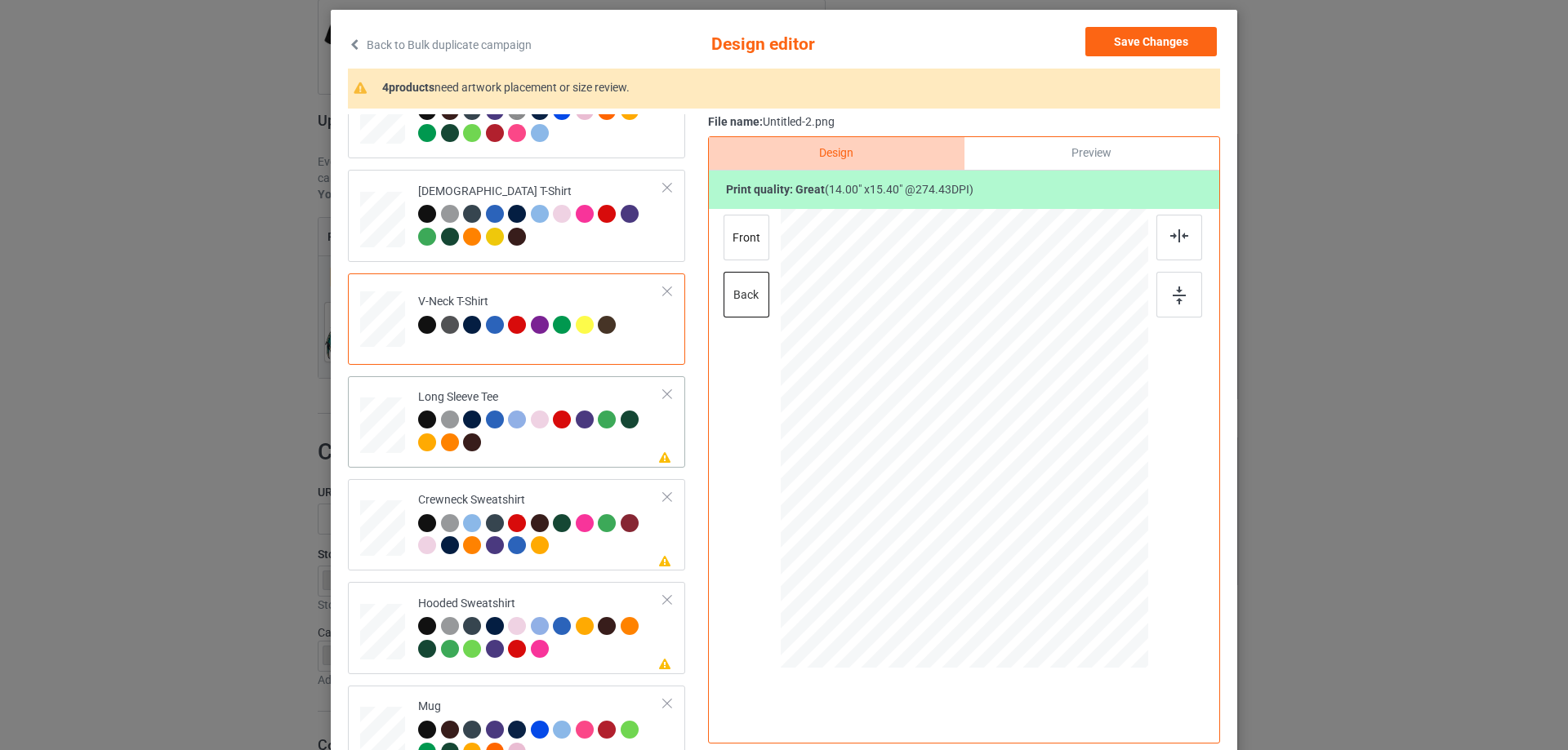
scroll to position [73, 0]
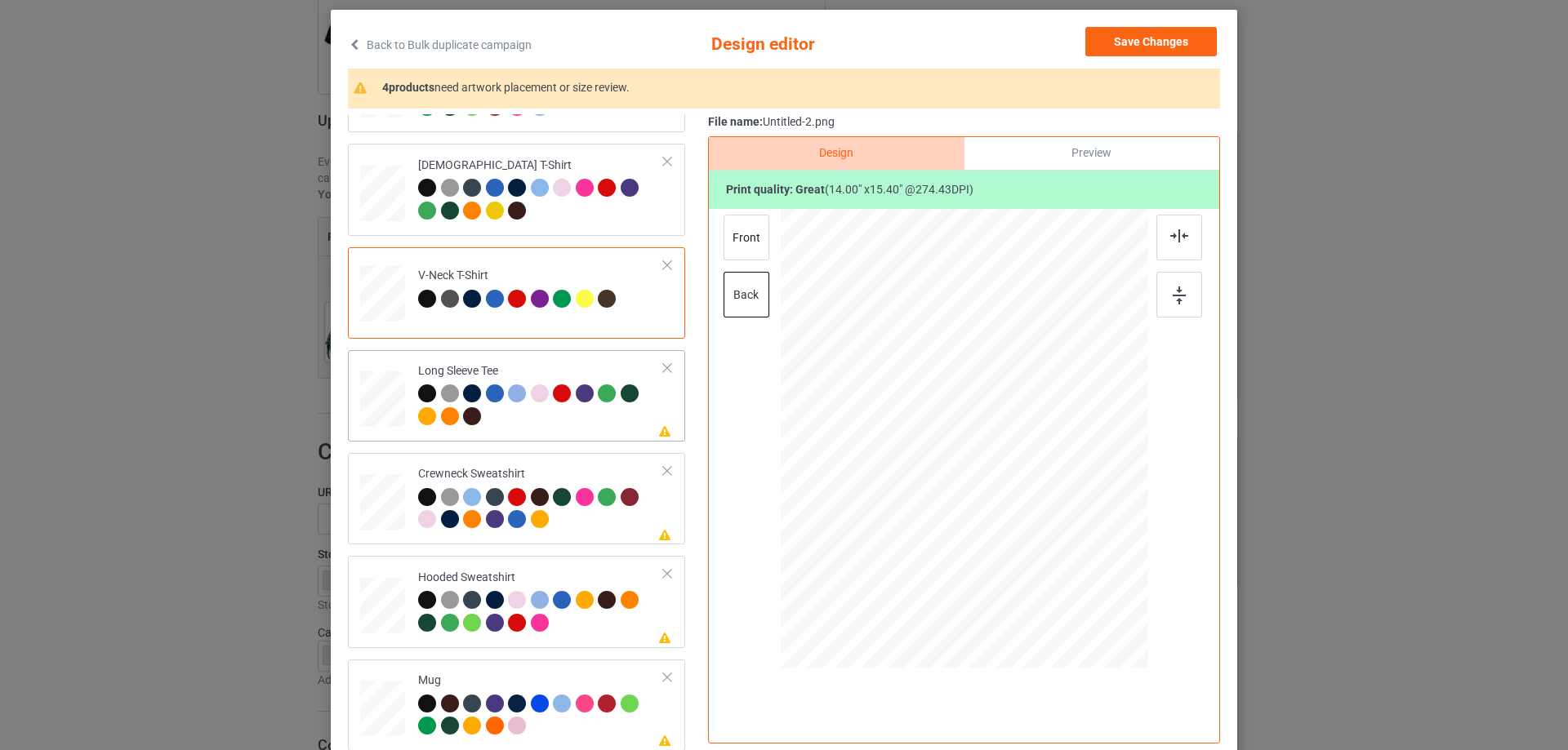
click at [582, 416] on div at bounding box center [541, 407] width 246 height 45
click at [1171, 246] on div at bounding box center [1179, 238] width 46 height 46
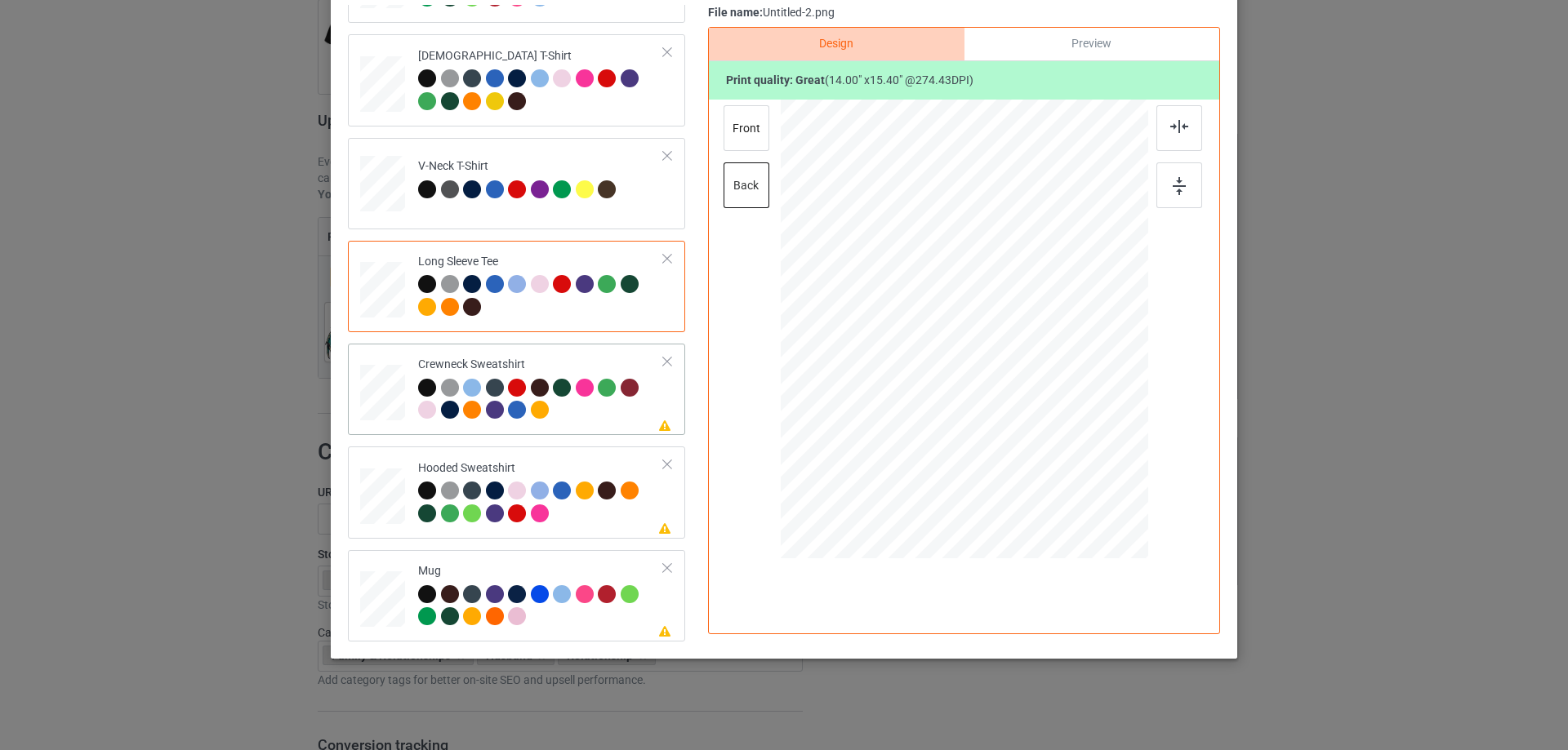
scroll to position [192, 0]
click at [600, 412] on div at bounding box center [541, 401] width 246 height 45
click at [1168, 138] on div at bounding box center [1179, 128] width 46 height 46
click at [585, 448] on div "Please review artwork placement Hooded Sweatshirt" at bounding box center [516, 492] width 337 height 91
click at [1170, 132] on img at bounding box center [1179, 126] width 18 height 13
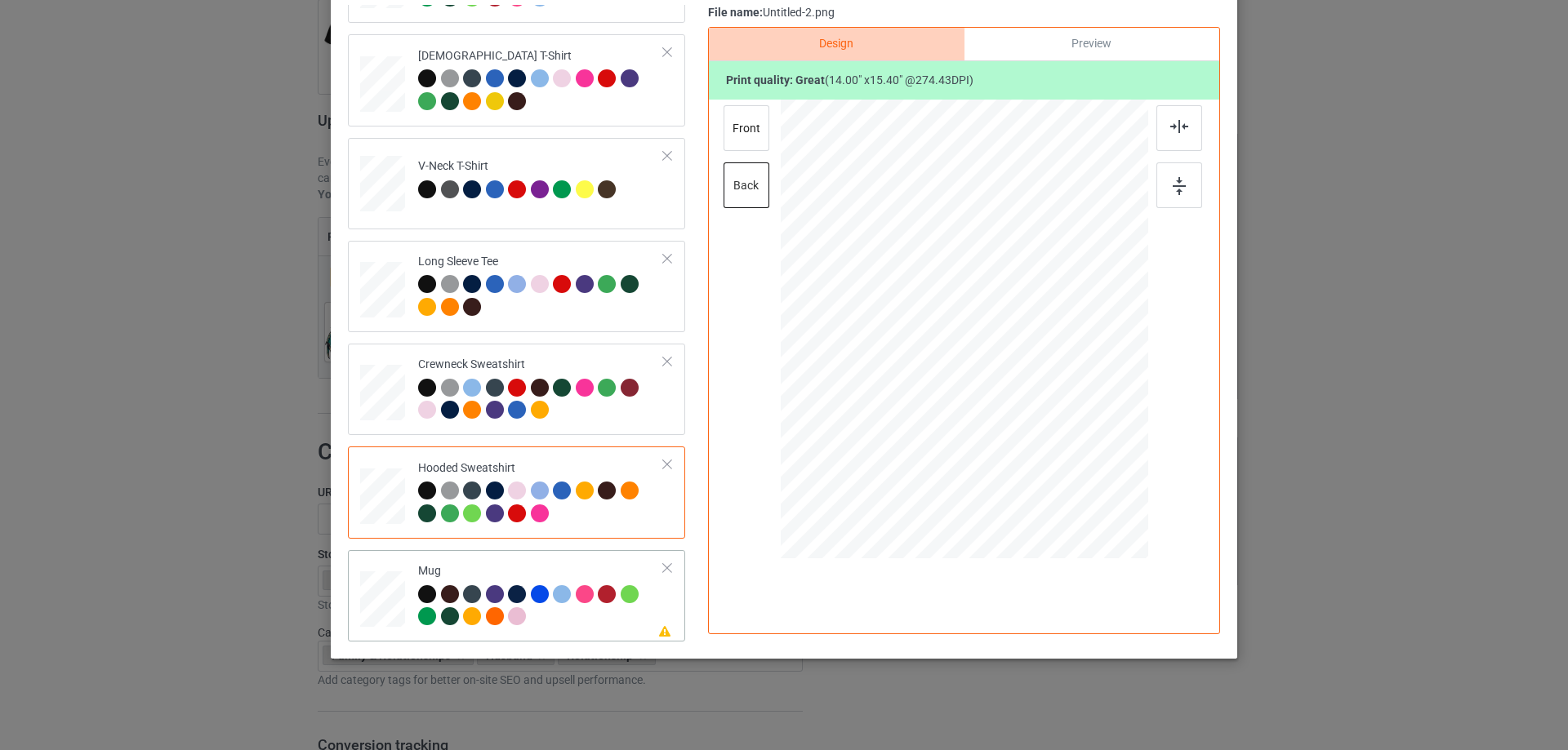
click at [524, 572] on div "Mug" at bounding box center [541, 593] width 246 height 61
click at [982, 409] on div at bounding box center [964, 328] width 220 height 242
drag, startPoint x: 1038, startPoint y: 401, endPoint x: 1024, endPoint y: 392, distance: 16.6
click at [1023, 380] on div at bounding box center [927, 259] width 220 height 242
click at [1036, 378] on div at bounding box center [1036, 385] width 14 height 14
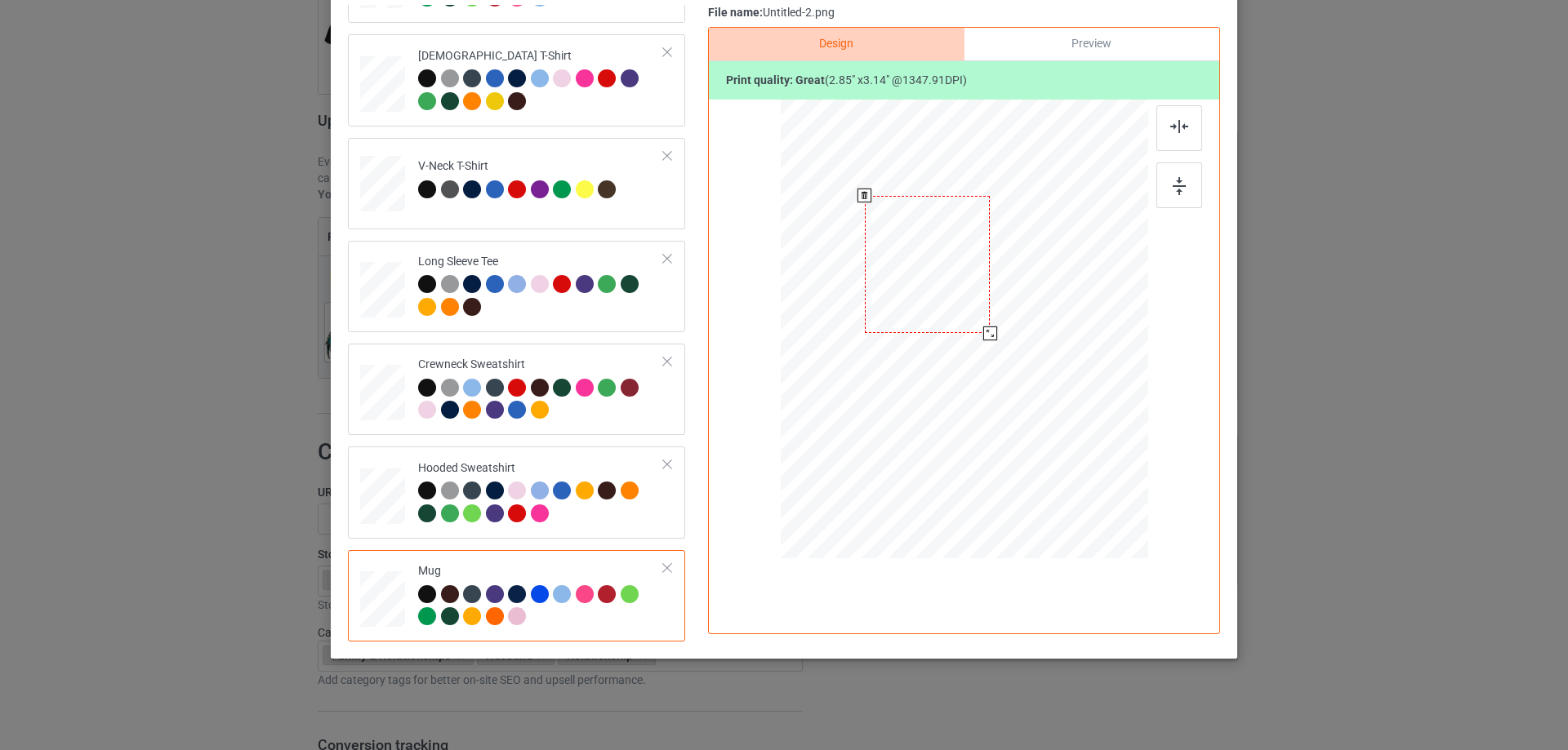
drag, startPoint x: 1036, startPoint y: 378, endPoint x: 1002, endPoint y: 310, distance: 76.0
click at [1002, 310] on div at bounding box center [964, 328] width 367 height 153
drag, startPoint x: 982, startPoint y: 287, endPoint x: 917, endPoint y: 350, distance: 90.5
click at [917, 350] on div at bounding box center [862, 328] width 125 height 138
drag, startPoint x: 921, startPoint y: 399, endPoint x: 913, endPoint y: 384, distance: 17.0
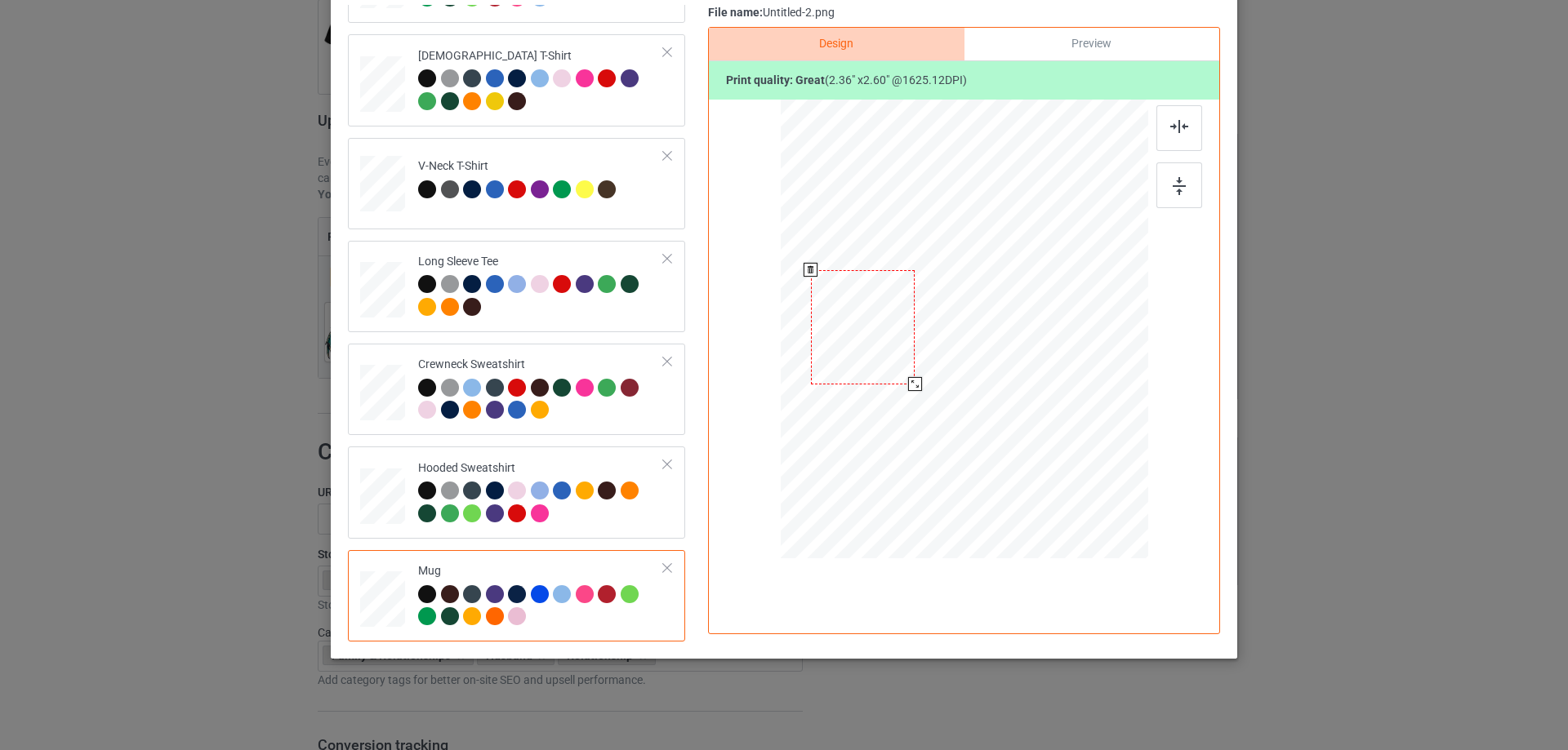
click at [913, 384] on div at bounding box center [915, 385] width 14 height 14
click at [888, 362] on div at bounding box center [863, 327] width 103 height 114
click at [1177, 182] on img at bounding box center [1179, 186] width 13 height 18
click at [910, 387] on div at bounding box center [917, 388] width 14 height 14
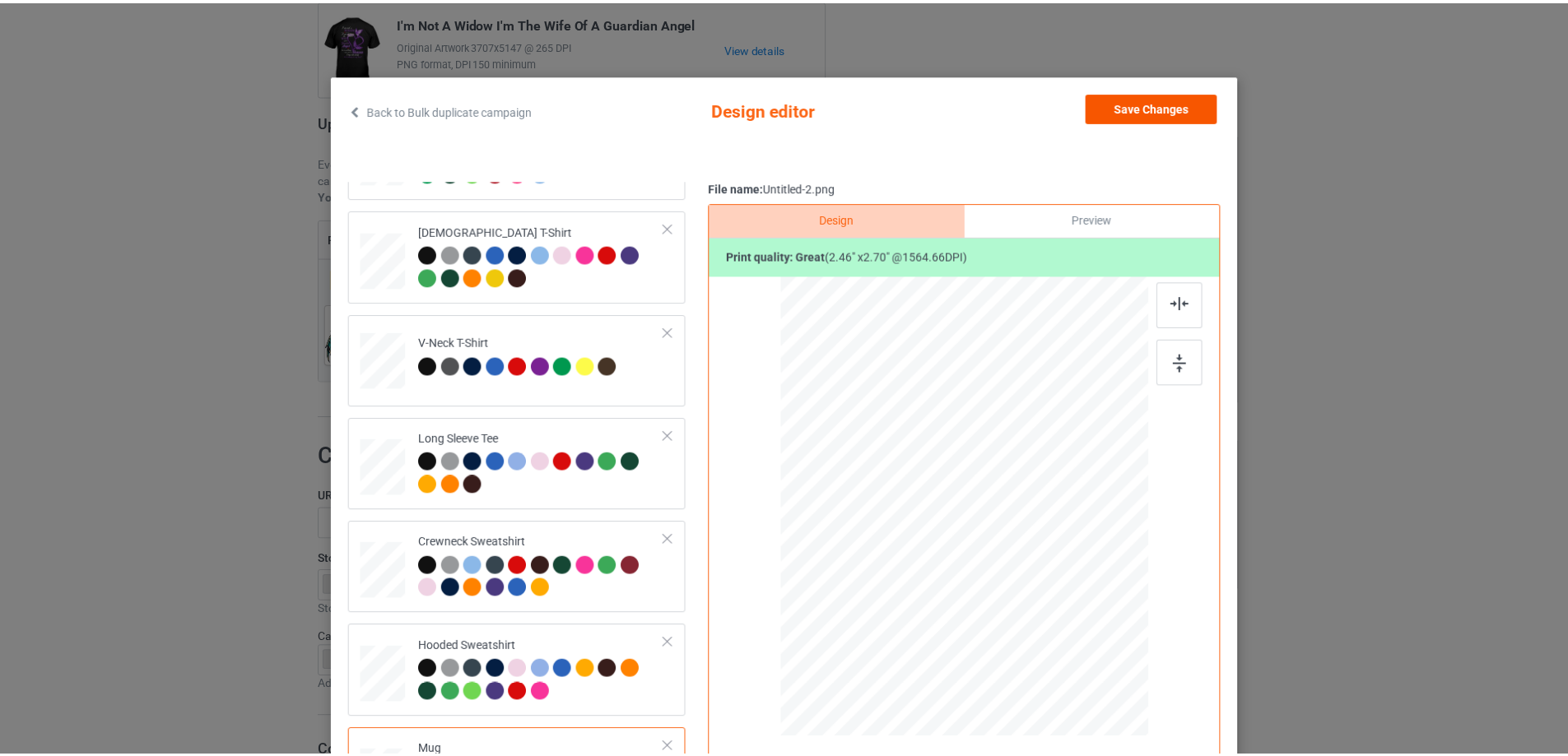
scroll to position [0, 0]
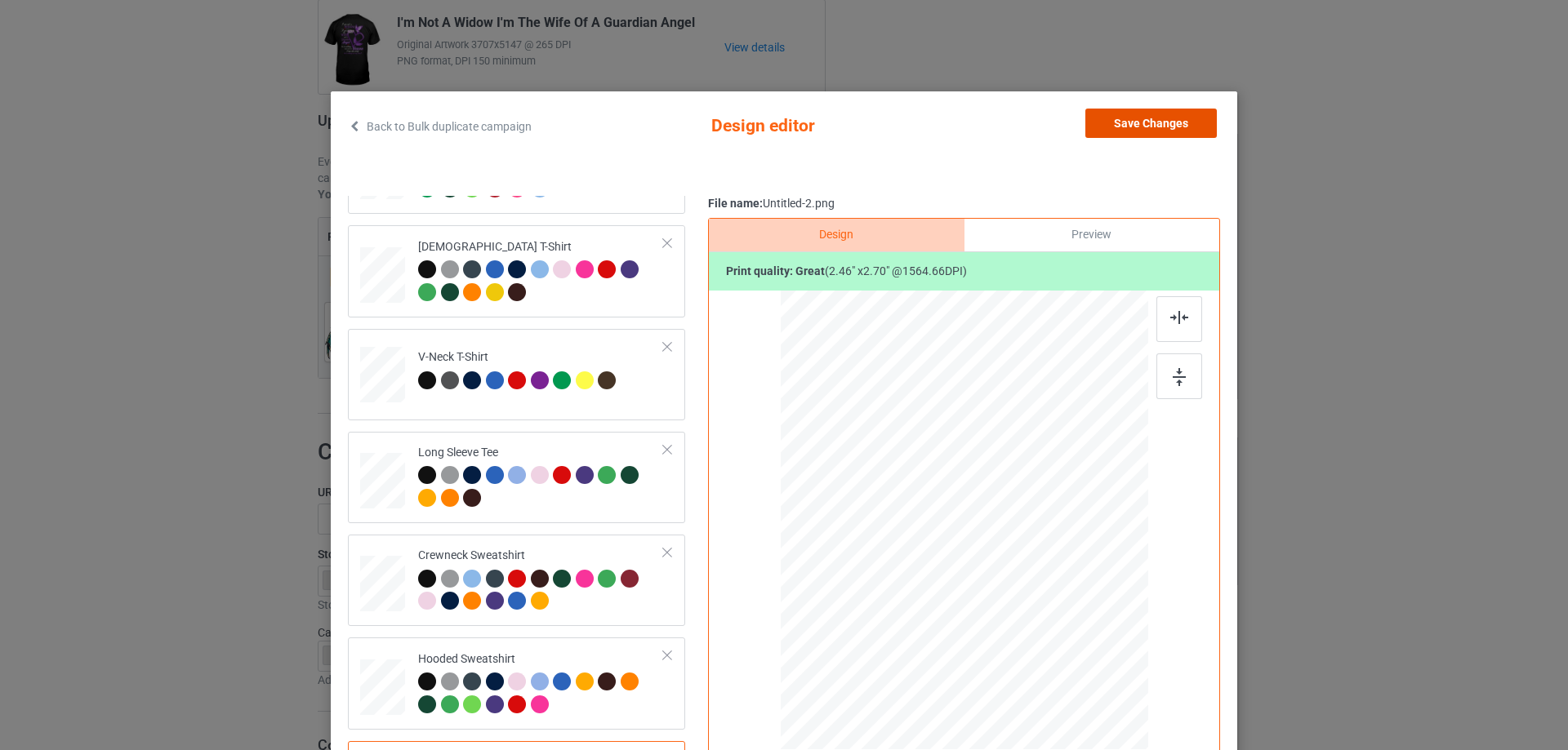
click at [1116, 126] on button "Save Changes" at bounding box center [1151, 123] width 132 height 29
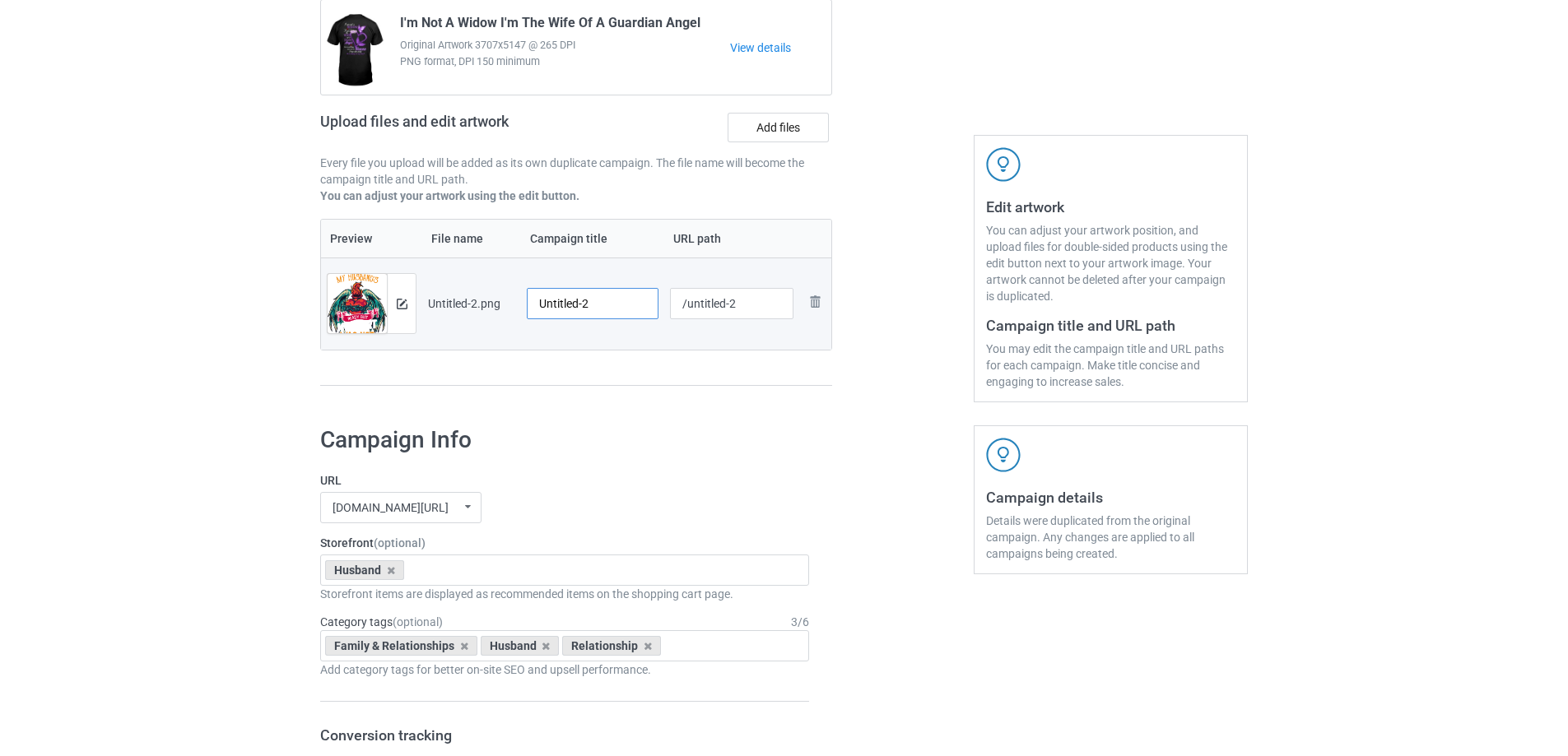
click at [627, 294] on input "Untitled-2" at bounding box center [593, 303] width 132 height 31
paste input "My Husband’s Wings Were Ready But My Heart Was Not"
type input "My Husband’s Wings Were Ready But My Heart Was Not"
click at [623, 410] on div "Campaign to duplicate I'm Not A Widow I'm The Wife Of A Guardian Angel Original…" at bounding box center [576, 183] width 535 height 464
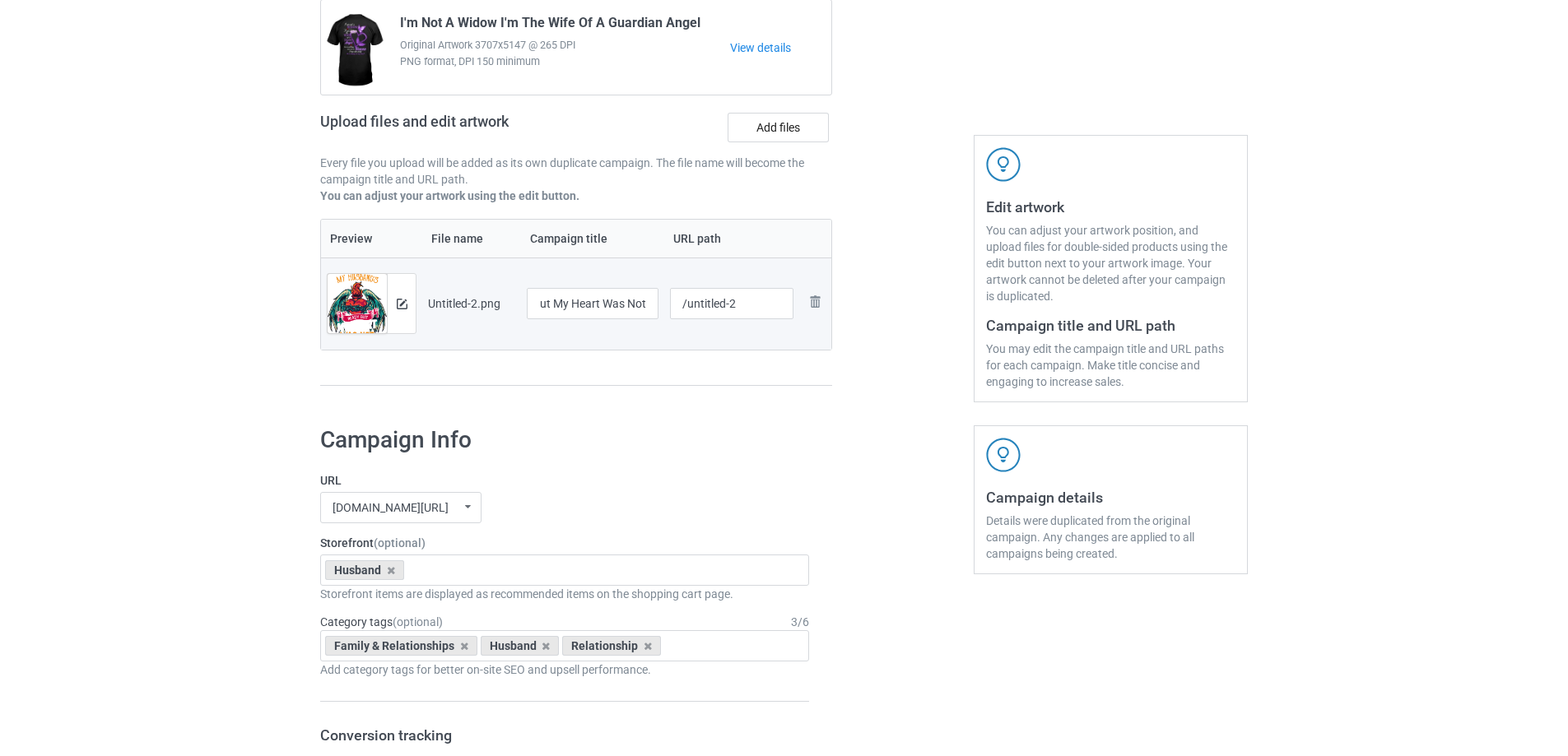
scroll to position [0, 0]
drag, startPoint x: 685, startPoint y: 306, endPoint x: 754, endPoint y: 305, distance: 69.0
click at [754, 305] on input "/untitled-2" at bounding box center [731, 303] width 124 height 31
drag, startPoint x: 733, startPoint y: 308, endPoint x: 723, endPoint y: 319, distance: 14.9
click at [718, 308] on input "/hmhw2" at bounding box center [731, 303] width 124 height 31
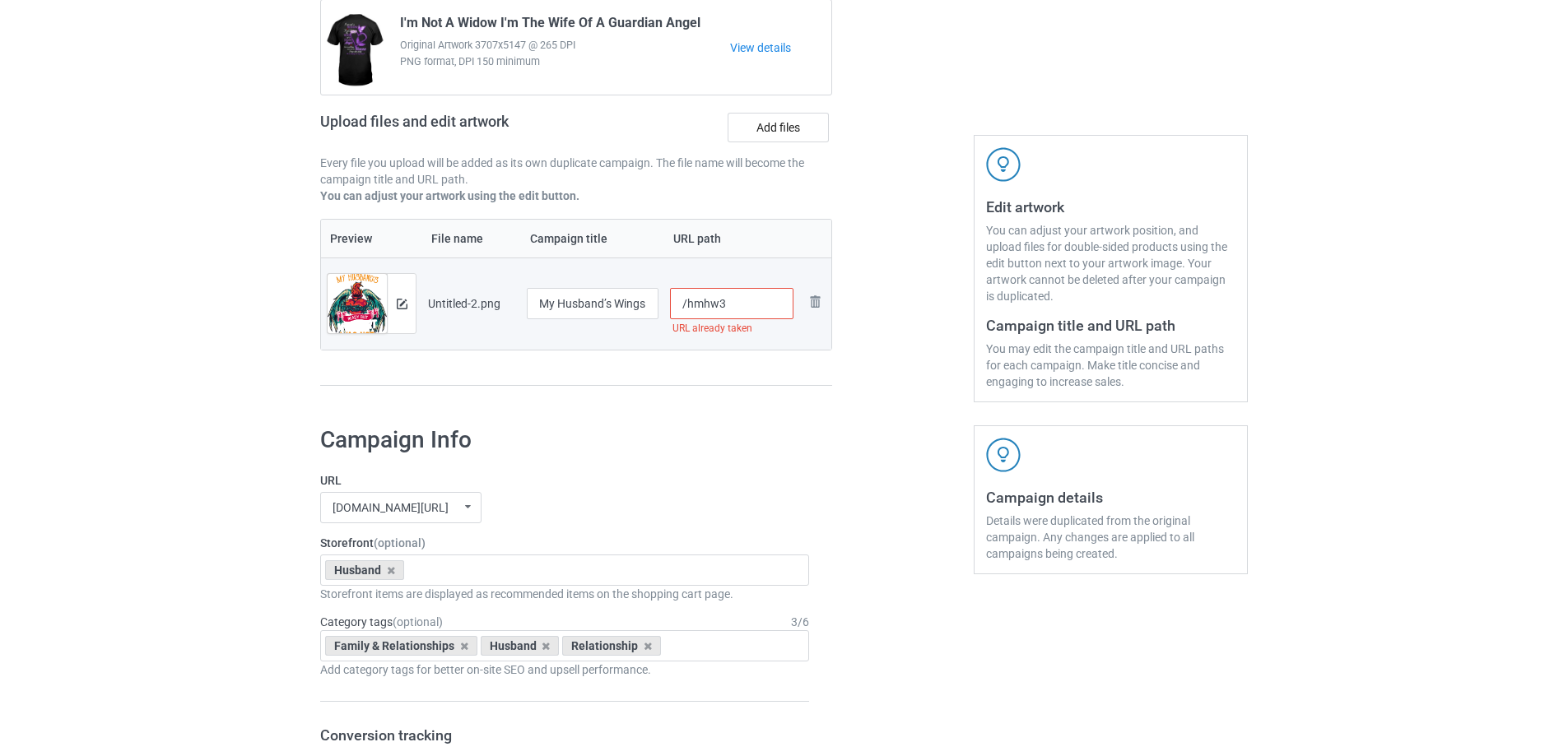
drag, startPoint x: 718, startPoint y: 305, endPoint x: 740, endPoint y: 305, distance: 22.0
click at [740, 305] on input "/hmhw3" at bounding box center [731, 303] width 124 height 31
type input "/hmhw3"
click at [717, 374] on div "Preview File name Campaign title URL path Preview and edit artwork Untitled-2.p…" at bounding box center [576, 303] width 512 height 168
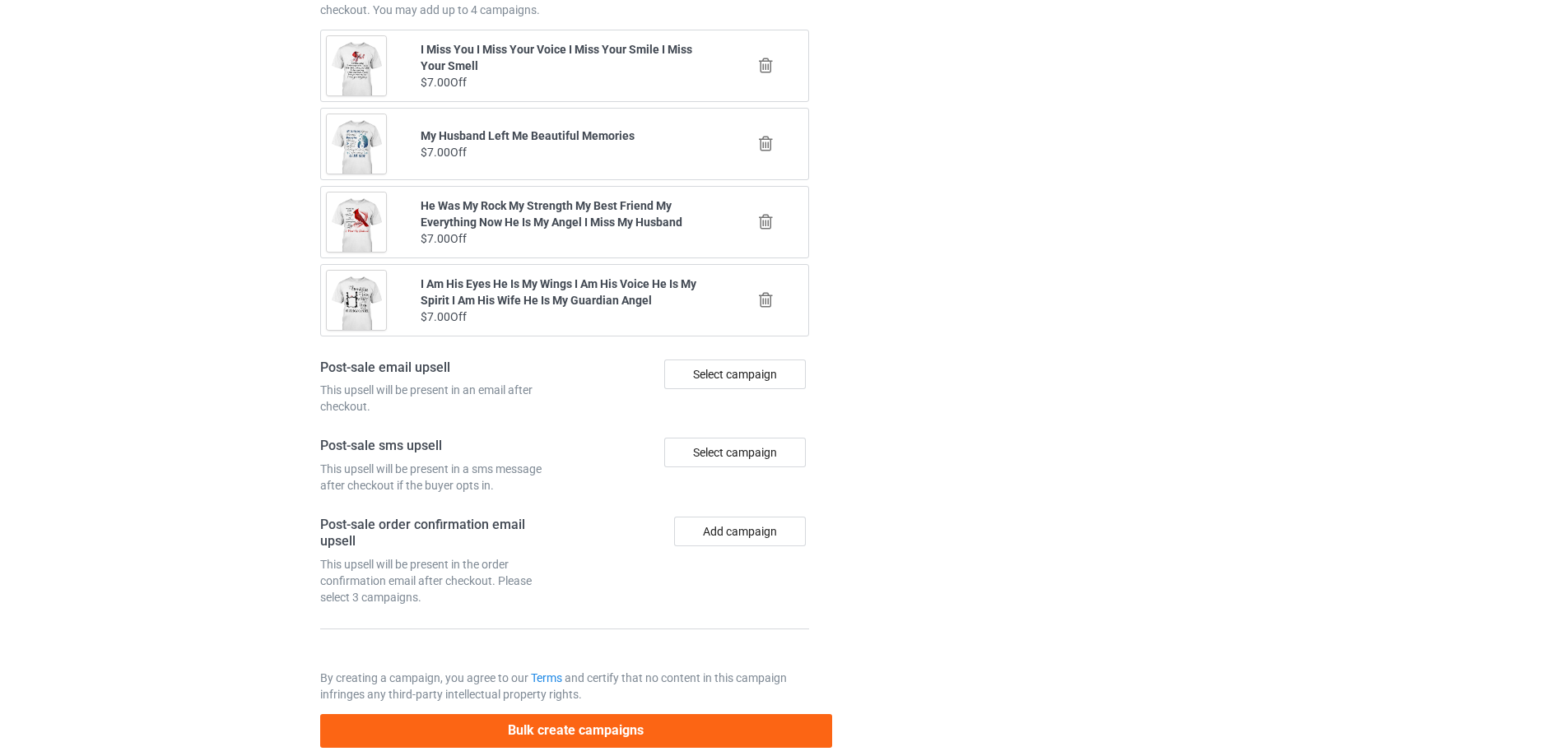
scroll to position [1916, 0]
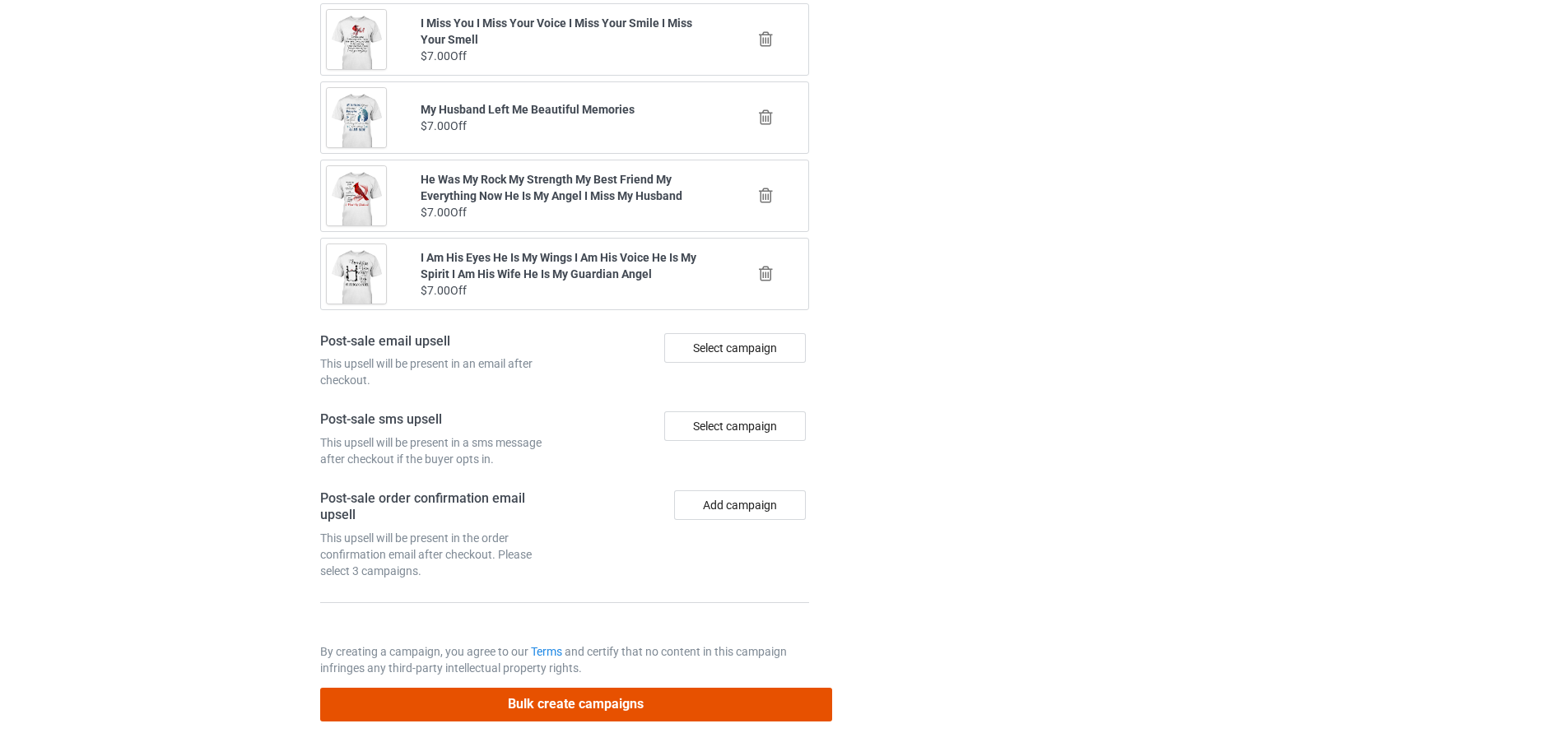
click at [636, 706] on button "Bulk create campaigns" at bounding box center [576, 705] width 512 height 34
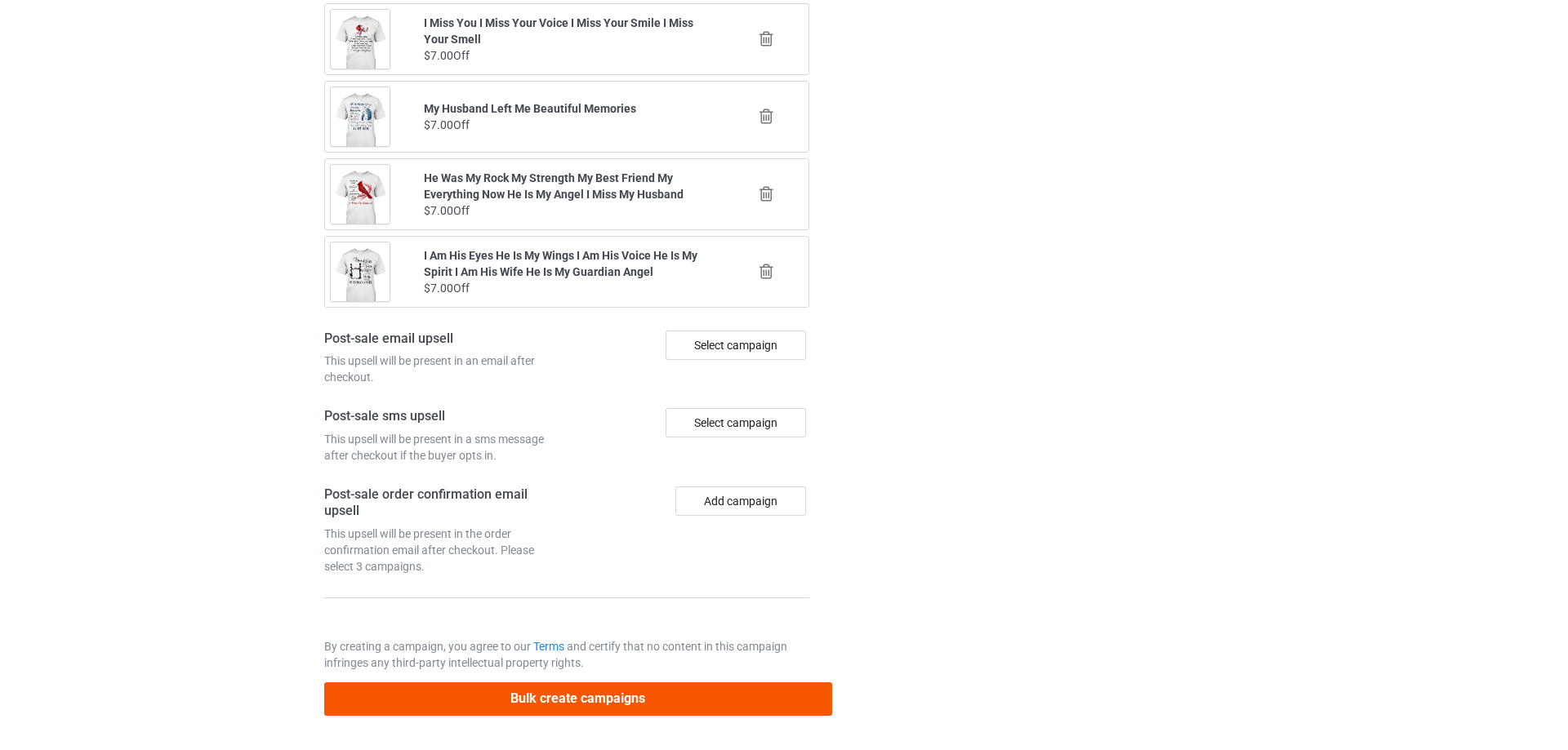
scroll to position [0, 0]
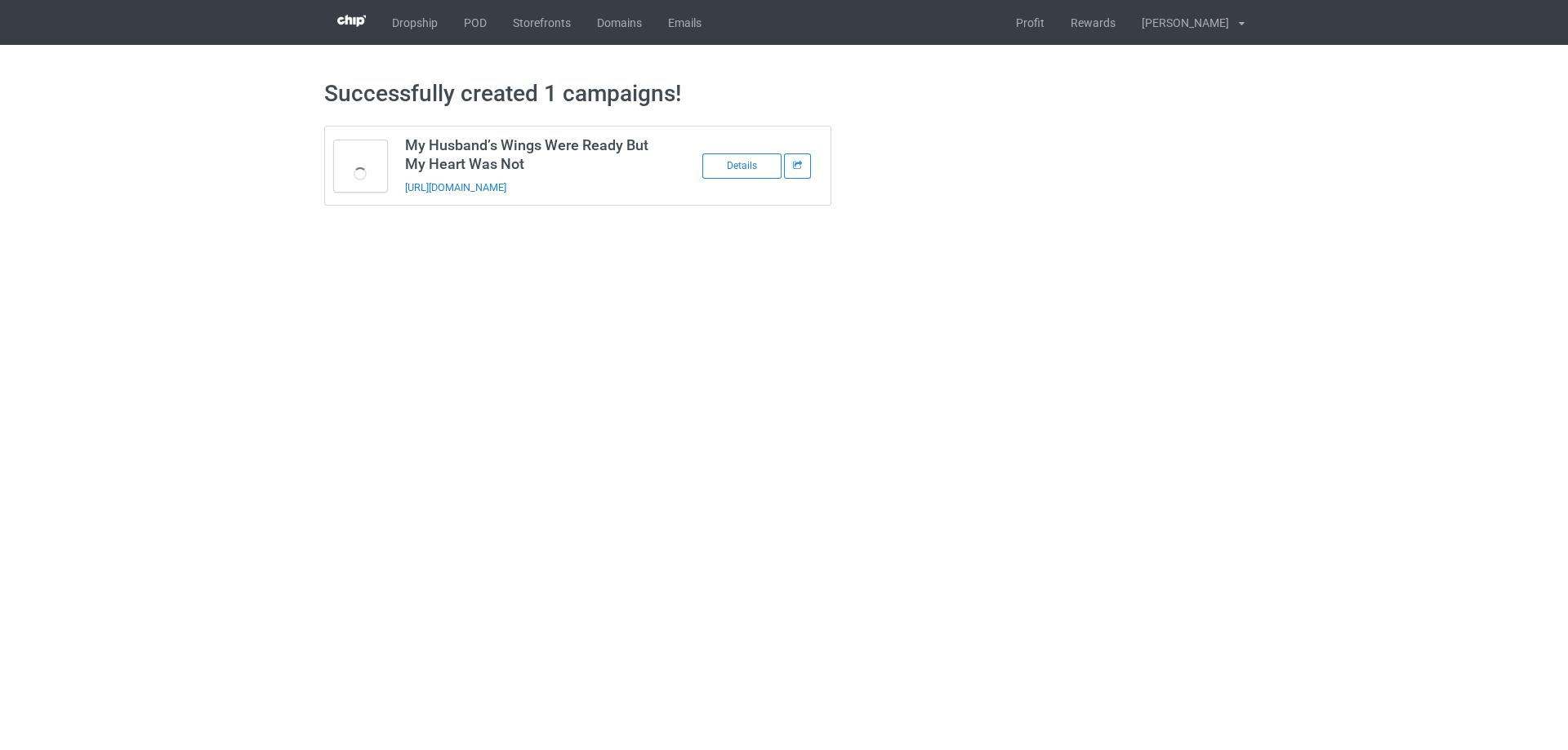
drag, startPoint x: 639, startPoint y: 193, endPoint x: 496, endPoint y: 196, distance: 143.0
click at [496, 196] on td "My Husband’s Wings Were Ready But My Heart Was Not https://www.sendinglovetohea…" at bounding box center [534, 165] width 276 height 79
click at [634, 303] on body "Dropship POD Storefronts Domains Emails Profit Rewards Đỗ Cao Thái Settings Log…" at bounding box center [784, 375] width 1568 height 750
drag, startPoint x: 643, startPoint y: 192, endPoint x: 400, endPoint y: 202, distance: 243.2
click at [400, 202] on td "My Husband’s Wings Were Ready But My Heart Was Not https://www.sendinglovetohea…" at bounding box center [534, 165] width 276 height 79
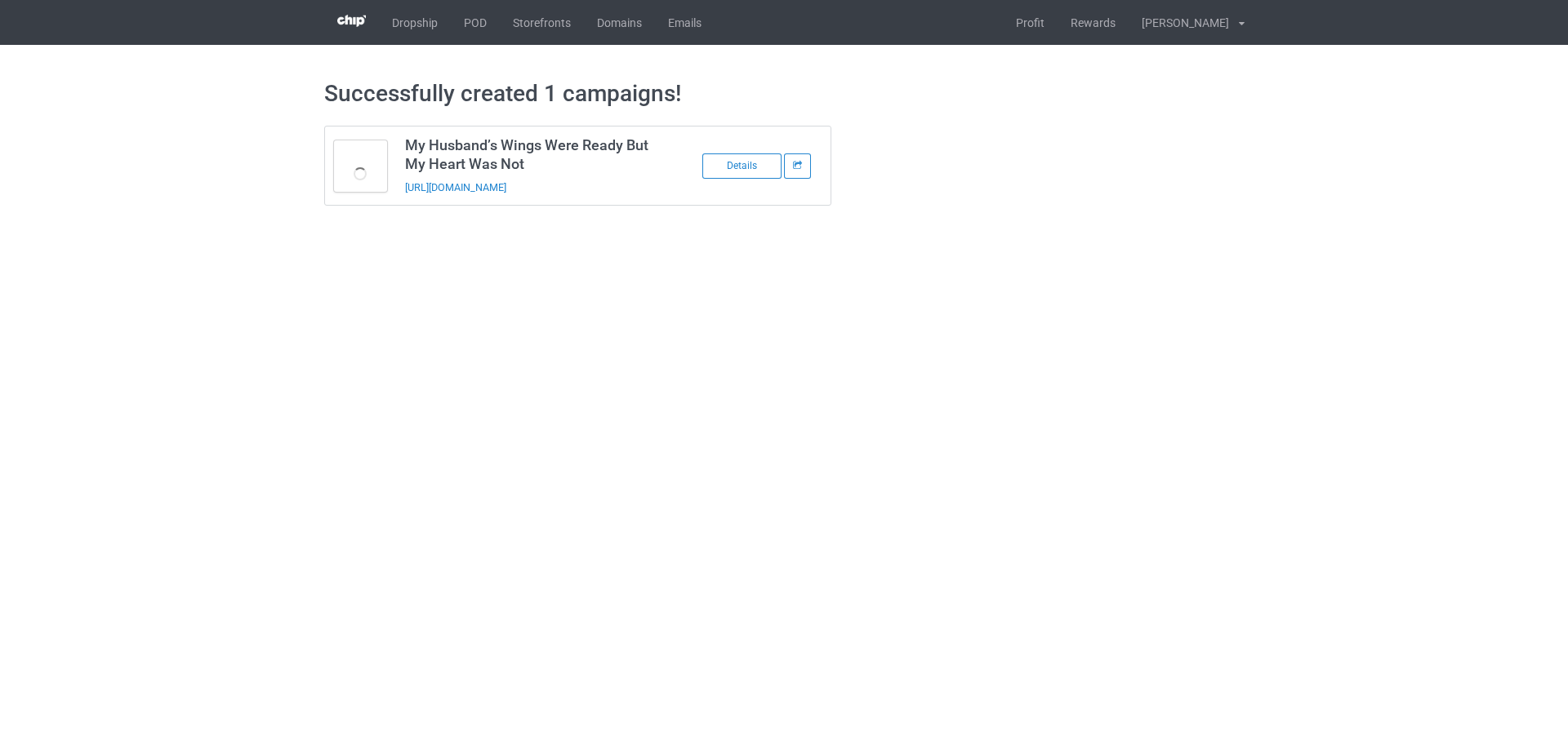
copy link "https://www.sendinglovetoheaven.com/hmhw3"
drag, startPoint x: 1280, startPoint y: 450, endPoint x: 1286, endPoint y: 420, distance: 30.6
click at [1281, 449] on body "Dropship POD Storefronts Domains Emails Profit Rewards Đỗ Cao Thái Settings Log…" at bounding box center [784, 375] width 1568 height 750
